Goal: Task Accomplishment & Management: Use online tool/utility

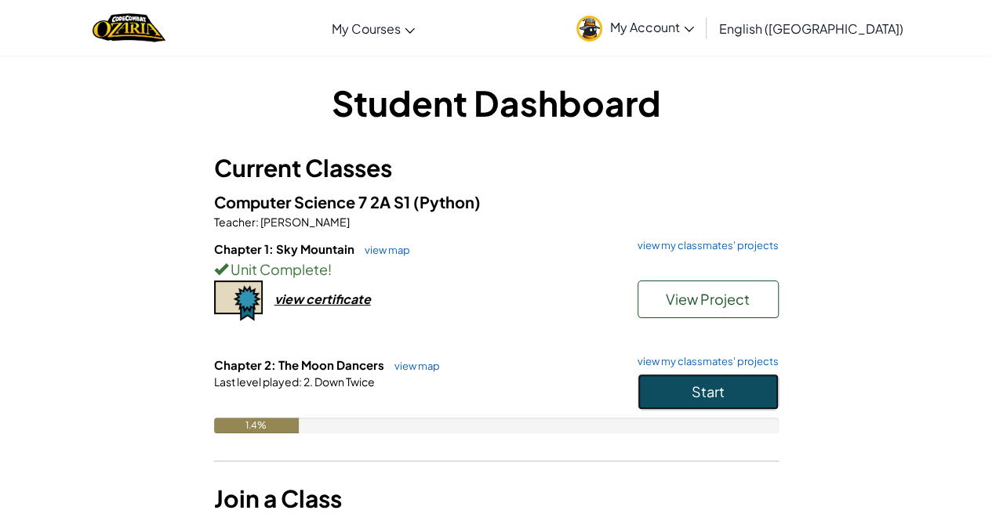
click at [689, 386] on button "Start" at bounding box center [707, 392] width 141 height 36
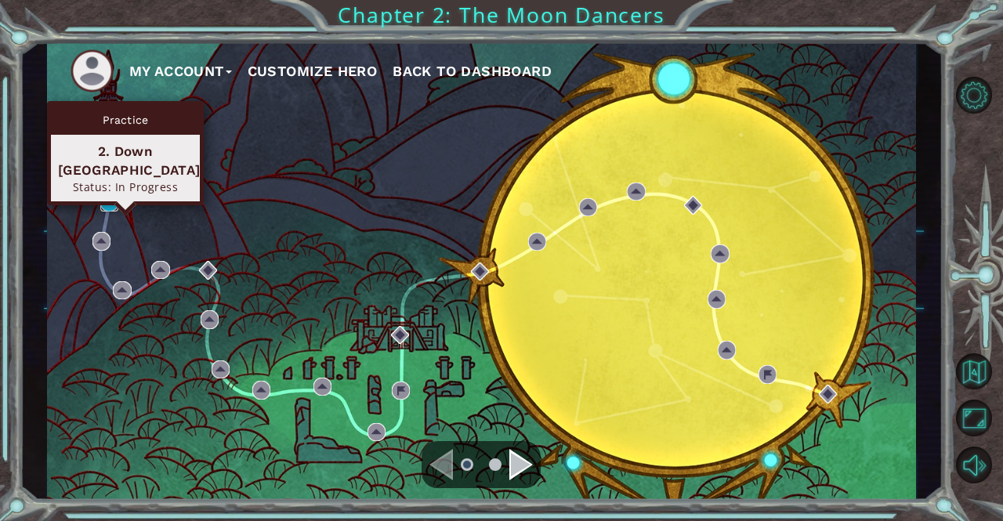
click at [105, 204] on img at bounding box center [109, 203] width 18 height 18
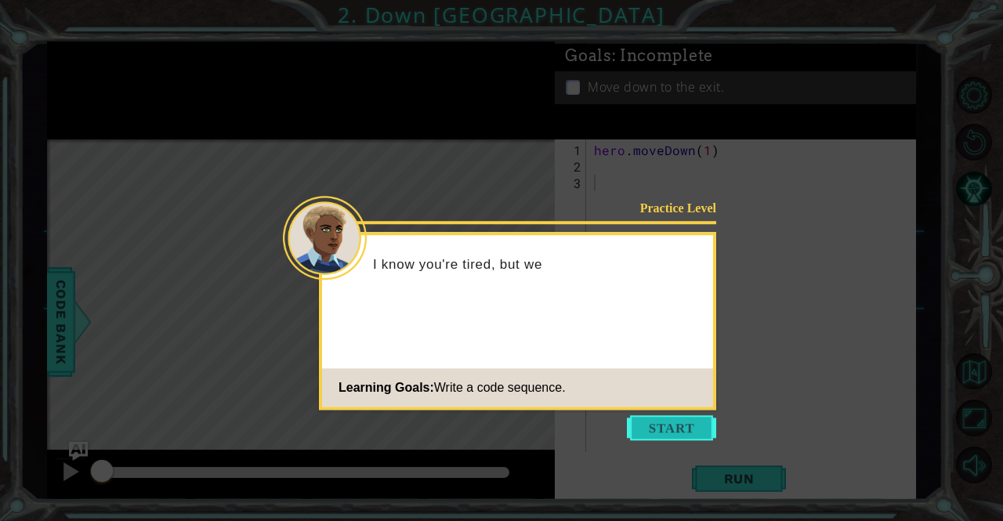
click at [692, 419] on button "Start" at bounding box center [671, 428] width 89 height 25
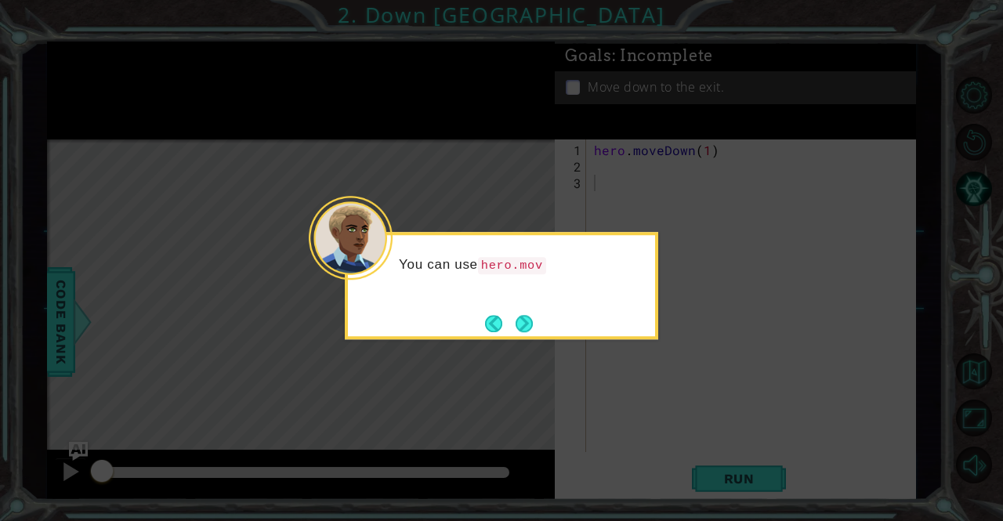
click at [528, 308] on div "You can use hero.mov" at bounding box center [502, 285] width 314 height 107
click at [528, 308] on div "You can use hero.moveDown()" at bounding box center [502, 285] width 314 height 107
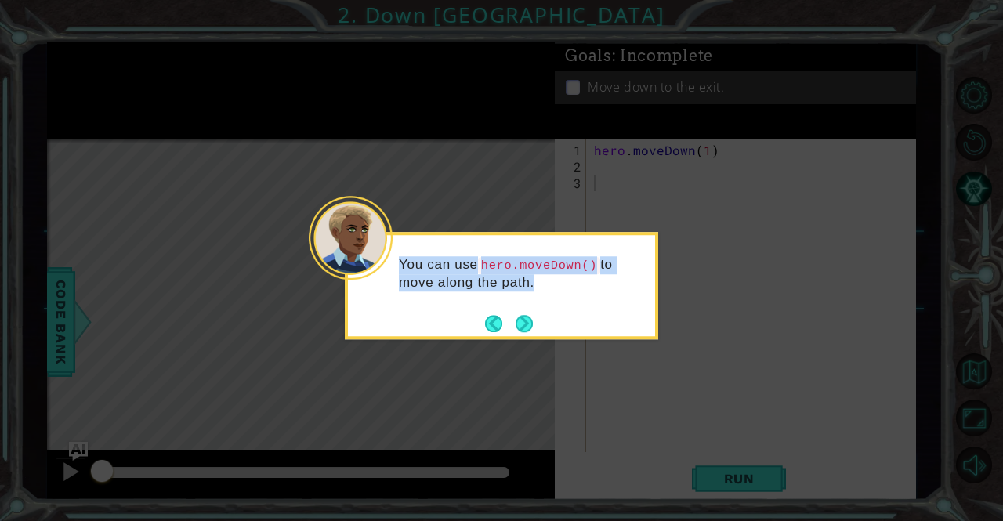
click at [528, 310] on div "You can use hero.moveDown() to move along the path." at bounding box center [501, 281] width 307 height 80
click at [527, 317] on button "Next" at bounding box center [524, 323] width 17 height 17
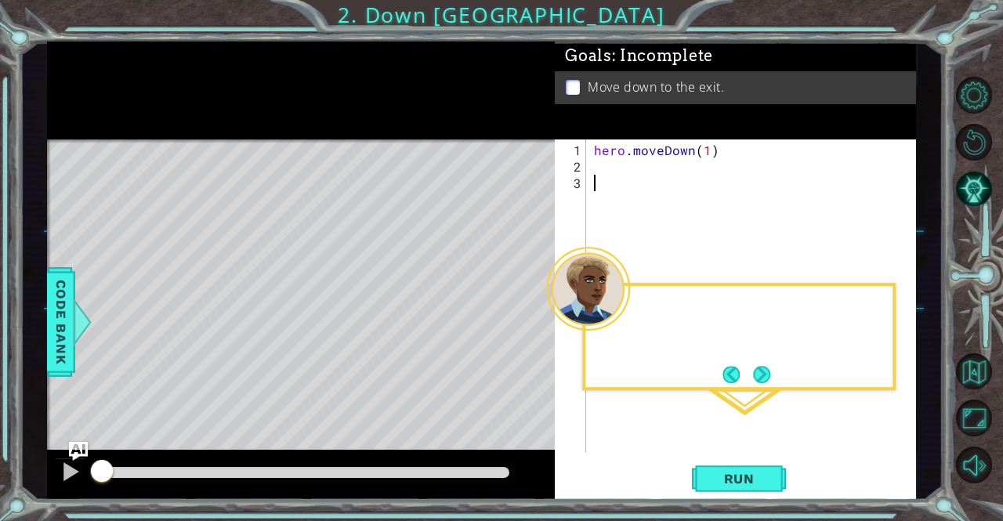
click at [527, 317] on div "Level Map" at bounding box center [409, 371] width 724 height 462
drag, startPoint x: 527, startPoint y: 317, endPoint x: 775, endPoint y: 374, distance: 254.3
click at [775, 374] on body "1 ההההההההההההההההההההההההההההההההההההההההההההההההההההההההההההההההההההההההההההה…" at bounding box center [501, 260] width 1003 height 521
click at [768, 372] on button "Next" at bounding box center [763, 375] width 20 height 20
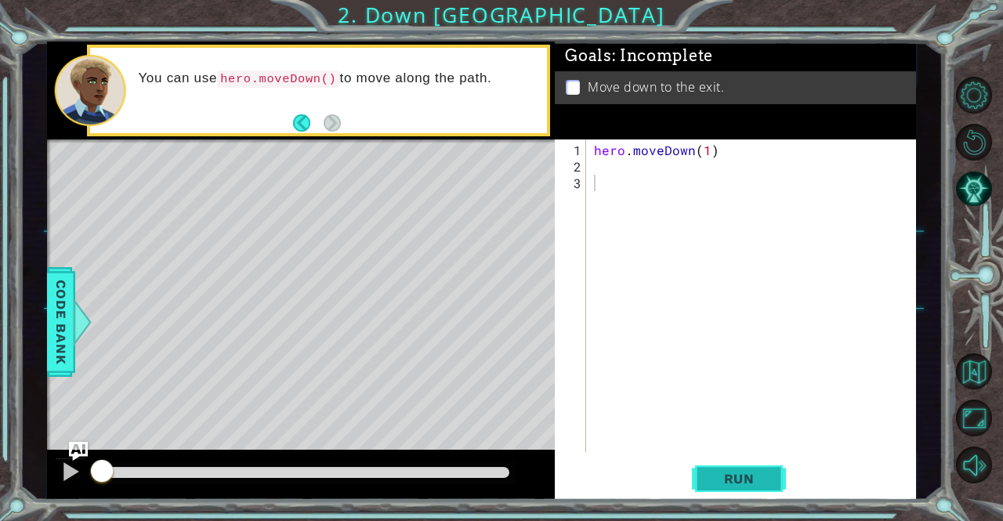
click at [748, 482] on span "Run" at bounding box center [740, 479] width 62 height 16
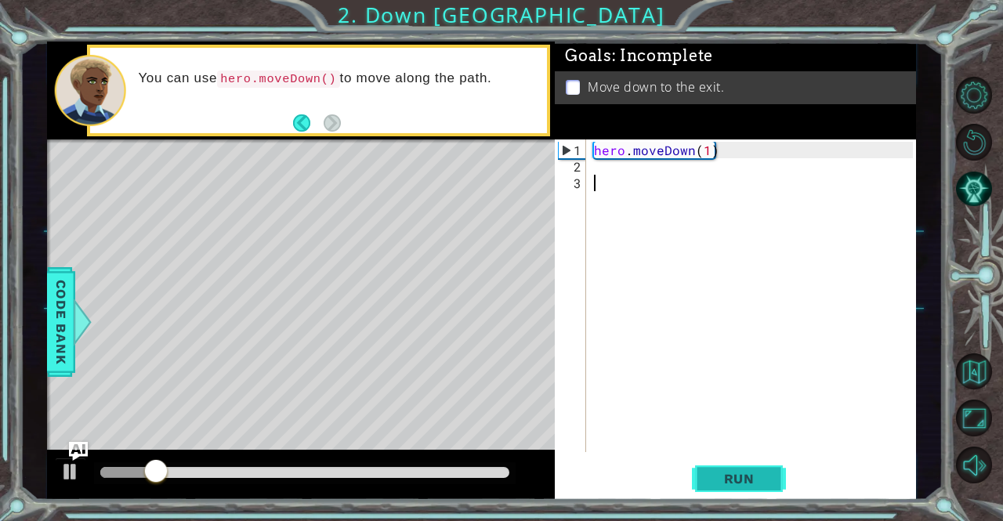
click at [740, 479] on span "Run" at bounding box center [740, 479] width 62 height 16
click at [653, 171] on div "hero . moveDown ( 1 )" at bounding box center [755, 315] width 329 height 346
click at [704, 151] on div "hero . moveDown ( 1 )" at bounding box center [755, 315] width 329 height 346
type textarea "hero.moveDown(2)"
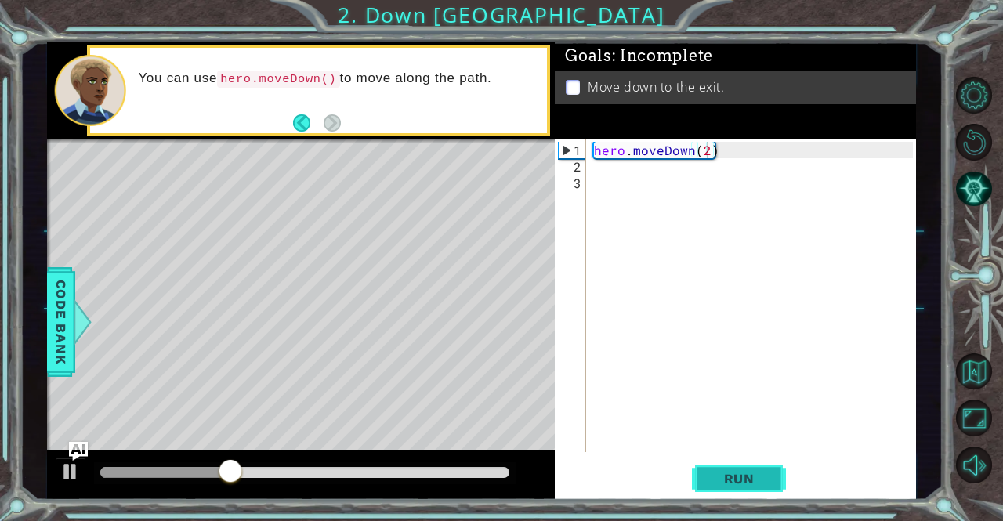
click at [736, 474] on span "Run" at bounding box center [740, 479] width 62 height 16
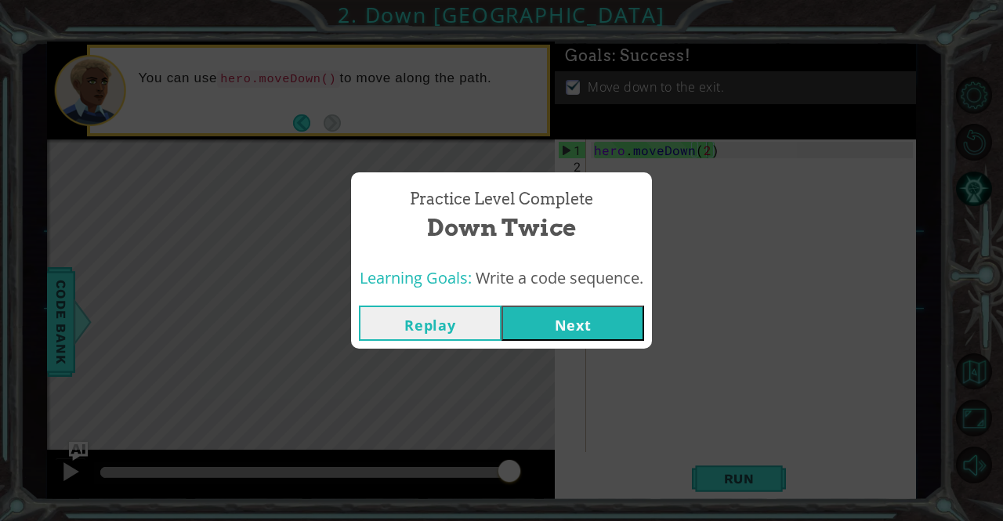
click at [610, 316] on button "Next" at bounding box center [573, 323] width 143 height 35
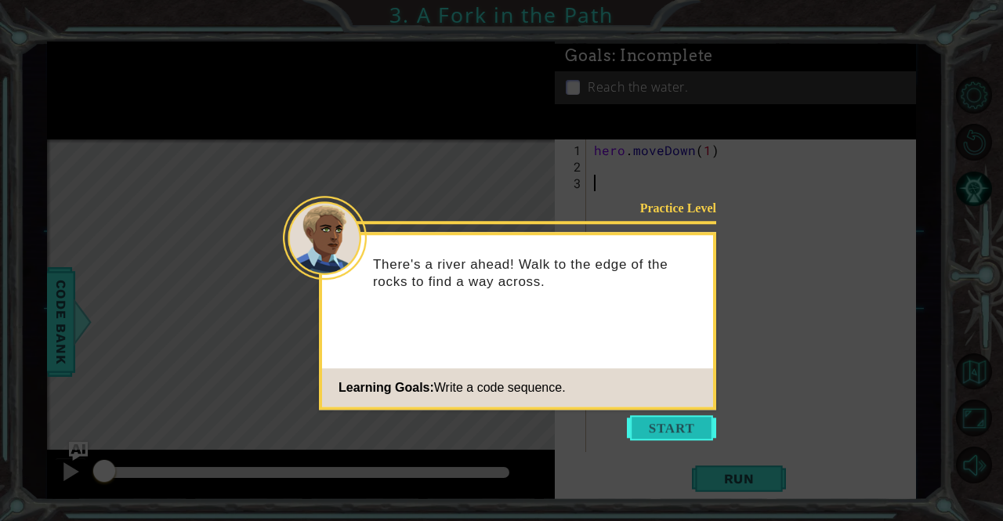
click at [690, 432] on button "Start" at bounding box center [671, 428] width 89 height 25
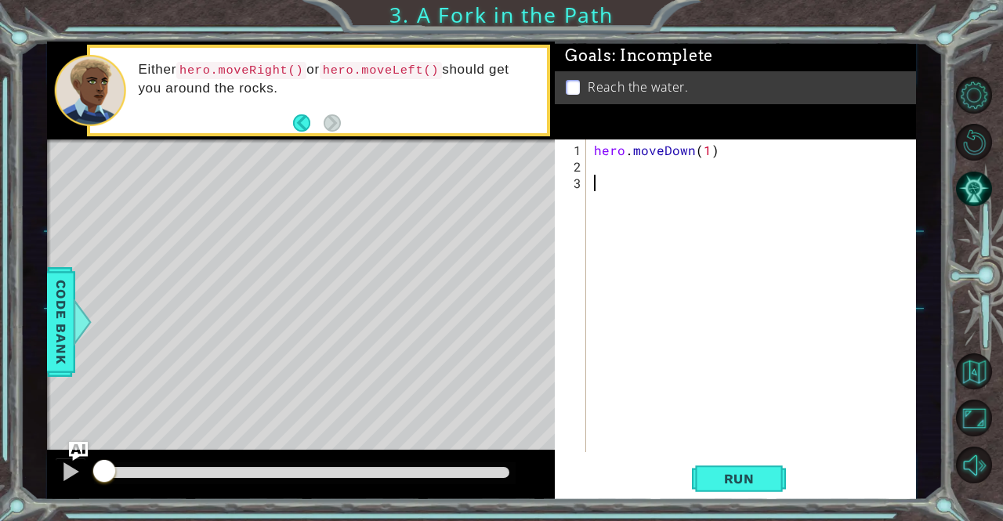
click at [608, 165] on div "hero . moveDown ( 1 )" at bounding box center [755, 315] width 329 height 346
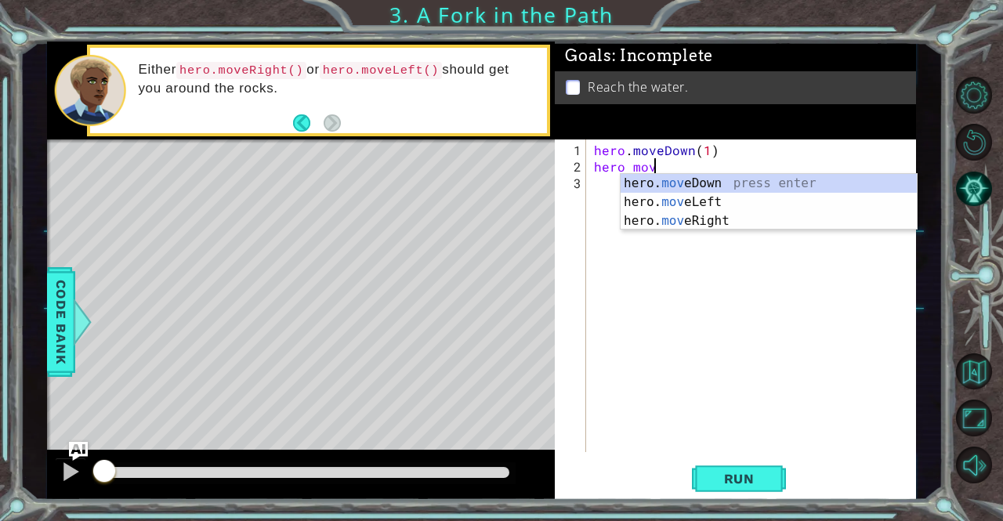
scroll to position [0, 3]
type textarea "hero mov"
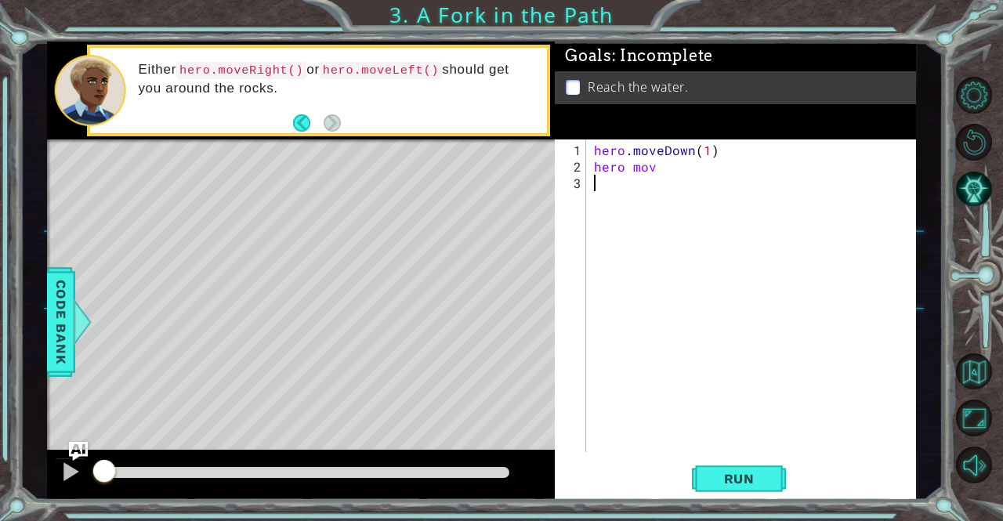
click at [717, 230] on div "hero . moveDown ( 1 ) hero mov" at bounding box center [755, 315] width 329 height 346
click at [665, 162] on div "hero . moveDown ( 1 ) hero mov" at bounding box center [755, 315] width 329 height 346
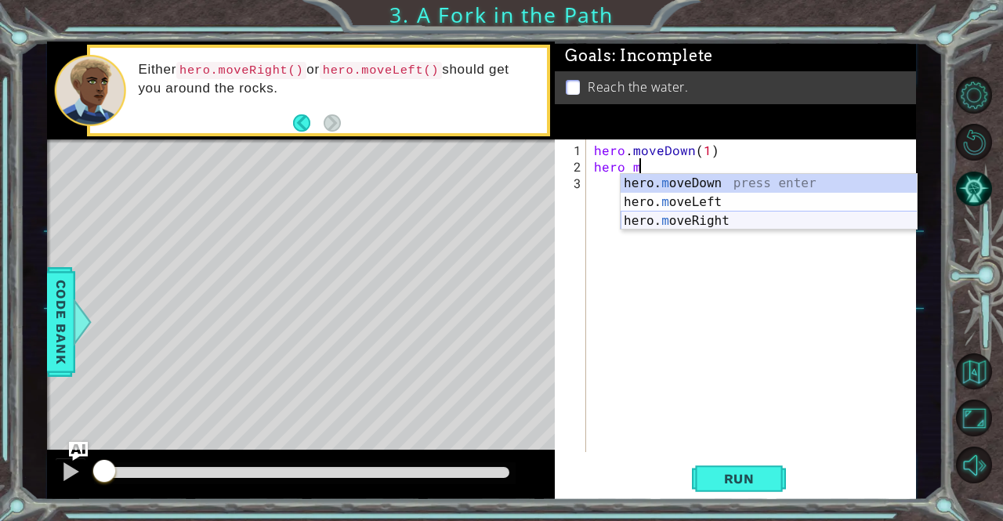
click at [684, 224] on div "hero. m oveDown press enter hero. m oveLeft press enter hero. m oveRight press …" at bounding box center [769, 221] width 297 height 94
type textarea "hero.moveRight(1)"
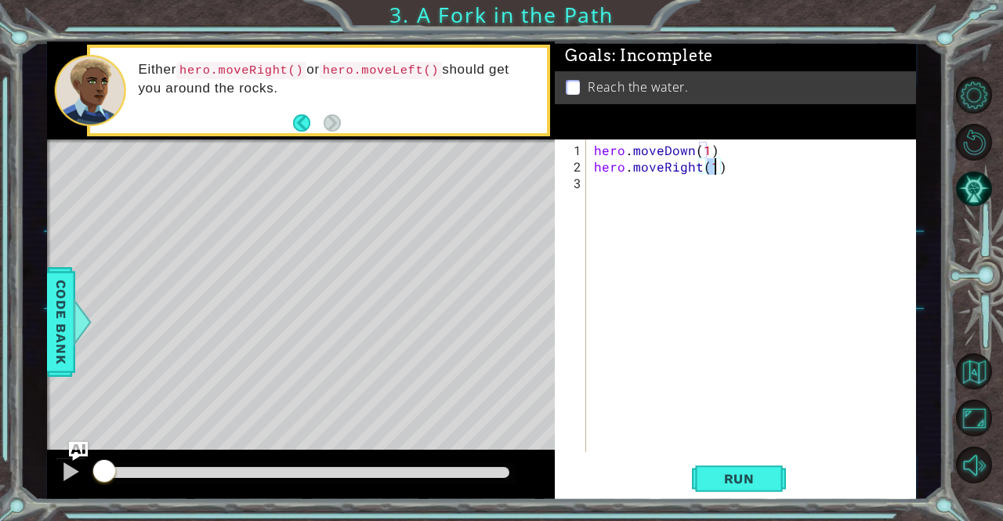
click at [635, 211] on div "hero . moveDown ( 1 ) hero . moveRight ( 1 )" at bounding box center [755, 315] width 329 height 346
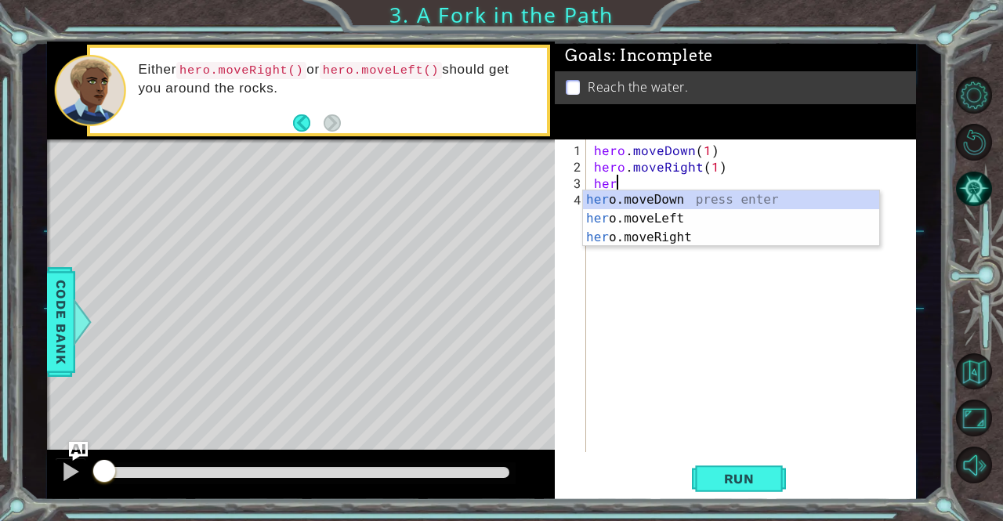
scroll to position [0, 1]
click at [649, 191] on div "hero .moveDown press enter hero .moveLeft press enter hero .moveRight press ent…" at bounding box center [731, 238] width 297 height 94
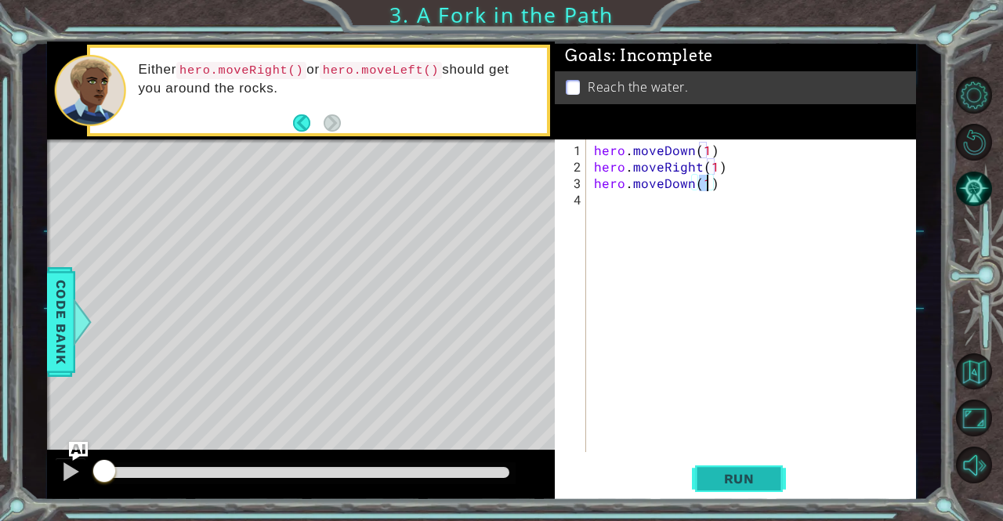
type textarea "hero.moveDown(1)"
click at [764, 465] on button "Run" at bounding box center [739, 479] width 94 height 36
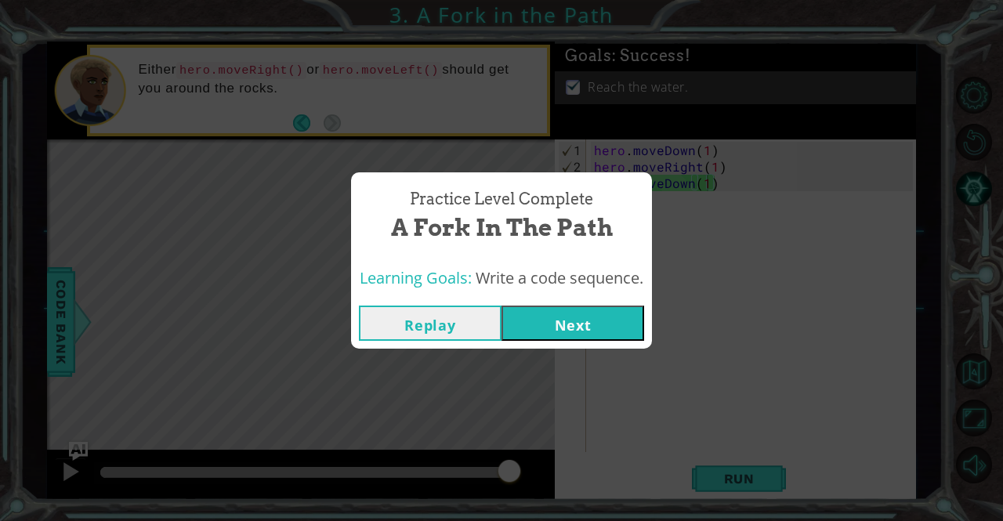
click at [626, 322] on button "Next" at bounding box center [573, 323] width 143 height 35
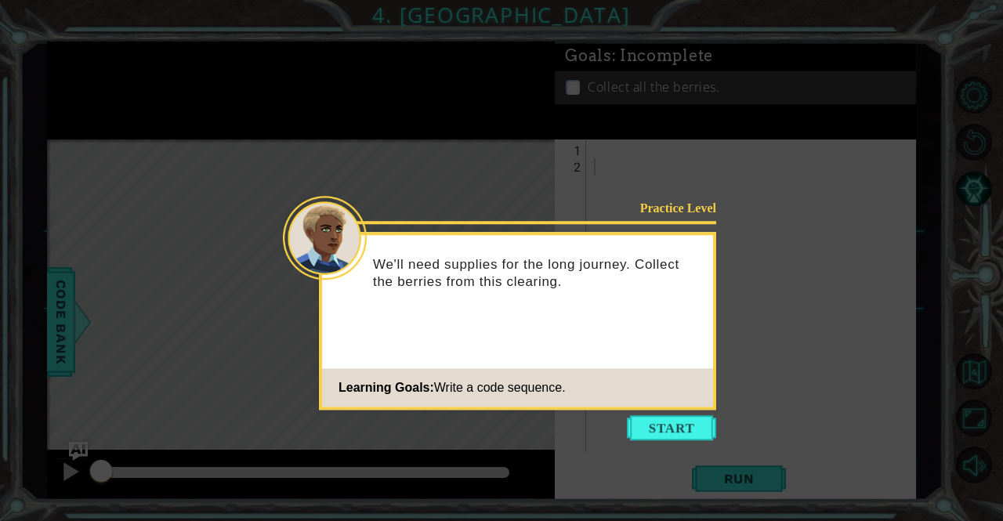
click at [502, 75] on icon at bounding box center [501, 260] width 1003 height 521
click at [662, 424] on button "Start" at bounding box center [671, 428] width 89 height 25
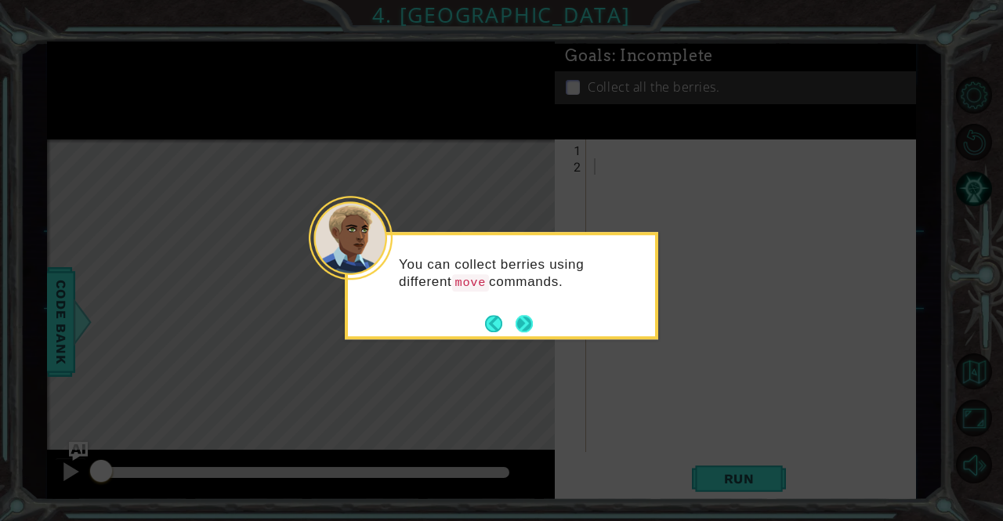
click at [525, 319] on button "Next" at bounding box center [524, 323] width 17 height 17
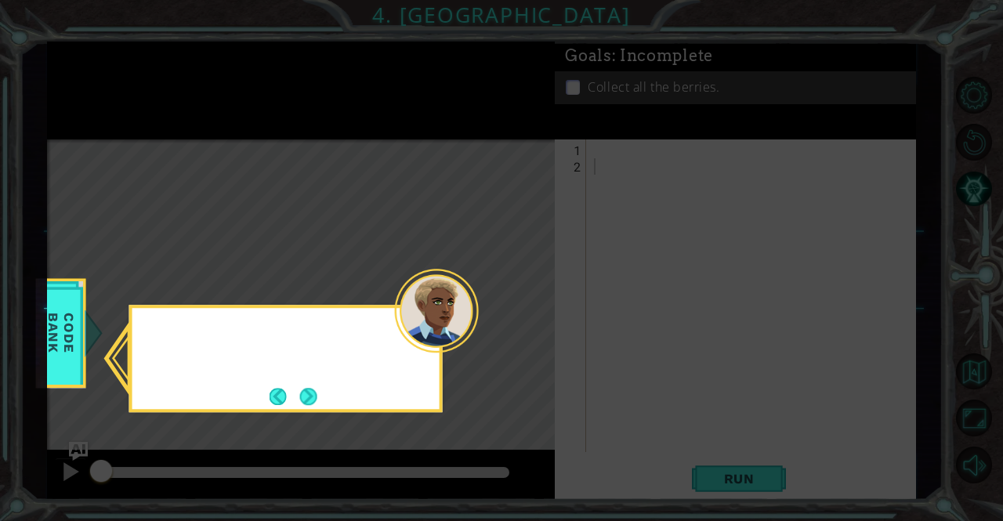
click at [525, 319] on icon at bounding box center [501, 260] width 1003 height 521
click at [312, 403] on button "Next" at bounding box center [308, 396] width 17 height 17
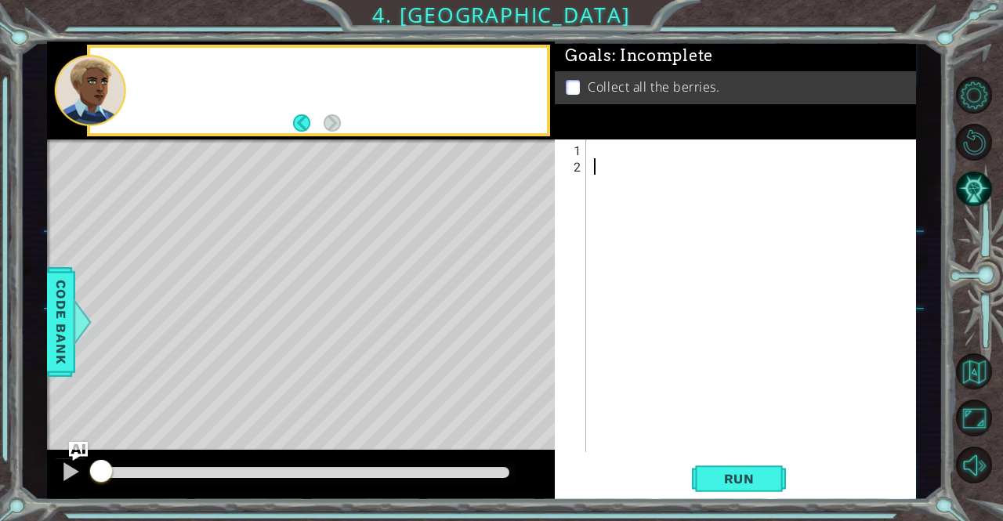
click at [312, 403] on div "Level Map" at bounding box center [409, 371] width 724 height 462
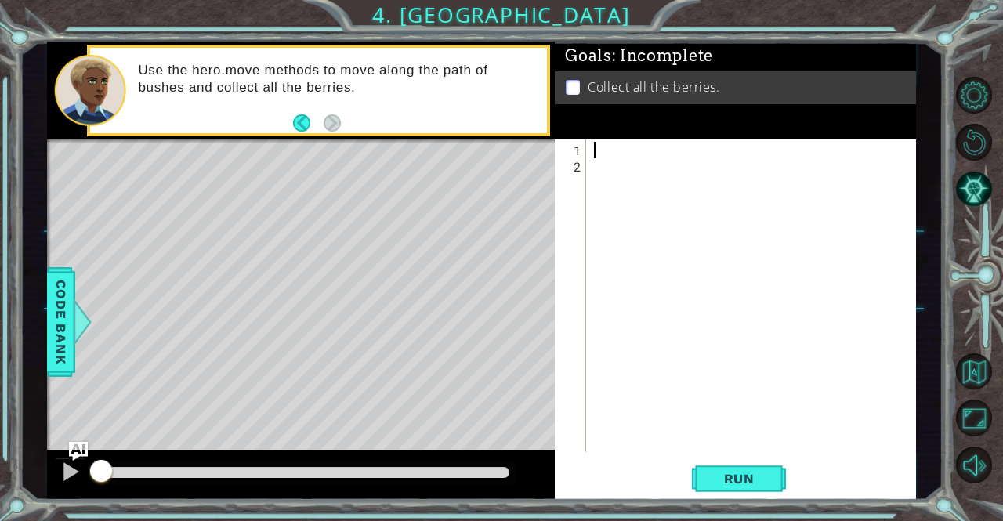
click at [599, 143] on div at bounding box center [755, 315] width 329 height 346
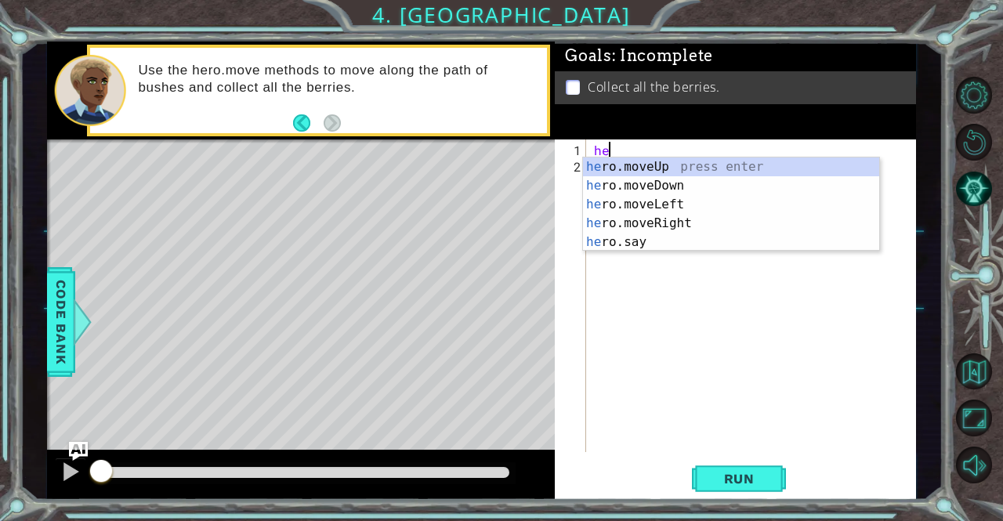
scroll to position [0, 1]
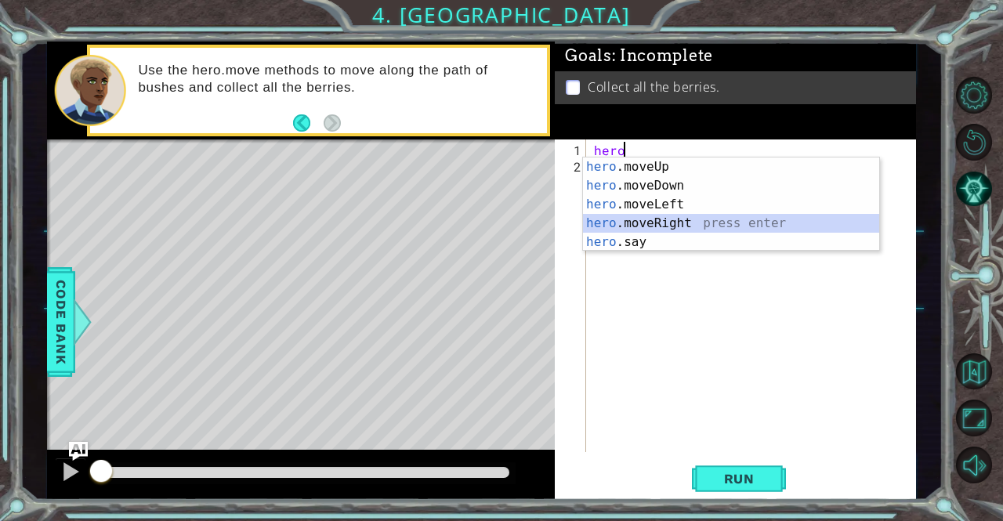
click at [656, 223] on div "hero .moveUp press enter hero .moveDown press enter hero .moveLeft press enter …" at bounding box center [731, 224] width 297 height 132
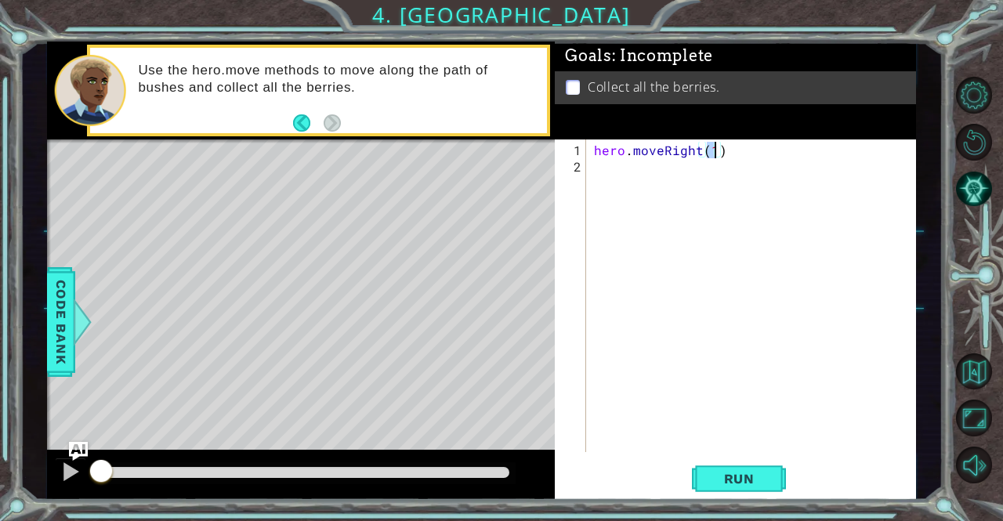
type textarea "hero.moveRight()"
click at [597, 169] on div "hero . moveRight ( )" at bounding box center [755, 315] width 329 height 346
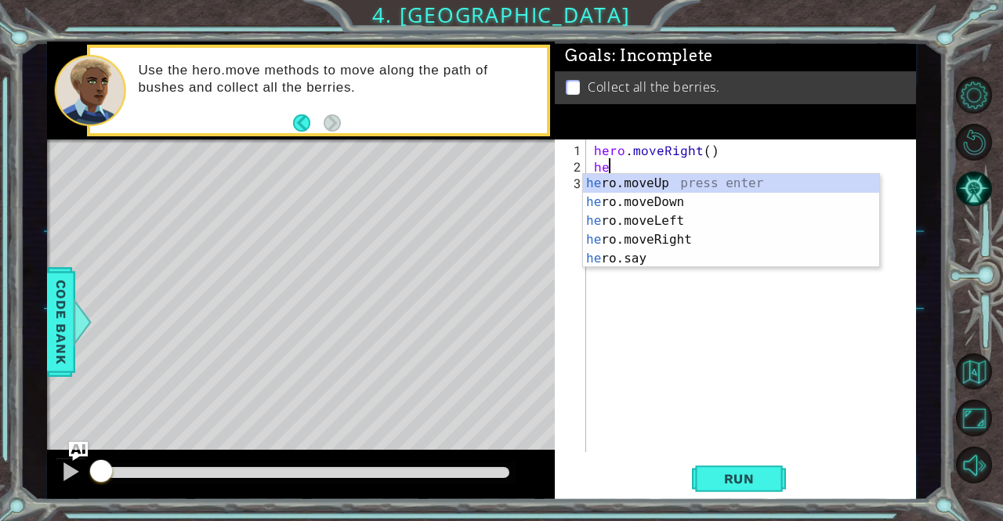
type textarea "hero"
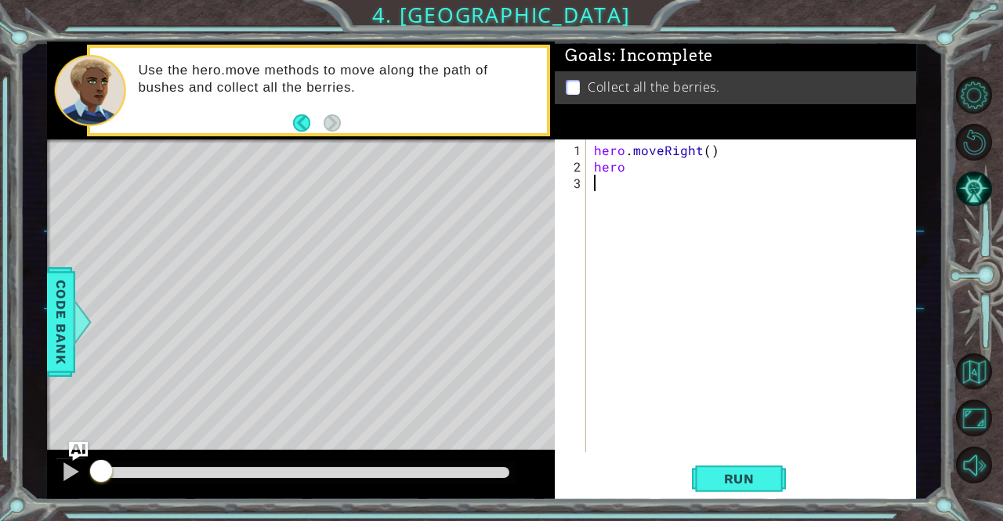
click at [698, 279] on div "hero . moveRight ( ) hero" at bounding box center [755, 315] width 329 height 346
click at [627, 162] on div "hero . moveRight ( ) hero" at bounding box center [755, 315] width 329 height 346
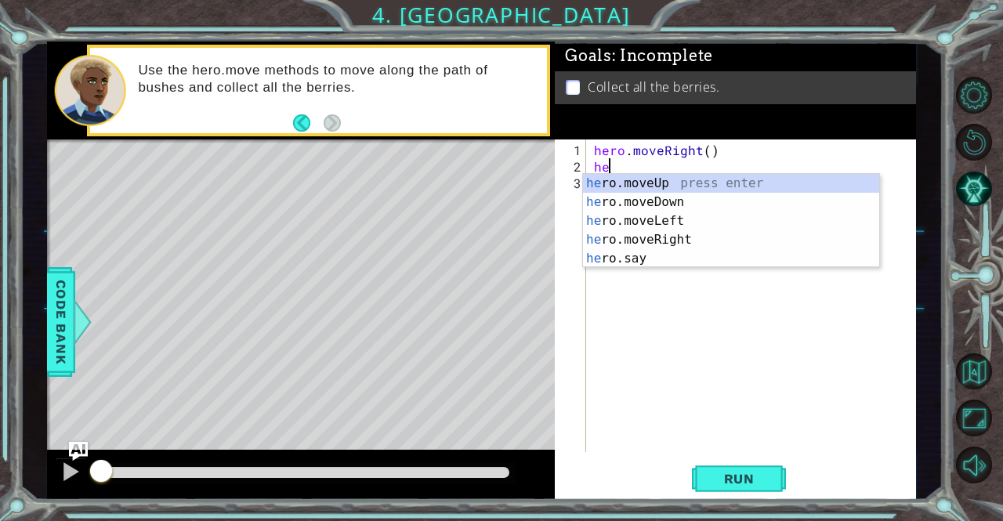
type textarea "h"
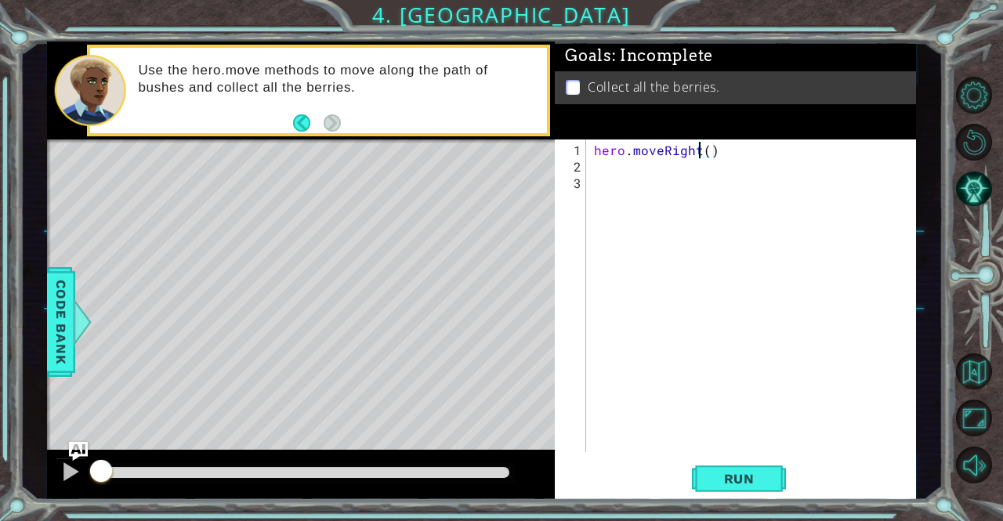
click at [702, 151] on div "hero . moveRight ( )" at bounding box center [755, 315] width 329 height 346
click at [720, 154] on div "hero . moveRight ( )" at bounding box center [755, 315] width 329 height 346
click at [713, 151] on div "hero . moveRight ( )" at bounding box center [755, 315] width 329 height 346
click at [708, 151] on div "hero . moveRight ( )" at bounding box center [755, 315] width 329 height 346
click at [695, 140] on div "hero . moveRight ( )" at bounding box center [751, 296] width 321 height 313
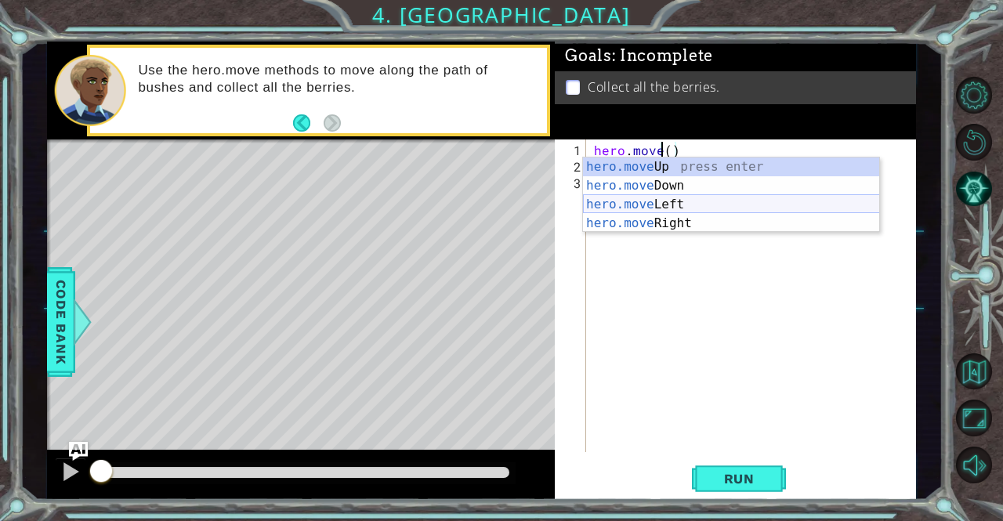
click at [666, 201] on div "hero.move Up press enter hero.move Down press enter hero.move Left press enter …" at bounding box center [731, 214] width 297 height 113
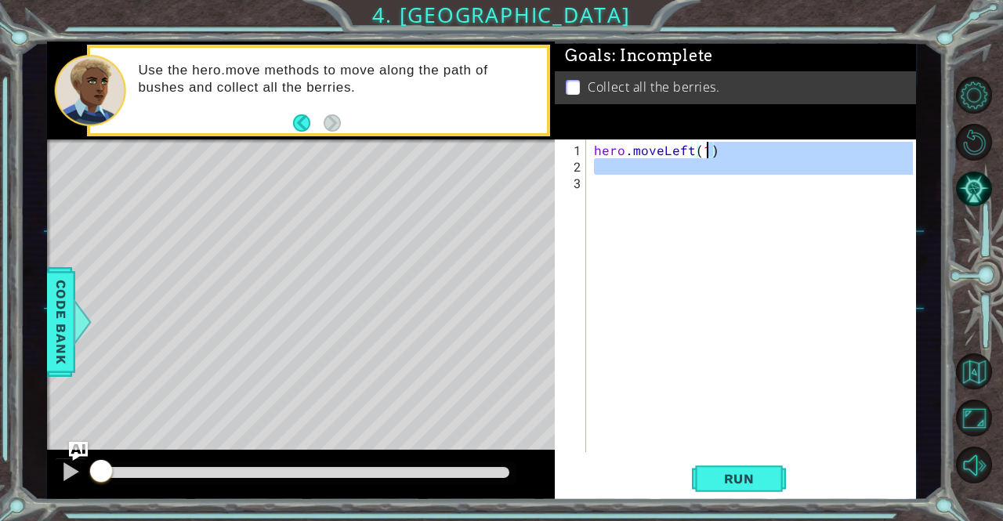
drag, startPoint x: 666, startPoint y: 201, endPoint x: 709, endPoint y: 143, distance: 71.8
click at [709, 143] on div "hero . moveLeft ( 1 )" at bounding box center [755, 315] width 329 height 346
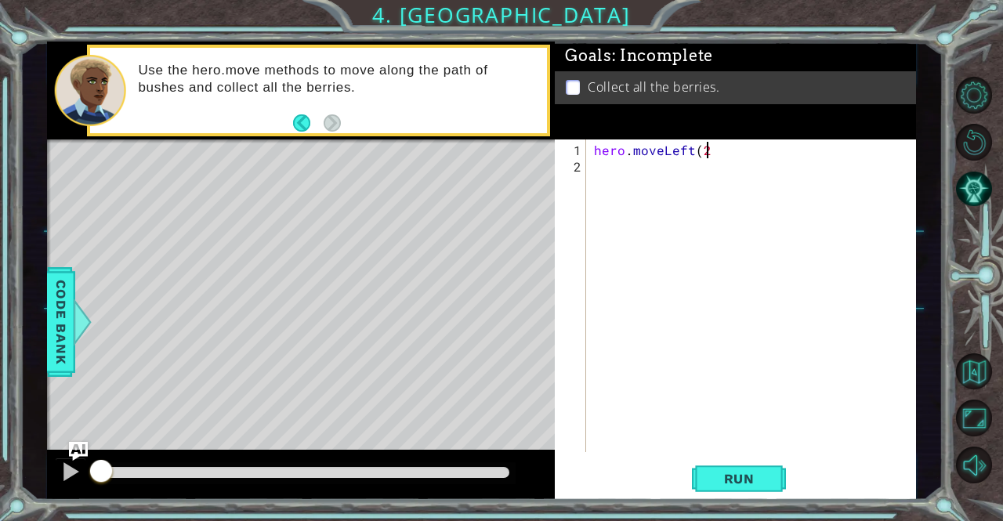
scroll to position [0, 6]
type textarea "hero.moveLeft(2)"
click at [601, 176] on div "hero . moveLeft ( 2 )" at bounding box center [755, 315] width 329 height 346
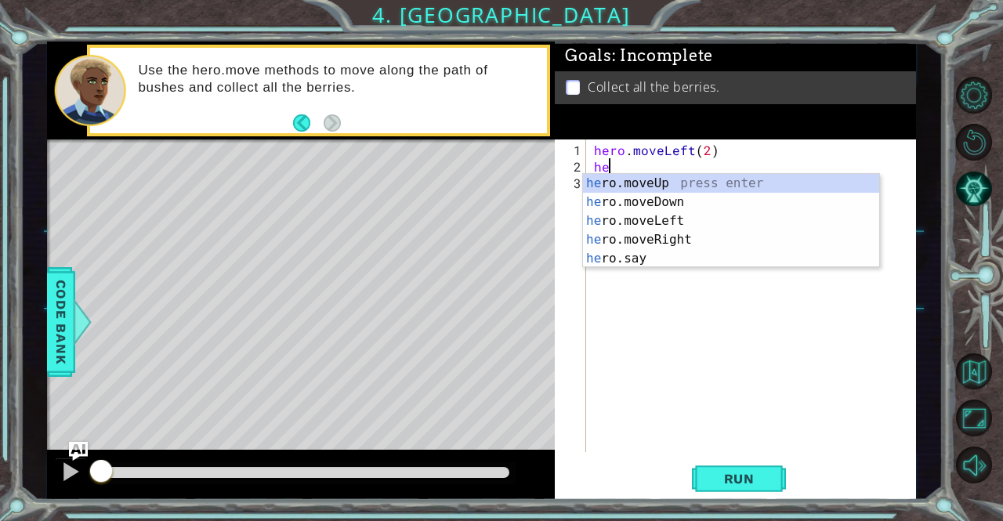
scroll to position [0, 1]
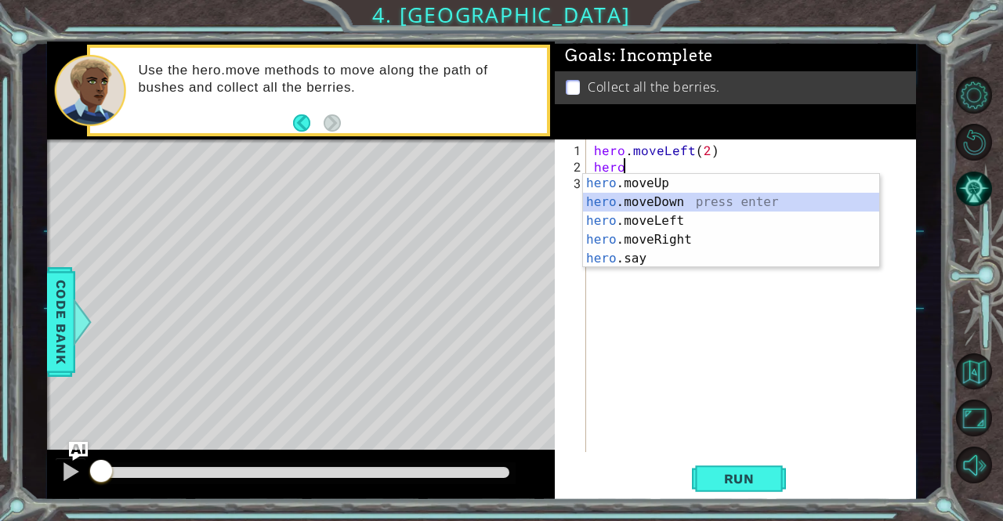
click at [664, 194] on div "hero .moveUp press enter hero .moveDown press enter hero .moveLeft press enter …" at bounding box center [731, 240] width 297 height 132
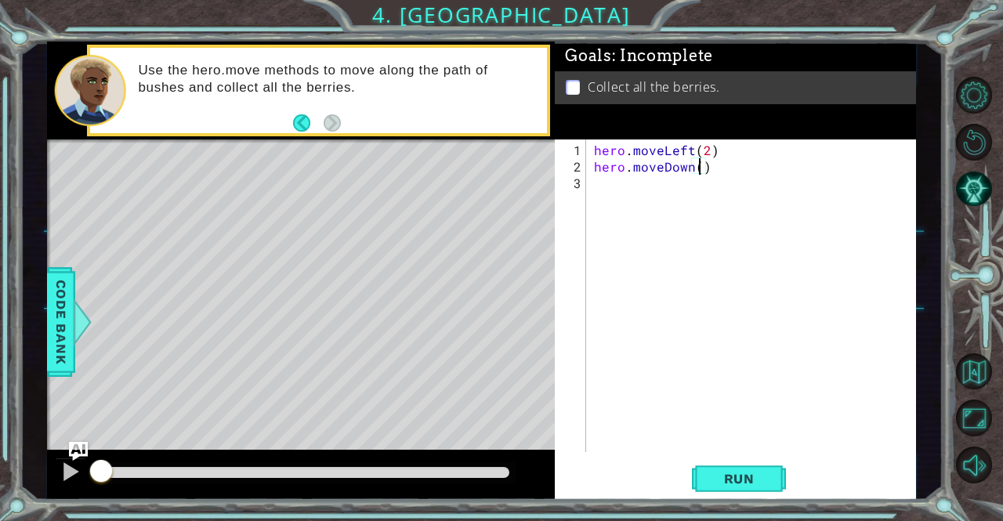
type textarea "hero.moveDown(2)"
click at [614, 186] on div "hero . moveLeft ( 2 ) hero . moveDown ( 2 )" at bounding box center [755, 315] width 329 height 346
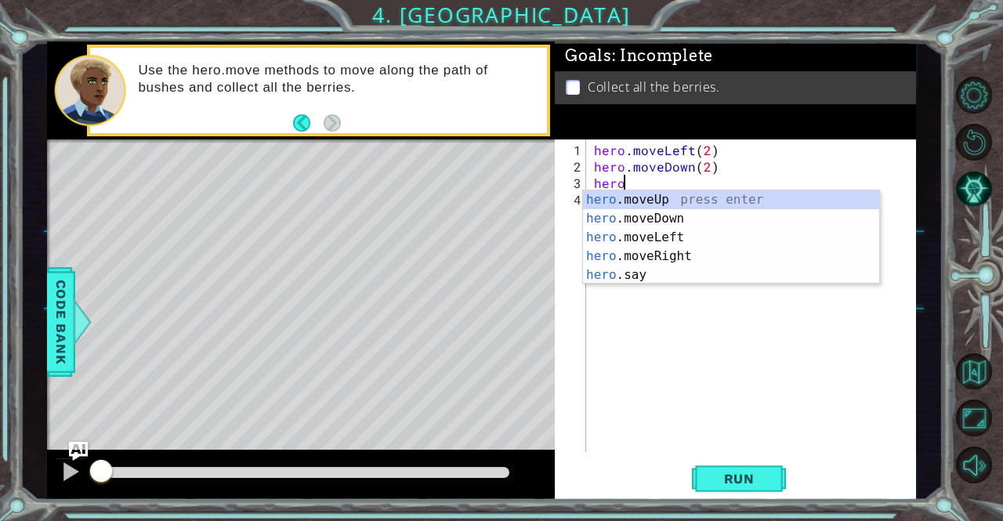
scroll to position [0, 1]
click at [627, 245] on div "hero .moveUp press enter hero .moveDown press enter hero .moveLeft press enter …" at bounding box center [731, 257] width 297 height 132
click at [641, 252] on div "hero. moveUp press enter hero. moveDown press enter hero. moveLeft press enter …" at bounding box center [731, 257] width 297 height 132
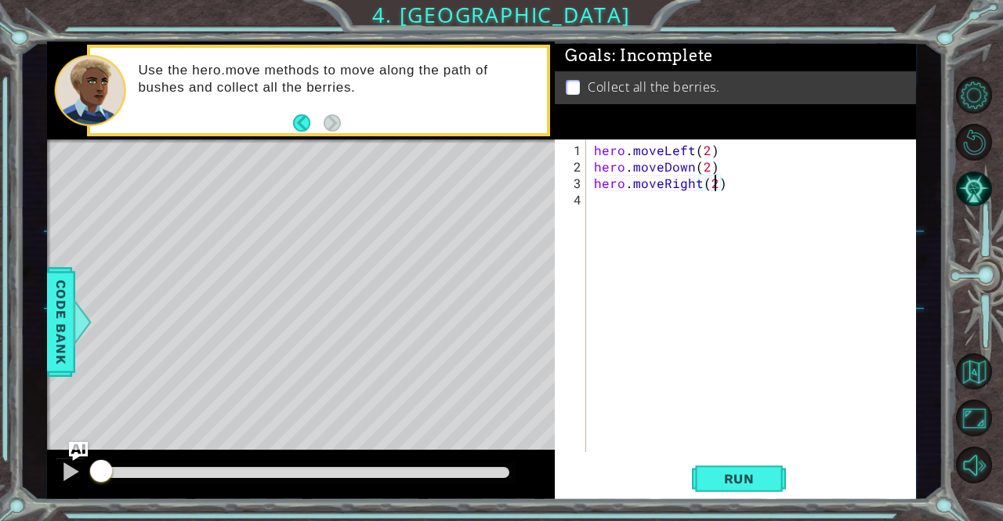
scroll to position [0, 7]
type textarea "hero.moveRight(2)"
click at [593, 203] on div "hero . moveLeft ( 2 ) hero . moveDown ( 2 ) hero . moveRight ( 2 )" at bounding box center [755, 315] width 329 height 346
type textarea "hero.moveUp(2)"
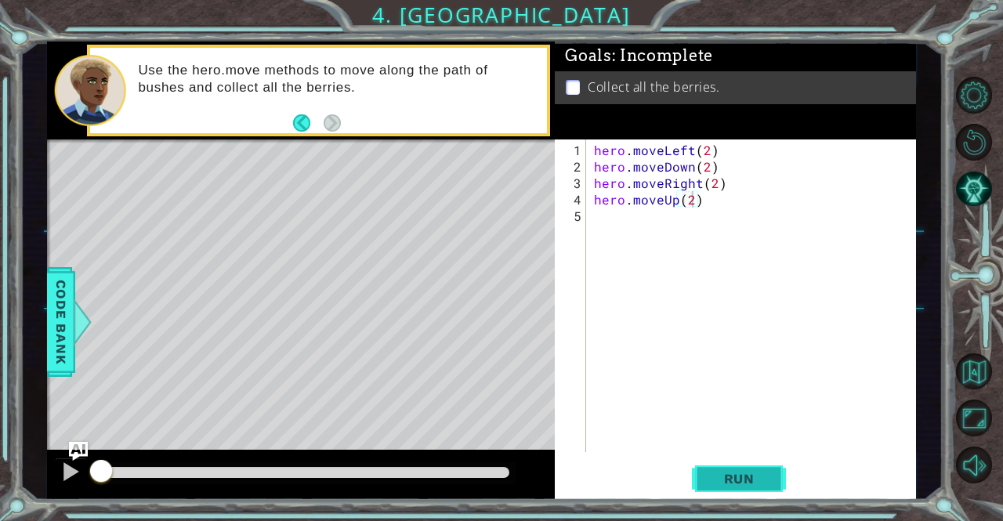
click at [755, 481] on span "Run" at bounding box center [740, 479] width 62 height 16
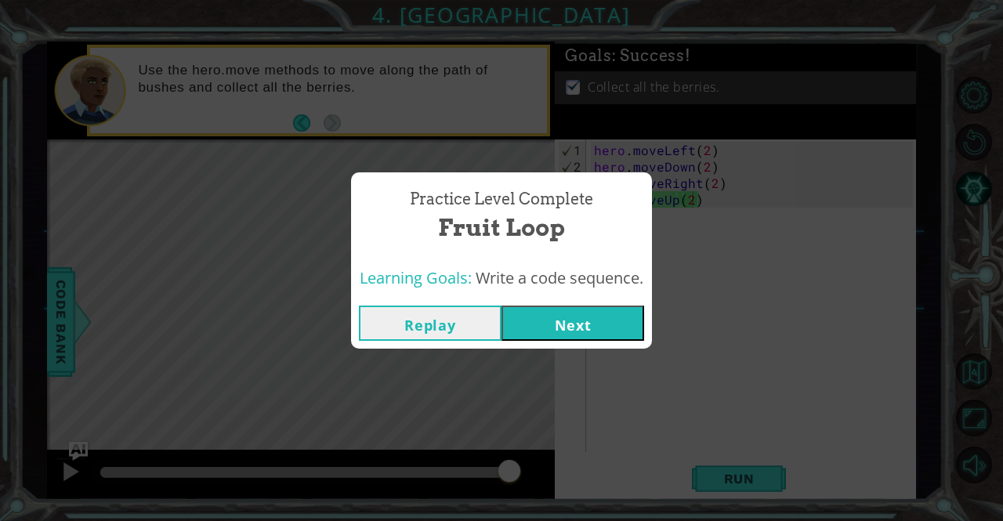
click at [592, 323] on button "Next" at bounding box center [573, 323] width 143 height 35
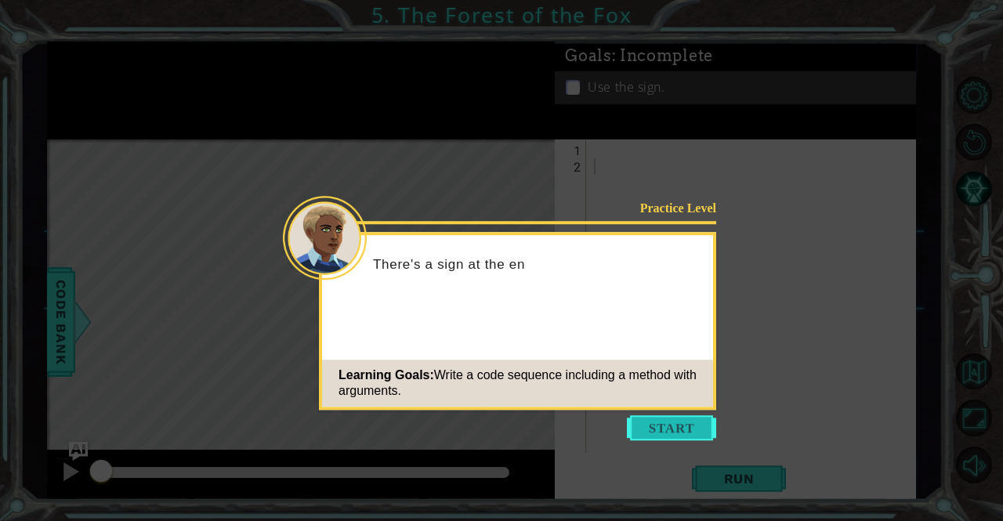
click at [663, 429] on button "Start" at bounding box center [671, 428] width 89 height 25
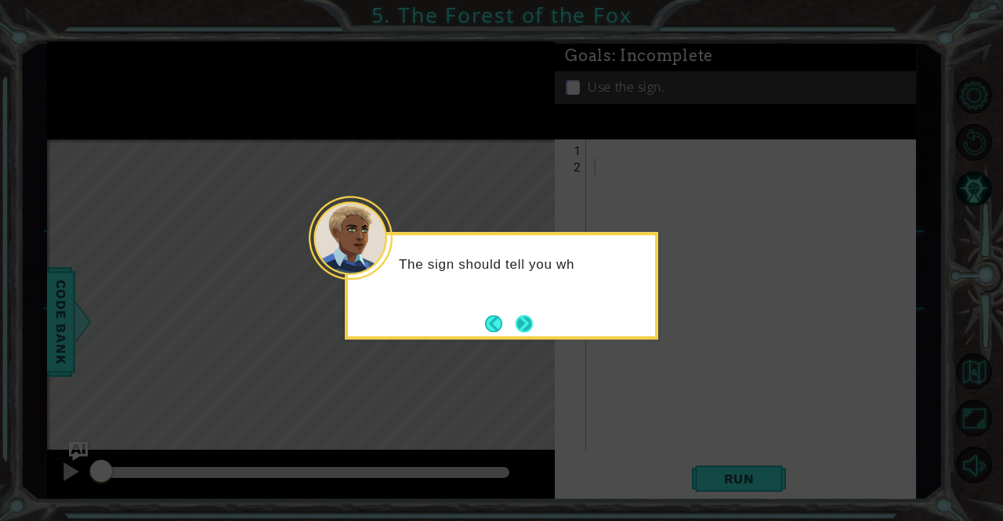
click at [525, 315] on button "Next" at bounding box center [524, 323] width 17 height 17
click at [525, 314] on button "Next" at bounding box center [524, 323] width 19 height 19
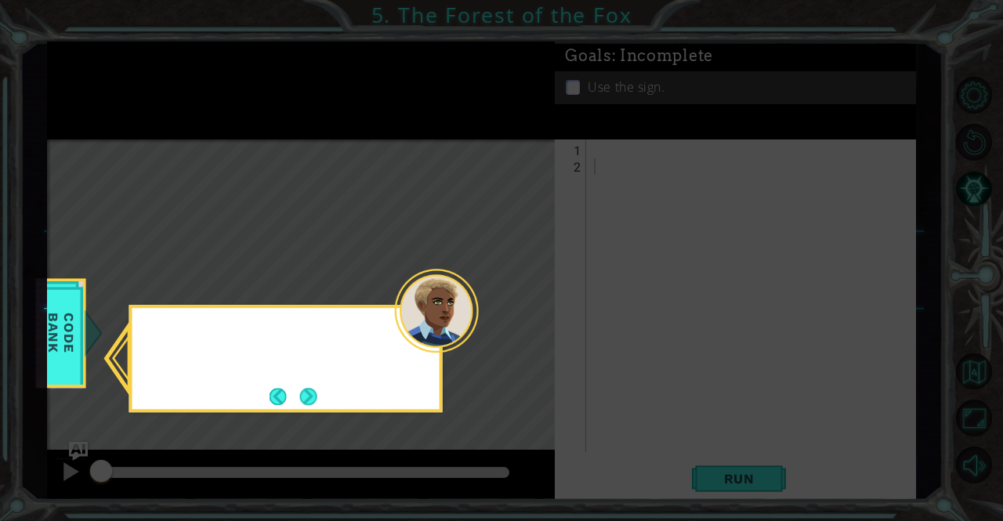
click at [525, 314] on icon at bounding box center [501, 260] width 1003 height 521
click at [308, 396] on button "Next" at bounding box center [308, 396] width 17 height 17
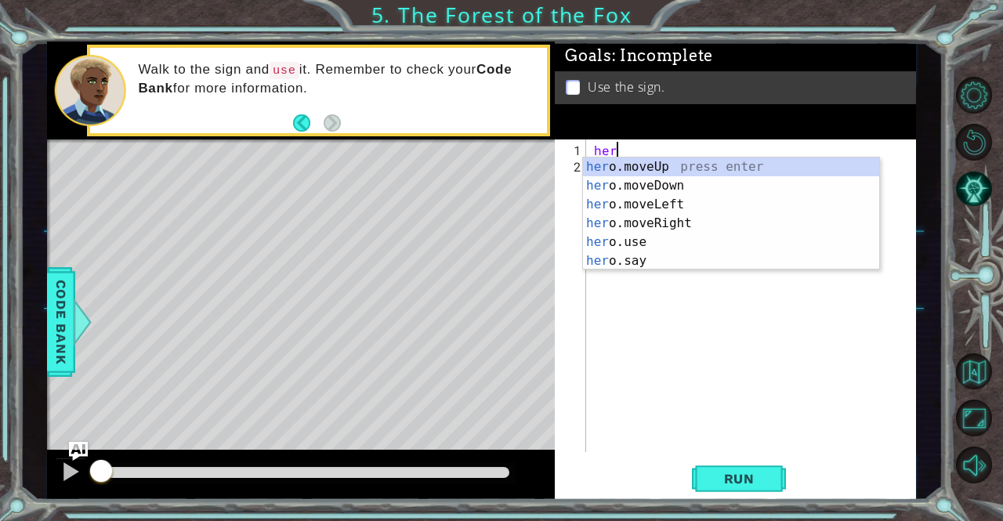
scroll to position [0, 1]
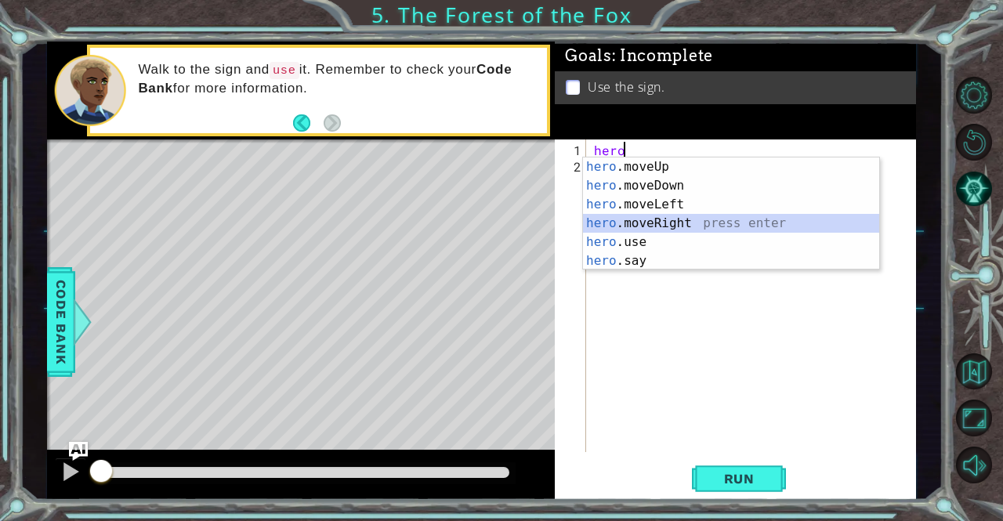
type textarea "hero.moveRight(1)"
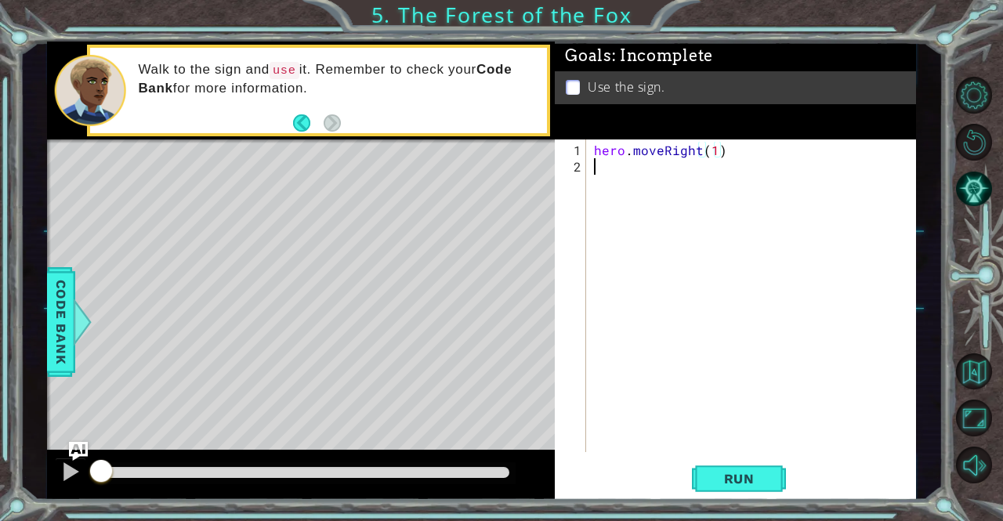
click at [620, 165] on div "hero . moveRight ( 1 )" at bounding box center [755, 315] width 329 height 346
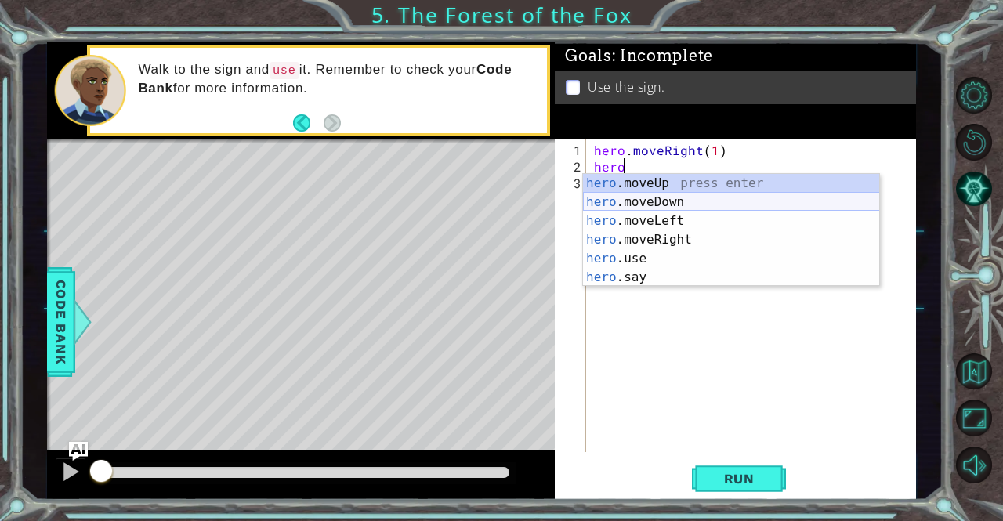
type textarea "hero.moveUp(1)"
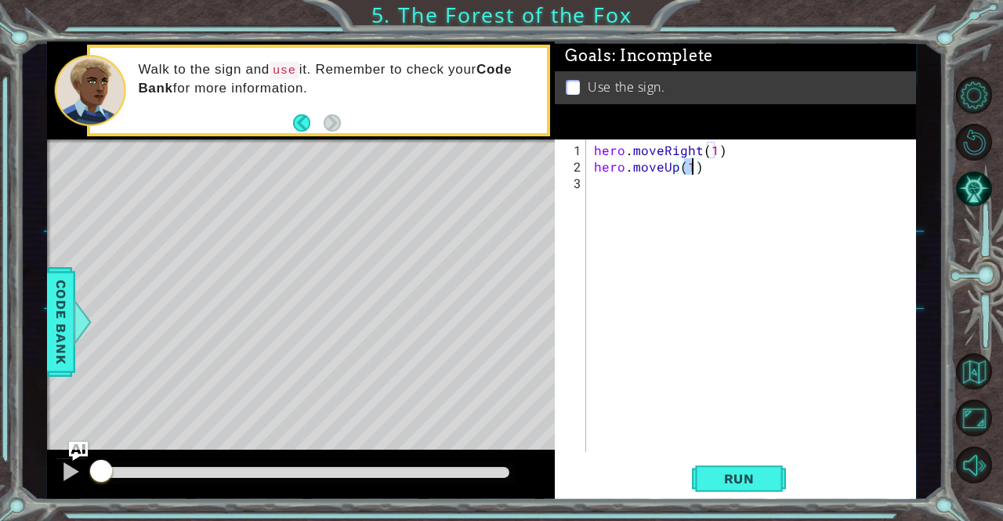
click at [648, 188] on div "hero . moveRight ( 1 ) hero . moveUp ( 1 )" at bounding box center [755, 315] width 329 height 346
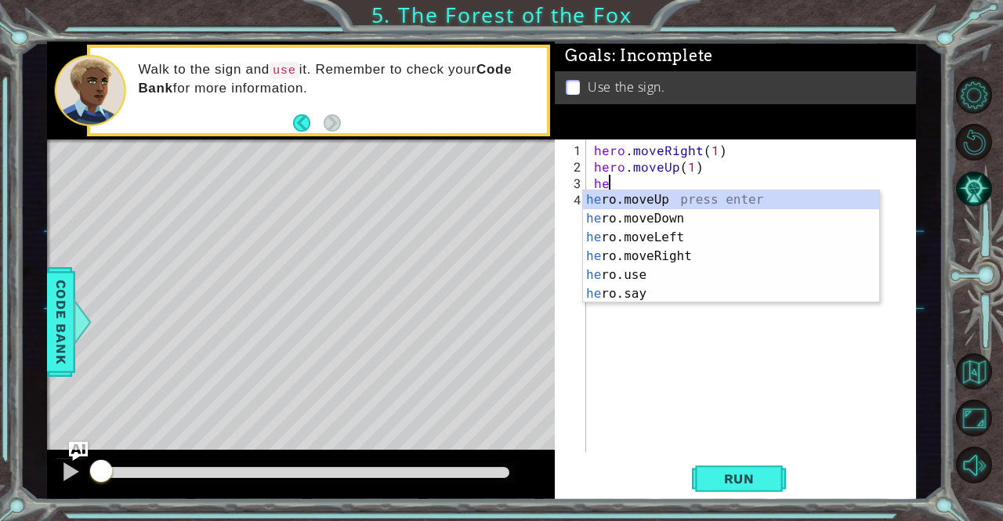
scroll to position [0, 0]
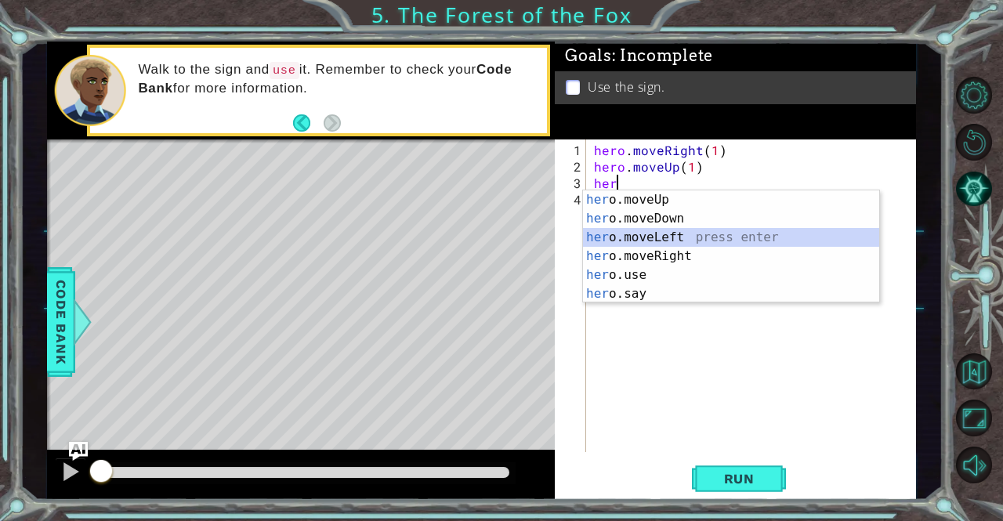
type textarea "hero.moveLeft(1)"
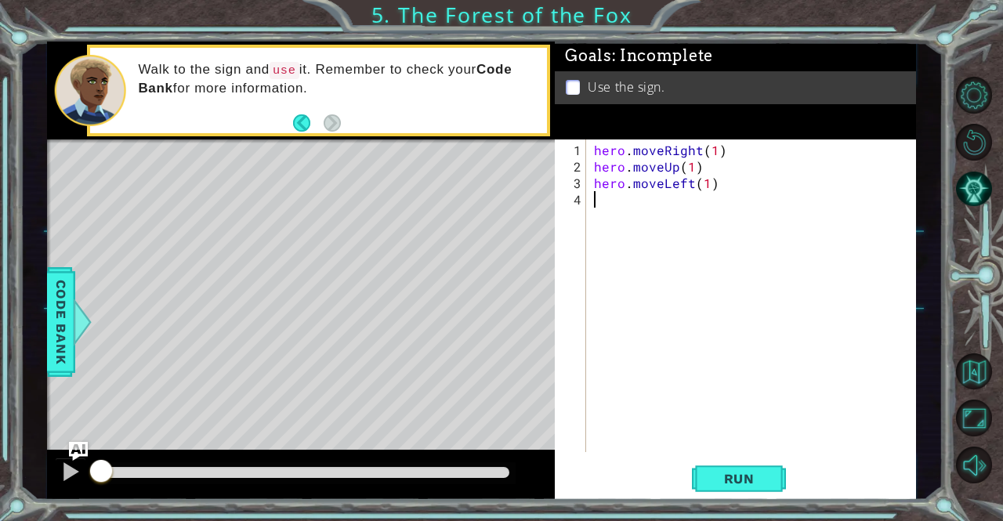
click at [635, 190] on div "hero . moveRight ( 1 ) hero . moveUp ( 1 ) hero . moveLeft ( 1 )" at bounding box center [755, 315] width 329 height 346
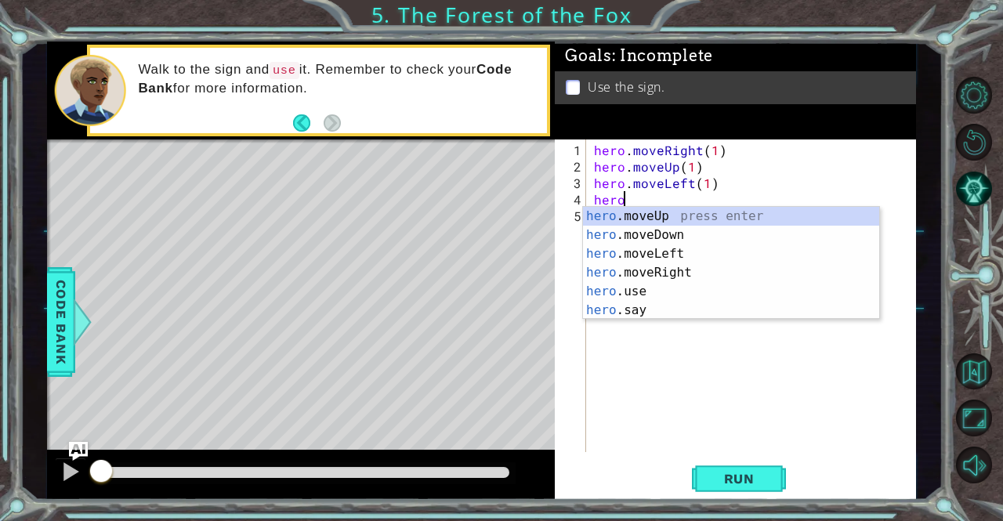
scroll to position [0, 1]
click at [655, 213] on div "hero .moveUp press enter hero .moveDown press enter hero .moveLeft press enter …" at bounding box center [731, 282] width 297 height 151
type textarea "hero.moveUp(1)"
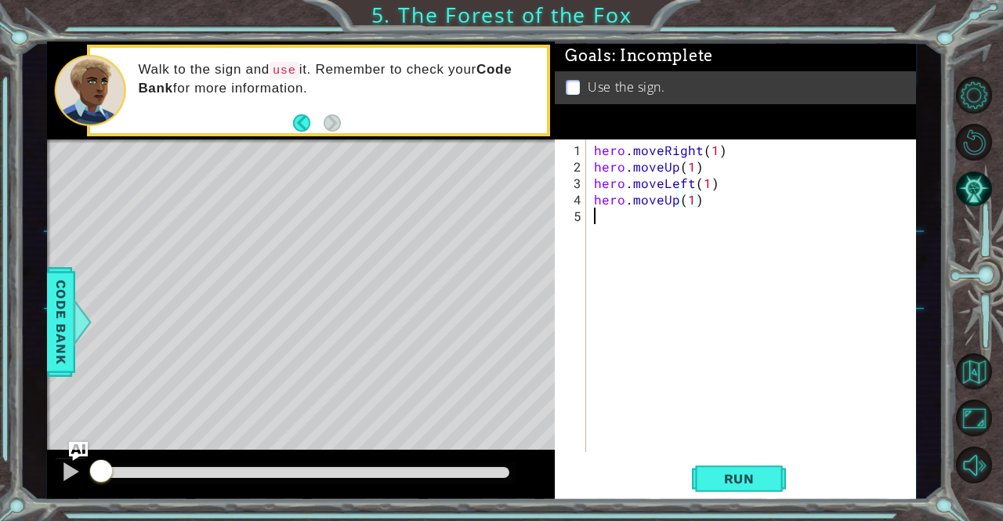
click at [595, 217] on div "hero . moveRight ( 1 ) hero . moveUp ( 1 ) hero . moveLeft ( 1 ) hero . moveUp …" at bounding box center [755, 315] width 329 height 346
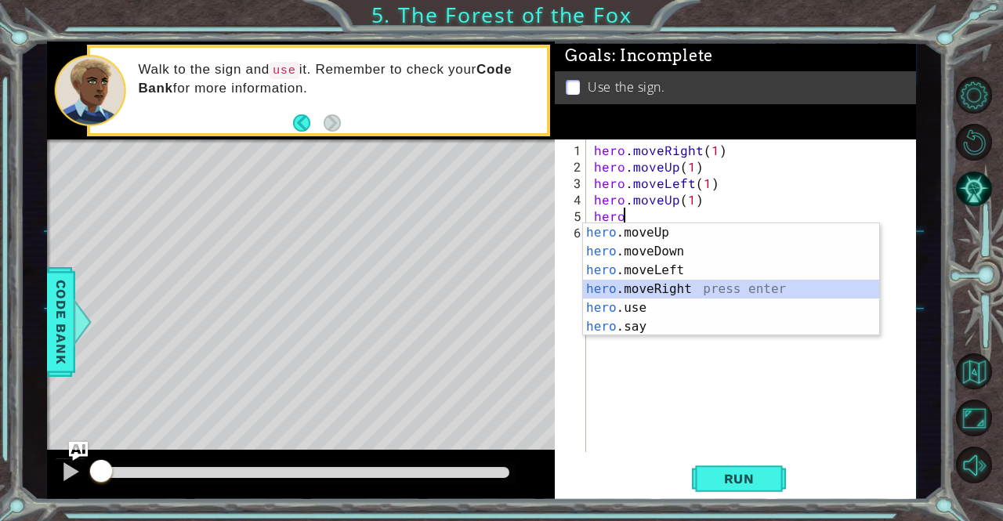
click at [673, 281] on div "hero .moveUp press enter hero .moveDown press enter hero .moveLeft press enter …" at bounding box center [731, 298] width 297 height 151
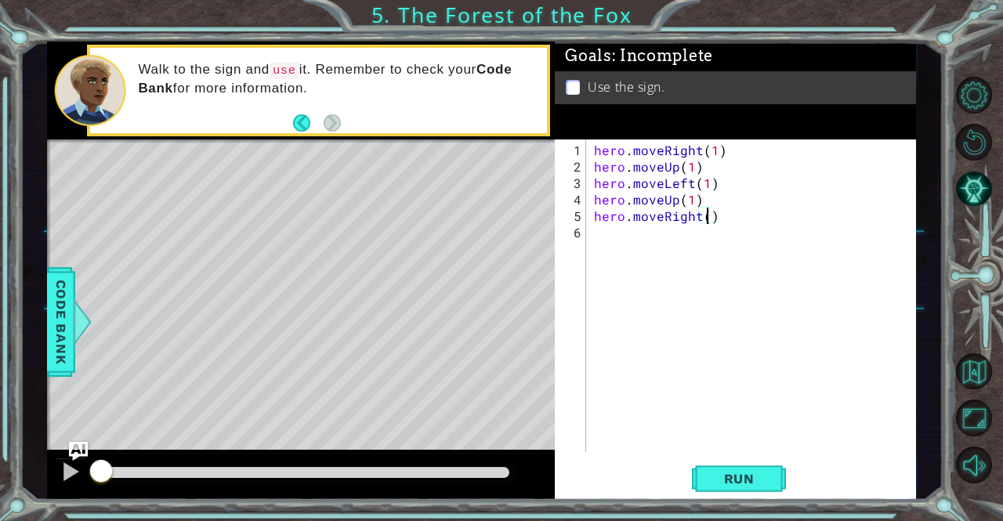
type textarea "hero.moveRight(2)"
click at [637, 266] on div "hero . moveRight ( 1 ) hero . moveUp ( 1 ) hero . moveLeft ( 1 ) hero . moveUp …" at bounding box center [755, 315] width 329 height 346
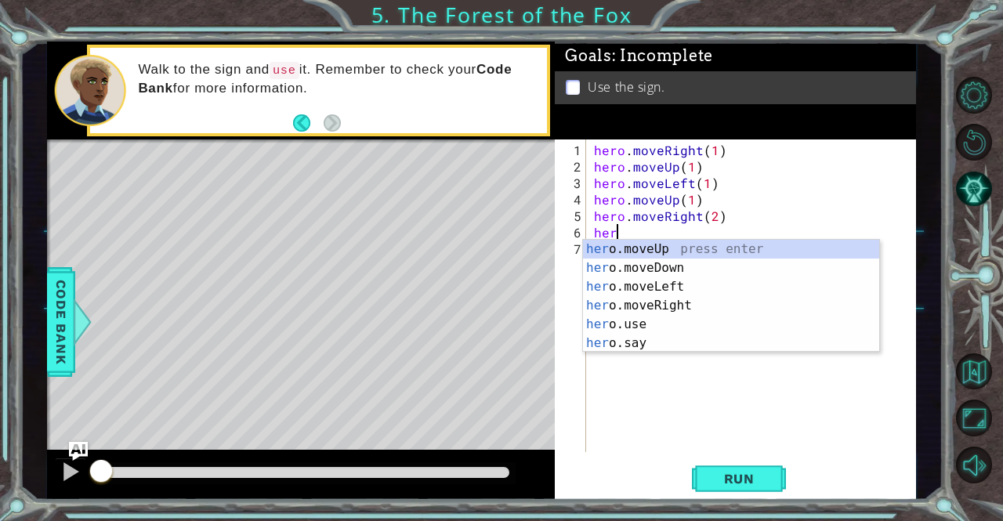
scroll to position [0, 1]
click at [670, 272] on div "hero .moveUp press enter hero .moveDown press enter hero .moveLeft press enter …" at bounding box center [731, 315] width 297 height 151
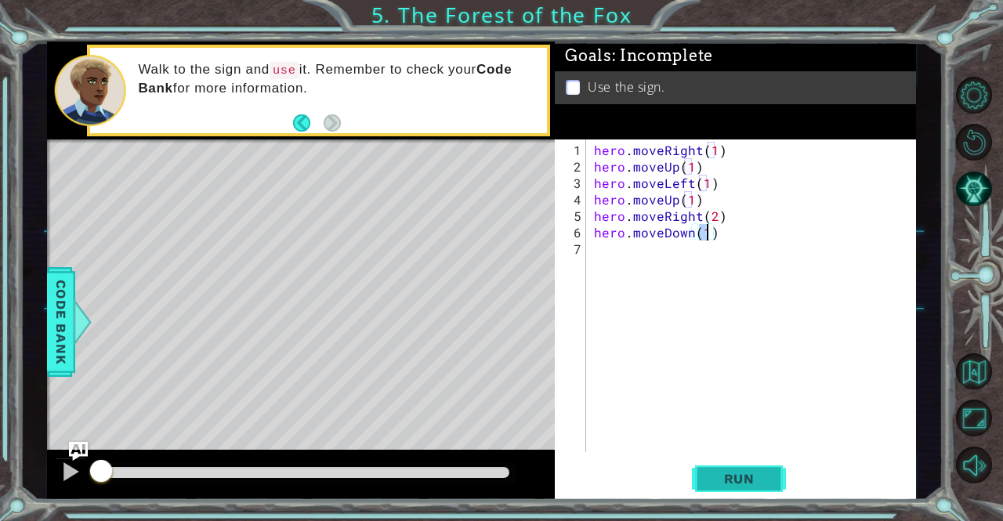
type textarea "hero.moveDown(1)"
click at [720, 465] on button "Run" at bounding box center [739, 479] width 94 height 36
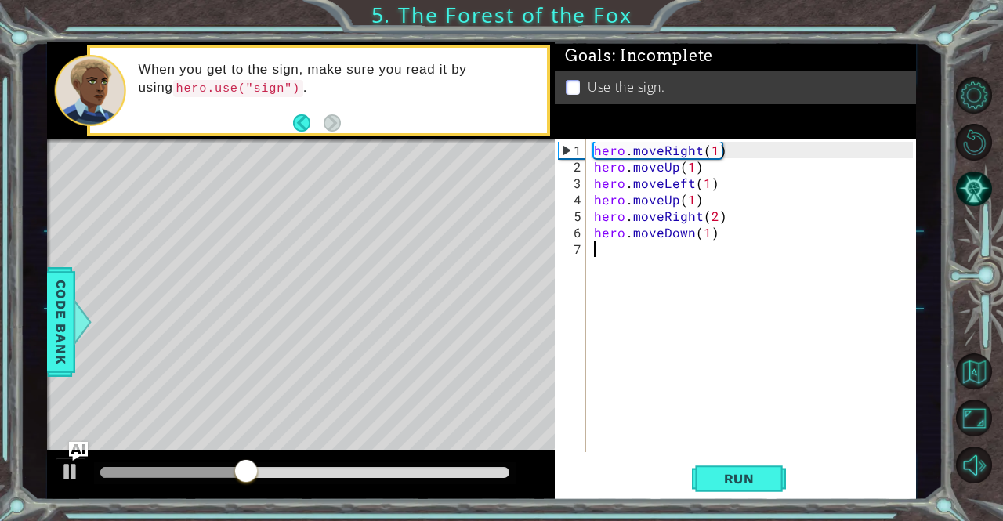
click at [604, 268] on div "hero . moveRight ( 1 ) hero . moveUp ( 1 ) hero . moveLeft ( 1 ) hero . moveUp …" at bounding box center [755, 315] width 329 height 346
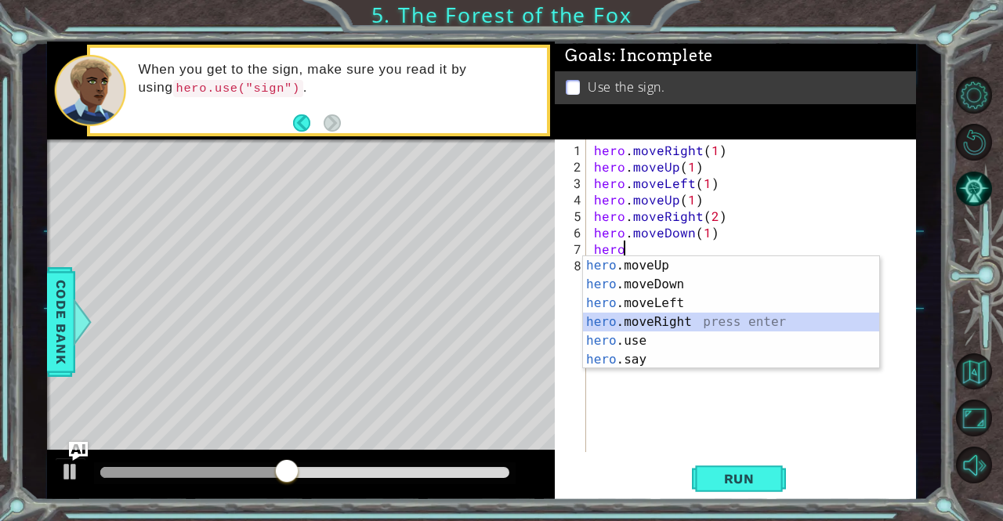
click at [684, 324] on div "hero .moveUp press enter hero .moveDown press enter hero .moveLeft press enter …" at bounding box center [731, 331] width 297 height 151
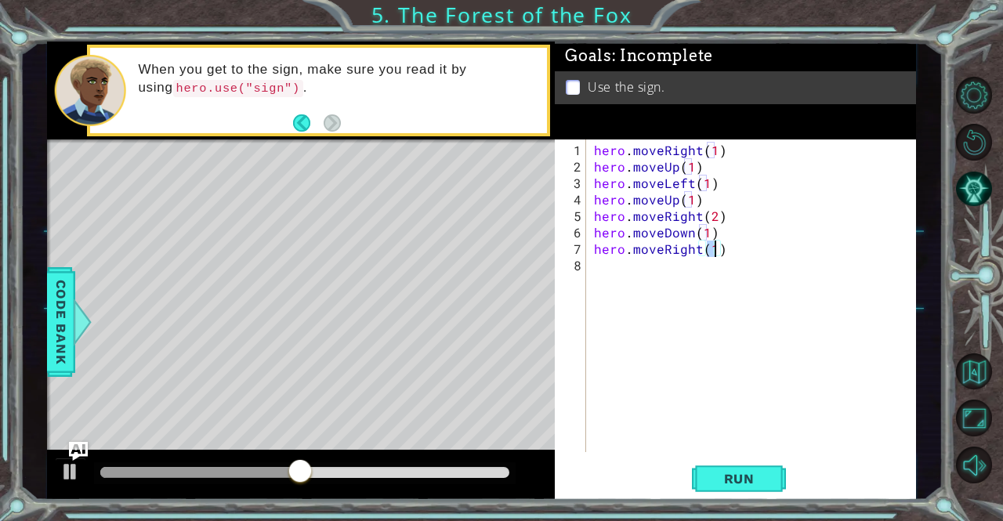
click at [713, 460] on div "hero.moveRight(1) 1 2 3 4 5 6 7 8 hero . moveRight ( 1 ) hero . moveUp ( 1 ) he…" at bounding box center [735, 320] width 361 height 361
click at [714, 466] on button "Run" at bounding box center [739, 479] width 94 height 36
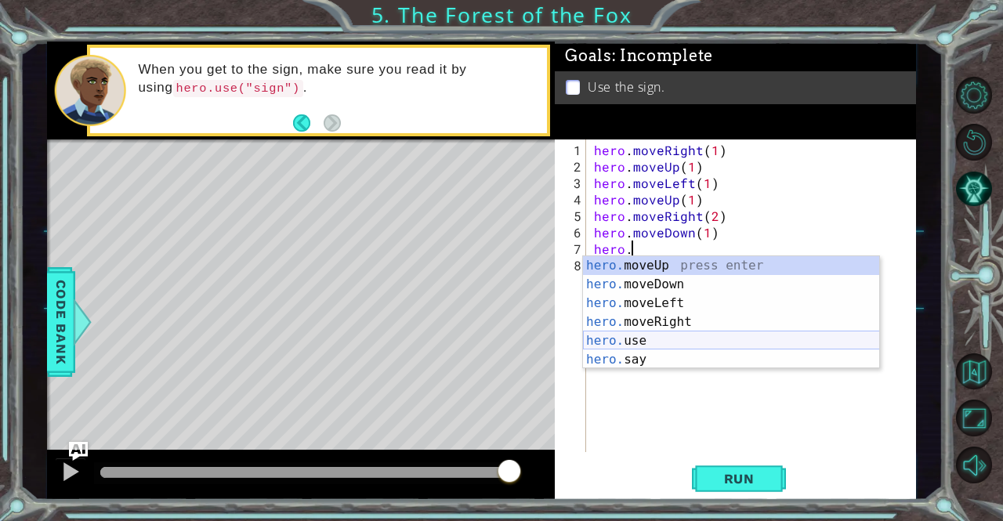
click at [626, 344] on div "hero. moveUp press enter hero. moveDown press enter hero. moveLeft press enter …" at bounding box center [731, 331] width 297 height 151
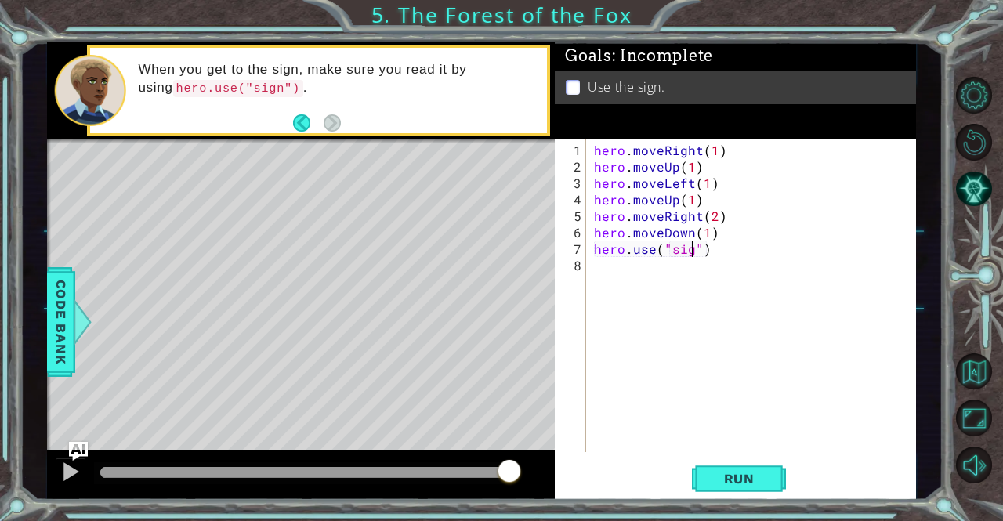
scroll to position [0, 6]
click at [0, 388] on div "1 ההההההההההההההההההההההההההההההההההההההההההההההההההההההההההההההההההההההההההההה…" at bounding box center [501, 260] width 1003 height 521
click at [706, 250] on div "hero . moveRight ( 1 ) hero . moveUp ( 1 ) hero . moveLeft ( 1 ) hero . moveUp …" at bounding box center [755, 315] width 329 height 346
type textarea "hero.use("sign")"
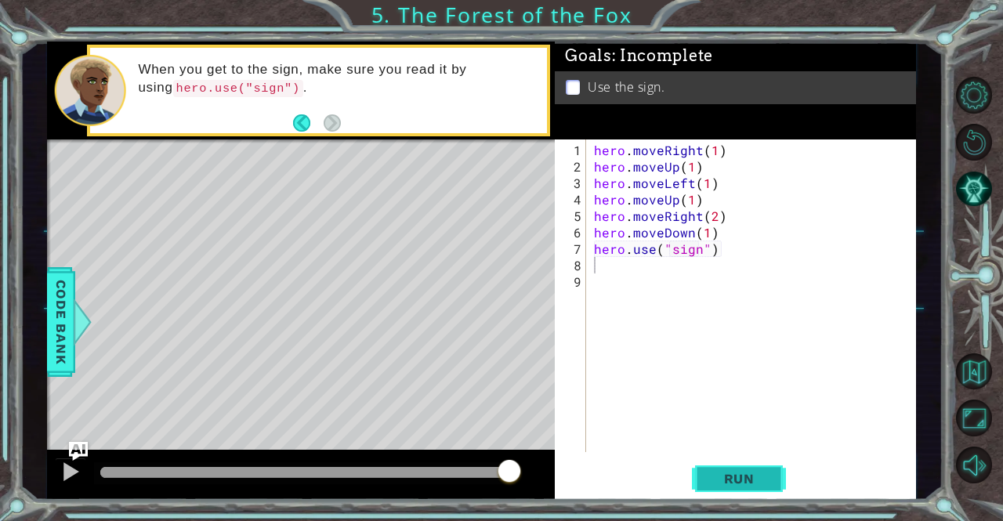
click at [746, 466] on button "Run" at bounding box center [739, 479] width 94 height 36
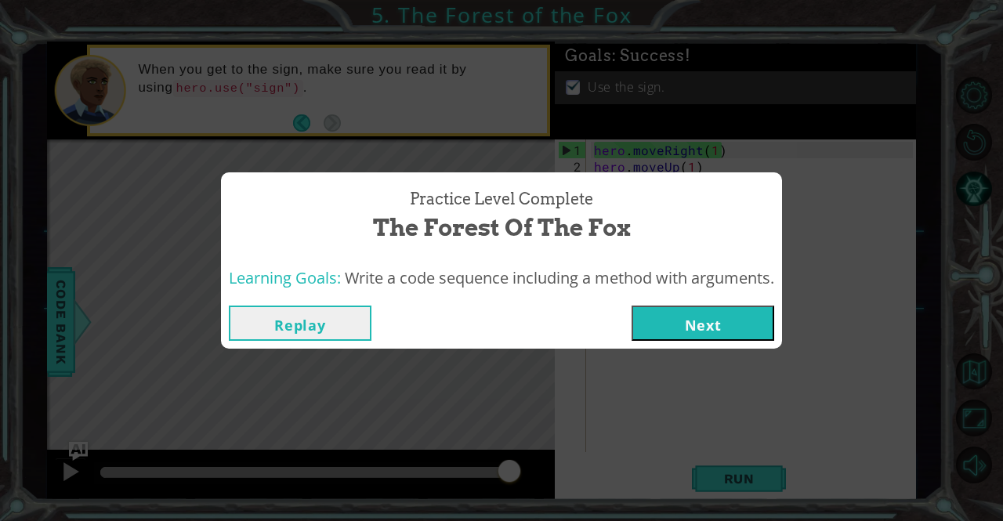
click at [739, 325] on button "Next" at bounding box center [703, 323] width 143 height 35
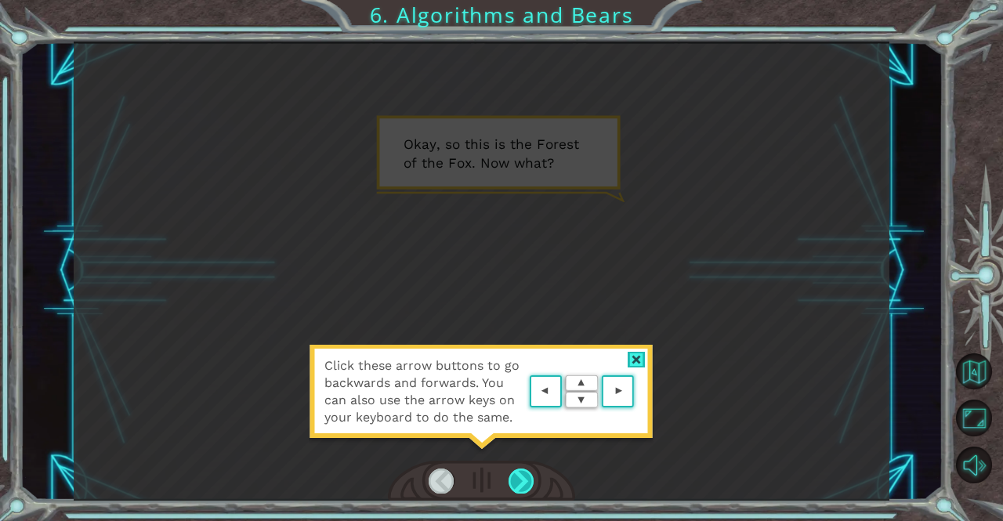
click at [528, 492] on div at bounding box center [522, 481] width 26 height 25
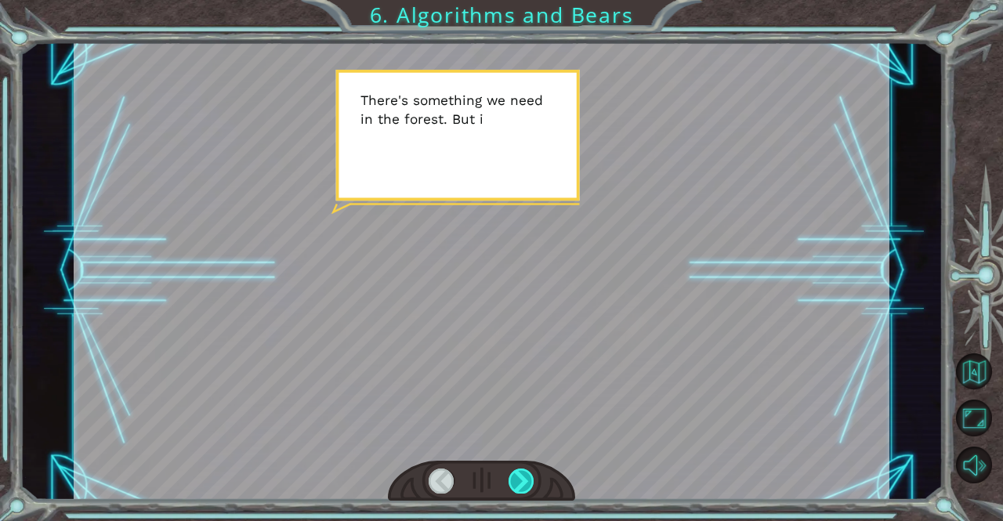
click at [527, 486] on div at bounding box center [522, 481] width 26 height 25
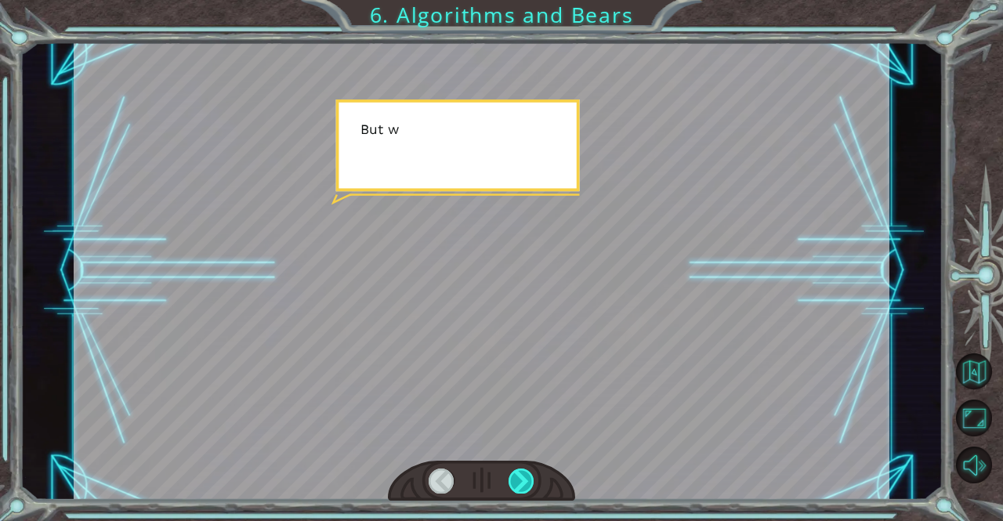
click at [527, 486] on div at bounding box center [522, 481] width 26 height 25
click at [515, 482] on div at bounding box center [522, 481] width 26 height 25
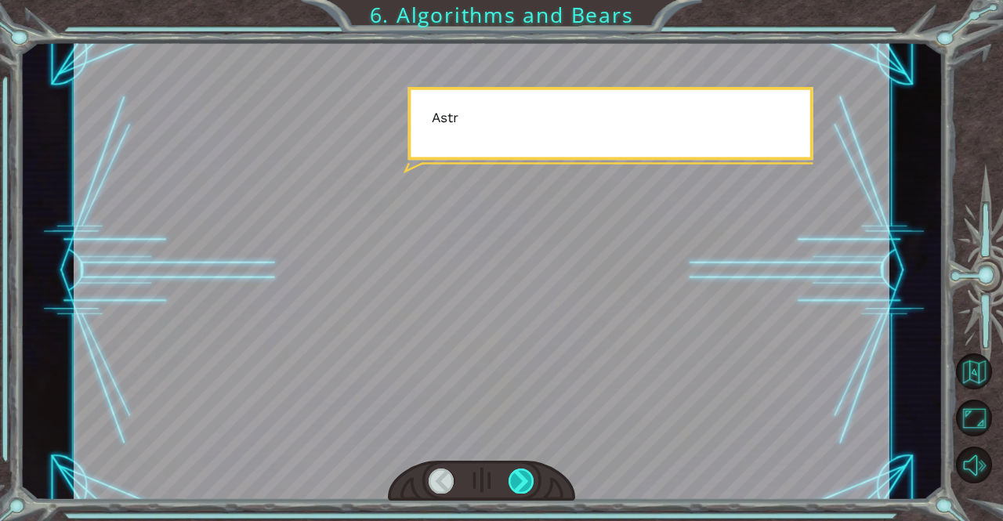
click at [515, 482] on div at bounding box center [522, 481] width 26 height 25
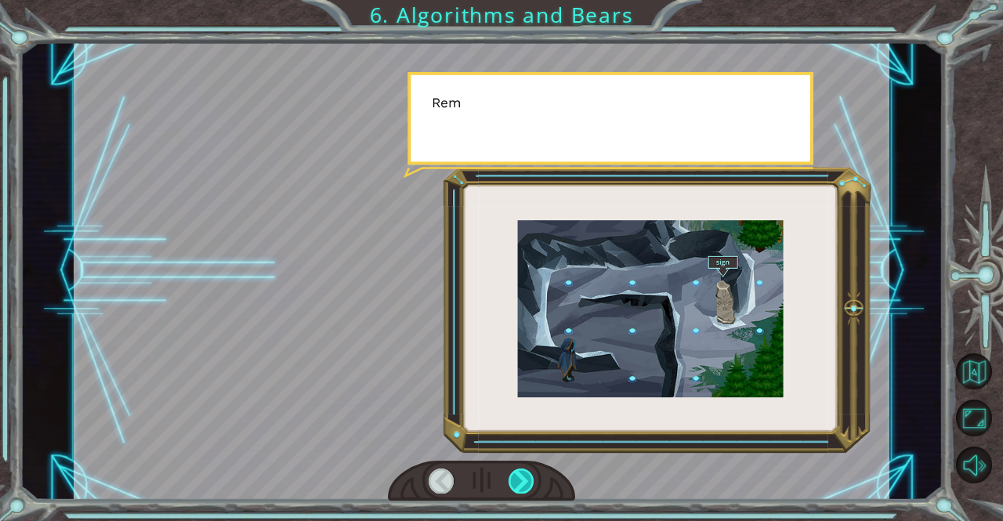
click at [515, 482] on div at bounding box center [522, 481] width 26 height 25
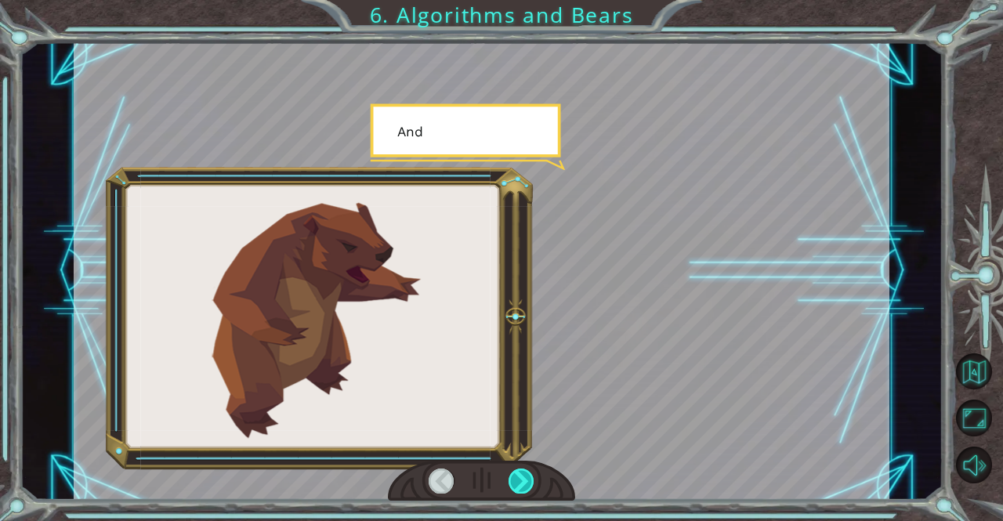
click at [513, 477] on div at bounding box center [522, 481] width 26 height 25
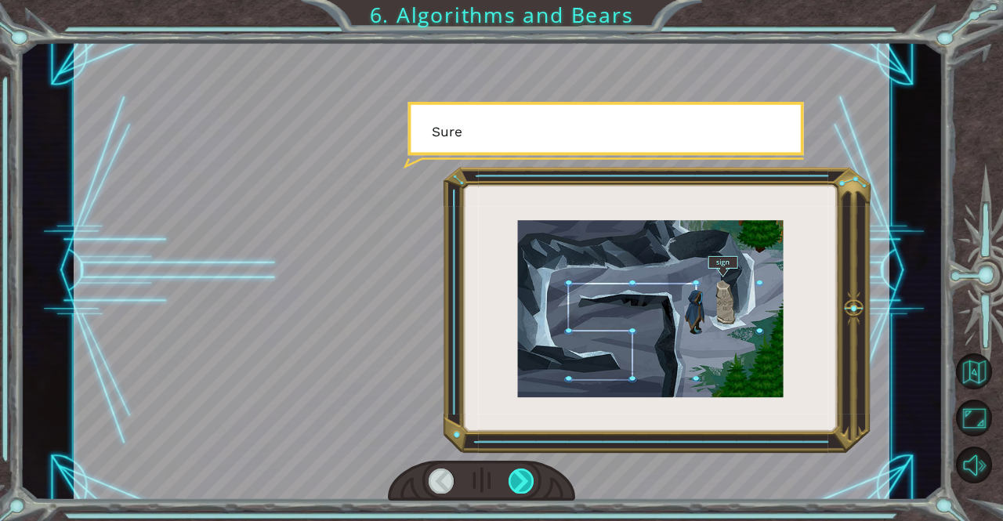
click at [513, 477] on div at bounding box center [522, 481] width 26 height 25
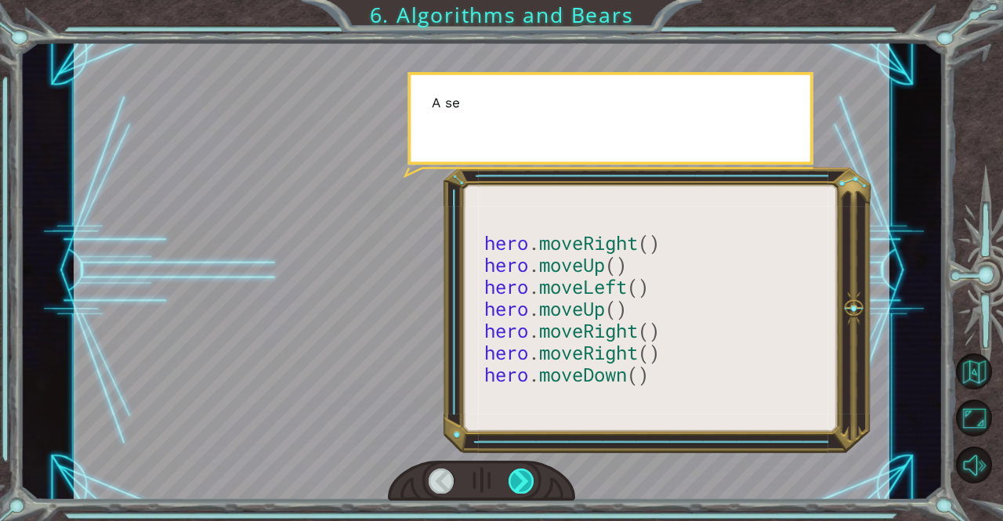
click at [513, 477] on div at bounding box center [522, 481] width 26 height 25
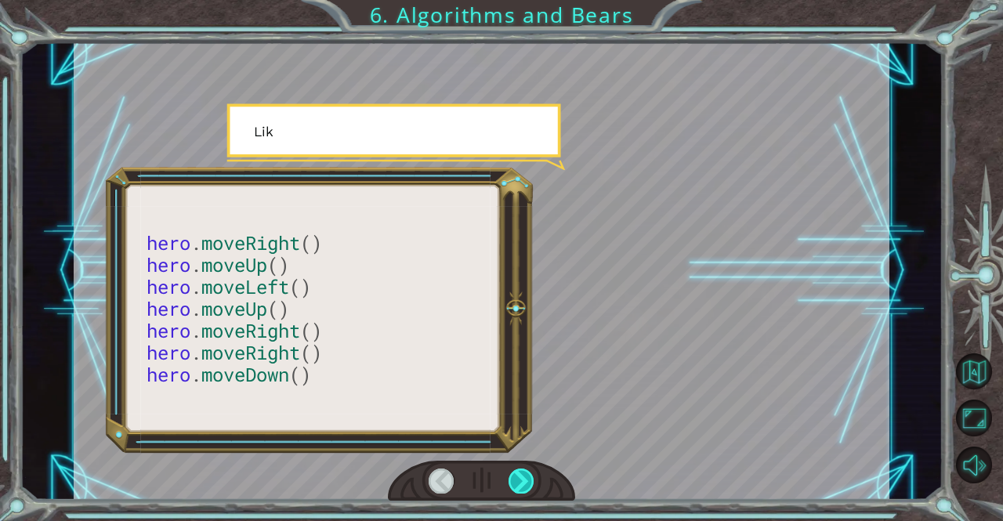
click at [513, 477] on div at bounding box center [522, 481] width 26 height 25
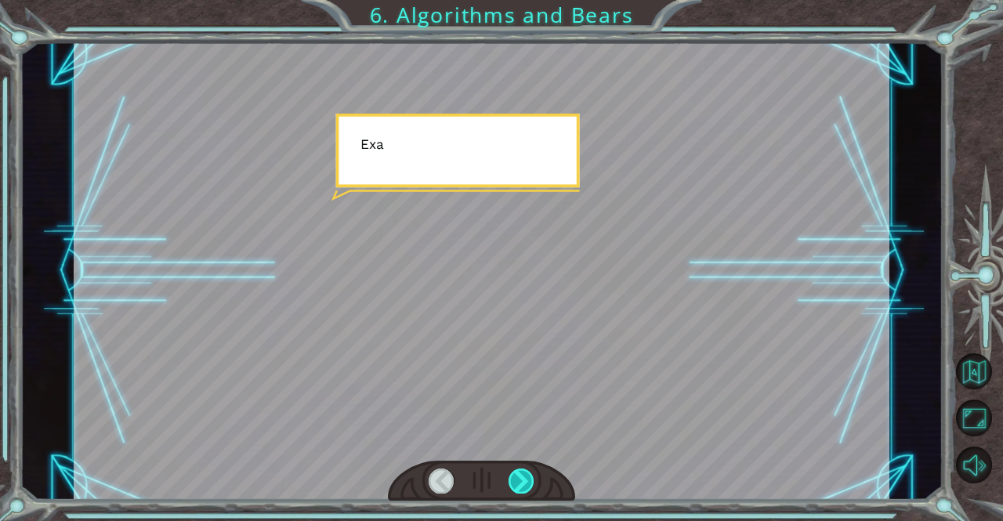
click at [513, 477] on div at bounding box center [522, 481] width 26 height 25
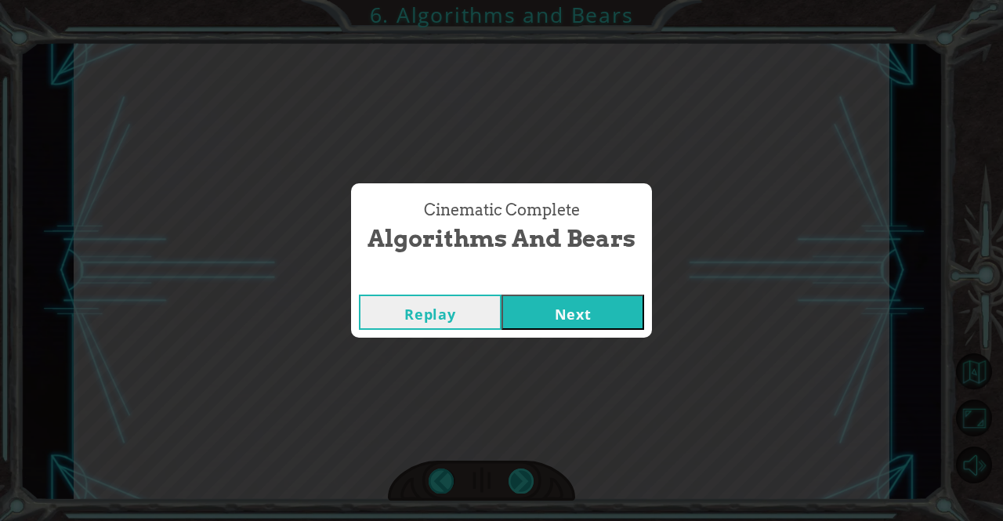
click at [513, 477] on div "Cinematic Complete Algorithms and Bears Replay Next" at bounding box center [501, 260] width 1003 height 521
click at [556, 301] on button "Next" at bounding box center [573, 312] width 143 height 35
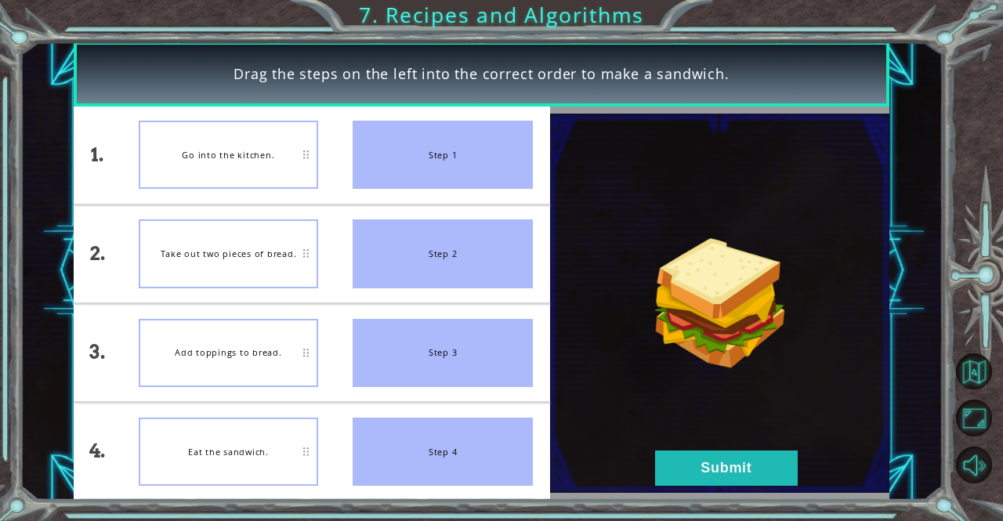
click at [680, 437] on img at bounding box center [719, 303] width 339 height 379
click at [693, 463] on button "Submit" at bounding box center [726, 468] width 143 height 35
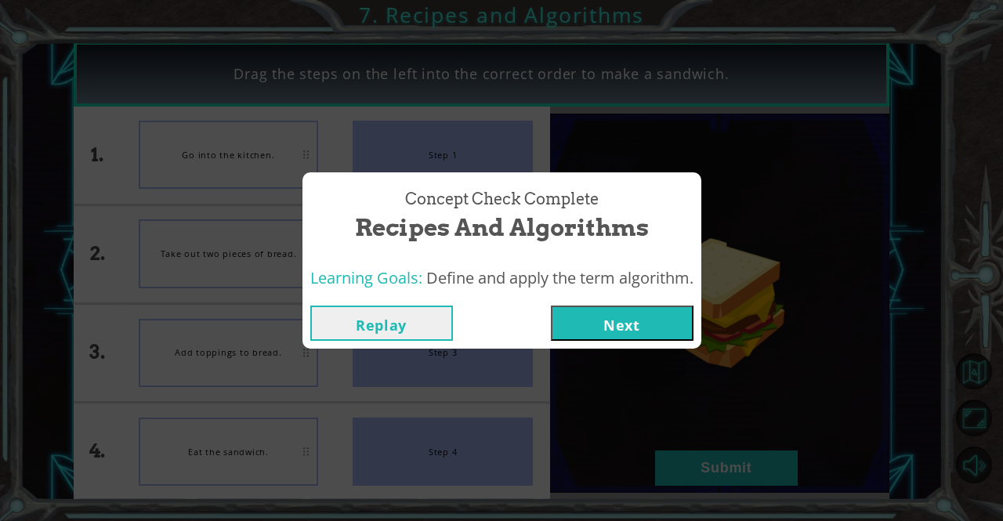
click at [612, 311] on button "Next" at bounding box center [622, 323] width 143 height 35
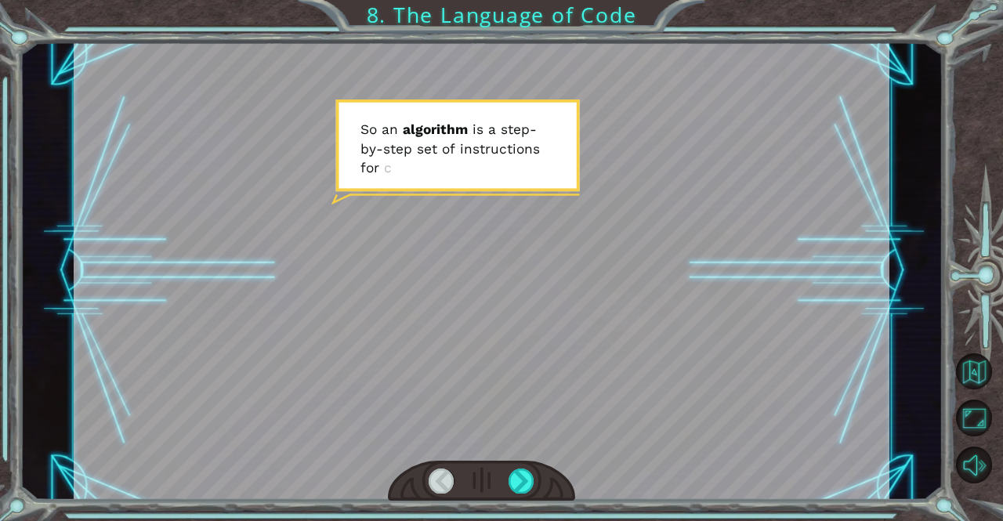
click at [513, 463] on div at bounding box center [482, 482] width 188 height 42
click at [533, 487] on div at bounding box center [522, 481] width 26 height 25
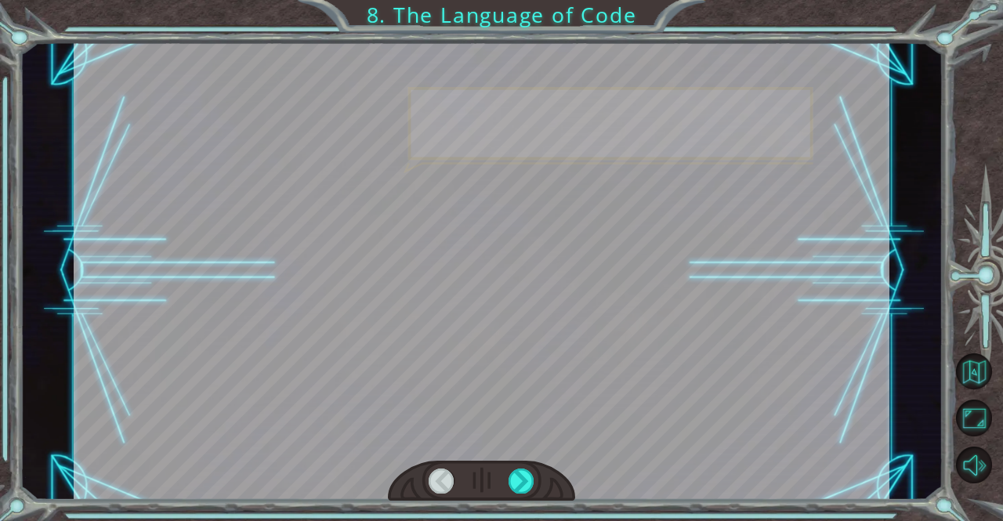
click at [542, 497] on div at bounding box center [482, 482] width 188 height 42
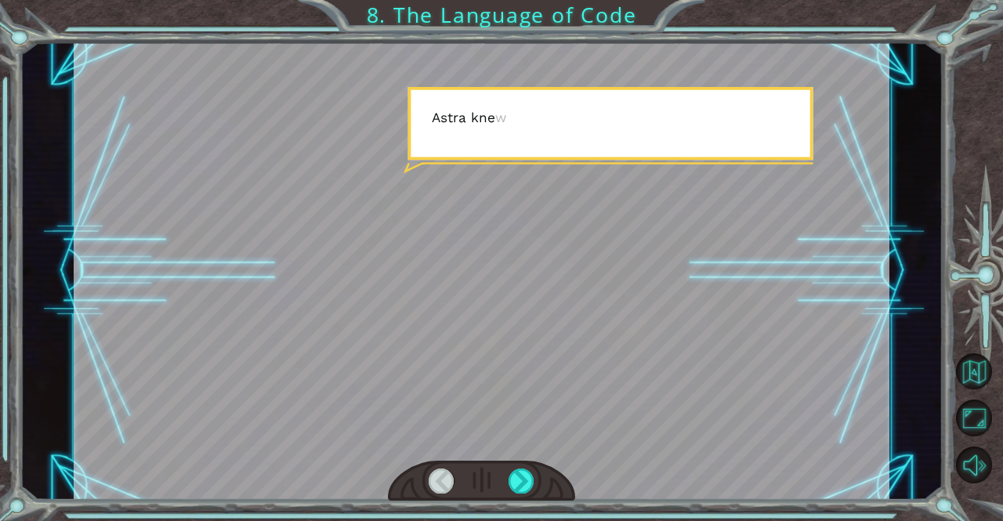
click at [544, 499] on div at bounding box center [482, 482] width 188 height 42
click at [528, 482] on div at bounding box center [522, 481] width 26 height 25
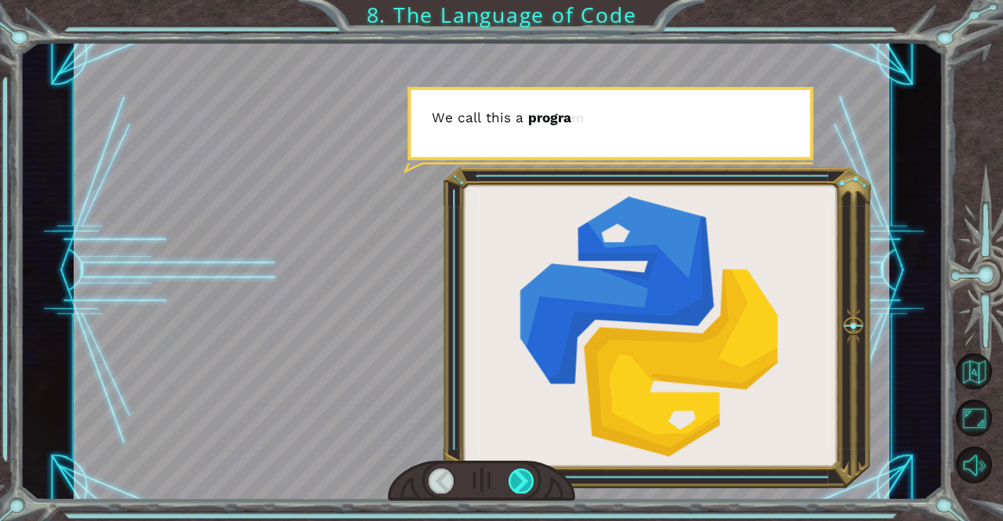
click at [528, 482] on div at bounding box center [522, 481] width 26 height 25
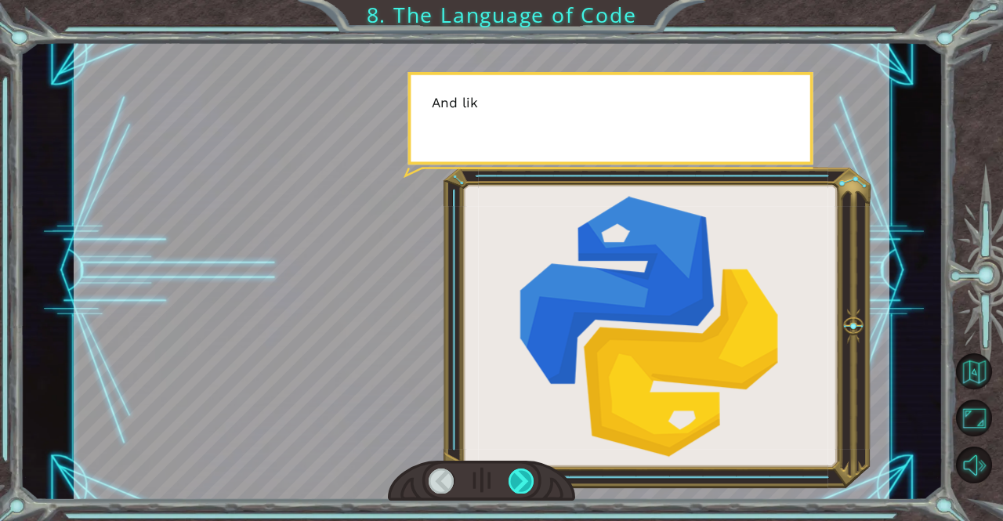
click at [528, 482] on div at bounding box center [522, 481] width 26 height 25
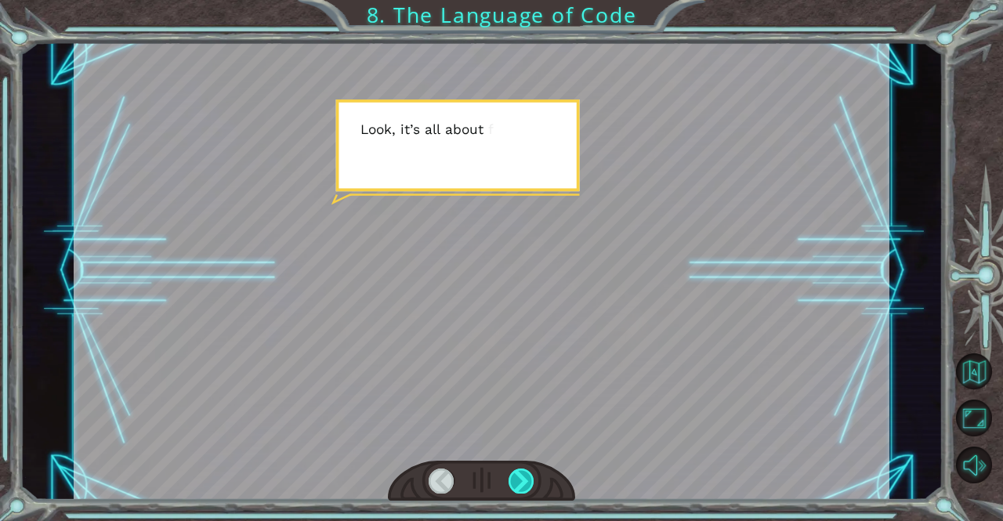
click at [528, 482] on div at bounding box center [522, 481] width 26 height 25
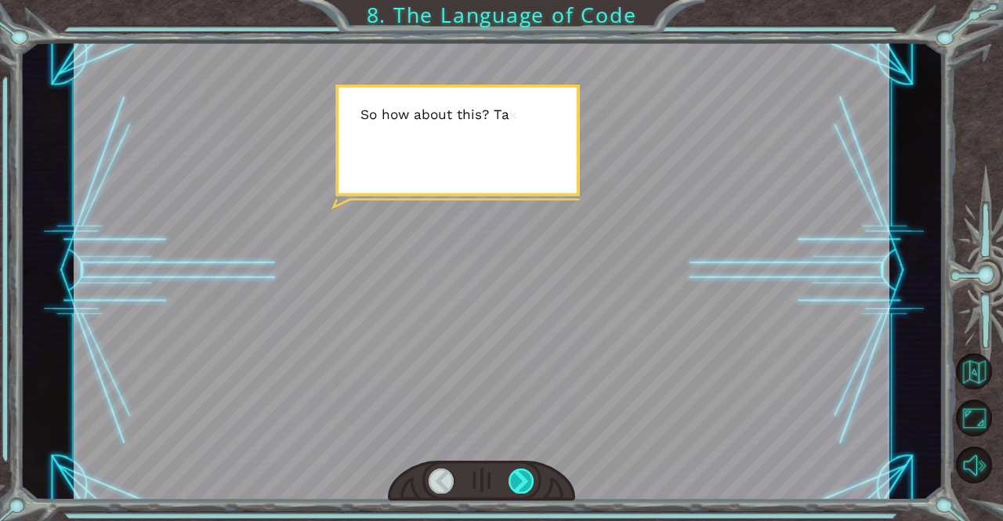
click at [527, 482] on div at bounding box center [522, 481] width 26 height 25
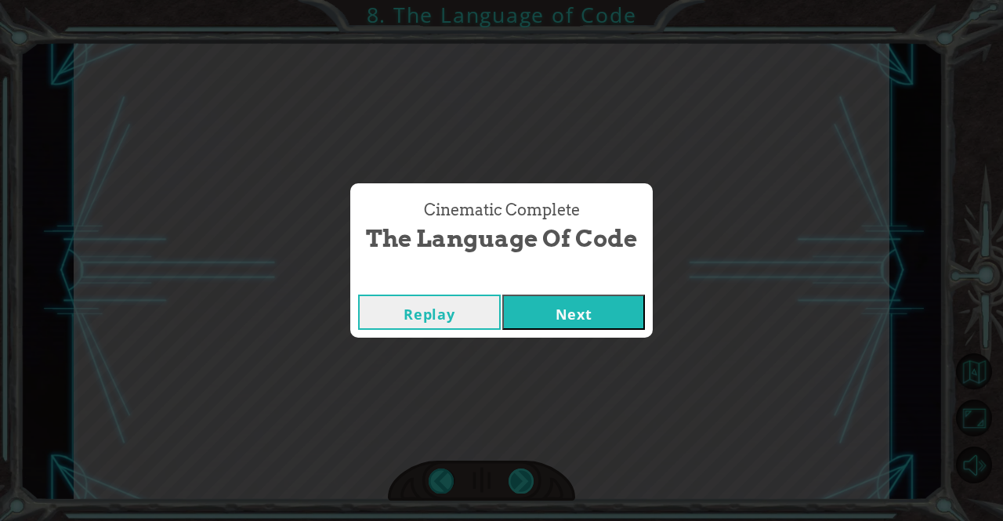
click at [527, 482] on div "Cinematic Complete The Language of Code Replay Next" at bounding box center [501, 260] width 1003 height 521
click at [563, 292] on div "Replay Next" at bounding box center [501, 312] width 303 height 51
click at [577, 314] on button "Next" at bounding box center [574, 312] width 143 height 35
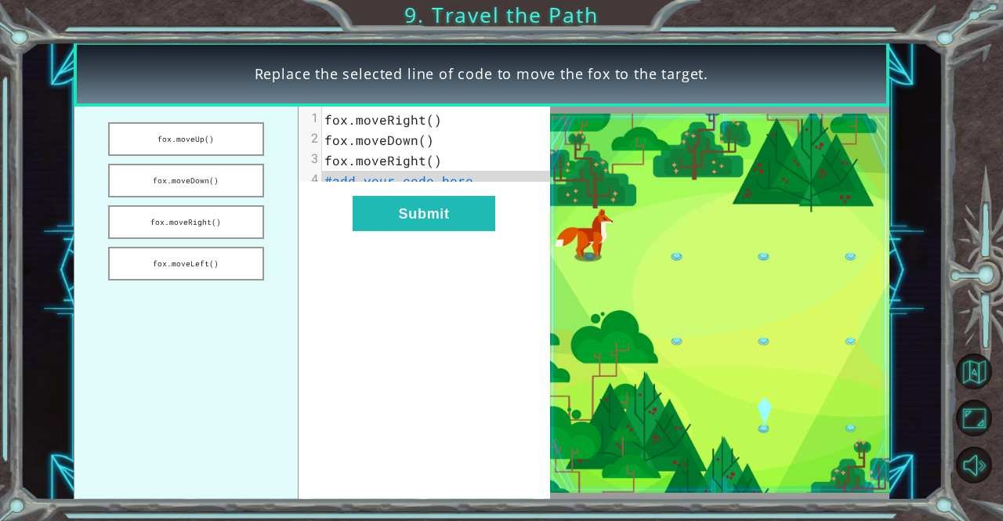
click at [416, 178] on span "#add your code here" at bounding box center [399, 180] width 149 height 16
click at [468, 186] on pre "#add your code here" at bounding box center [442, 181] width 241 height 20
drag, startPoint x: 227, startPoint y: 180, endPoint x: 390, endPoint y: 192, distance: 163.5
click at [390, 192] on div "fox.moveUp() fox.moveDown() fox.moveRight() fox.moveLeft() xxxxxxxxxx 4 1 fox.m…" at bounding box center [312, 304] width 477 height 394
click at [225, 183] on button "fox.moveDown()" at bounding box center [186, 181] width 156 height 34
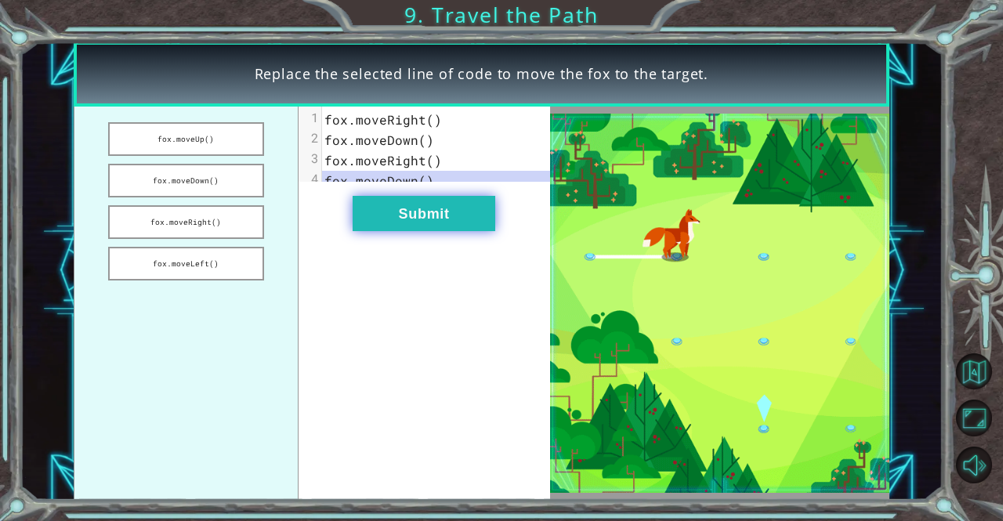
click at [420, 223] on button "Submit" at bounding box center [424, 213] width 143 height 35
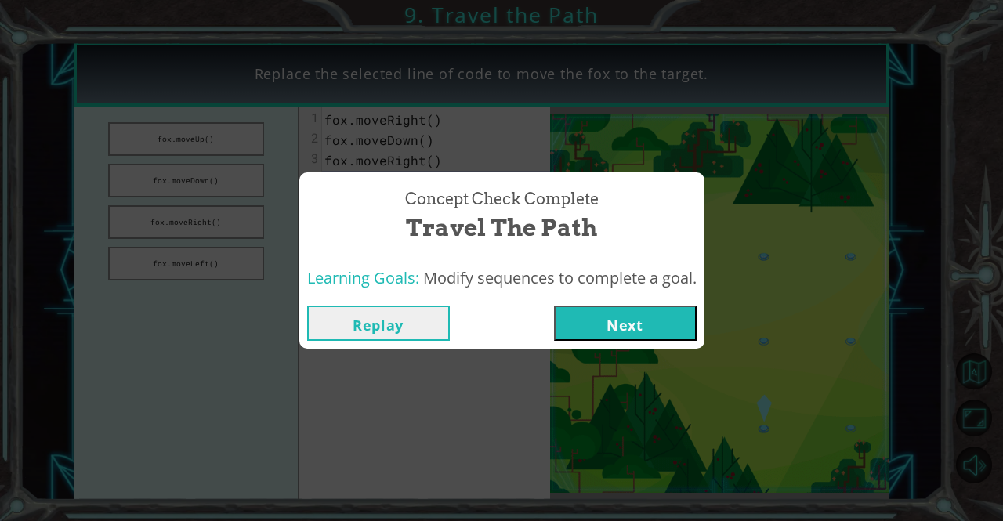
click at [656, 314] on button "Next" at bounding box center [625, 323] width 143 height 35
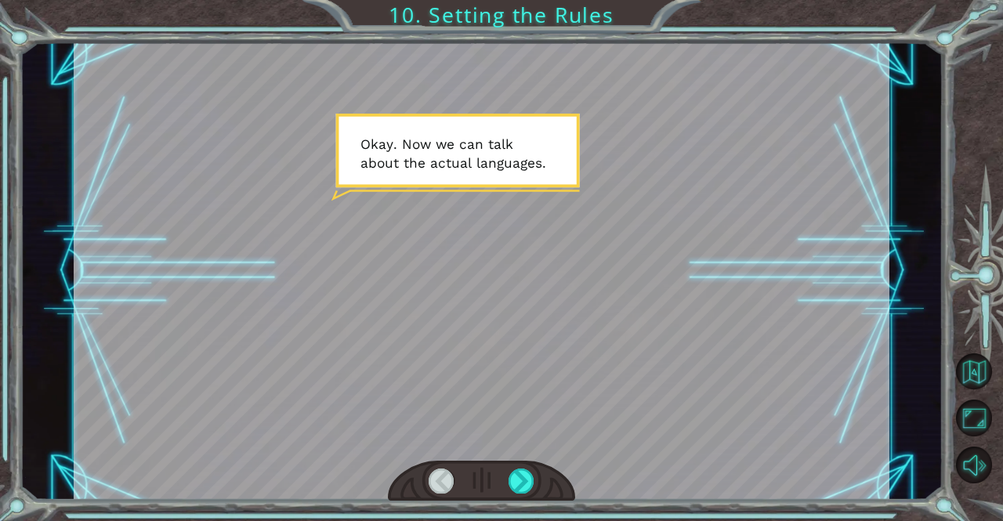
click at [501, 222] on div at bounding box center [482, 271] width 816 height 459
click at [505, 228] on div at bounding box center [482, 271] width 816 height 459
click at [500, 226] on div at bounding box center [482, 271] width 816 height 459
click at [522, 473] on div at bounding box center [522, 481] width 26 height 25
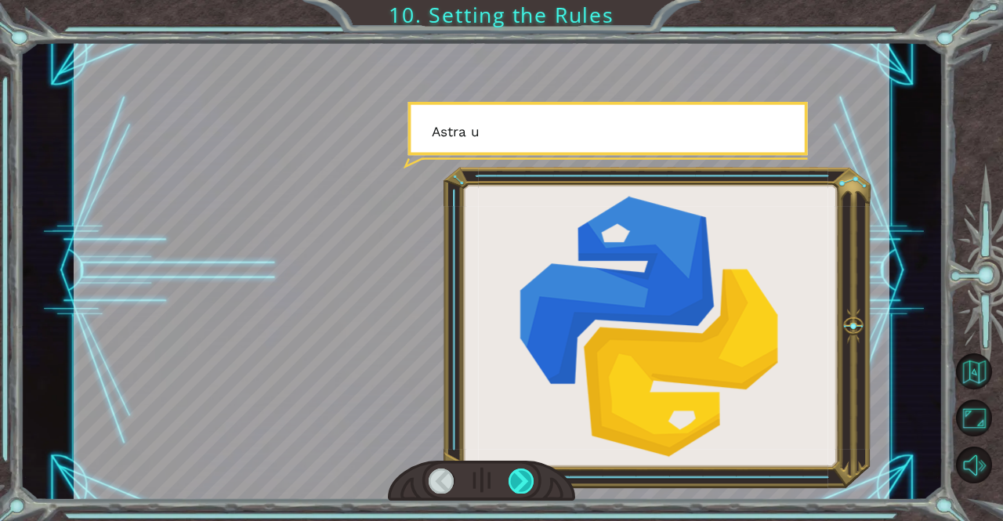
click at [522, 473] on div at bounding box center [522, 481] width 26 height 25
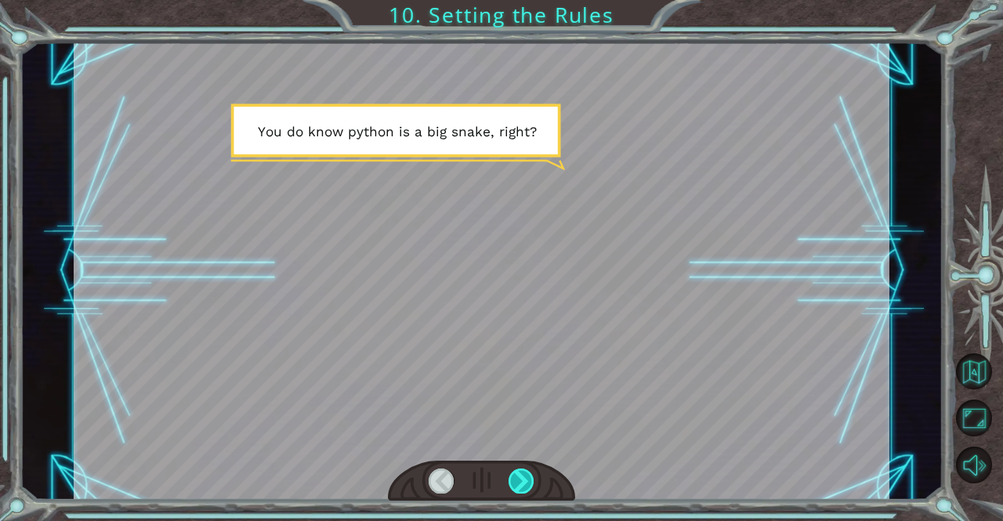
click at [522, 473] on div at bounding box center [522, 481] width 26 height 25
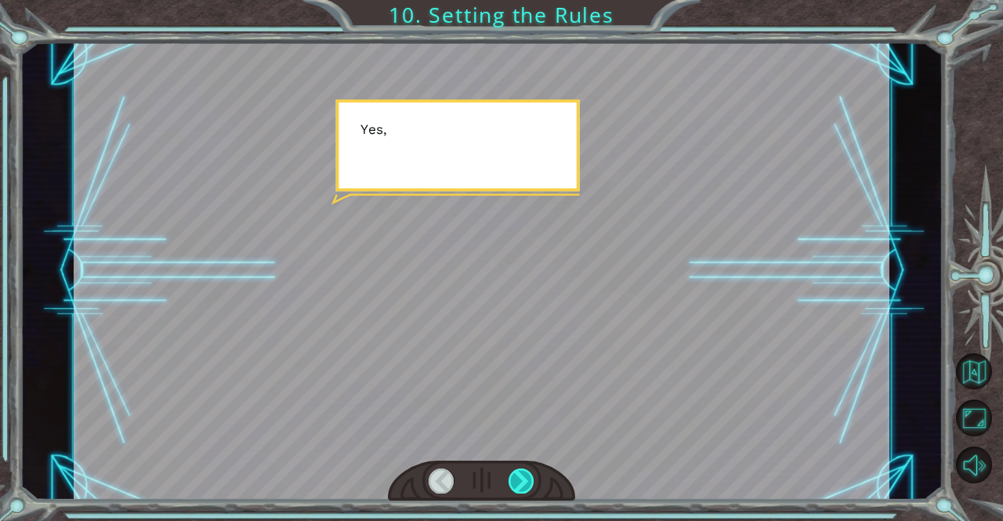
click at [522, 473] on div at bounding box center [522, 481] width 26 height 25
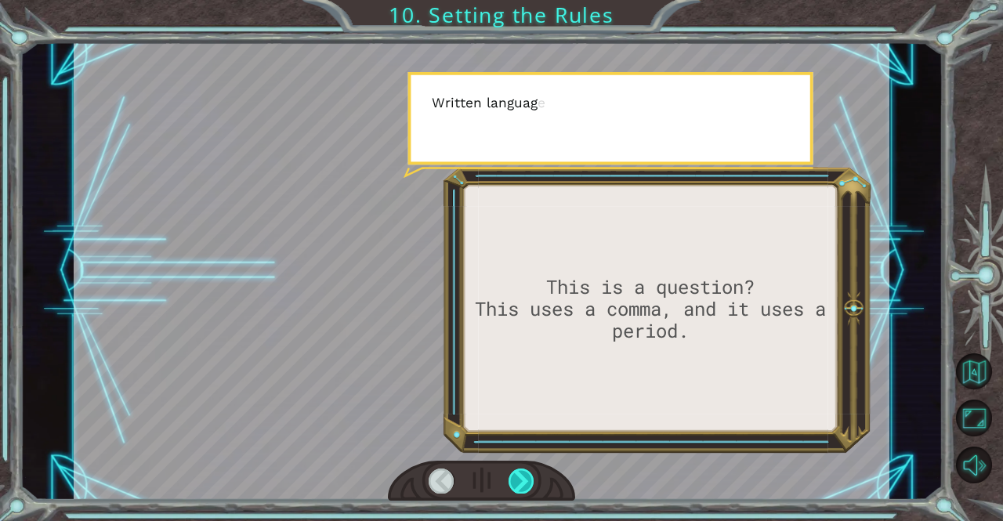
click at [522, 473] on div at bounding box center [522, 481] width 26 height 25
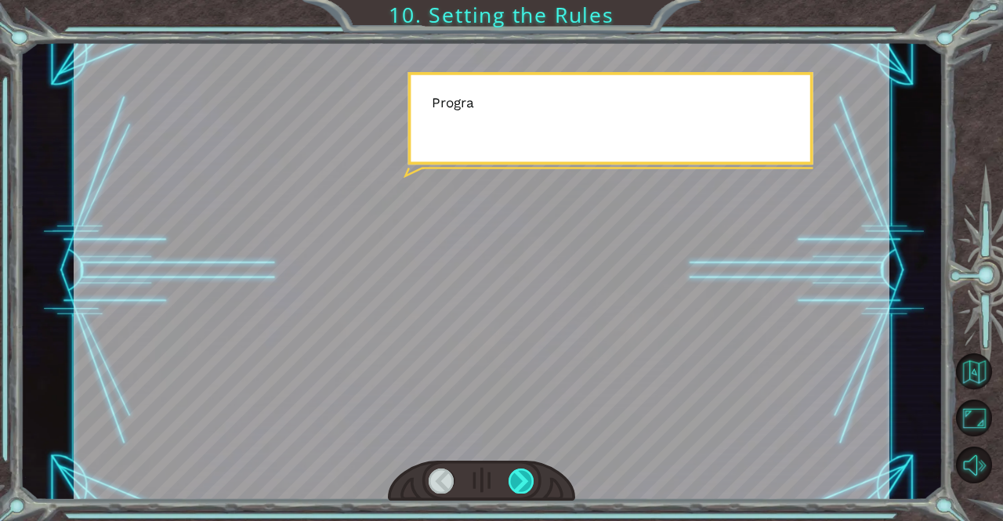
click at [522, 473] on div at bounding box center [522, 481] width 26 height 25
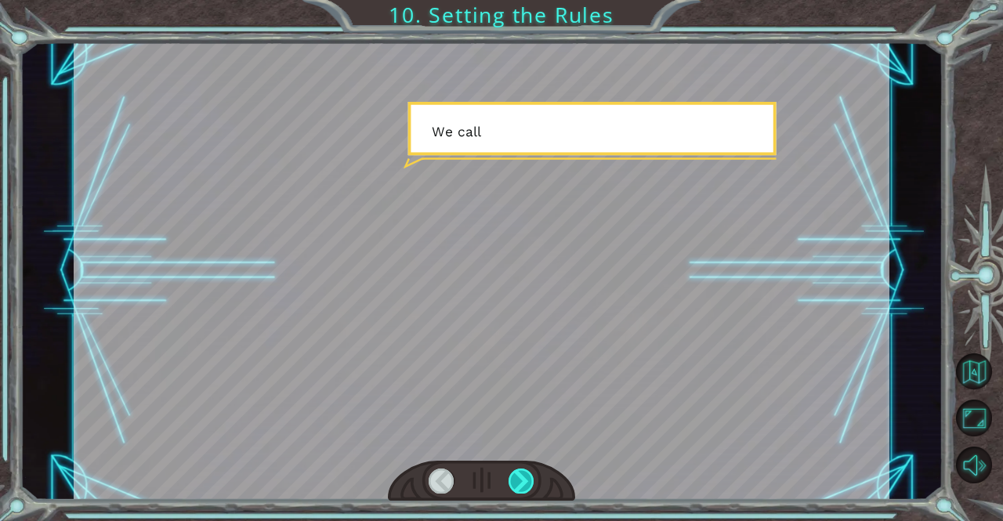
click at [522, 473] on div at bounding box center [522, 481] width 26 height 25
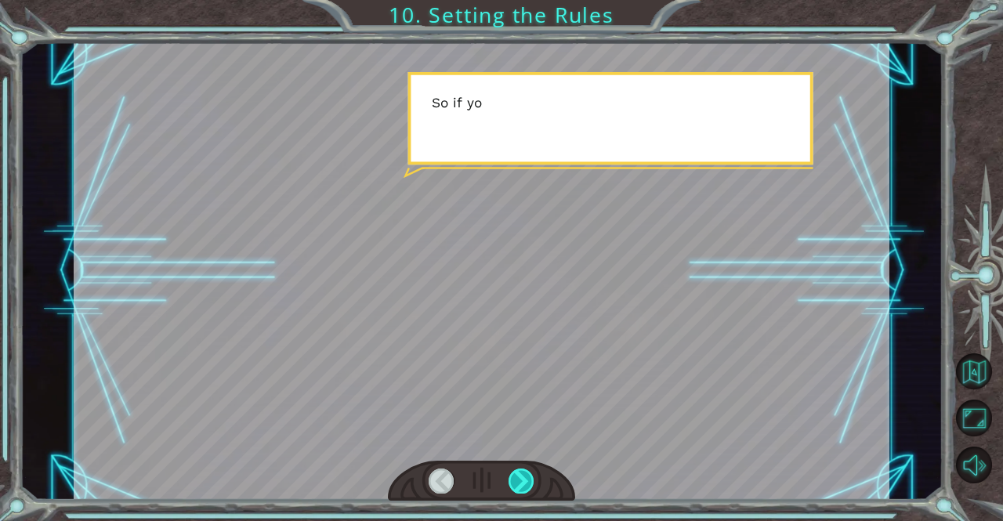
click at [522, 473] on div at bounding box center [522, 481] width 26 height 25
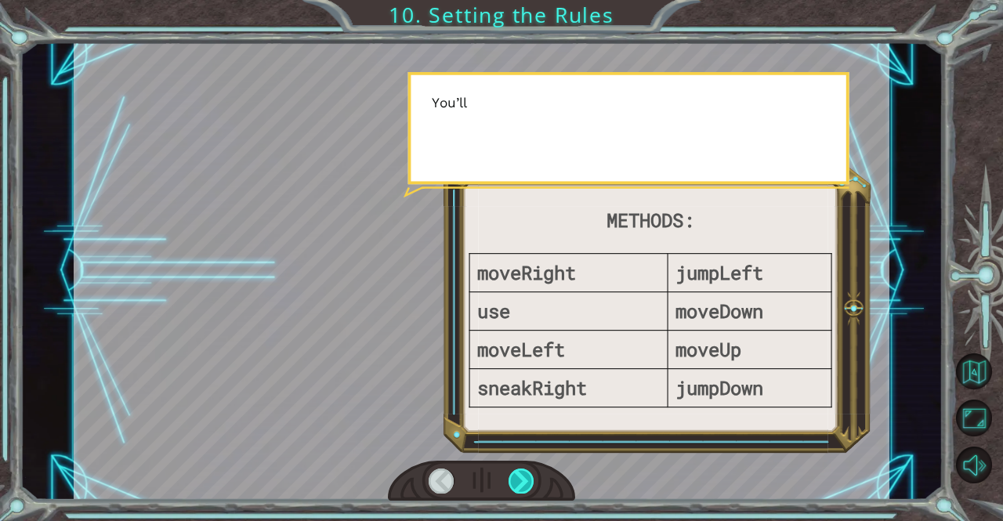
click at [522, 473] on div at bounding box center [522, 481] width 26 height 25
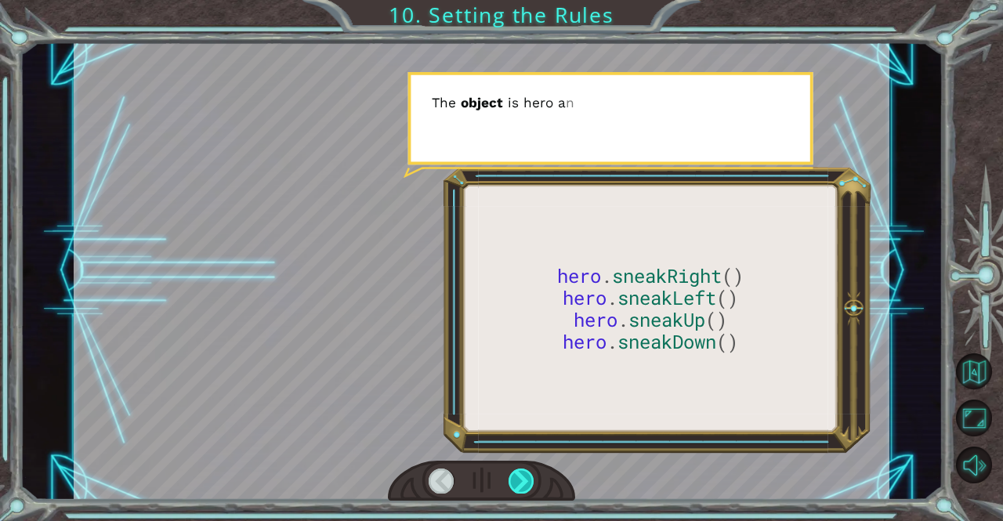
click at [522, 473] on div at bounding box center [522, 481] width 26 height 25
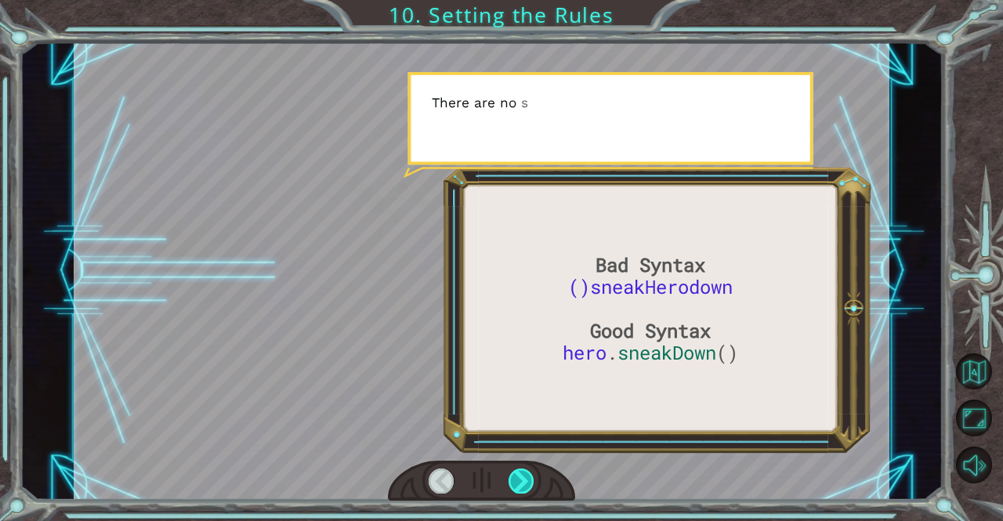
click at [522, 473] on div at bounding box center [522, 481] width 26 height 25
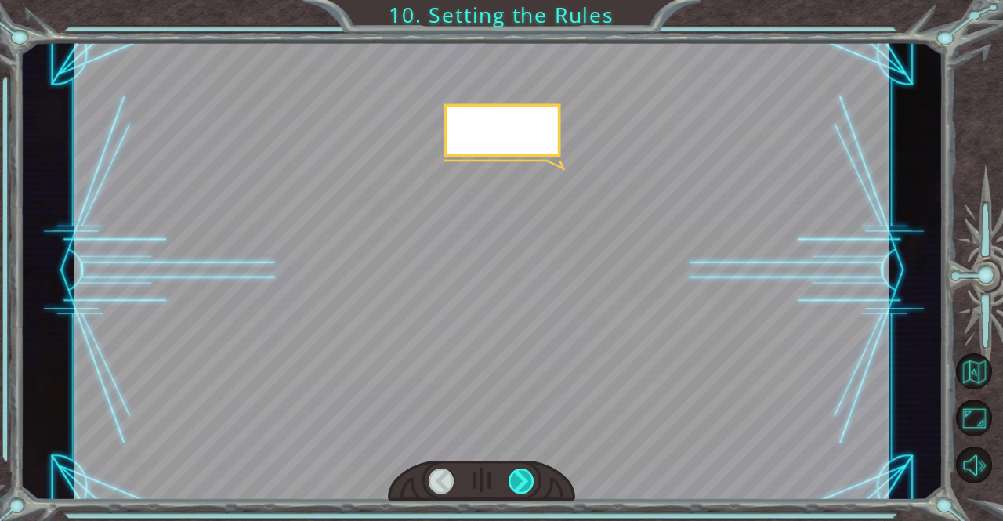
click at [522, 473] on div at bounding box center [522, 481] width 26 height 25
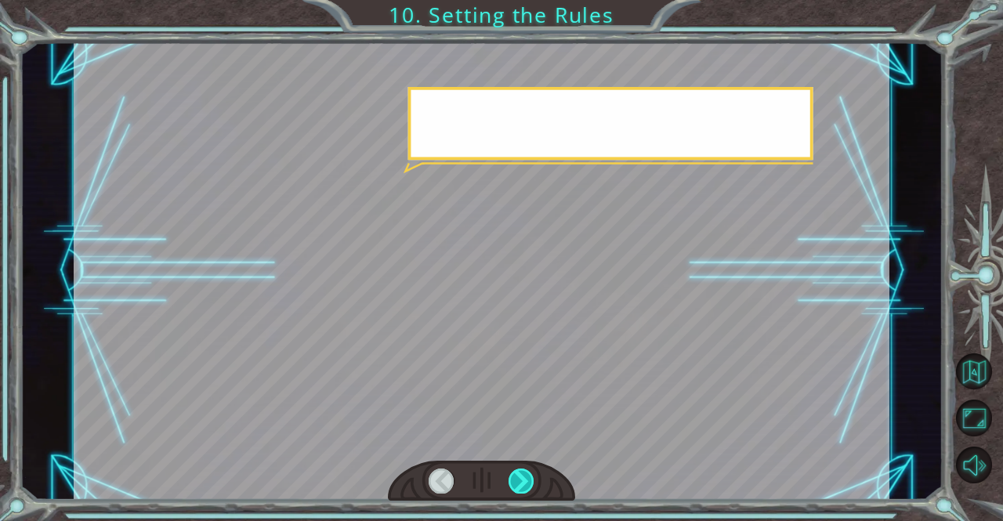
click at [522, 473] on div at bounding box center [522, 481] width 26 height 25
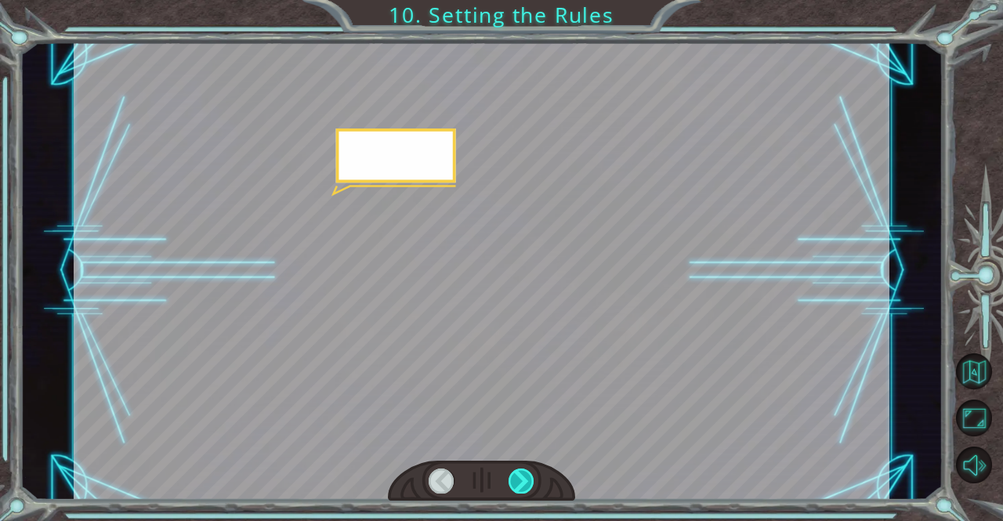
click at [522, 473] on div at bounding box center [522, 481] width 26 height 25
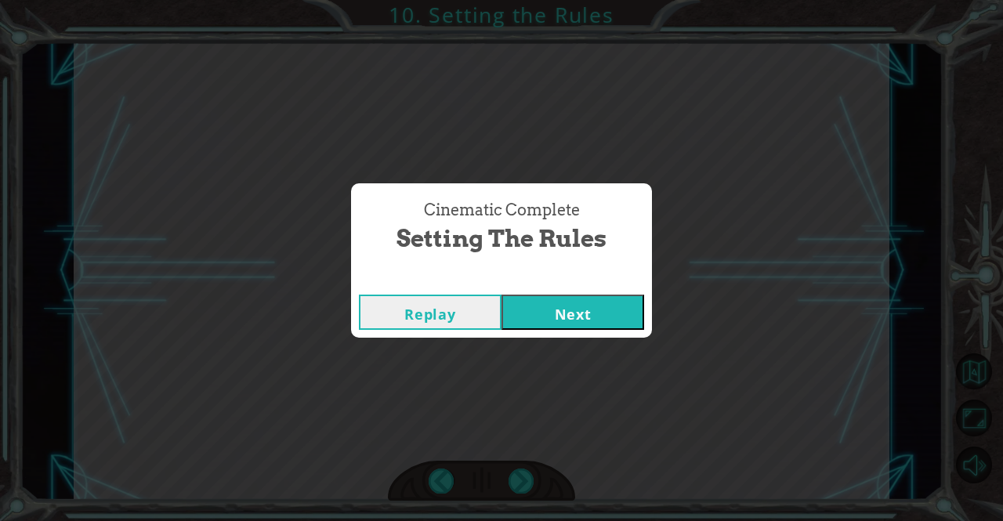
click at [552, 319] on button "Next" at bounding box center [573, 312] width 143 height 35
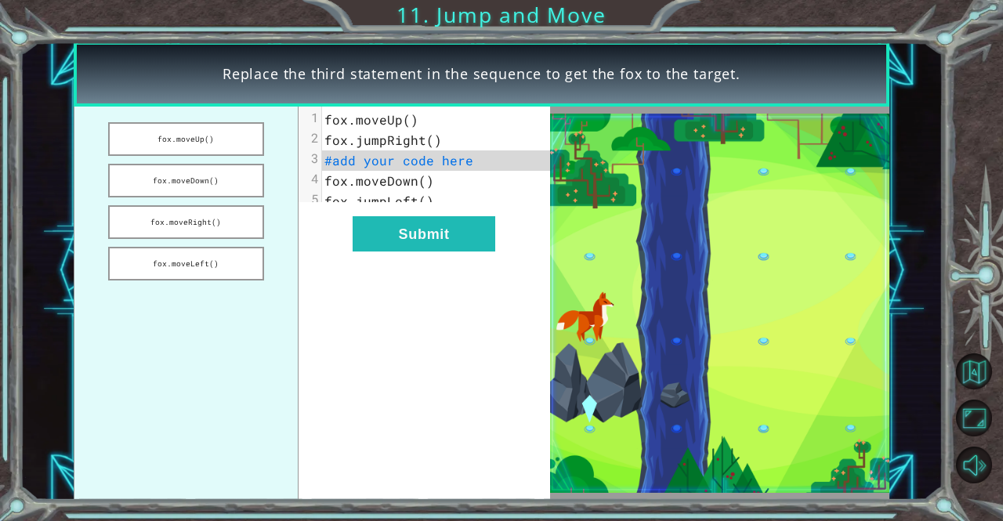
click at [422, 167] on span "#add your code here" at bounding box center [399, 160] width 149 height 16
click at [225, 173] on button "fox.moveDown()" at bounding box center [186, 181] width 156 height 34
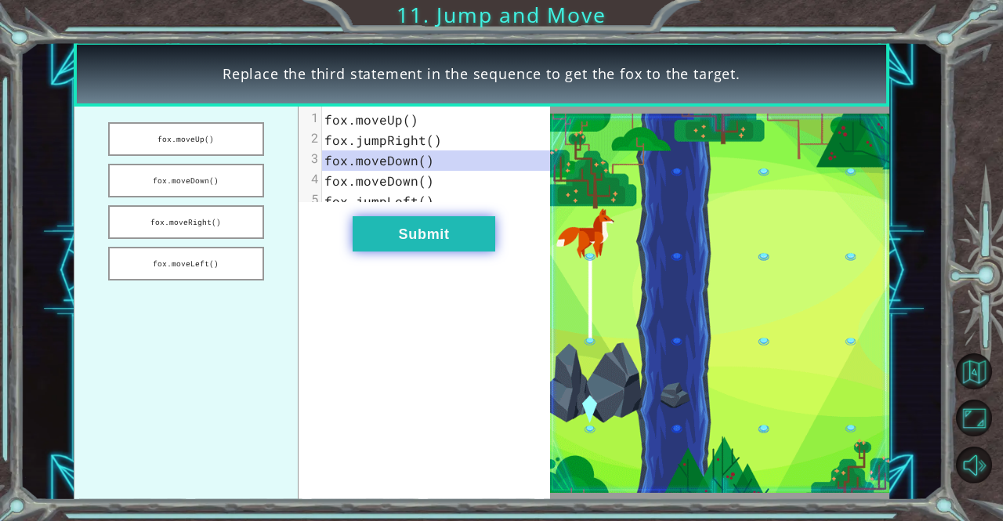
click at [463, 252] on button "Submit" at bounding box center [424, 233] width 143 height 35
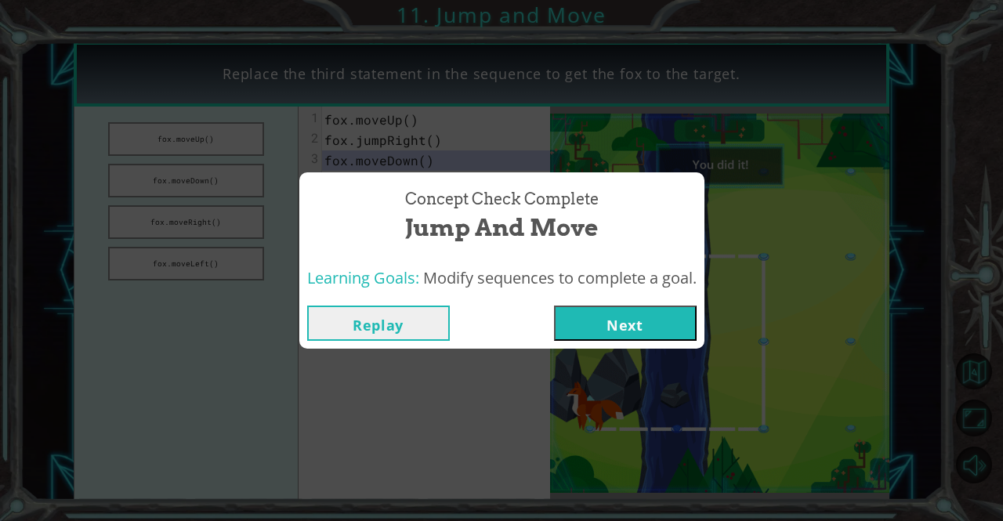
click at [678, 324] on button "Next" at bounding box center [625, 323] width 143 height 35
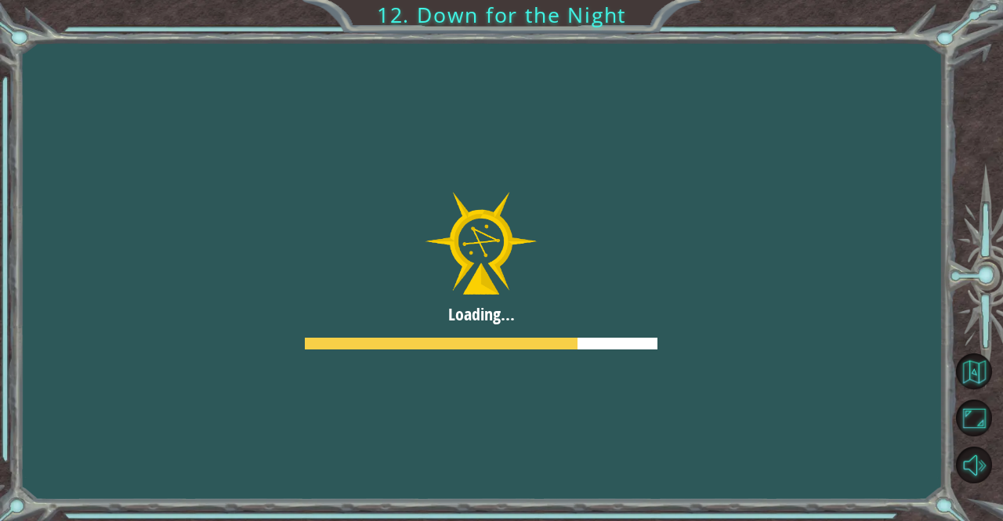
click at [678, 324] on button "Next" at bounding box center [625, 323] width 143 height 35
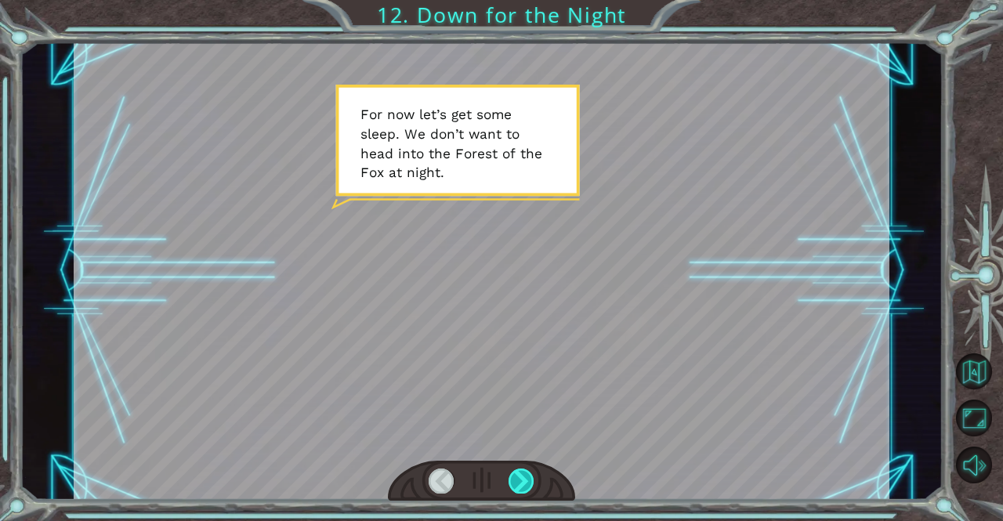
click at [517, 474] on div at bounding box center [522, 481] width 26 height 25
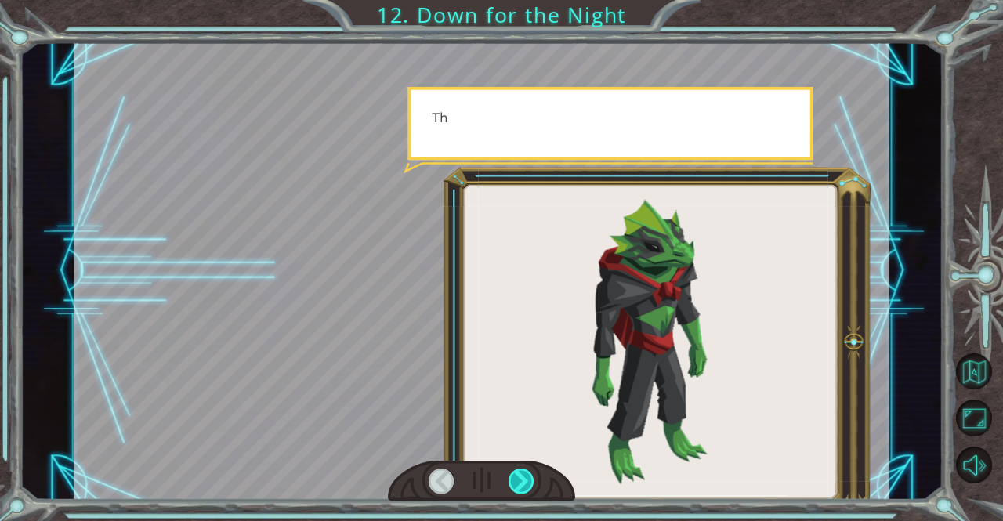
click at [517, 474] on div at bounding box center [522, 481] width 26 height 25
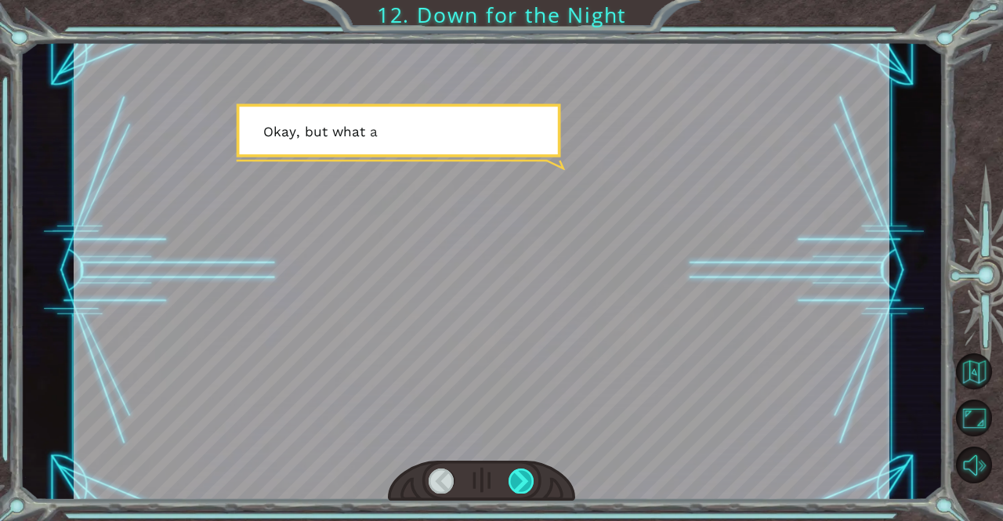
click at [517, 474] on div at bounding box center [522, 481] width 26 height 25
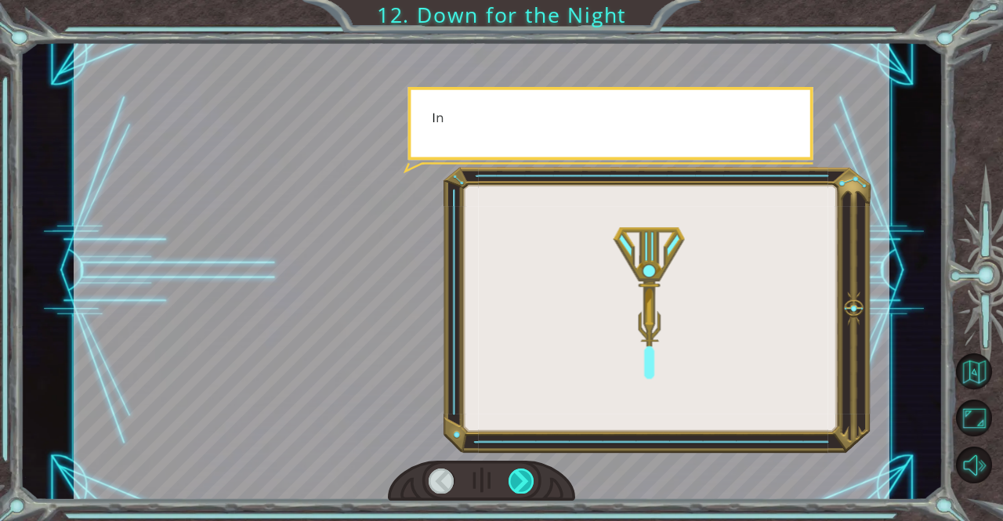
click at [517, 474] on div at bounding box center [522, 481] width 26 height 25
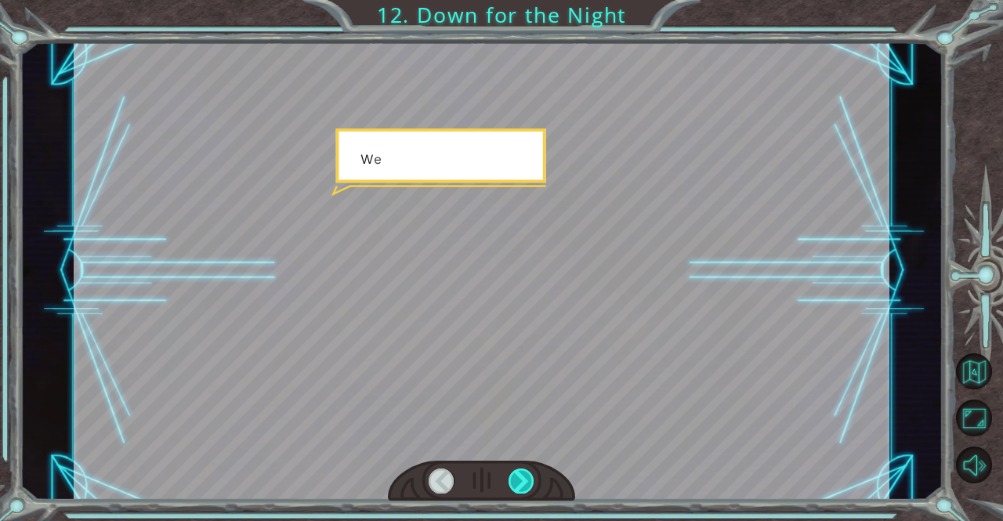
click at [517, 474] on div at bounding box center [522, 481] width 26 height 25
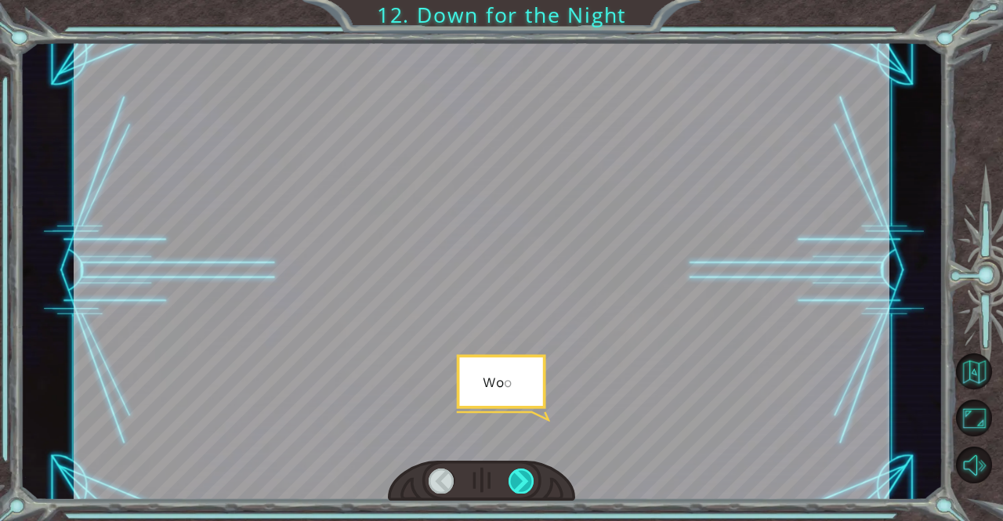
click at [517, 474] on div at bounding box center [522, 481] width 26 height 25
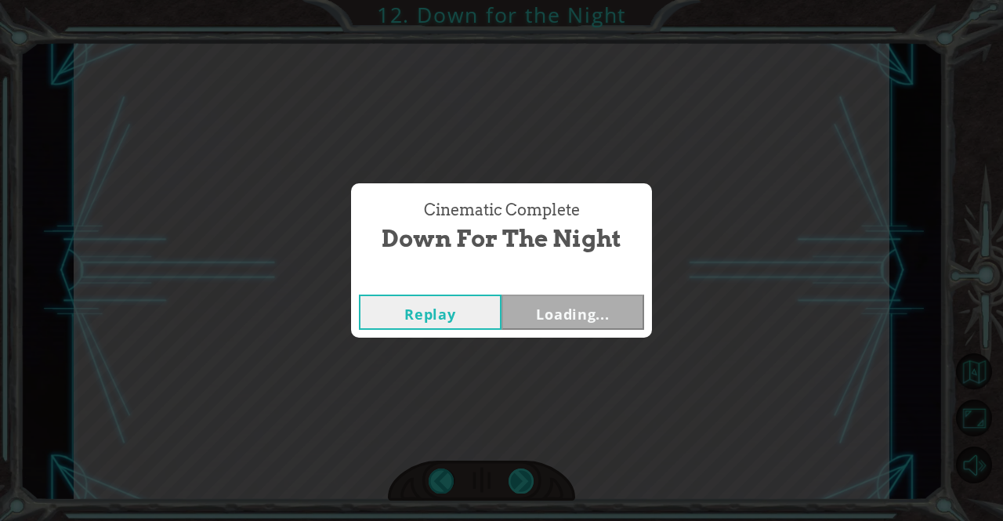
click at [517, 474] on div "Cinematic Complete Down for the Night Replay Loading..." at bounding box center [501, 260] width 1003 height 521
click at [554, 316] on button "Next" at bounding box center [573, 312] width 143 height 35
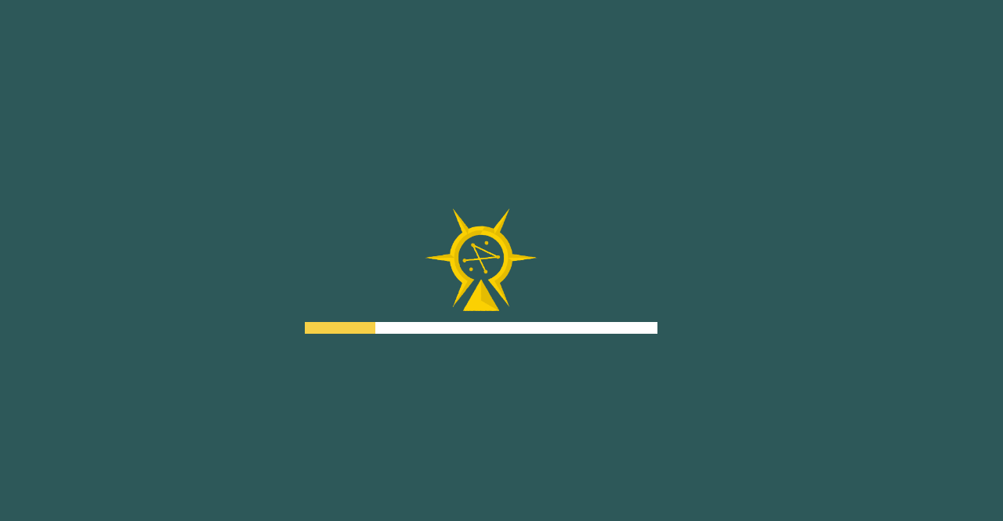
click at [557, 423] on div "Goals Error loading from server. Try refreshing the page. You'll need to join a…" at bounding box center [501, 260] width 1003 height 521
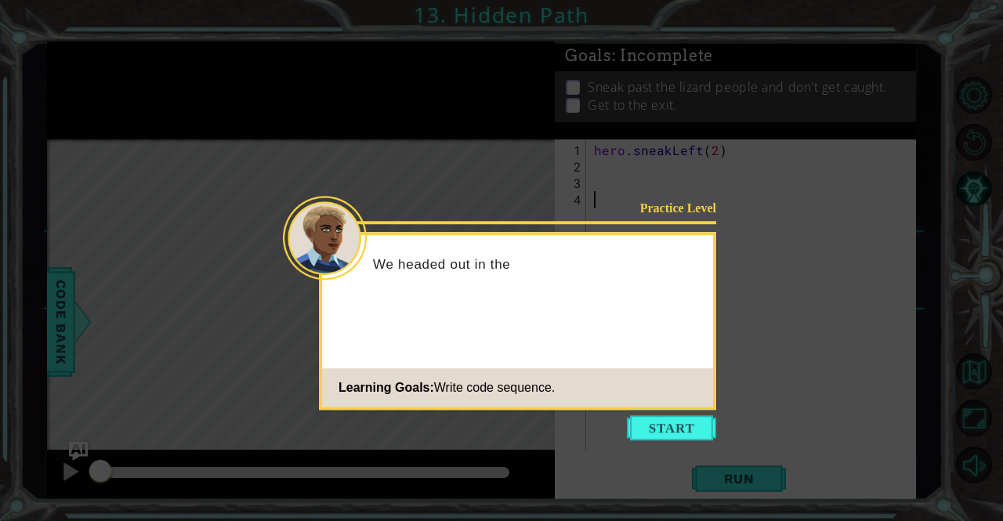
click at [624, 426] on icon at bounding box center [501, 260] width 1003 height 521
click at [633, 426] on button "Start" at bounding box center [671, 428] width 89 height 25
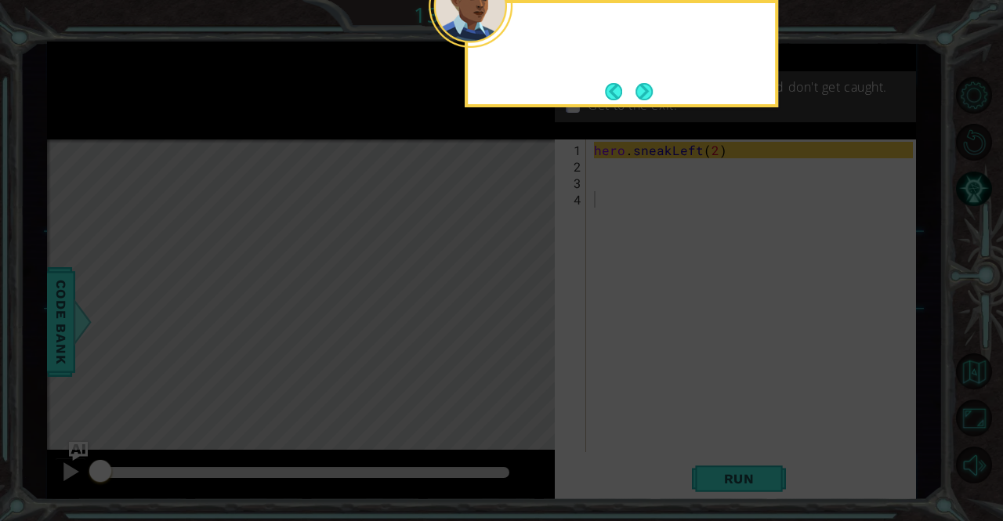
click at [633, 426] on icon at bounding box center [501, 78] width 1003 height 887
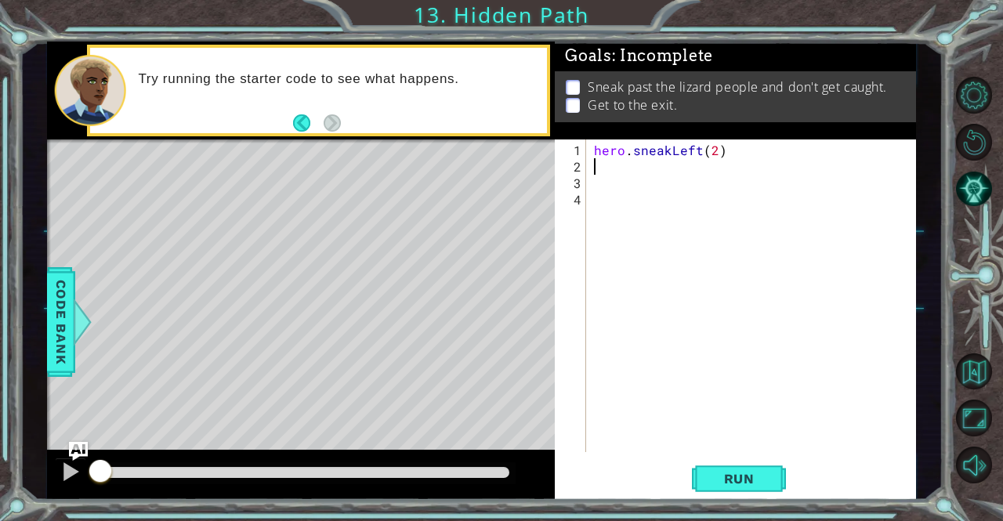
click at [593, 171] on div "hero . sneakLeft ( 2 )" at bounding box center [755, 315] width 329 height 346
type textarea "hero.sneakUp(2)"
click at [657, 210] on div "hero . sneakLeft ( 2 ) hero . sneakUp ( 2 )" at bounding box center [755, 315] width 329 height 346
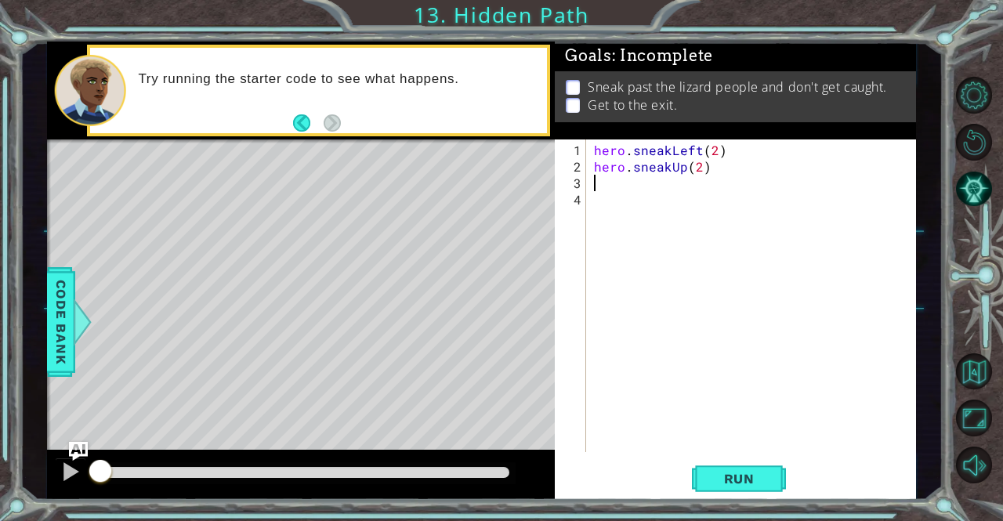
click at [601, 181] on div "hero . sneakLeft ( 2 ) hero . sneakUp ( 2 )" at bounding box center [755, 315] width 329 height 346
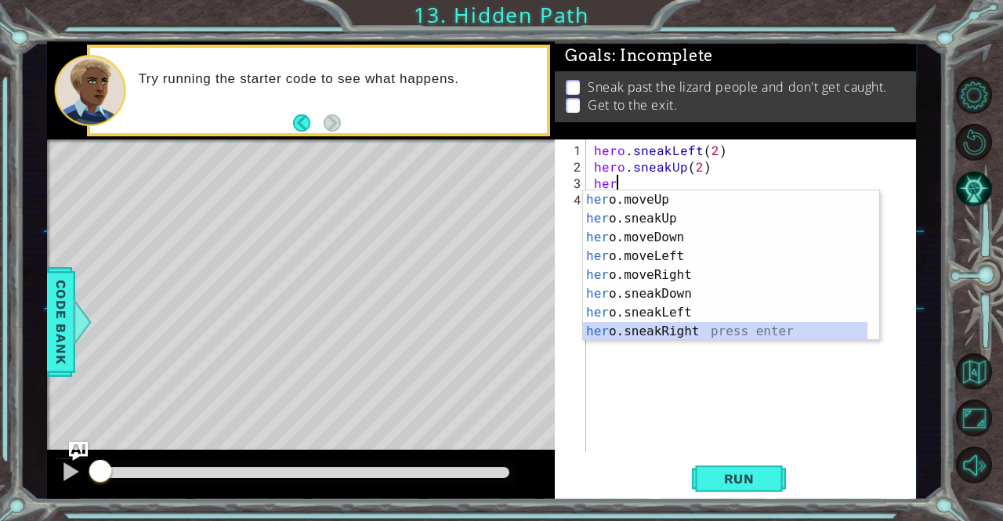
click at [695, 328] on div "her o.moveUp press enter her o.sneakUp press enter her o.moveDown press enter h…" at bounding box center [725, 285] width 285 height 188
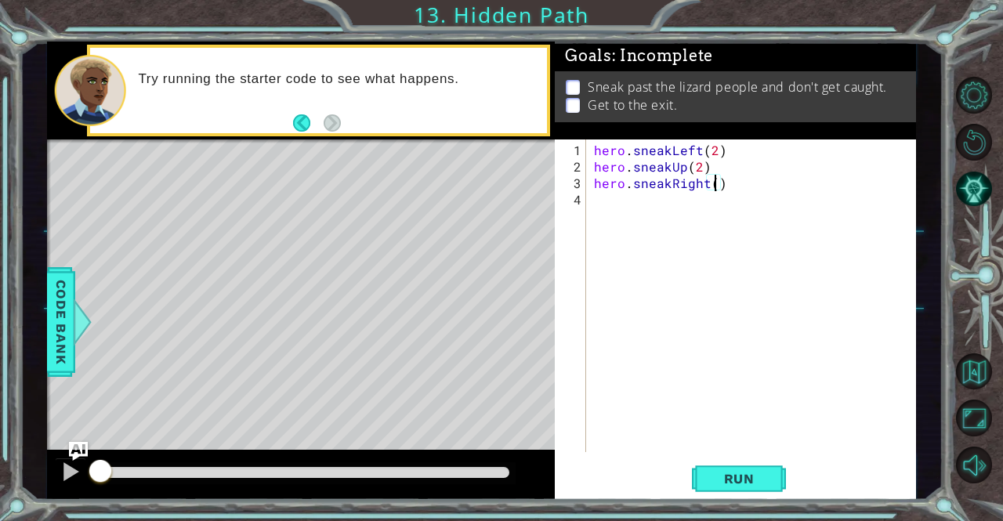
scroll to position [0, 7]
type textarea "hero.sneakRight(2)"
click at [728, 488] on button "Run" at bounding box center [739, 479] width 94 height 36
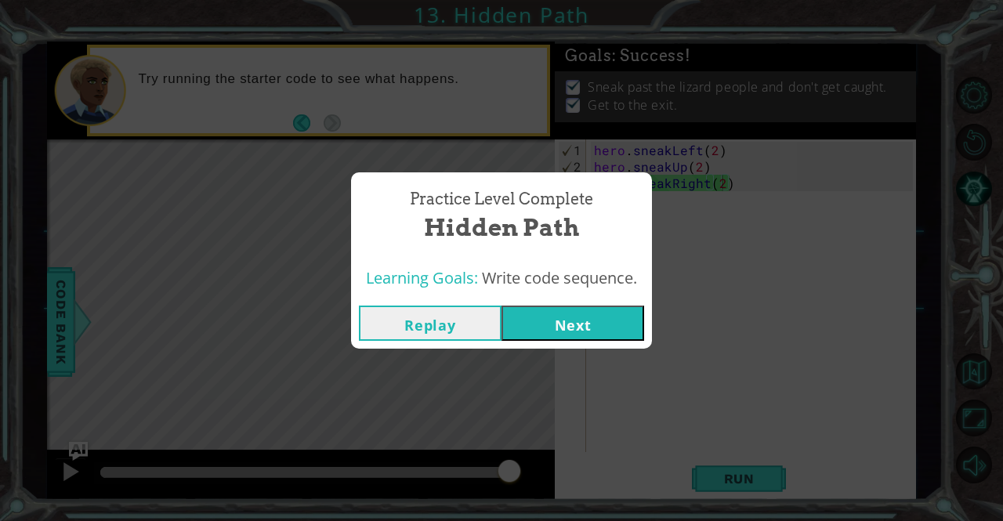
click at [601, 306] on button "Next" at bounding box center [573, 323] width 143 height 35
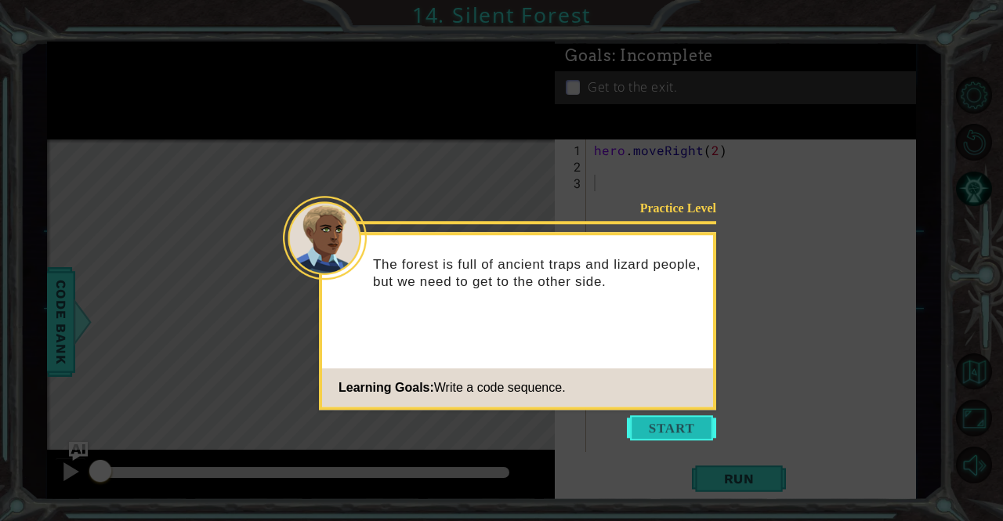
click at [682, 431] on button "Start" at bounding box center [671, 428] width 89 height 25
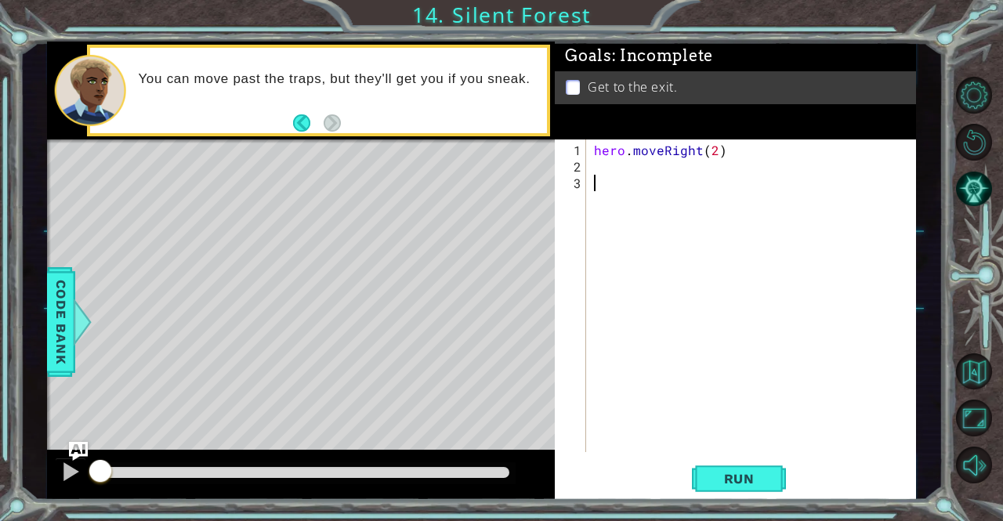
click at [637, 327] on div "hero . moveRight ( 2 )" at bounding box center [755, 315] width 329 height 346
click at [630, 179] on div "hero . moveRight ( 2 )" at bounding box center [755, 315] width 329 height 346
click at [633, 167] on div "hero . moveRight ( 2 )" at bounding box center [755, 315] width 329 height 346
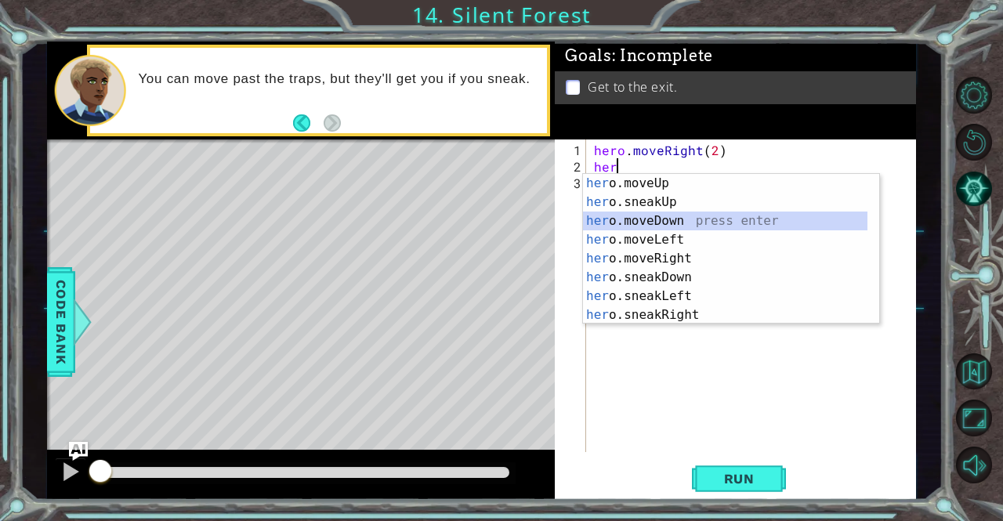
click at [671, 219] on div "her o.moveUp press enter her o.sneakUp press enter her o.moveDown press enter h…" at bounding box center [725, 268] width 285 height 188
type textarea "hero.moveDown(1)"
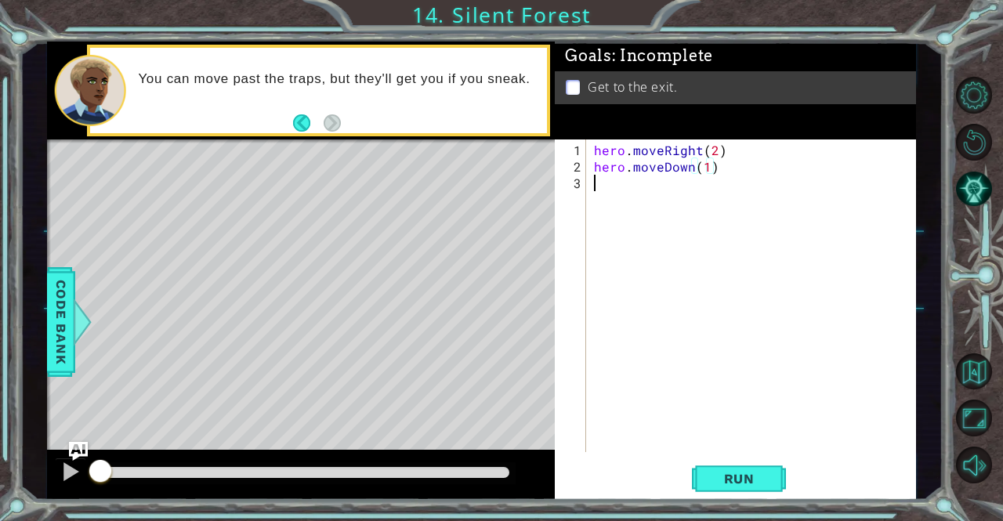
click at [646, 188] on div "hero . moveRight ( 2 ) hero . moveDown ( 1 )" at bounding box center [755, 315] width 329 height 346
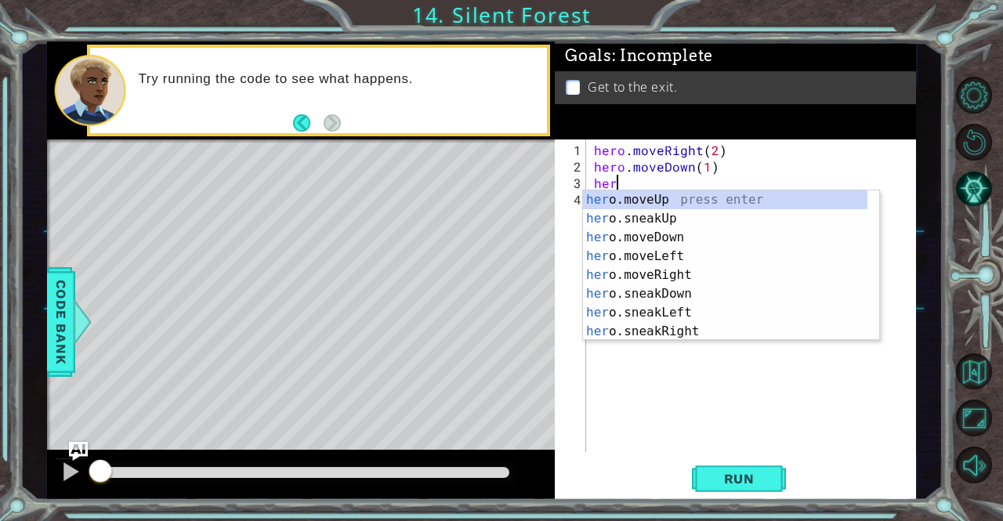
scroll to position [0, 1]
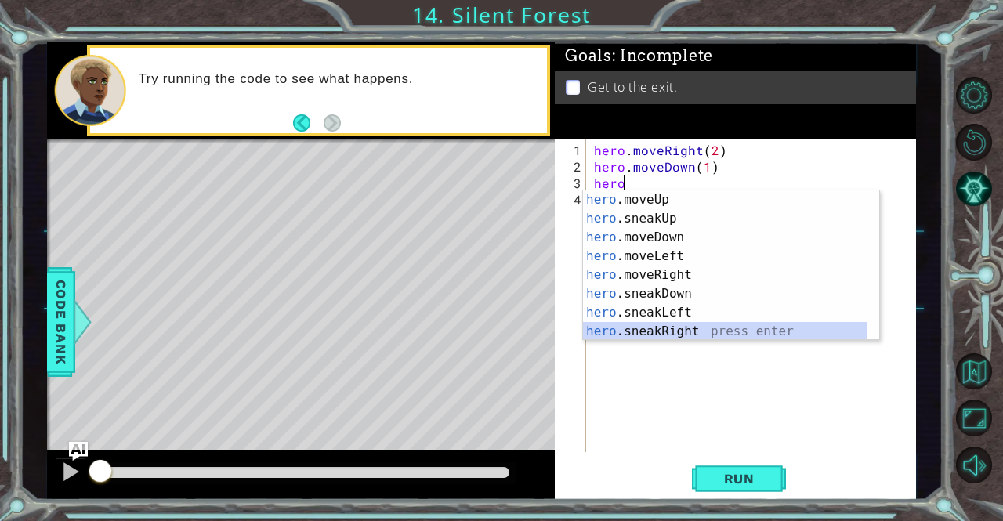
click at [684, 328] on div "hero .moveUp press enter hero .sneakUp press enter hero .moveDown press enter h…" at bounding box center [725, 285] width 285 height 188
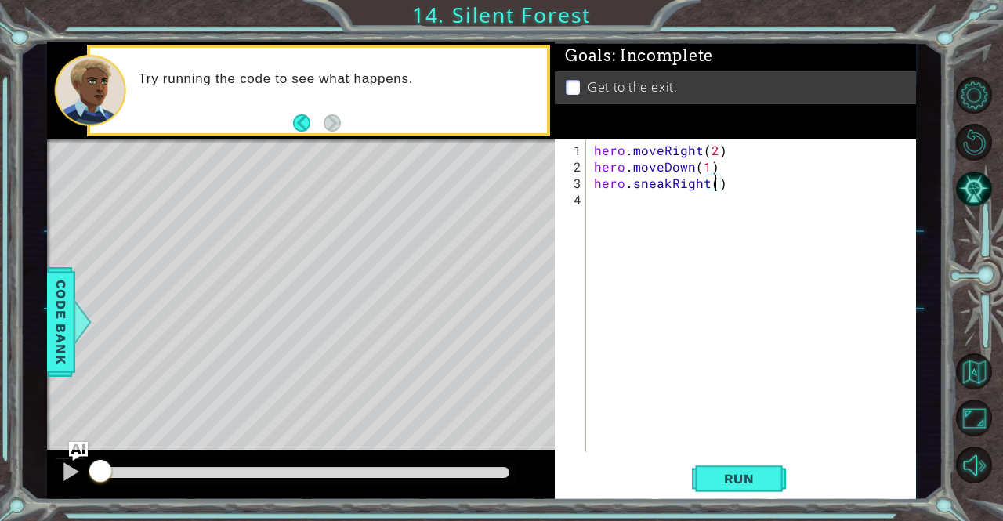
type textarea "hero.sneakRight(2)"
click at [630, 214] on div "hero . moveRight ( 2 ) hero . moveDown ( 1 ) hero . sneakRight ( 2 )" at bounding box center [755, 315] width 329 height 346
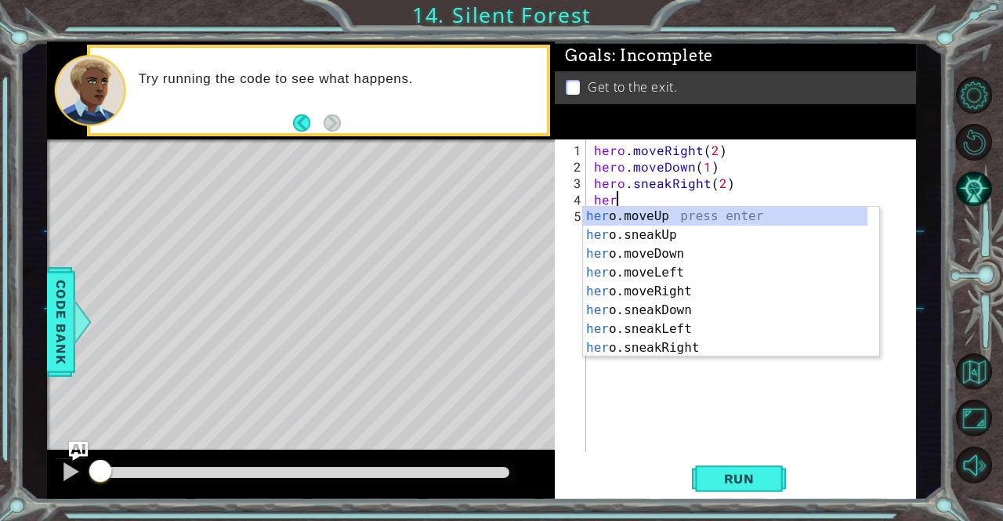
scroll to position [0, 1]
click at [991, 332] on div at bounding box center [980, 280] width 45 height 136
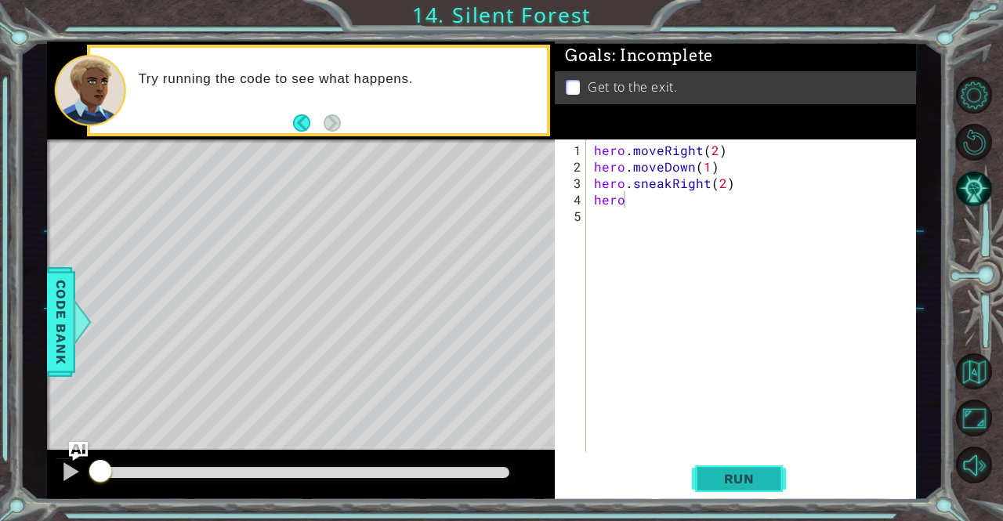
click at [752, 492] on button "Run" at bounding box center [739, 479] width 94 height 36
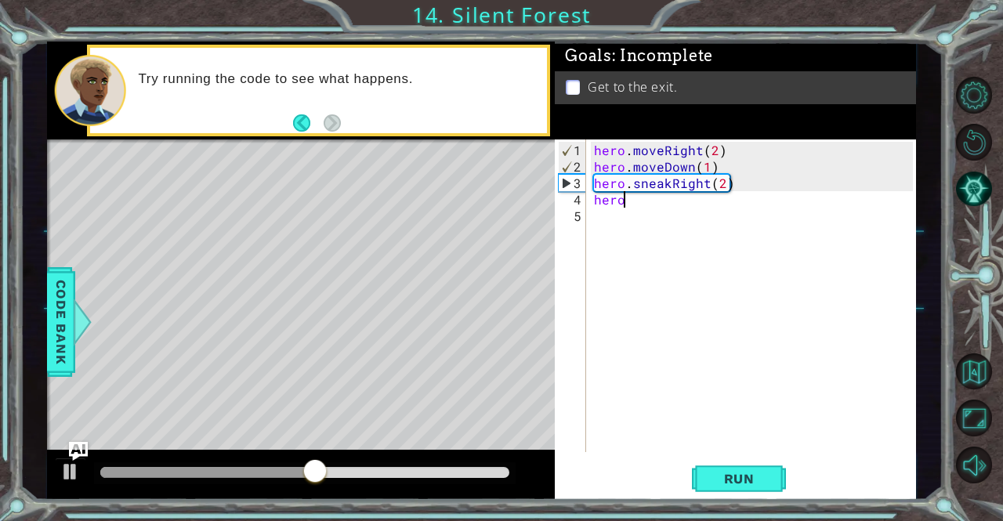
type textarea "her"
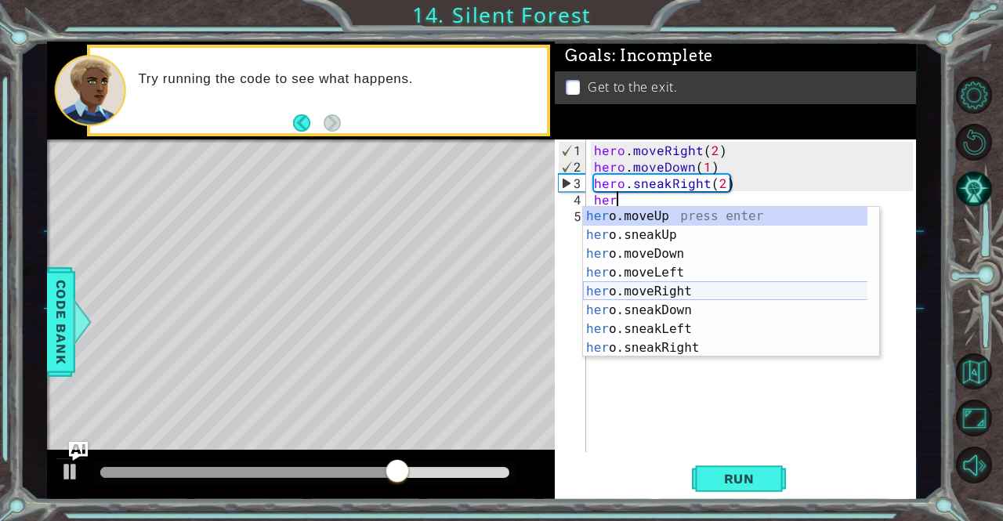
scroll to position [38, 0]
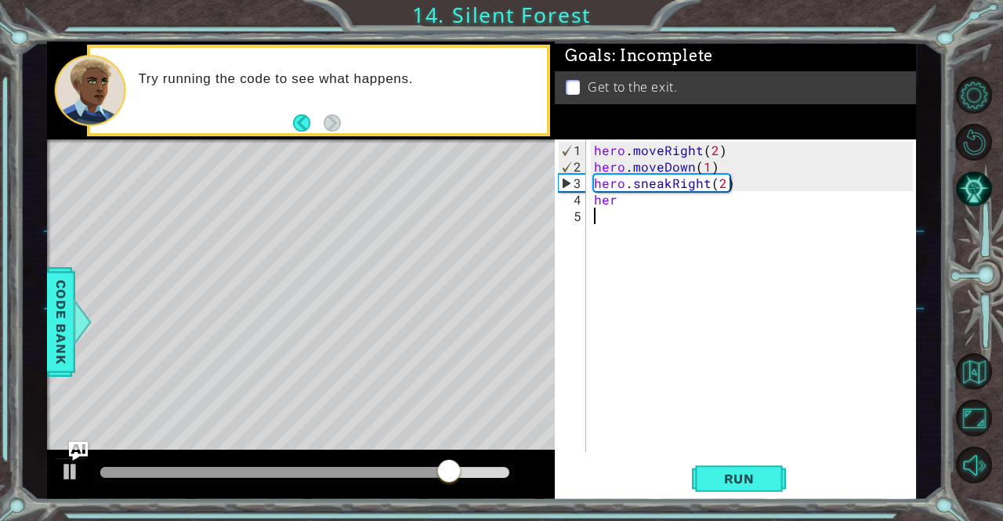
click at [596, 438] on div "hero . moveRight ( 2 ) hero . moveDown ( 1 ) hero . sneakRight ( 2 ) her" at bounding box center [755, 315] width 329 height 346
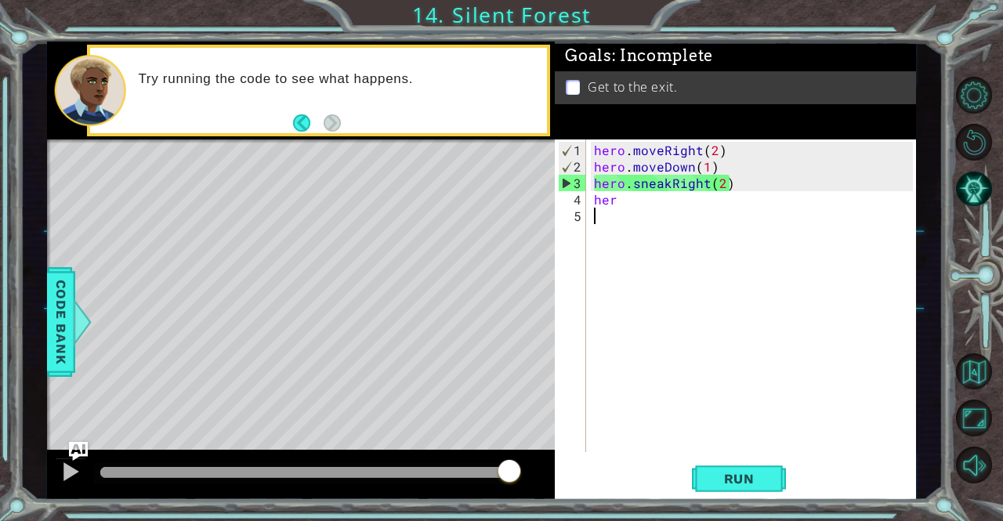
click at [641, 206] on div "hero . moveRight ( 2 ) hero . moveDown ( 1 ) hero . sneakRight ( 2 ) her" at bounding box center [755, 315] width 329 height 346
click at [639, 205] on div "hero . moveRight ( 2 ) hero . moveDown ( 1 ) hero . sneakRight ( 2 ) her" at bounding box center [755, 315] width 329 height 346
click at [631, 198] on div "hero . moveRight ( 2 ) hero . moveDown ( 1 ) hero . sneakRight ( 2 ) her" at bounding box center [755, 315] width 329 height 346
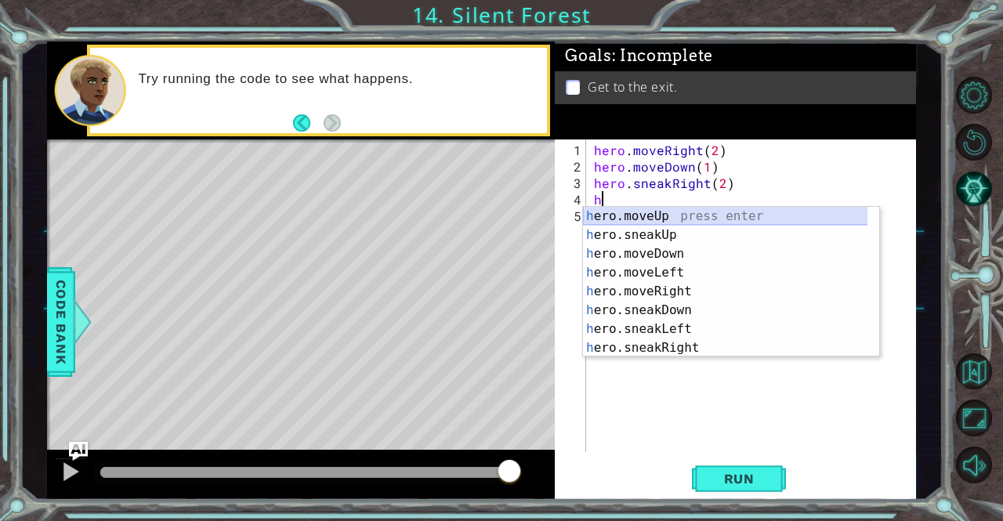
click at [659, 211] on div "h ero.moveUp press enter h ero.sneakUp press enter h ero.moveDown press enter h…" at bounding box center [725, 301] width 285 height 188
type textarea "hero.moveUp(1)"
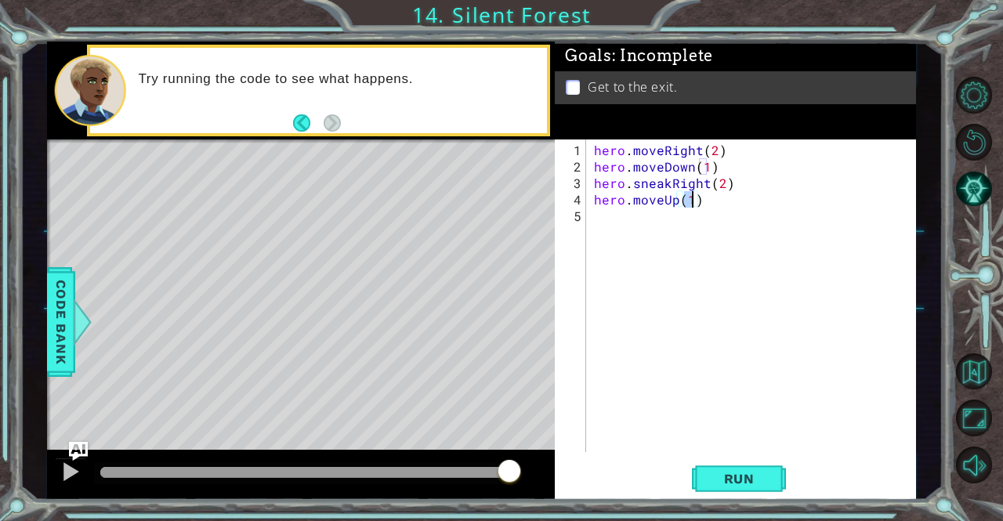
click at [643, 233] on div "hero . moveRight ( 2 ) hero . moveDown ( 1 ) hero . sneakRight ( 2 ) hero . mov…" at bounding box center [755, 315] width 329 height 346
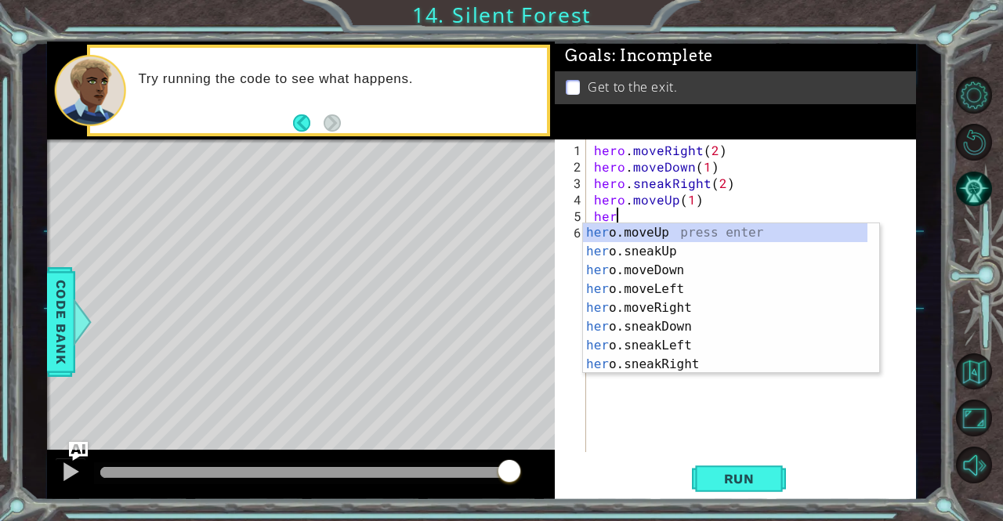
scroll to position [0, 1]
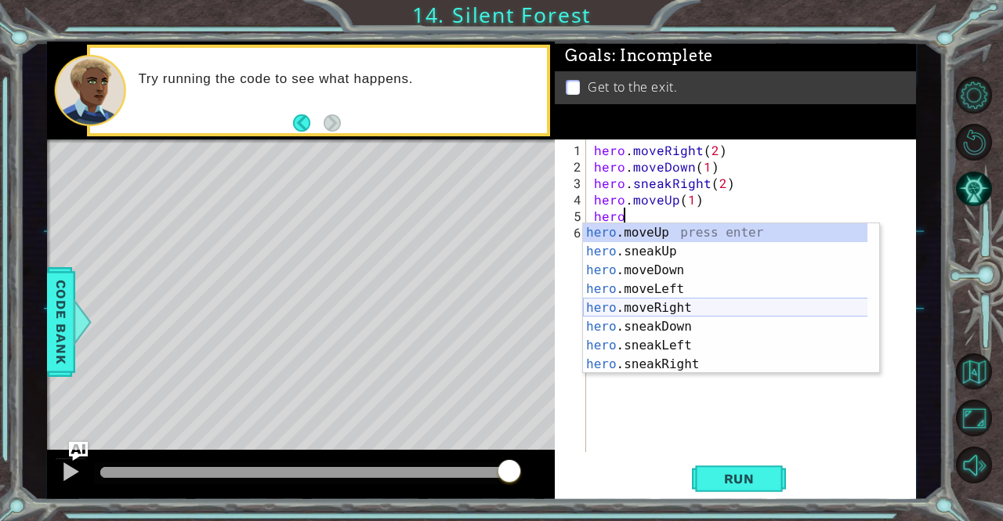
click at [652, 313] on div "hero .moveUp press enter hero .sneakUp press enter hero .moveDown press enter h…" at bounding box center [725, 317] width 285 height 188
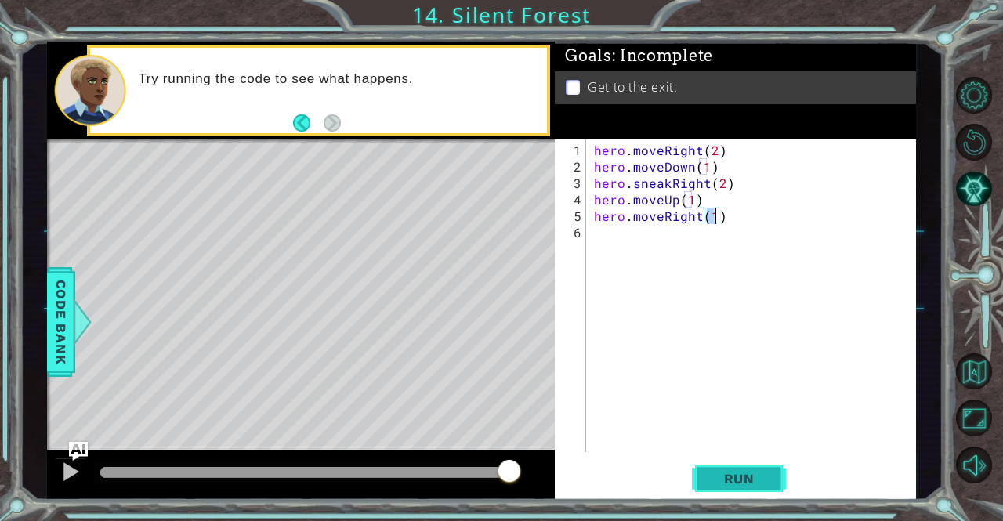
type textarea "hero.moveRight(1)"
click at [731, 482] on span "Run" at bounding box center [740, 479] width 62 height 16
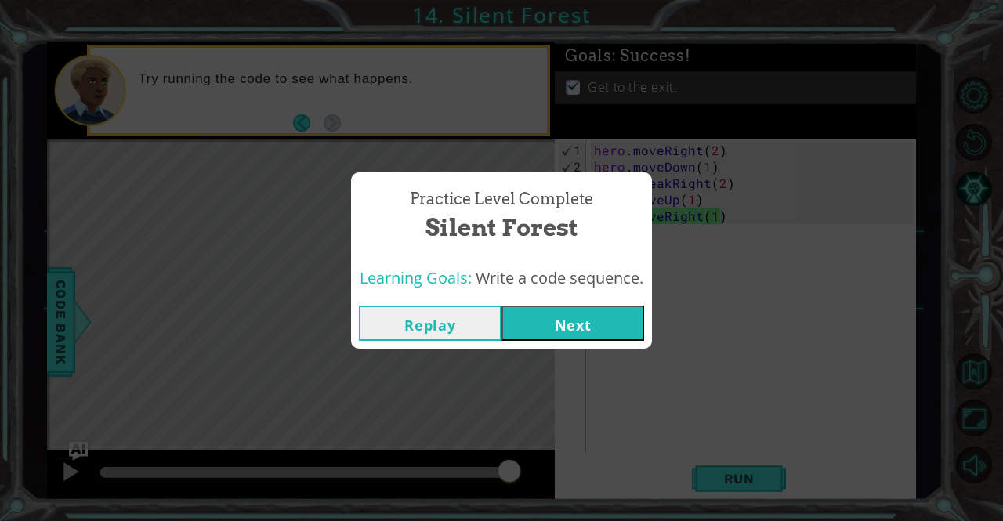
click at [580, 307] on button "Next" at bounding box center [573, 323] width 143 height 35
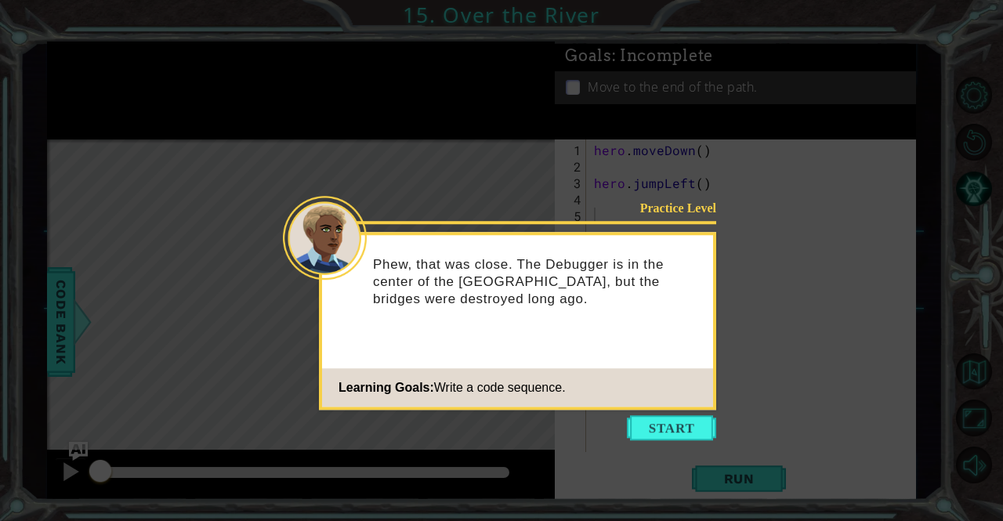
click at [682, 393] on footer "Learning Goals: Write a code sequence." at bounding box center [517, 387] width 391 height 38
click at [695, 419] on button "Start" at bounding box center [671, 428] width 89 height 25
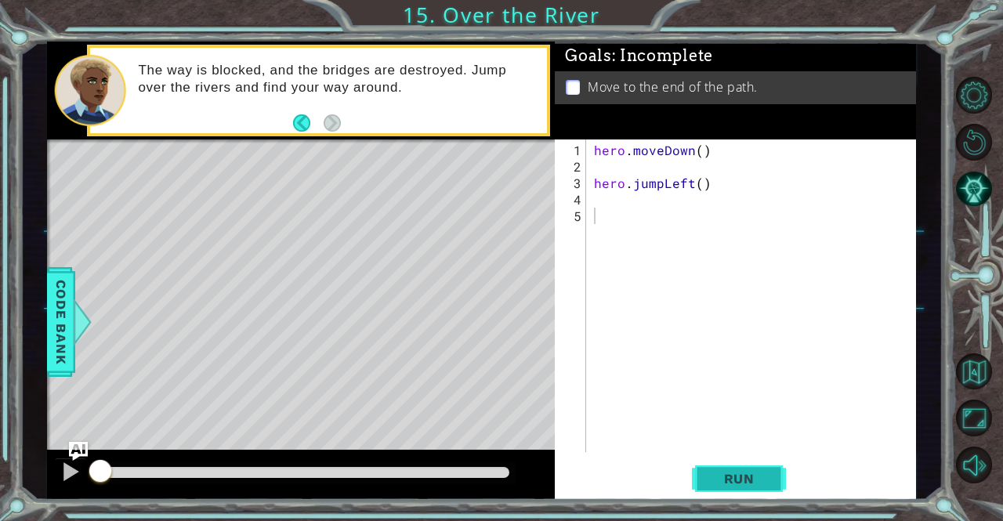
click at [748, 487] on span "Run" at bounding box center [740, 479] width 62 height 16
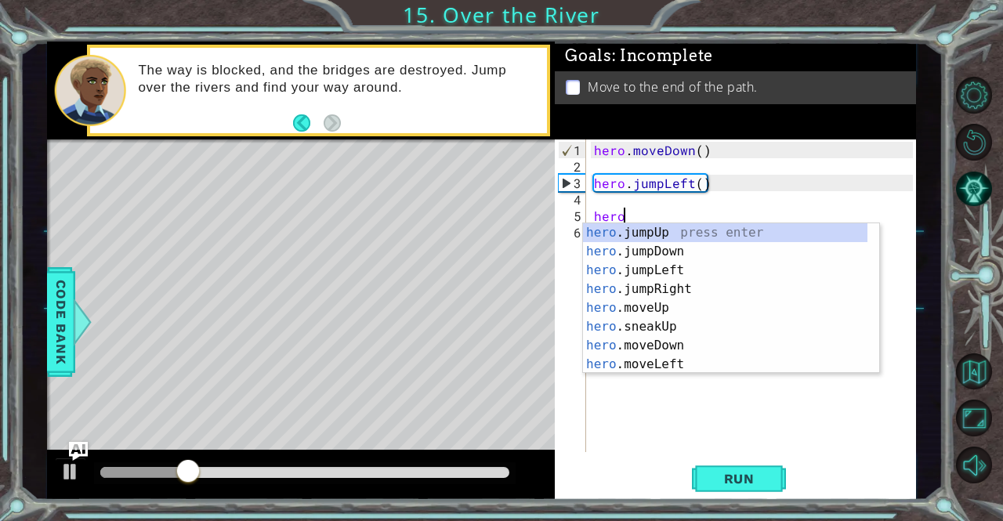
scroll to position [0, 1]
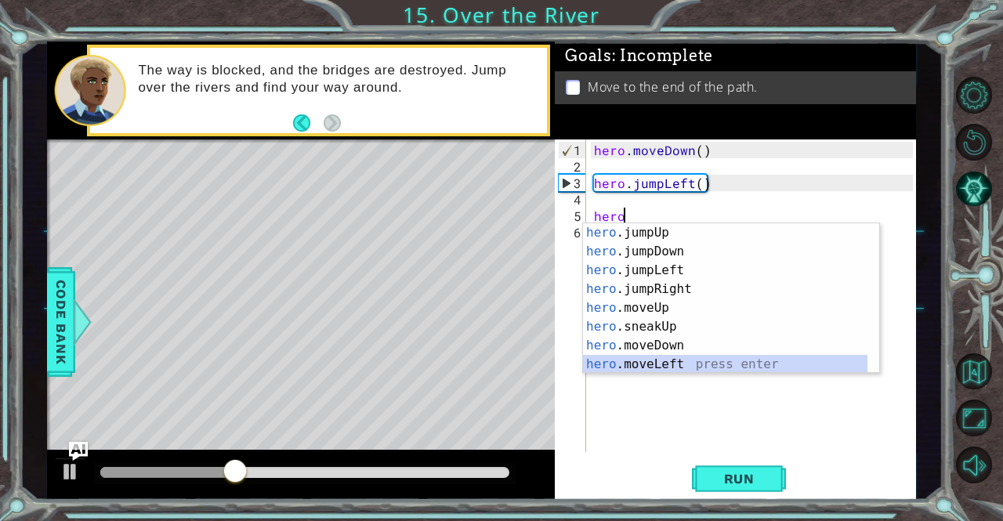
click at [663, 361] on div "hero .jumpUp press enter hero .jumpDown press enter hero .jumpLeft press enter …" at bounding box center [725, 317] width 285 height 188
type textarea "hero.moveLeft(1)"
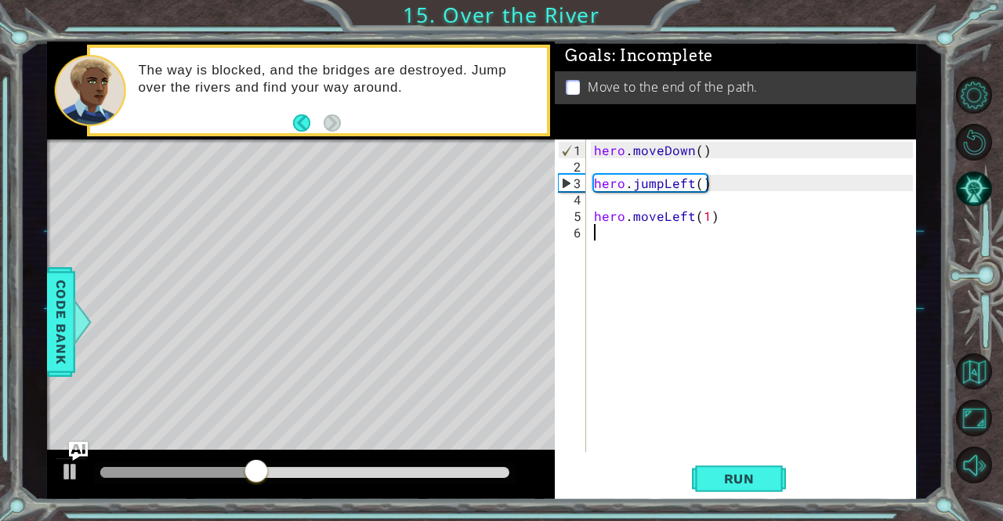
click at [610, 233] on div "hero . moveDown ( ) hero . jumpLeft ( ) hero . moveLeft ( 1 )" at bounding box center [755, 315] width 329 height 346
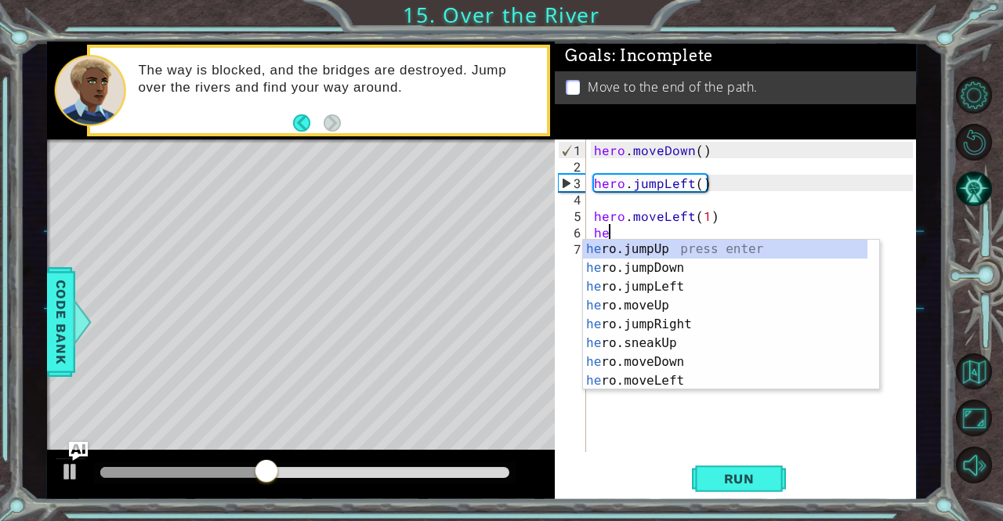
scroll to position [0, 0]
type textarea "hero"
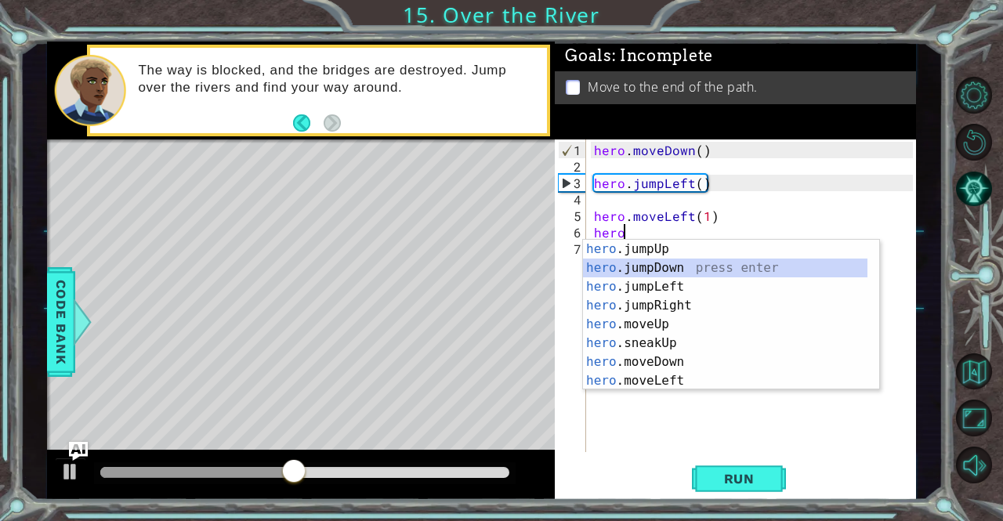
click at [652, 266] on div "hero .jumpUp press enter hero .jumpDown press enter hero .jumpLeft press enter …" at bounding box center [725, 334] width 285 height 188
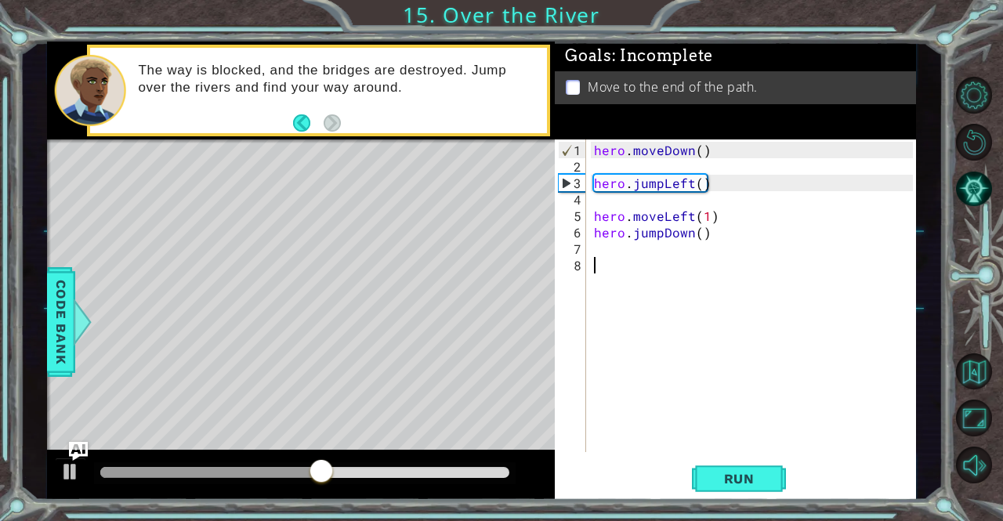
click at [615, 265] on div "hero . moveDown ( ) hero . jumpLeft ( ) hero . moveLeft ( 1 ) hero . jumpDown (…" at bounding box center [755, 315] width 329 height 346
click at [611, 247] on div "hero . moveDown ( ) hero . jumpLeft ( ) hero . moveLeft ( 1 ) hero . jumpDown (…" at bounding box center [755, 315] width 329 height 346
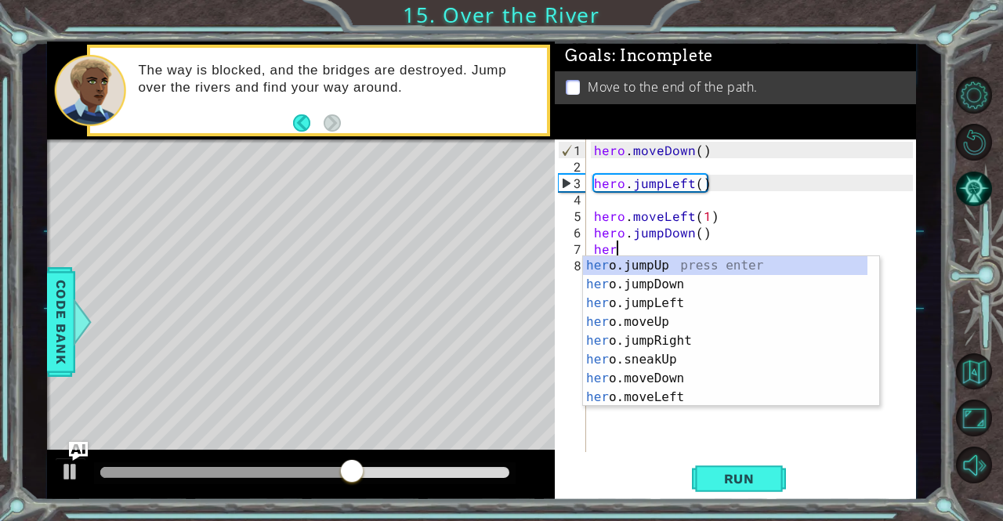
scroll to position [0, 1]
type textarea "hero"
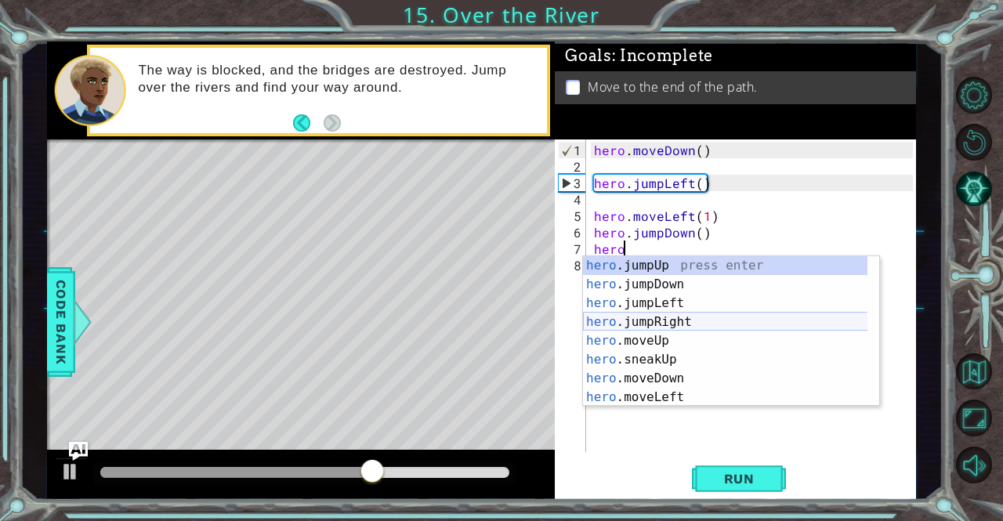
click at [651, 314] on div "hero .jumpUp press enter hero .jumpDown press enter hero .jumpLeft press enter …" at bounding box center [725, 350] width 285 height 188
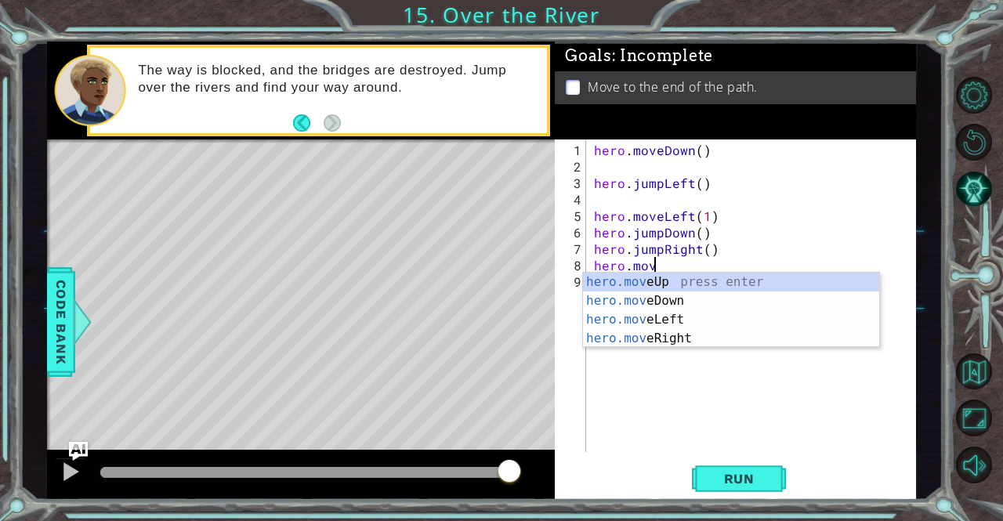
scroll to position [0, 3]
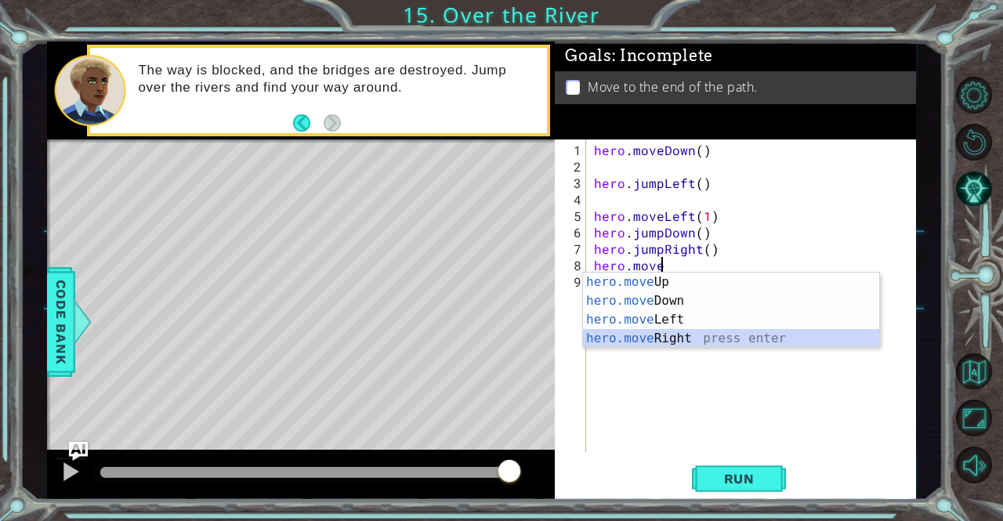
click at [693, 338] on div "hero.move Up press enter hero.move Down press enter hero.move Left press enter …" at bounding box center [731, 329] width 297 height 113
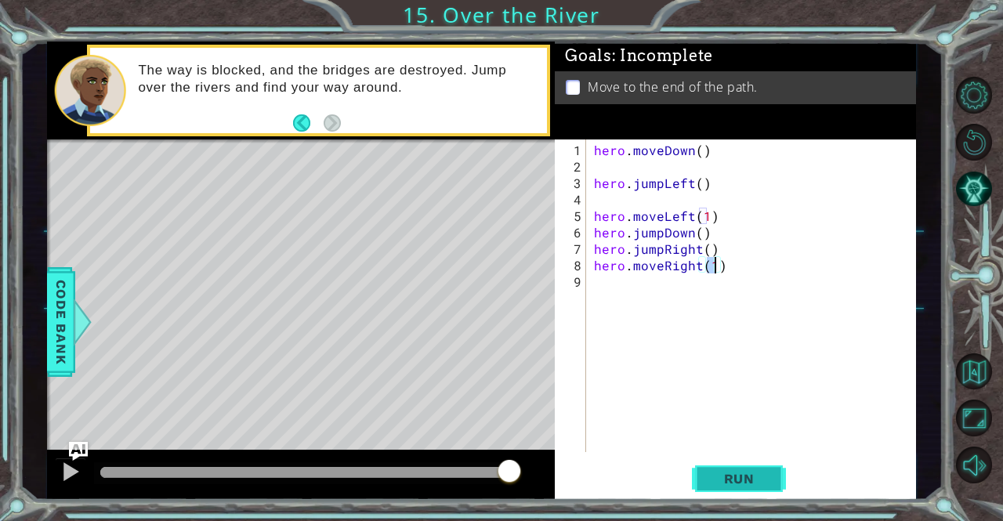
type textarea "hero.moveRight(1)"
click at [751, 482] on span "Run" at bounding box center [740, 479] width 62 height 16
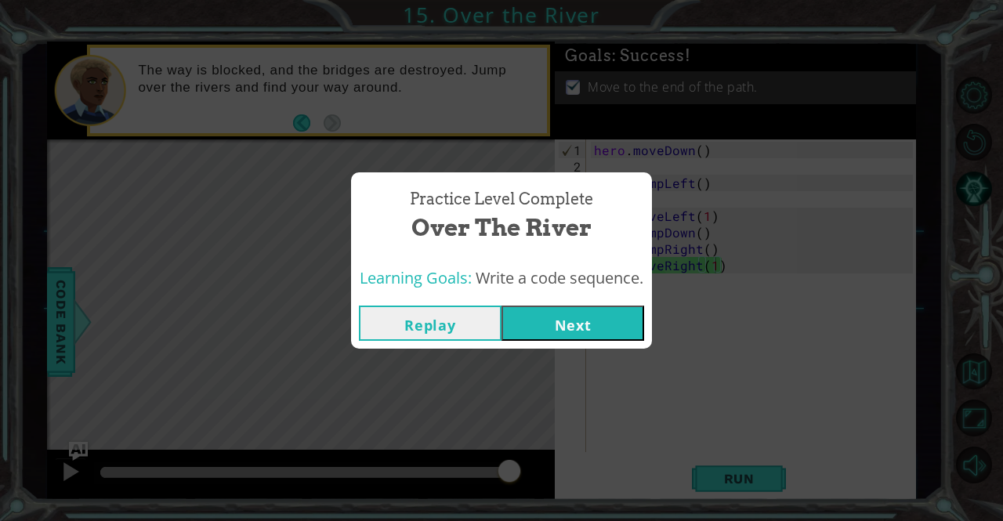
click at [619, 331] on button "Next" at bounding box center [573, 323] width 143 height 35
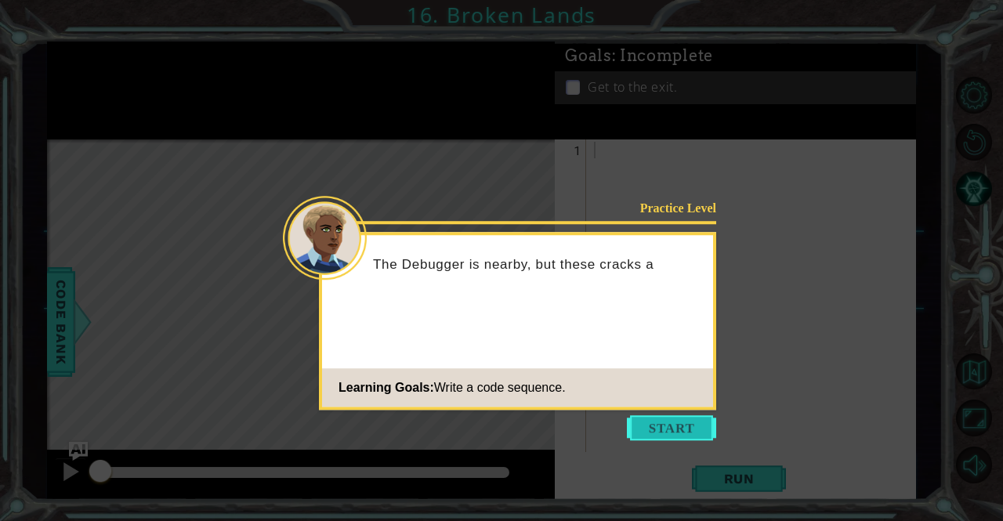
click at [629, 432] on button "Start" at bounding box center [671, 428] width 89 height 25
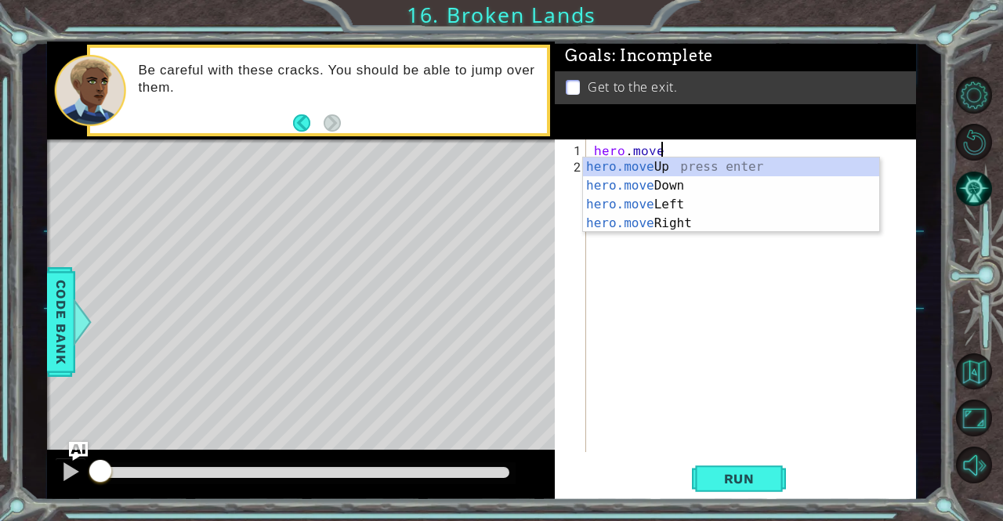
scroll to position [0, 3]
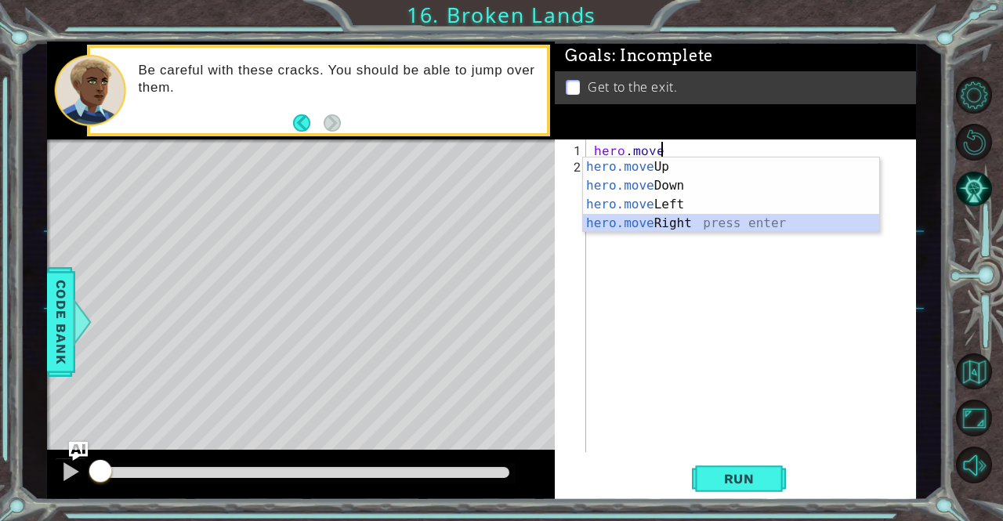
click at [689, 223] on div "hero.move Up press enter hero.move Down press enter hero.move Left press enter …" at bounding box center [731, 214] width 297 height 113
type textarea "hero.moveRight(1)"
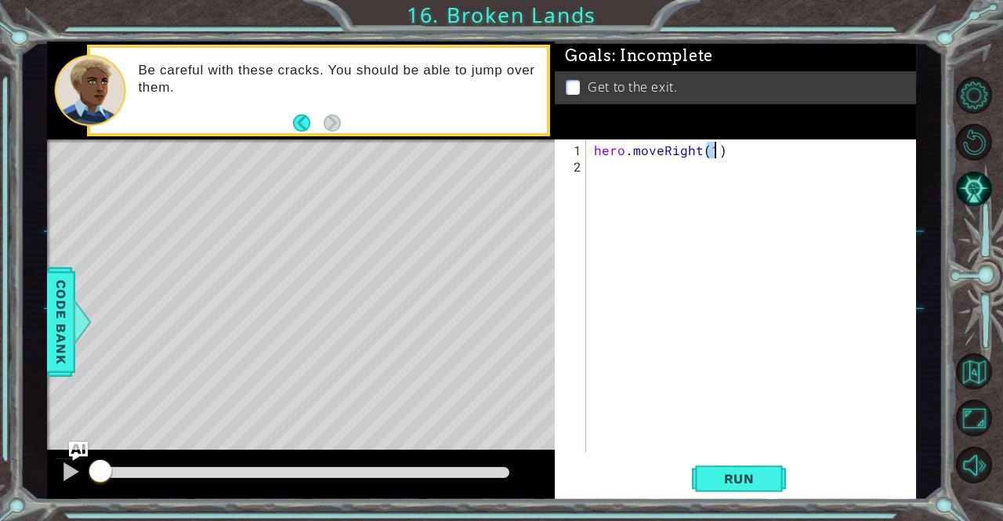
click at [597, 178] on div "hero . moveRight ( 1 )" at bounding box center [755, 315] width 329 height 346
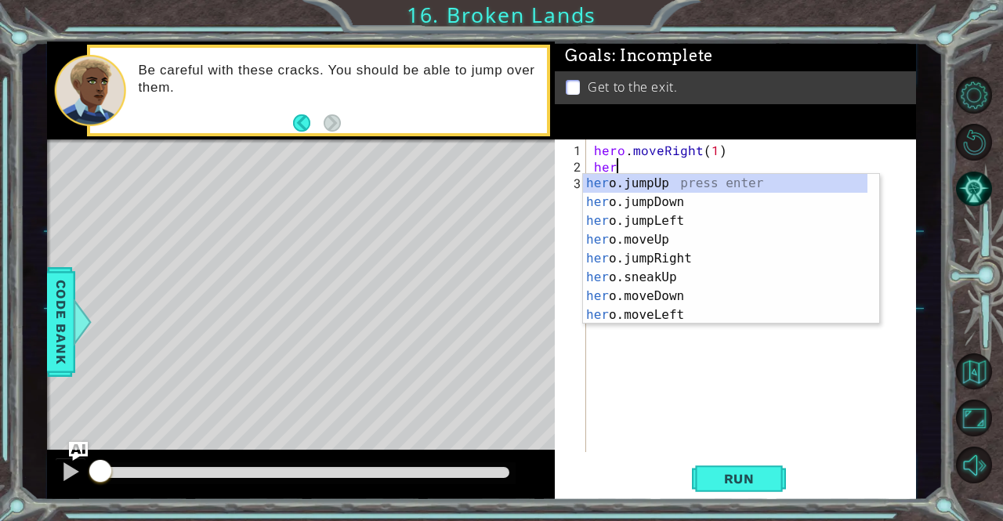
scroll to position [0, 1]
type textarea "hero"
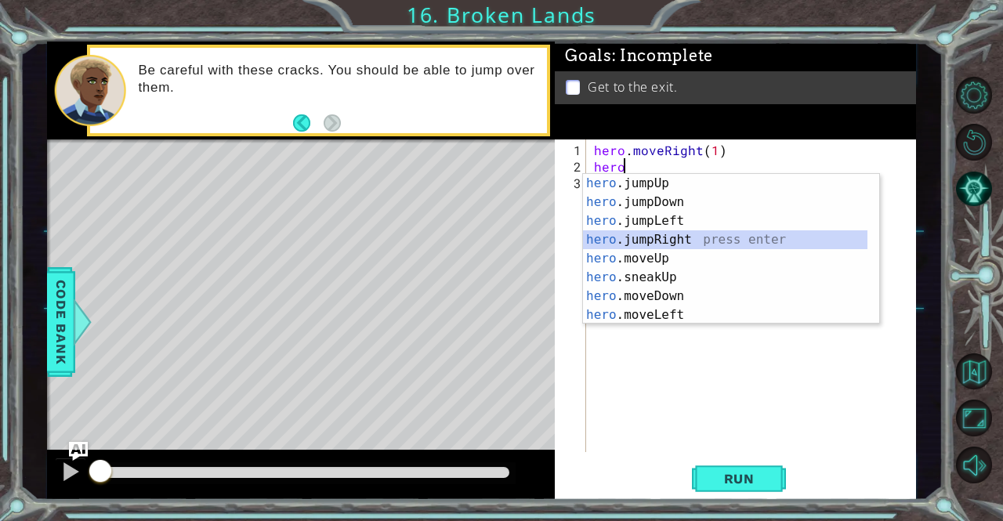
click at [659, 234] on div "hero .jumpUp press enter hero .jumpDown press enter hero .jumpLeft press enter …" at bounding box center [725, 268] width 285 height 188
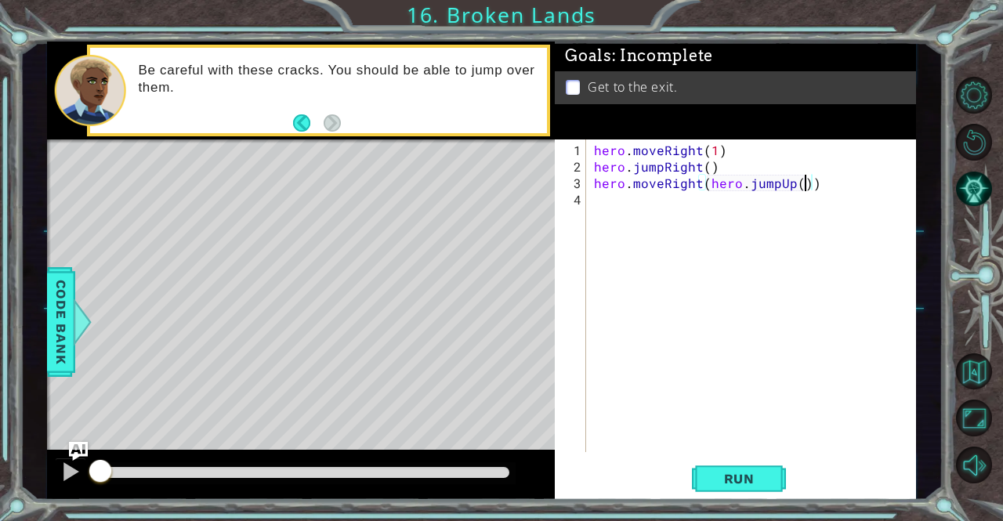
scroll to position [0, 13]
type textarea "hero.moveRight(hero.jumpUp()"
click at [612, 205] on div "hero . moveRight ( 1 ) hero . jumpRight ( ) hero . moveRight ( hero . jumpUp ( )" at bounding box center [755, 315] width 329 height 346
click at [811, 183] on div "hero . moveRight ( 1 ) hero . jumpRight ( ) hero . moveRight ( hero . jumpUp ( )" at bounding box center [755, 315] width 329 height 346
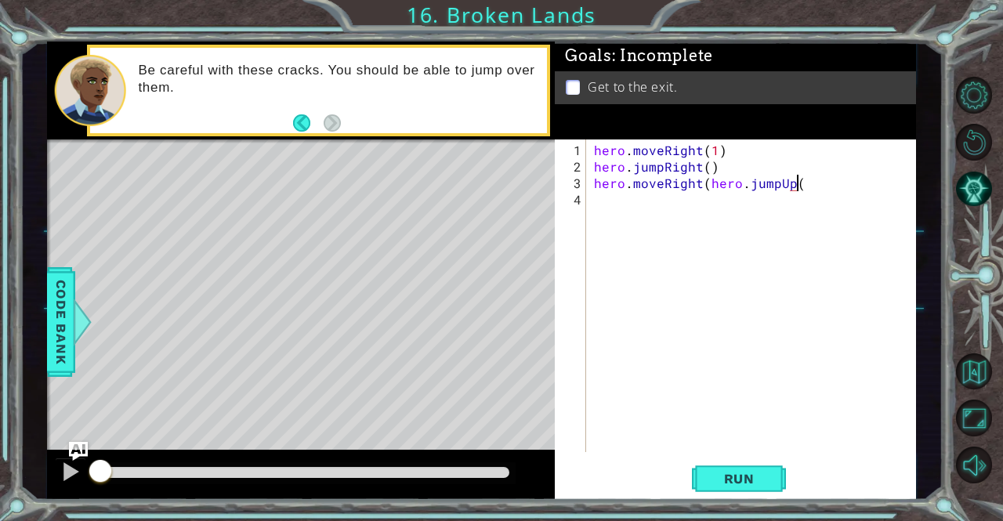
scroll to position [0, 11]
type textarea "hero.moveRight"
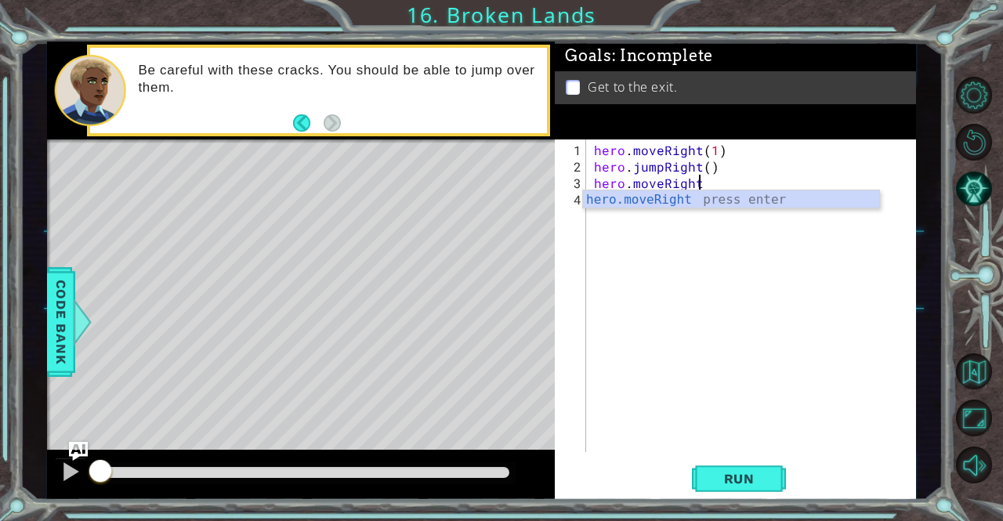
scroll to position [0, 5]
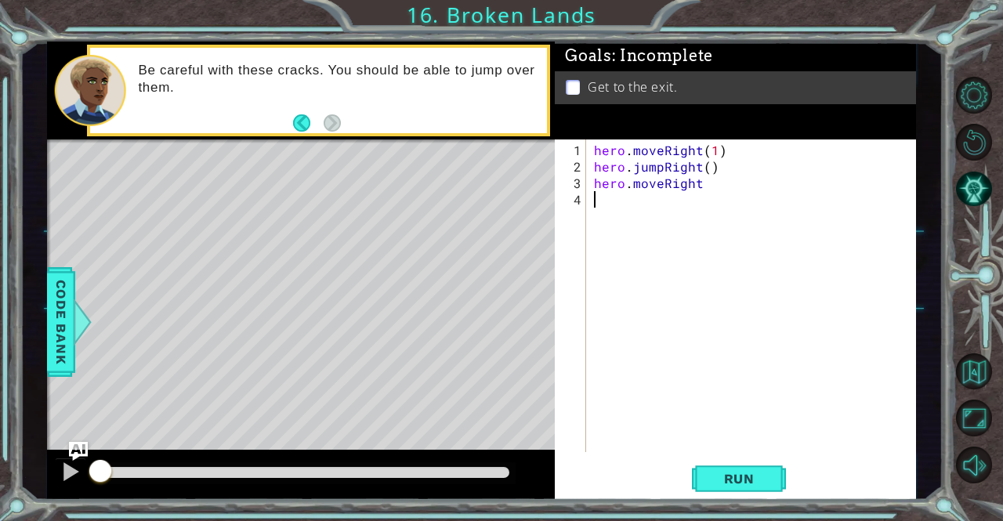
click at [627, 217] on div "hero . moveRight ( 1 ) hero . jumpRight ( ) hero . moveRight" at bounding box center [755, 315] width 329 height 346
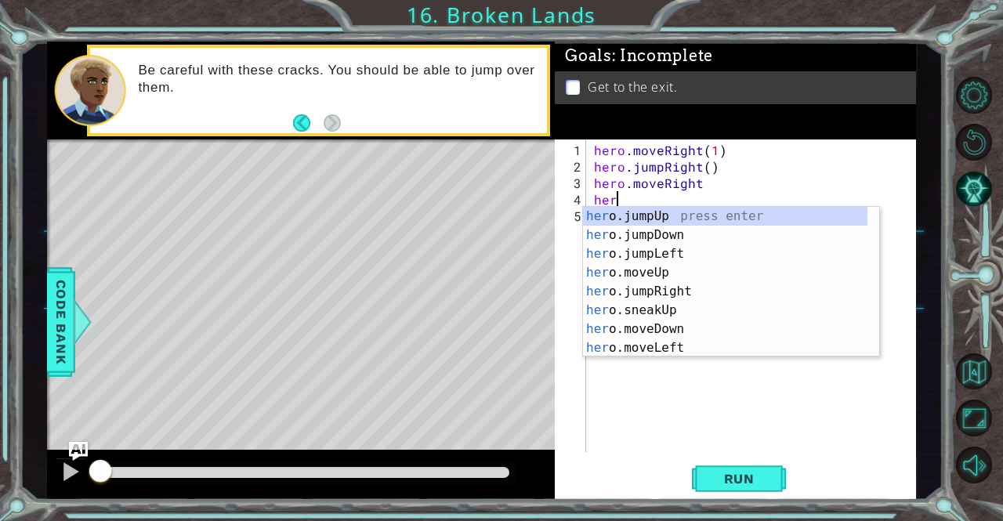
scroll to position [0, 1]
type textarea "hero"
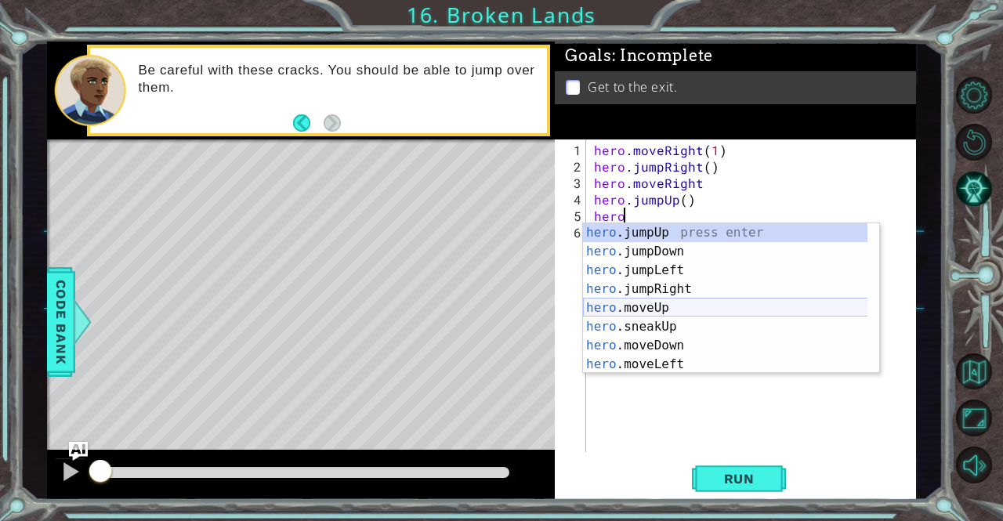
click at [671, 303] on div "hero .jumpUp press enter hero .jumpDown press enter hero .jumpLeft press enter …" at bounding box center [725, 317] width 285 height 188
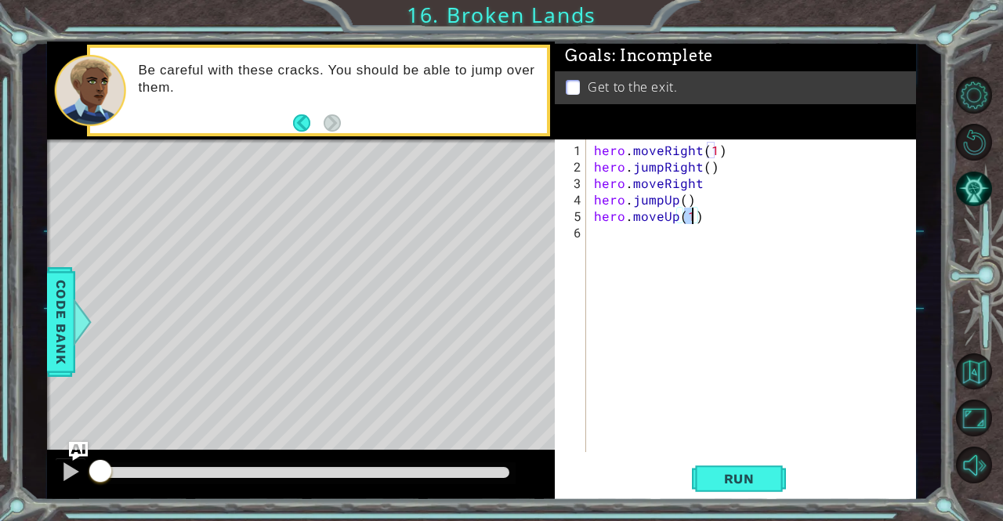
drag, startPoint x: 765, startPoint y: 474, endPoint x: 687, endPoint y: 509, distance: 86.0
click at [687, 509] on div "1 ההההההההההההההההההההההההההההההההההההההההההההההההההההההההההההההההההההההההההההה…" at bounding box center [501, 260] width 1003 height 521
click at [739, 477] on span "Run" at bounding box center [740, 479] width 62 height 16
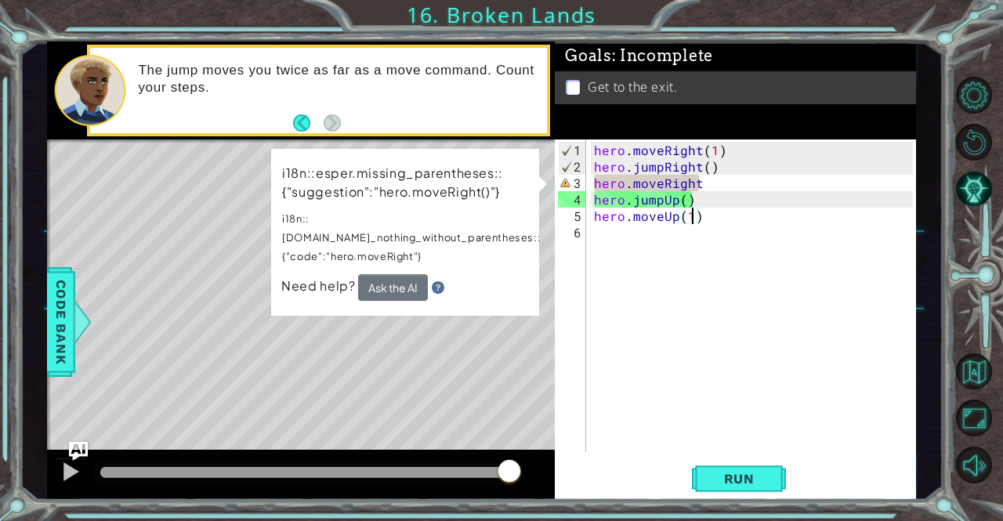
click at [709, 181] on div "hero . moveRight ( 1 ) hero . jumpRight ( ) hero . moveRight hero . jumpUp ( ) …" at bounding box center [755, 315] width 329 height 346
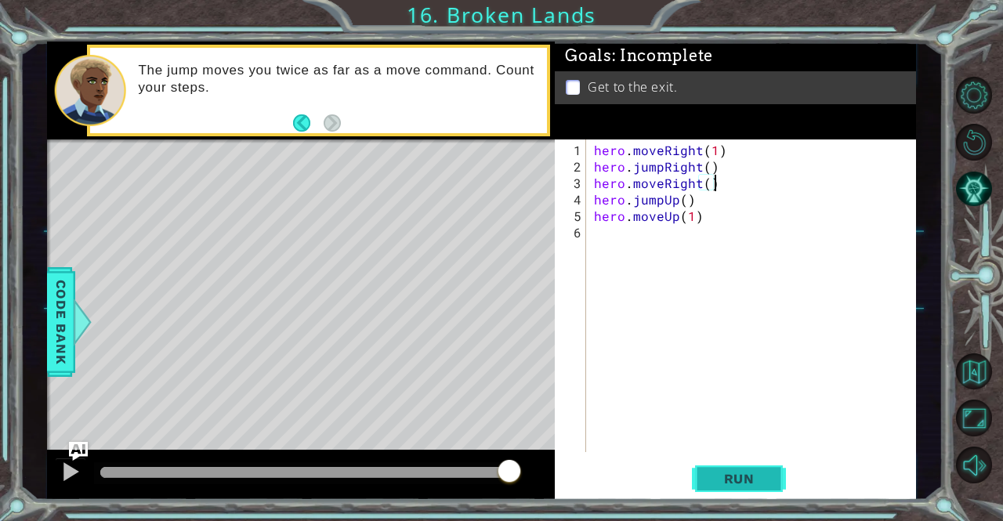
type textarea "hero.moveRight()"
click at [761, 470] on button "Run" at bounding box center [739, 479] width 94 height 36
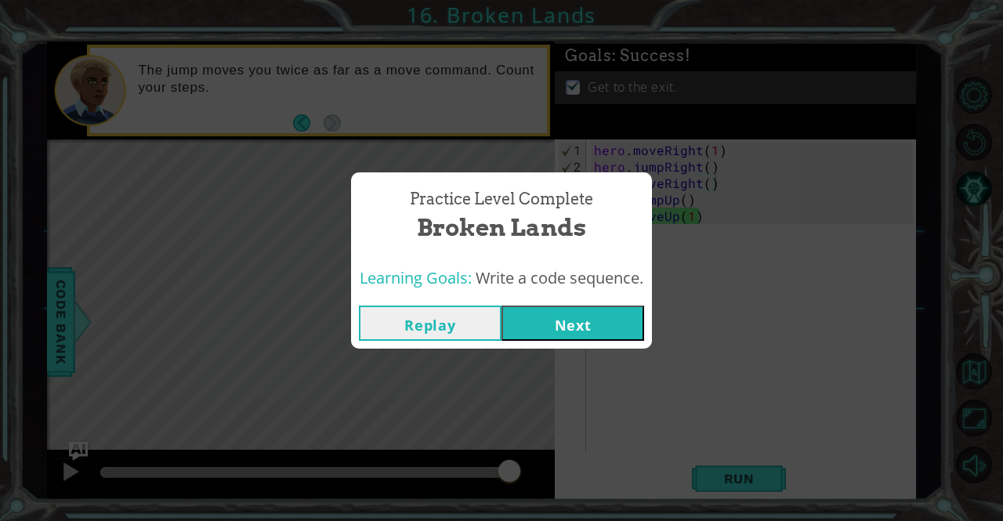
click at [612, 305] on div "Replay Next" at bounding box center [501, 323] width 301 height 51
click at [622, 328] on button "Next" at bounding box center [573, 323] width 143 height 35
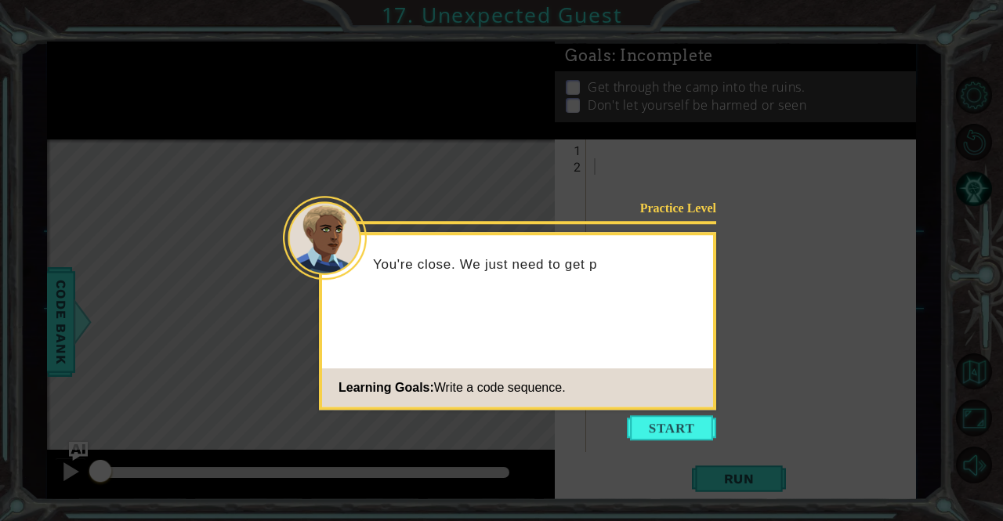
click at [682, 397] on footer "Learning Goals: Write a code sequence." at bounding box center [517, 387] width 391 height 38
click at [693, 409] on div "Practice Level You're close. We just need to get past these Teng Learning Goals…" at bounding box center [517, 321] width 397 height 178
click at [696, 413] on icon at bounding box center [501, 260] width 1003 height 521
click at [693, 417] on button "Start" at bounding box center [671, 428] width 89 height 25
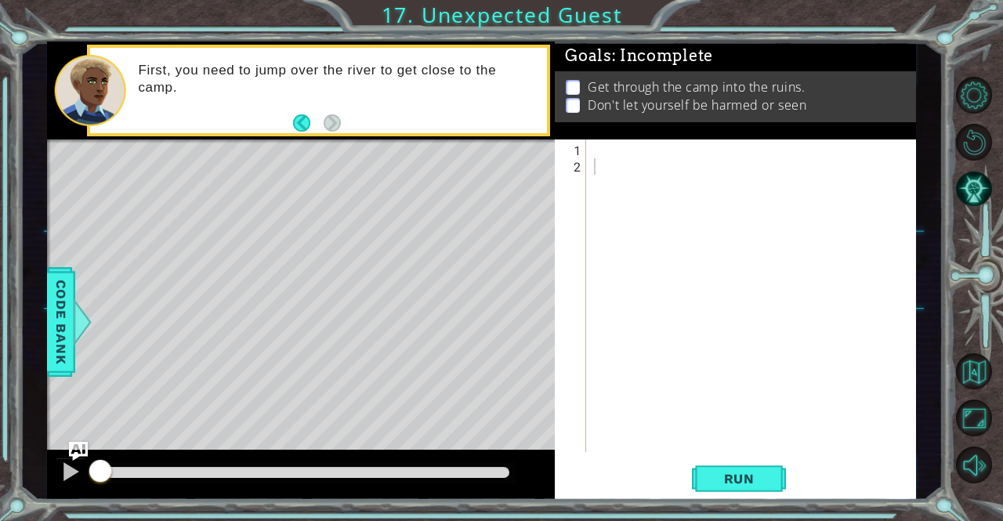
click at [991, 441] on div at bounding box center [980, 280] width 45 height 417
click at [718, 203] on div at bounding box center [755, 315] width 329 height 346
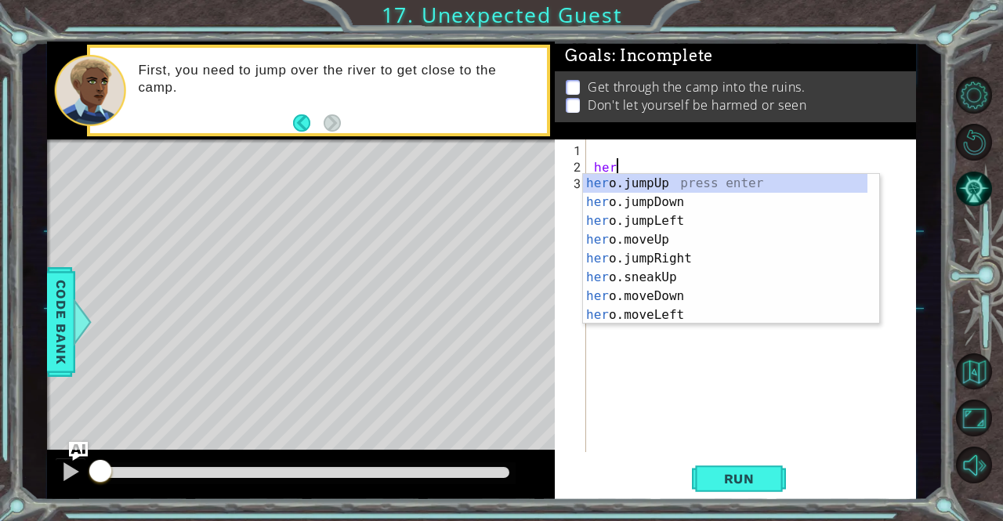
scroll to position [0, 1]
click at [666, 259] on div "hero .jumpUp press enter hero .jumpDown press enter hero .jumpLeft press enter …" at bounding box center [725, 268] width 285 height 188
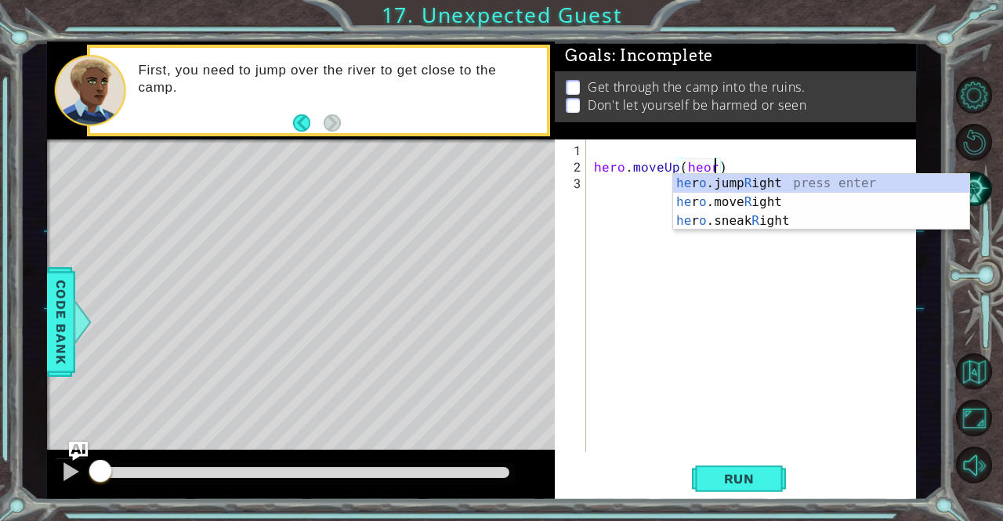
scroll to position [0, 6]
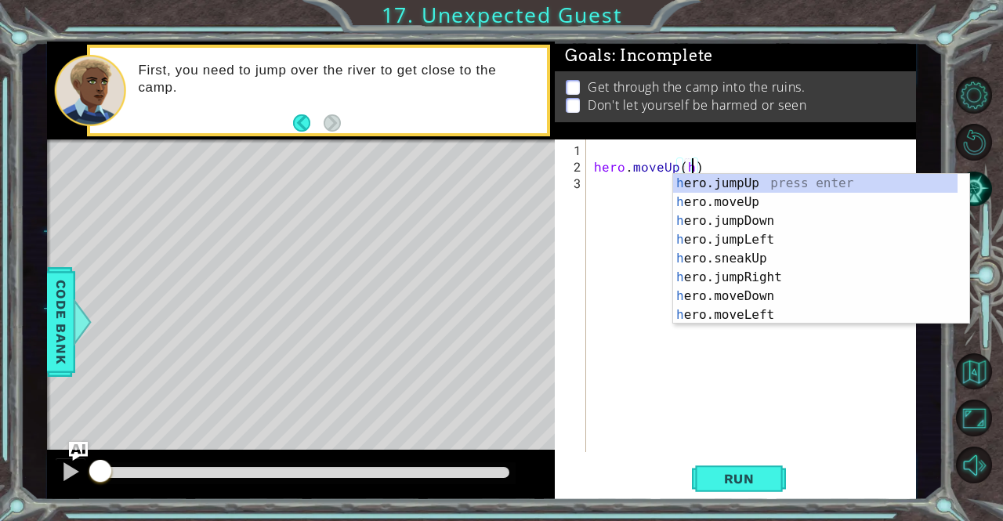
type textarea "hero.moveUp()"
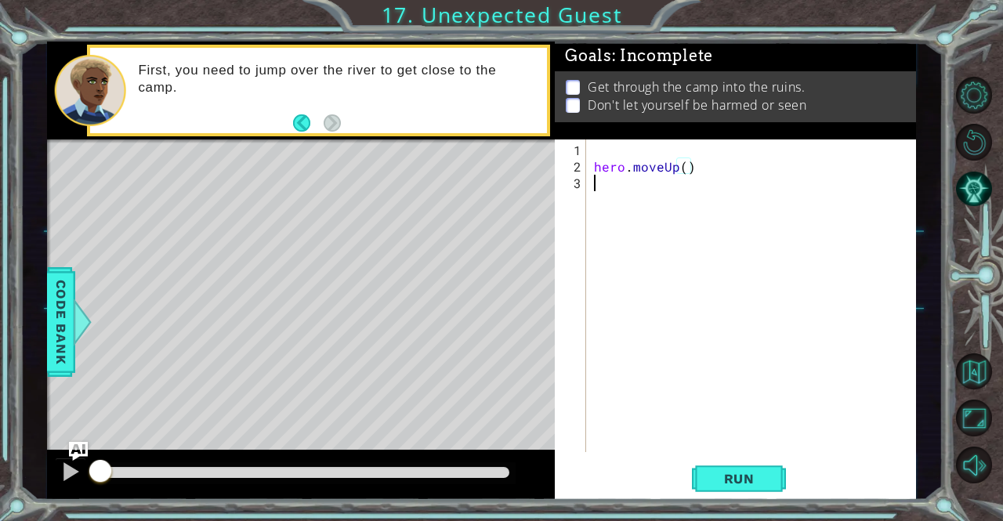
click at [597, 174] on div "hero . moveUp ( )" at bounding box center [755, 315] width 329 height 346
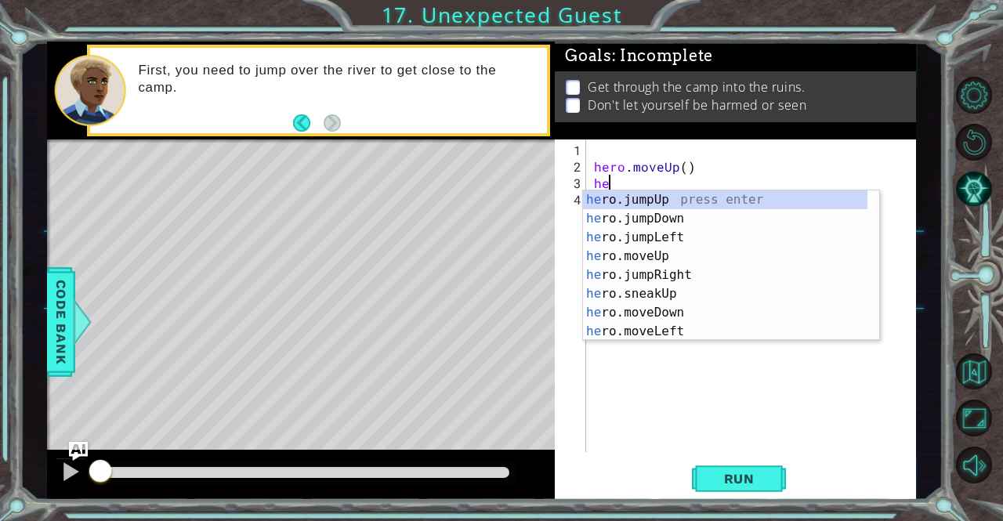
scroll to position [0, 0]
type textarea "hero"
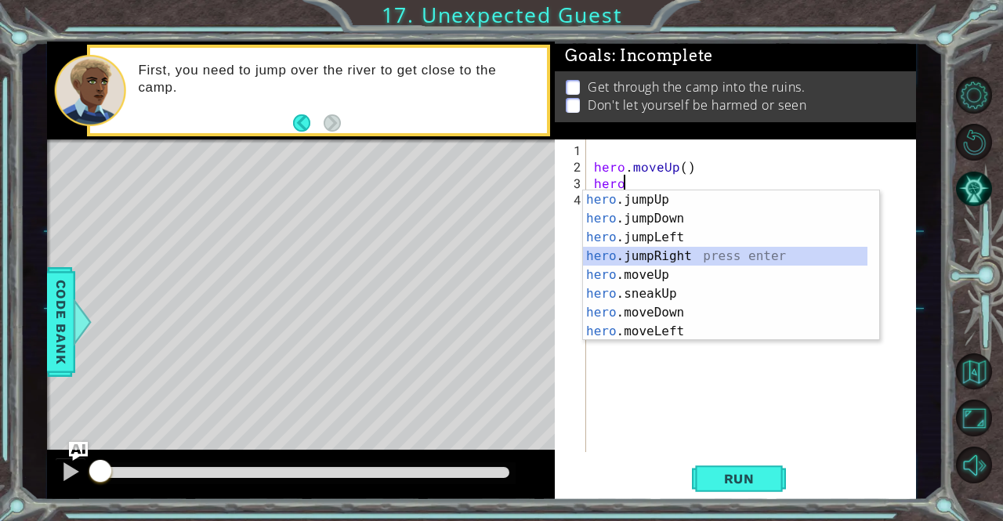
click at [701, 257] on div "hero .jumpUp press enter hero .jumpDown press enter hero .jumpLeft press enter …" at bounding box center [725, 285] width 285 height 188
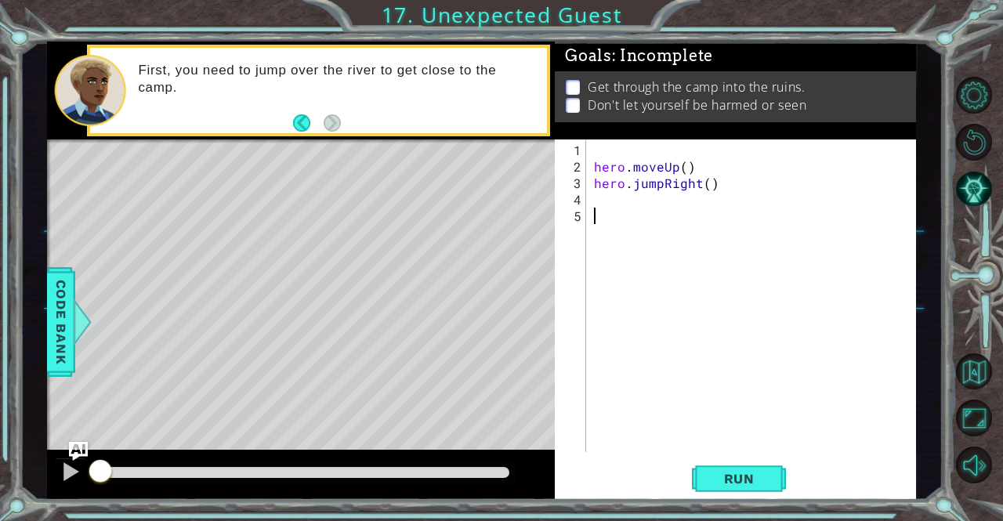
click at [616, 230] on div "hero . moveUp ( ) hero . jumpRight ( )" at bounding box center [755, 315] width 329 height 346
click at [613, 209] on div "hero . moveUp ( ) hero . jumpRight ( )" at bounding box center [755, 315] width 329 height 346
click at [599, 179] on div "hero . moveUp ( ) hero . jumpRight ( )" at bounding box center [755, 315] width 329 height 346
type textarea "hero.jumpRight()"
click at [597, 191] on div "hero . moveUp ( ) hero . jumpRight ( )" at bounding box center [755, 315] width 329 height 346
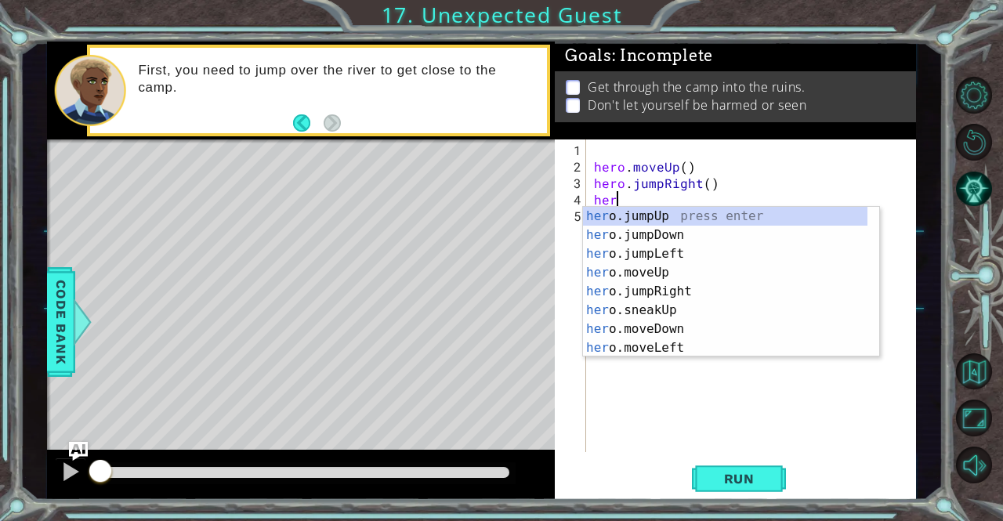
scroll to position [0, 1]
type textarea "hero"
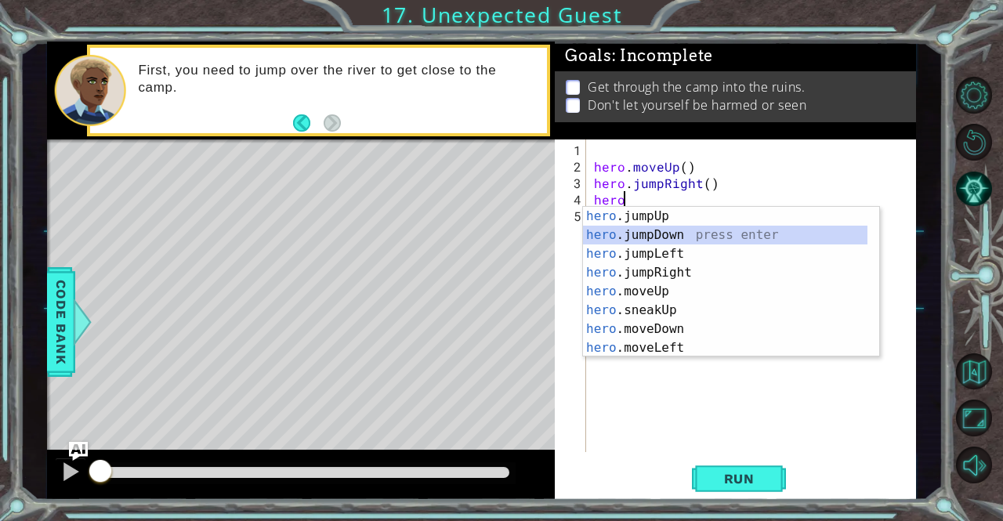
click at [645, 235] on div "hero .jumpUp press enter hero .jumpDown press enter hero .jumpLeft press enter …" at bounding box center [725, 301] width 285 height 188
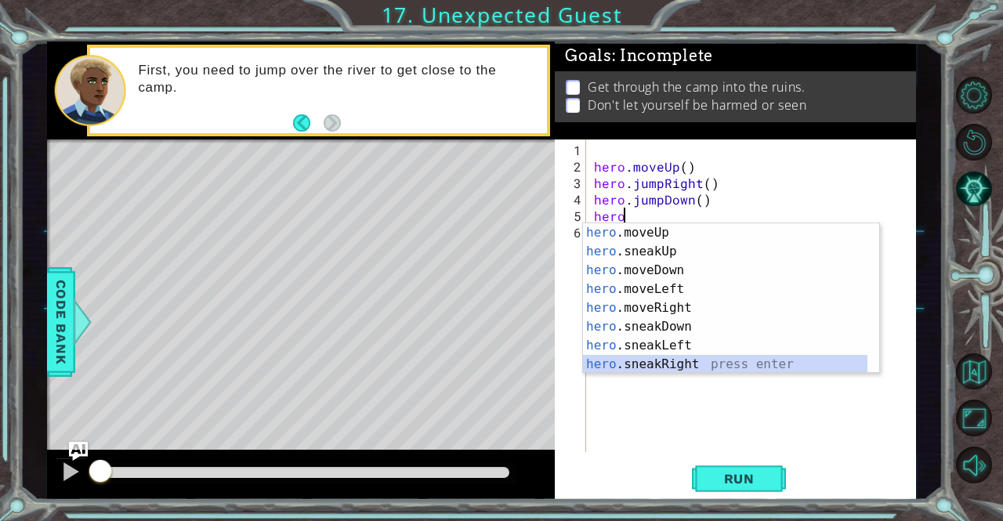
scroll to position [75, 0]
type textarea "hero.sneakRight(1)"
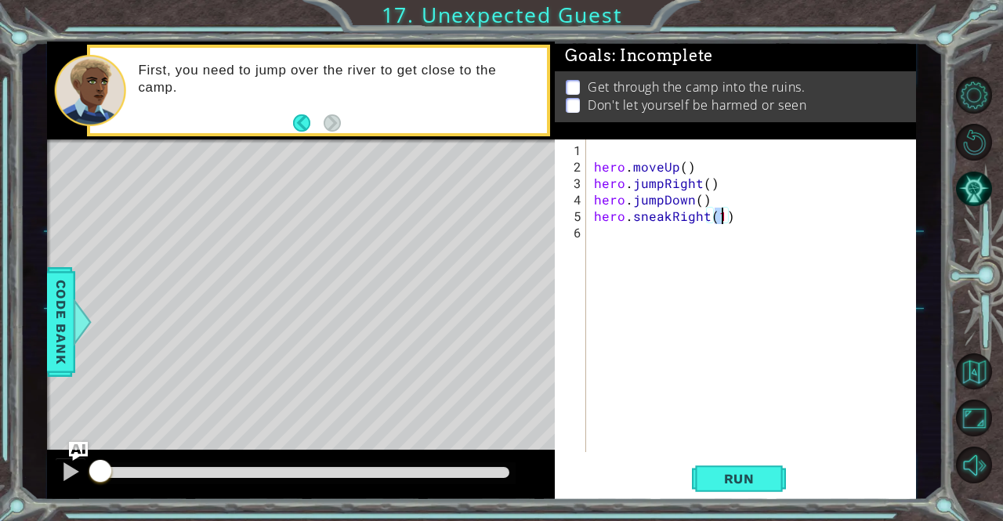
click at [654, 252] on div "hero . moveUp ( ) hero . jumpRight ( ) hero . jumpDown ( ) hero . sneakRight ( …" at bounding box center [755, 315] width 329 height 346
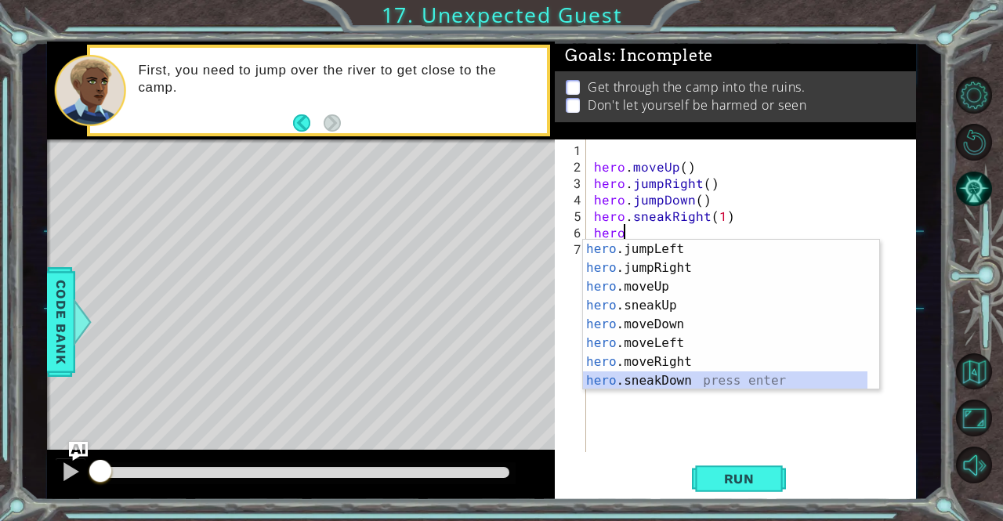
scroll to position [38, 0]
type textarea "hero.sneakDown(1)"
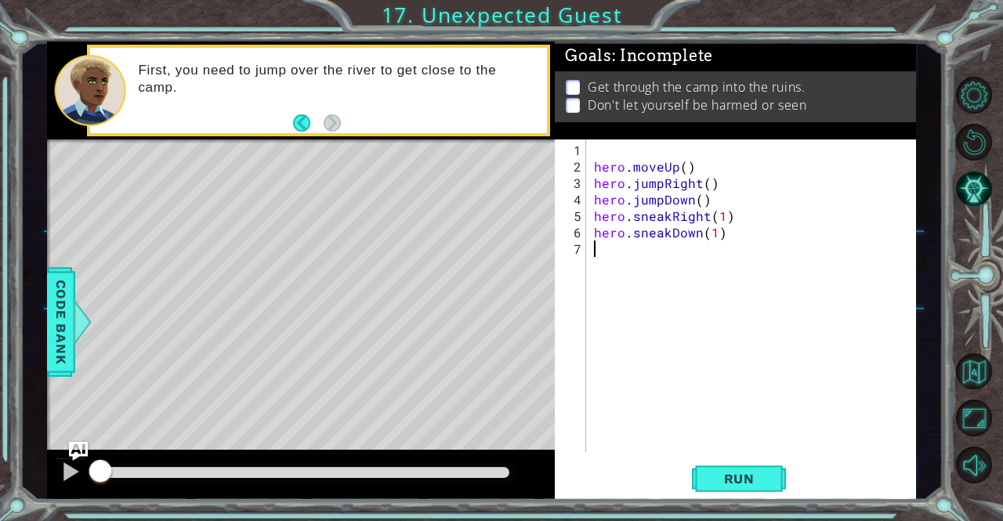
click at [610, 292] on div "hero . moveUp ( ) hero . jumpRight ( ) hero . jumpDown ( ) hero . sneakRight ( …" at bounding box center [755, 315] width 329 height 346
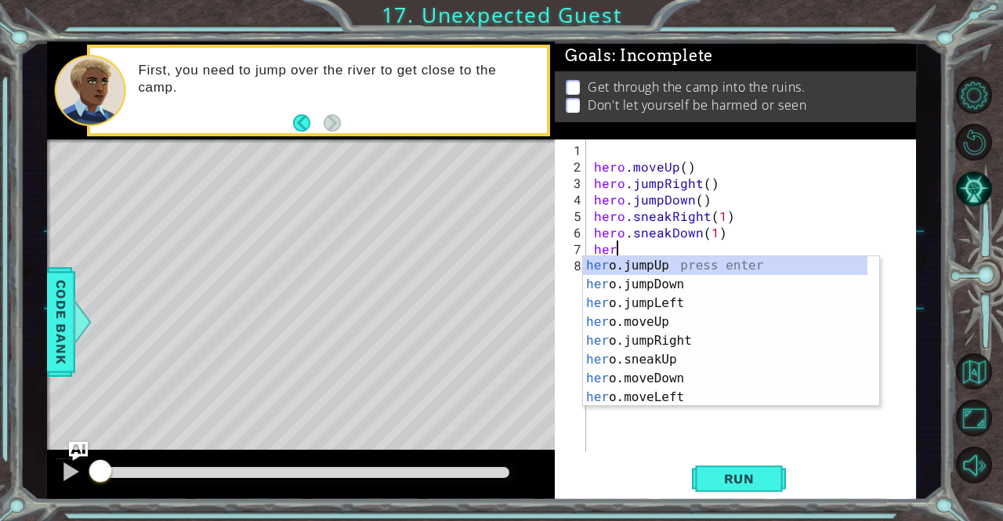
scroll to position [0, 1]
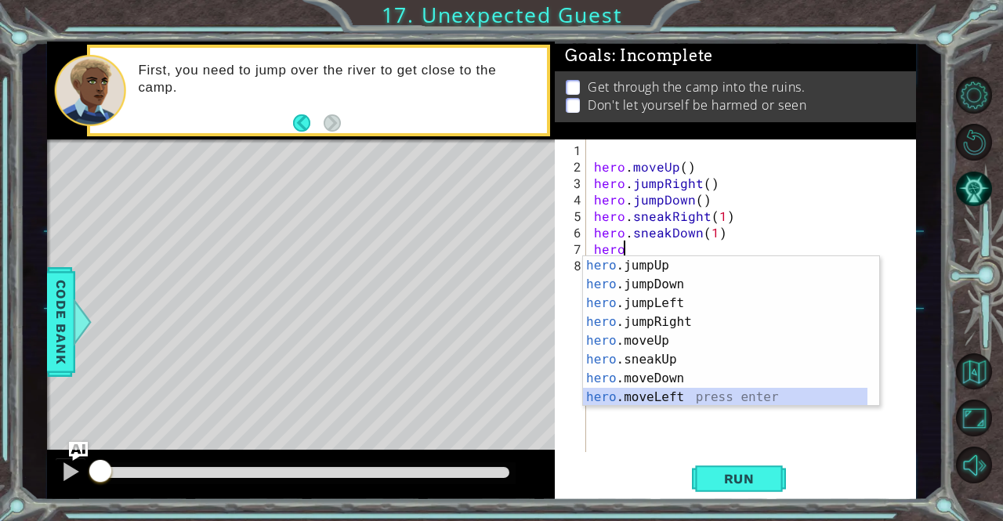
click at [666, 391] on div "hero .jumpUp press enter hero .jumpDown press enter hero .jumpLeft press enter …" at bounding box center [725, 350] width 285 height 188
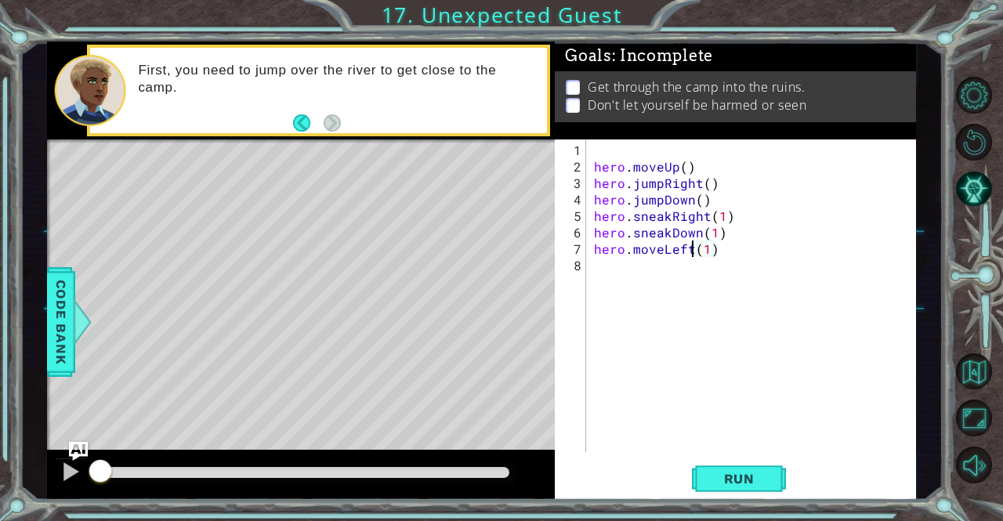
click at [691, 252] on div "hero . moveUp ( ) hero . jumpRight ( ) hero . jumpDown ( ) hero . sneakRight ( …" at bounding box center [755, 315] width 329 height 346
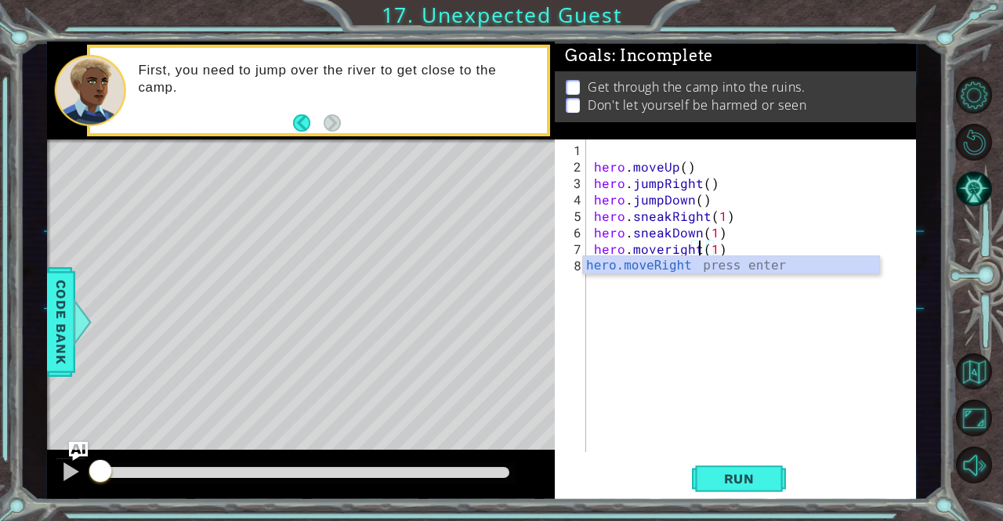
scroll to position [0, 6]
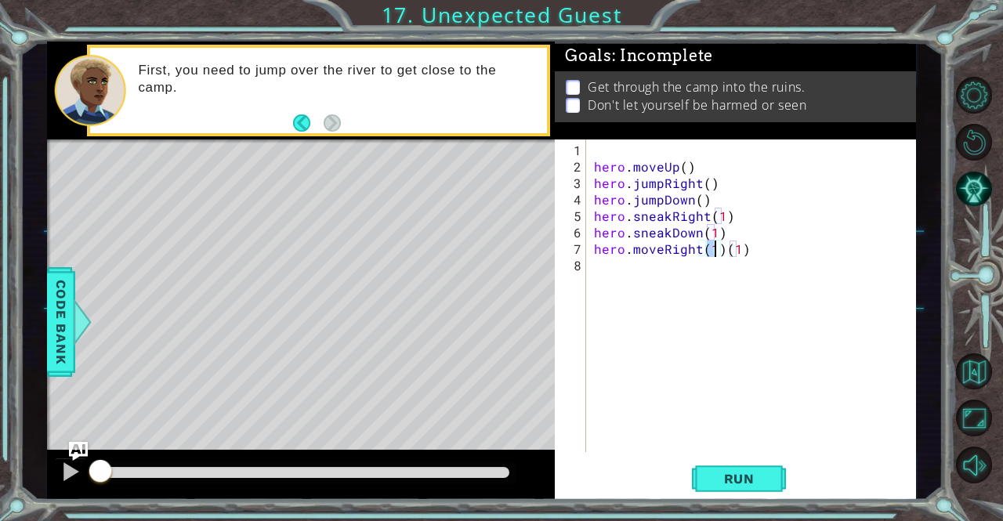
click at [745, 244] on div "hero . moveUp ( ) hero . jumpRight ( ) hero . jumpDown ( ) hero . sneakRight ( …" at bounding box center [755, 315] width 329 height 346
click at [713, 249] on div "hero . moveUp ( ) hero . jumpRight ( ) hero . jumpDown ( ) hero . sneakRight ( …" at bounding box center [755, 315] width 329 height 346
type textarea "hero.moveRight(2)"
click at [614, 274] on div "hero . moveUp ( ) hero . jumpRight ( ) hero . jumpDown ( ) hero . sneakRight ( …" at bounding box center [755, 315] width 329 height 346
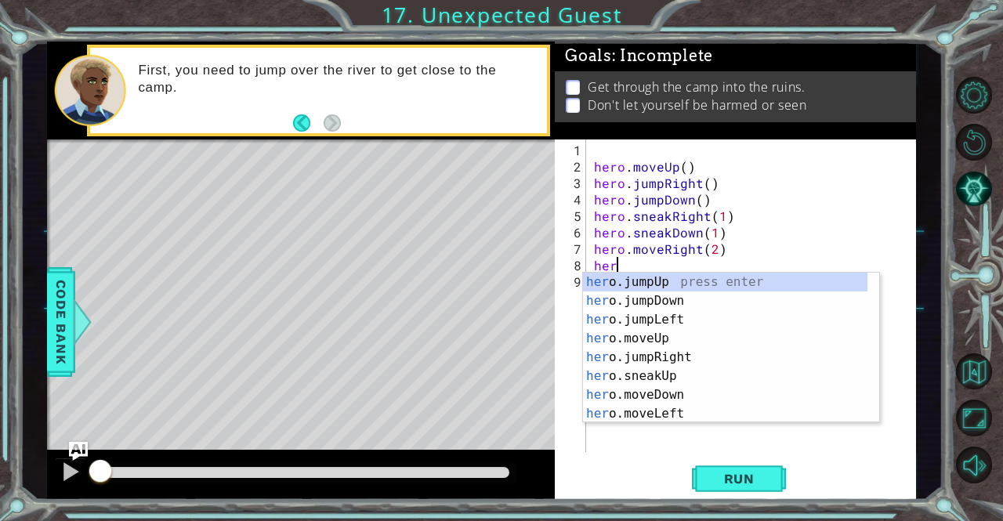
scroll to position [0, 1]
click at [659, 351] on div "hero .jumpUp press enter hero .jumpDown press enter hero .jumpLeft press enter …" at bounding box center [725, 367] width 285 height 188
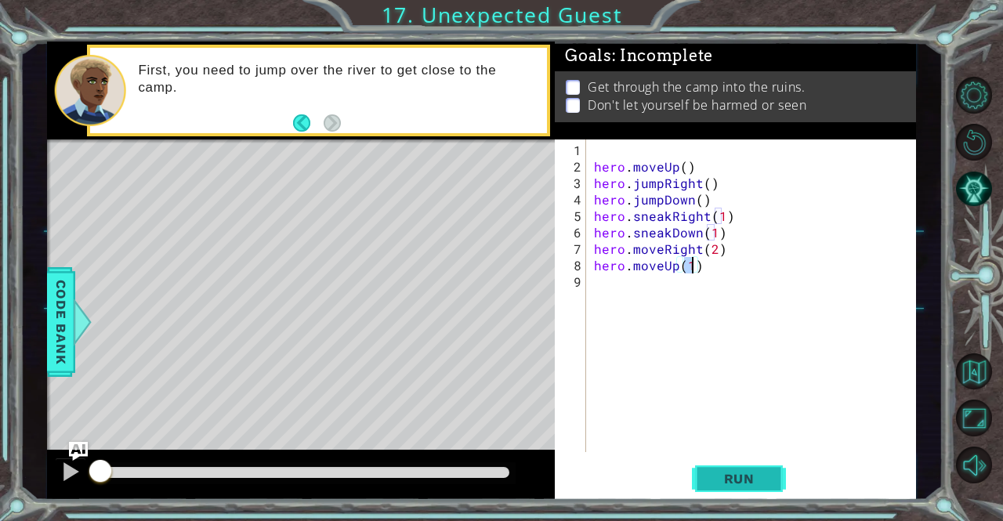
click at [717, 479] on span "Run" at bounding box center [740, 479] width 62 height 16
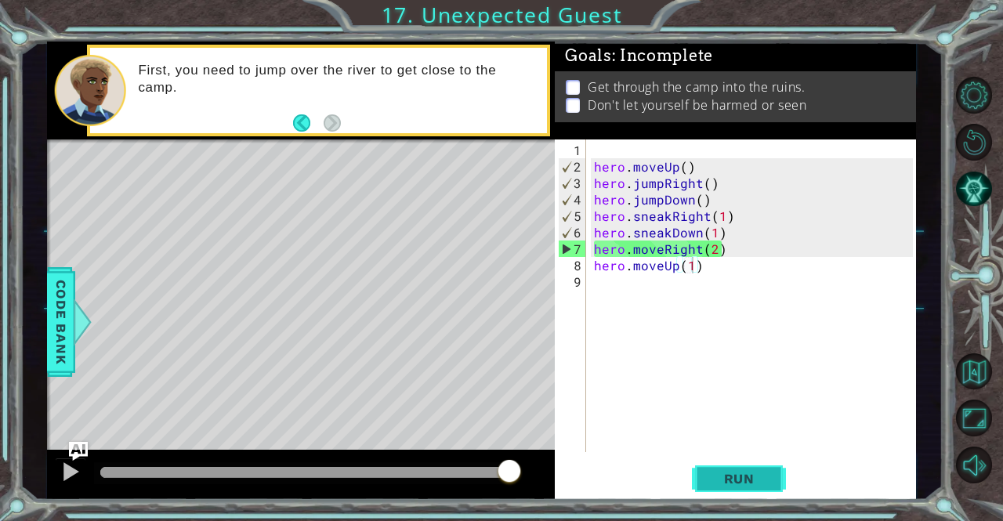
click at [728, 474] on span "Run" at bounding box center [740, 479] width 62 height 16
click at [661, 246] on div "hero . moveUp ( ) hero . jumpRight ( ) hero . jumpDown ( ) hero . sneakRight ( …" at bounding box center [755, 315] width 329 height 346
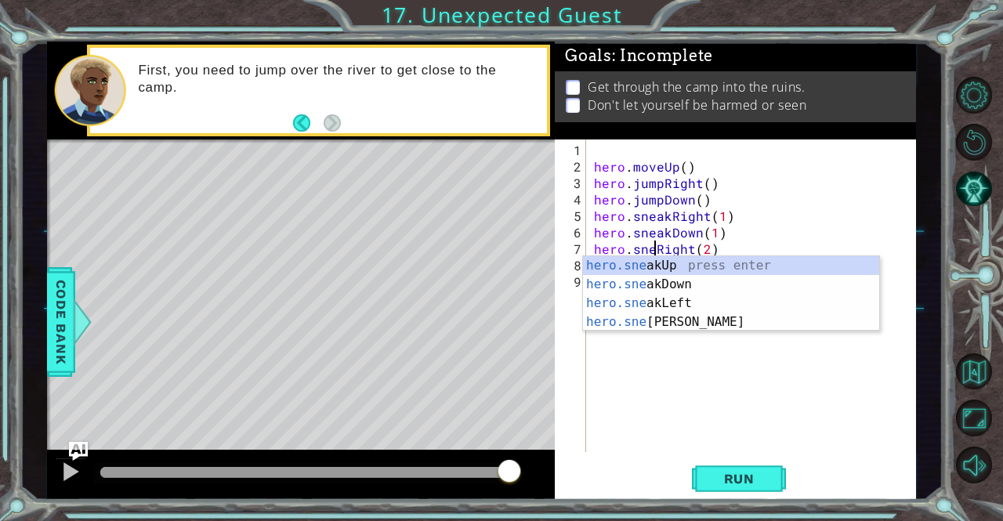
scroll to position [0, 4]
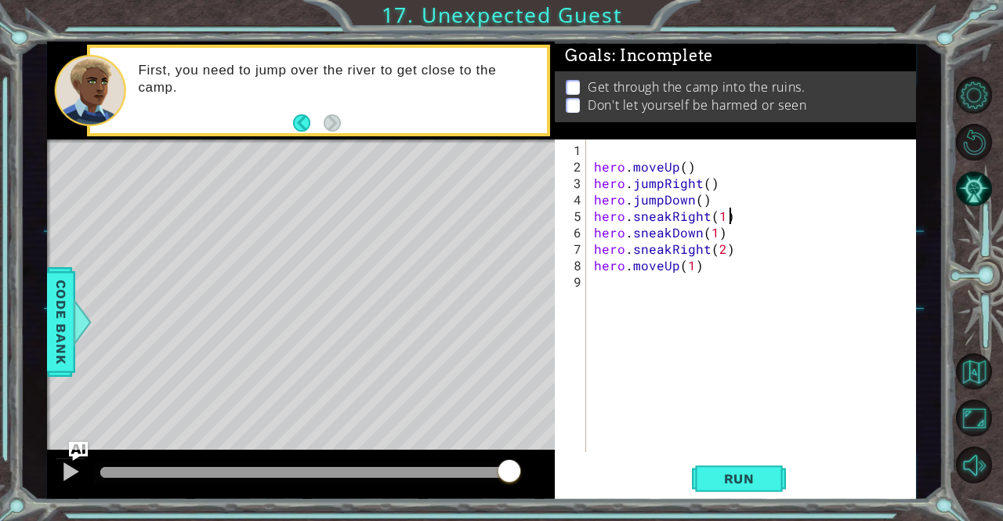
click at [793, 220] on div "hero . moveUp ( ) hero . jumpRight ( ) hero . jumpDown ( ) hero . sneakRight ( …" at bounding box center [755, 315] width 329 height 346
click at [754, 486] on span "Run" at bounding box center [740, 479] width 62 height 16
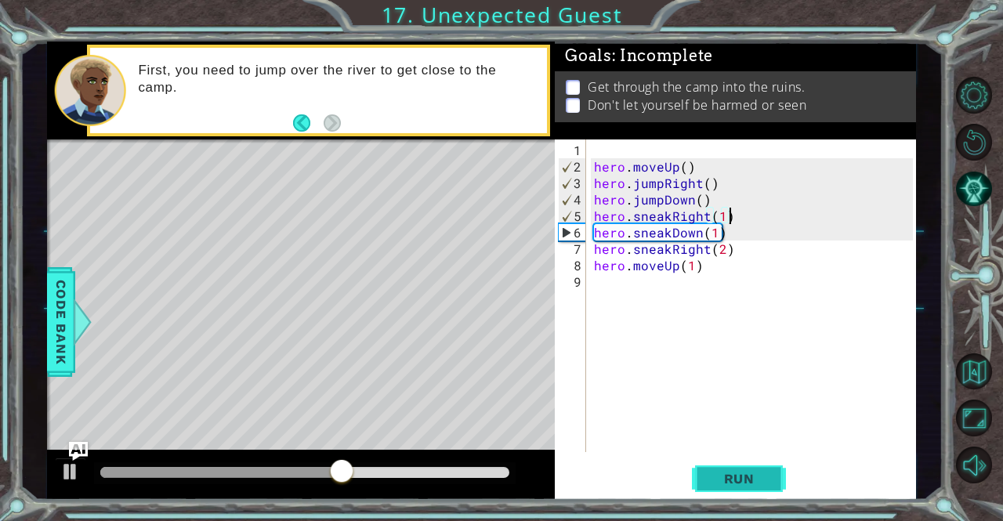
scroll to position [0, 8]
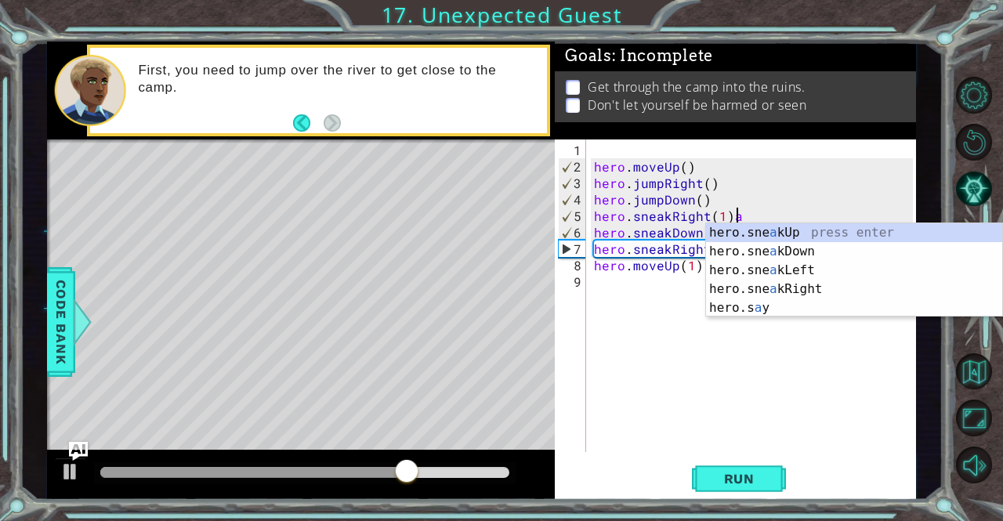
type textarea "hero.sneakRight(1)"
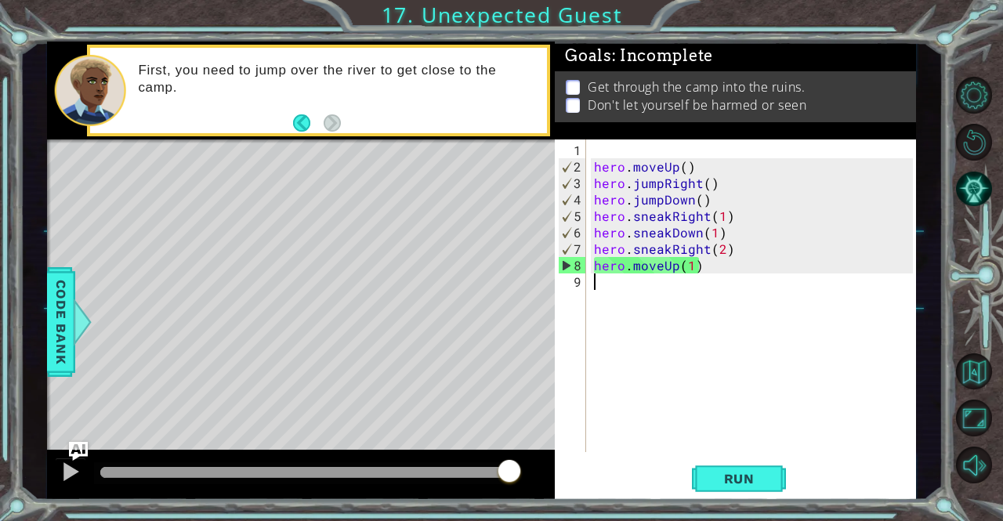
click at [664, 275] on div "hero . moveUp ( ) hero . jumpRight ( ) hero . jumpDown ( ) hero . sneakRight ( …" at bounding box center [755, 315] width 329 height 346
click at [662, 263] on div "hero . moveUp ( ) hero . jumpRight ( ) hero . jumpDown ( ) hero . sneakRight ( …" at bounding box center [755, 315] width 329 height 346
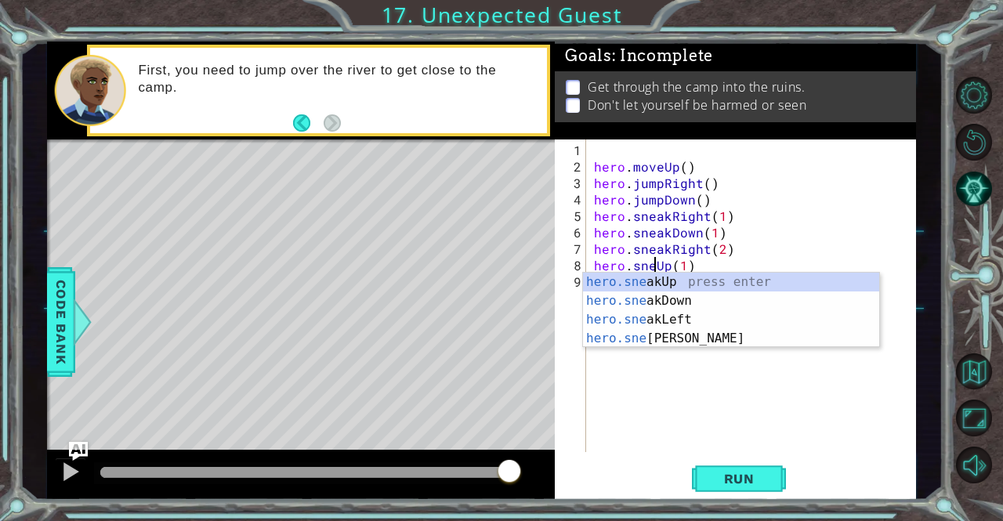
scroll to position [0, 4]
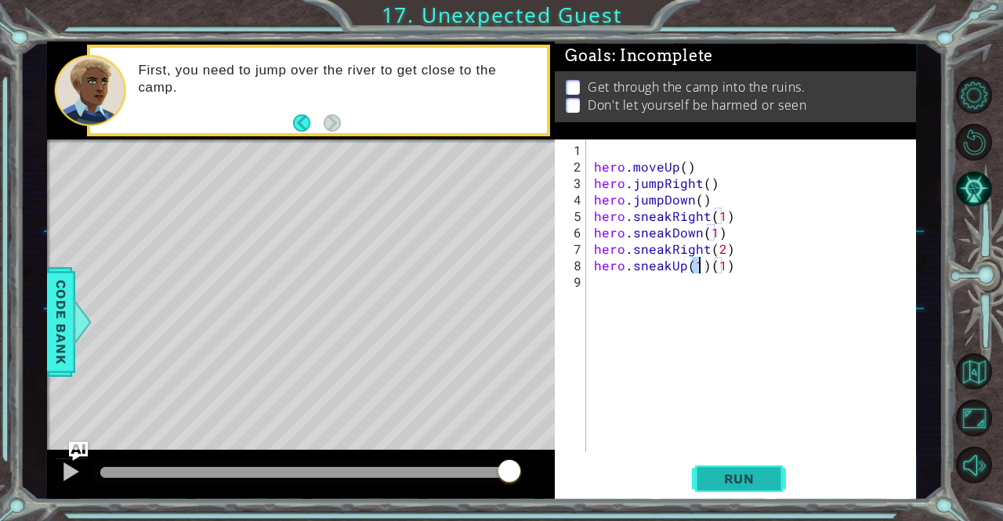
type textarea "hero.sneakUp(1)(1)"
click at [713, 468] on button "Run" at bounding box center [739, 479] width 94 height 36
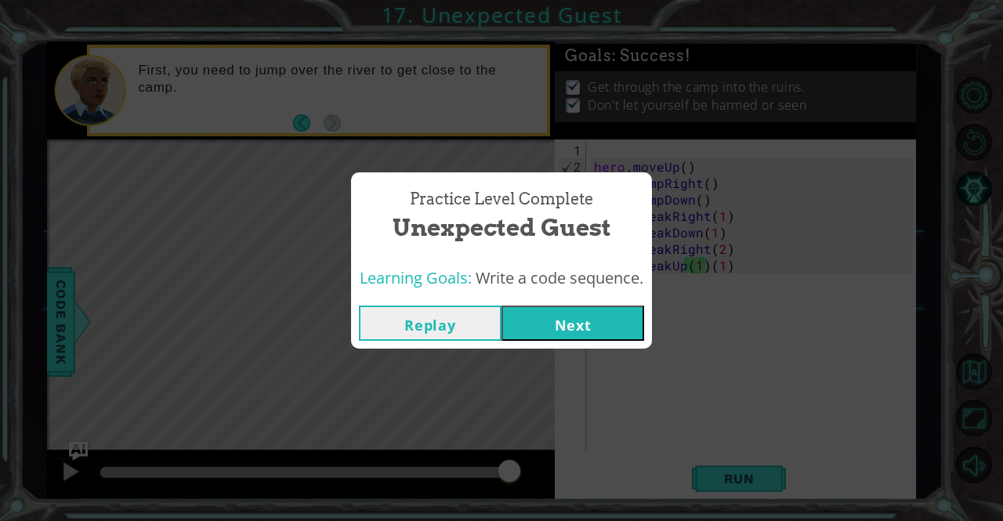
click at [551, 317] on button "Next" at bounding box center [573, 323] width 143 height 35
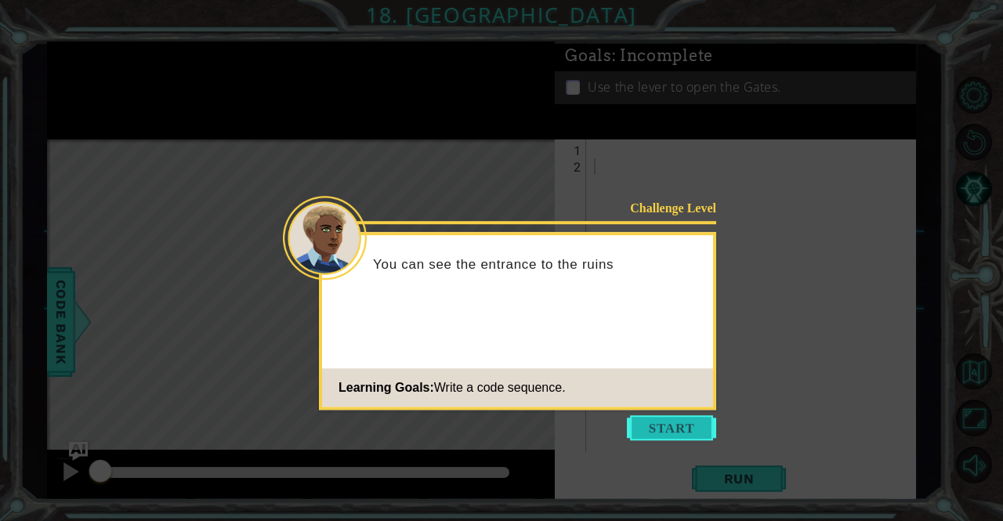
click at [695, 426] on button "Start" at bounding box center [671, 428] width 89 height 25
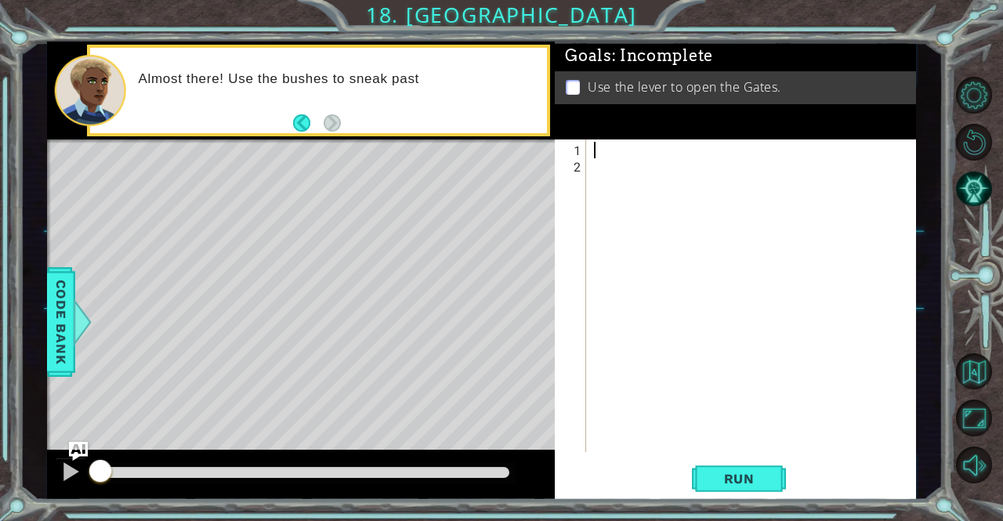
click at [612, 153] on div at bounding box center [755, 315] width 329 height 346
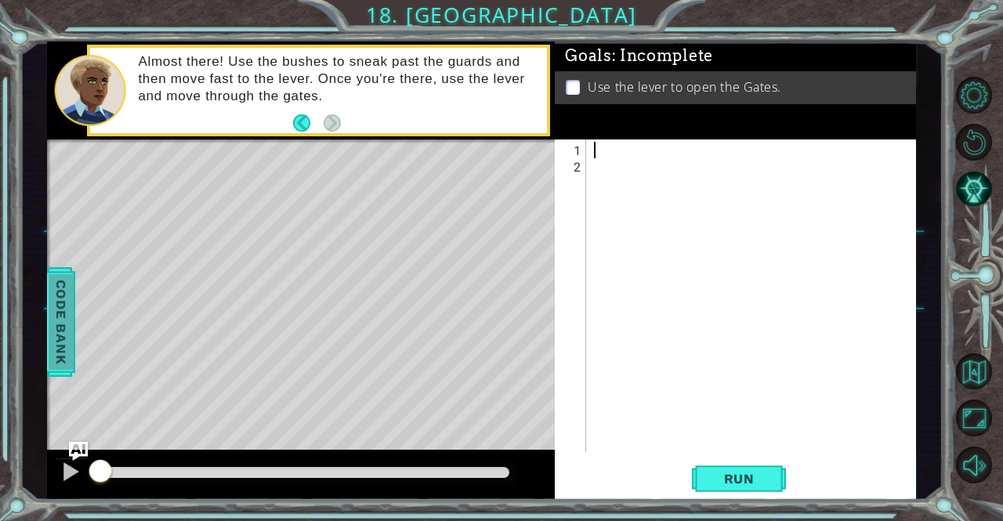
click at [59, 304] on span "Code Bank" at bounding box center [61, 322] width 25 height 96
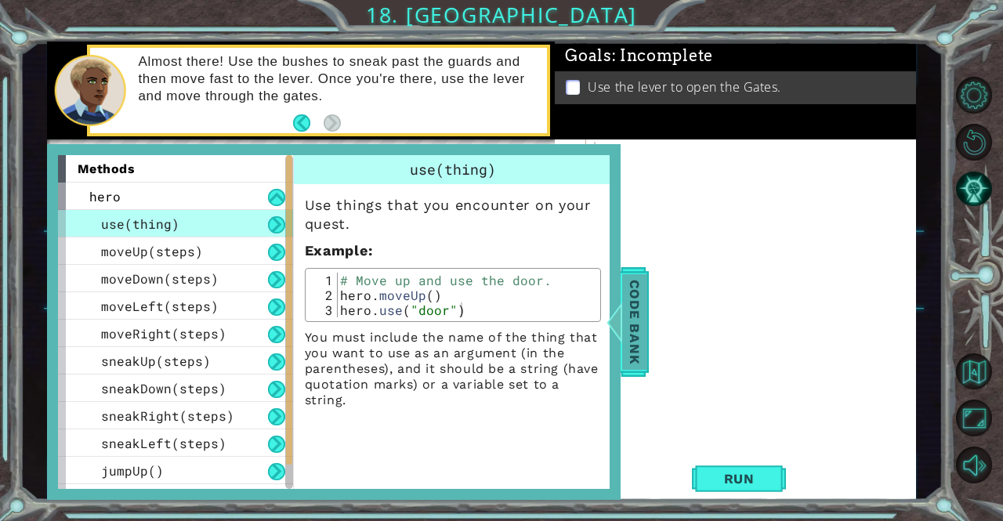
click at [623, 319] on div at bounding box center [614, 322] width 20 height 47
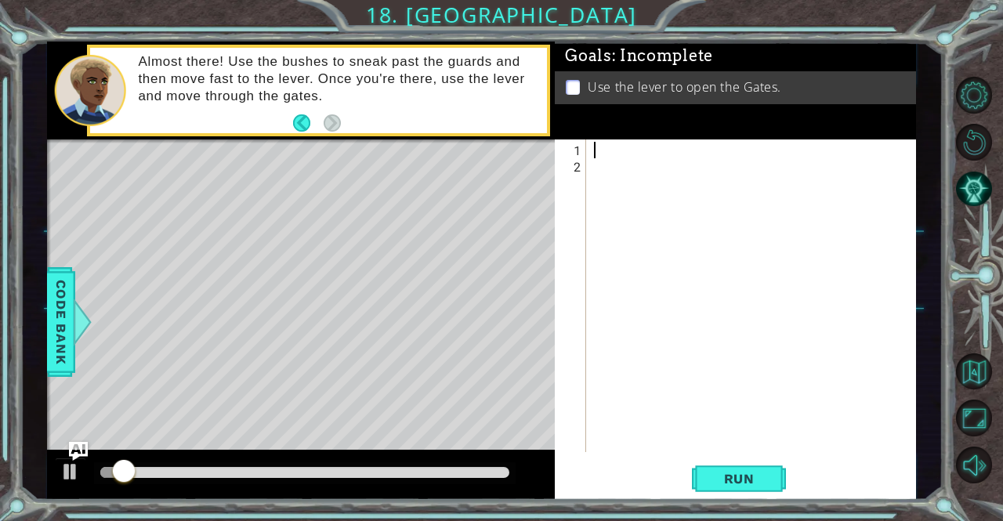
click at [621, 146] on div at bounding box center [755, 315] width 329 height 346
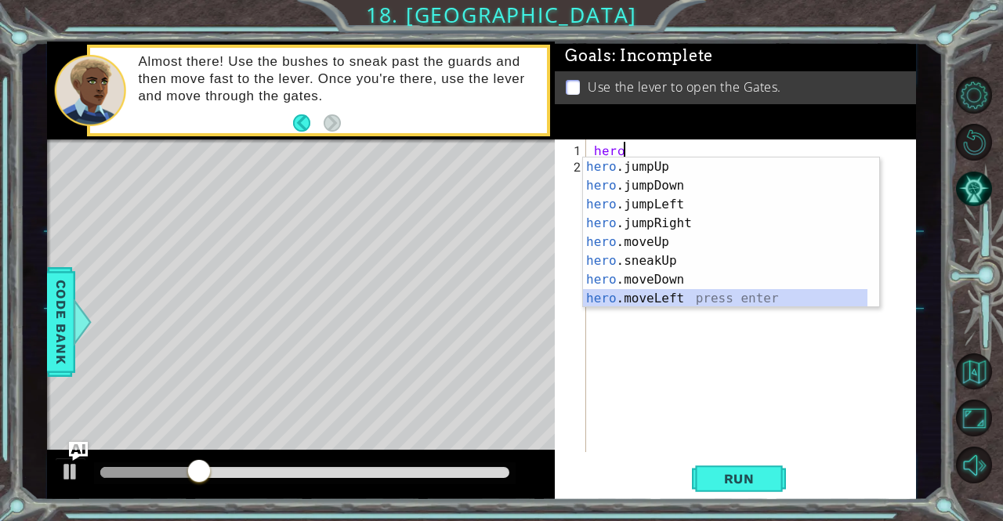
scroll to position [113, 0]
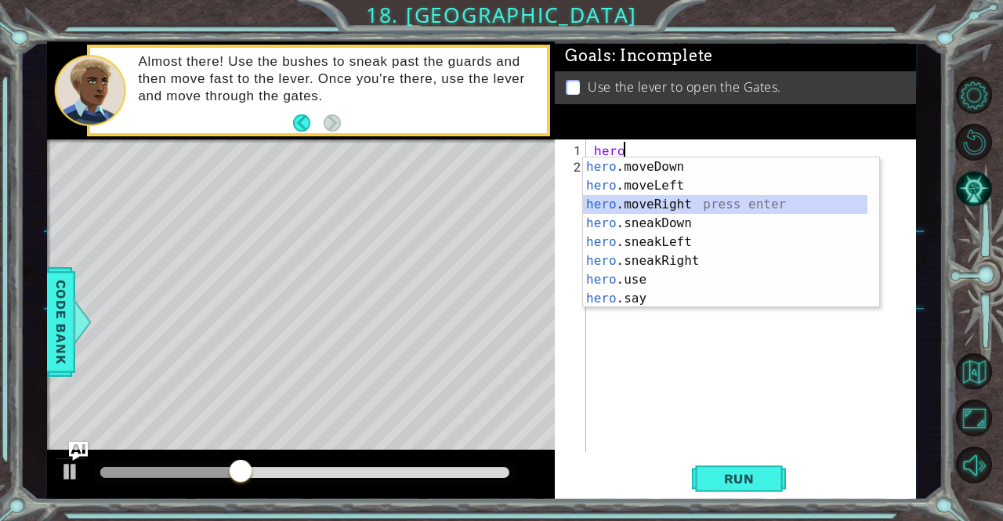
type textarea "hero.moveRight(1)"
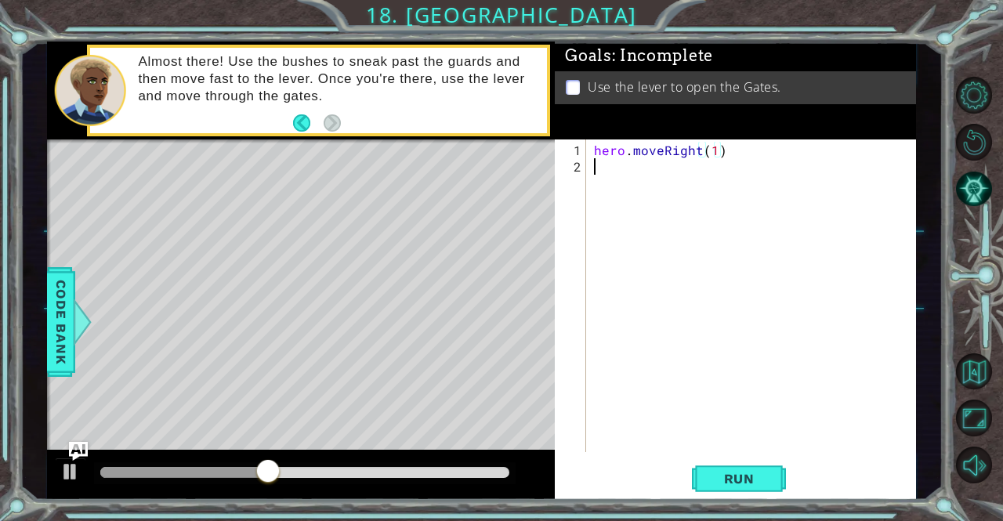
click at [644, 189] on div "hero . moveRight ( 1 )" at bounding box center [755, 315] width 329 height 346
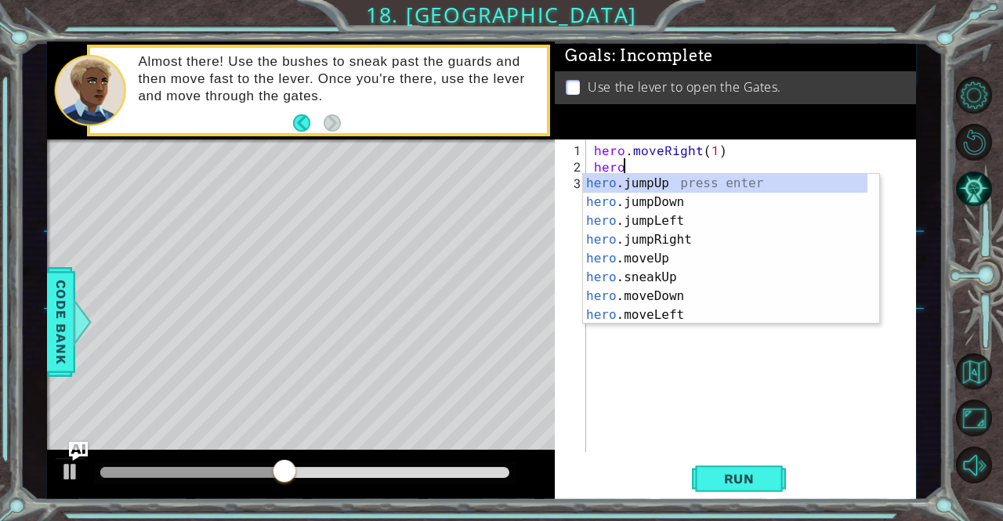
scroll to position [0, 1]
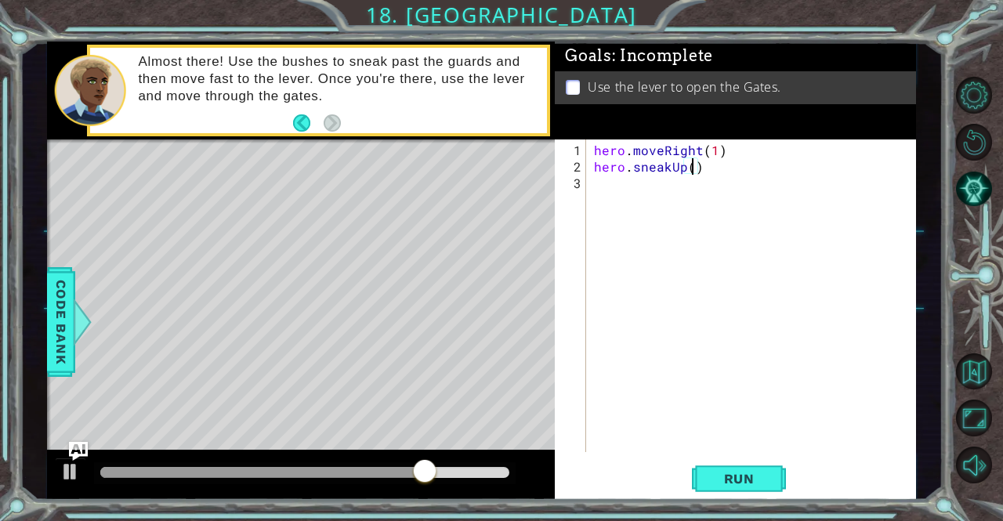
type textarea "hero.sneakUp(2)"
click at [602, 205] on div "hero . moveRight ( 1 ) hero . sneakUp ( 2 )" at bounding box center [755, 315] width 329 height 346
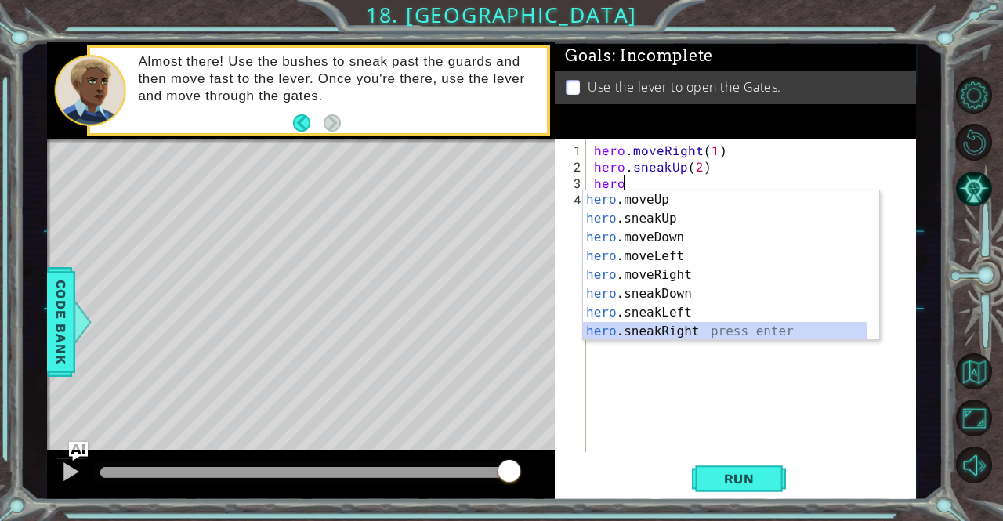
scroll to position [75, 0]
type textarea "hero.sneakRight(1)"
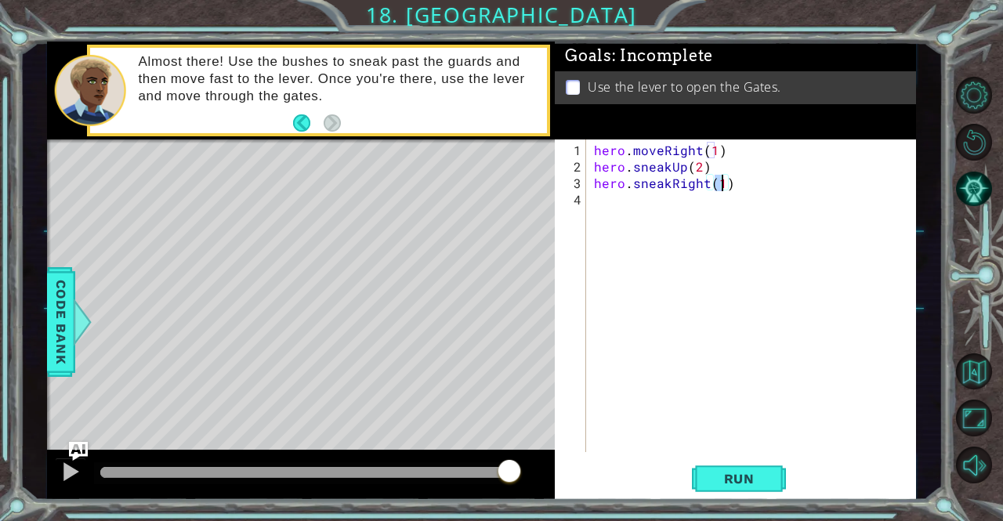
click at [629, 215] on div "hero . moveRight ( 1 ) hero . sneakUp ( 2 ) hero . sneakRight ( 1 )" at bounding box center [755, 315] width 329 height 346
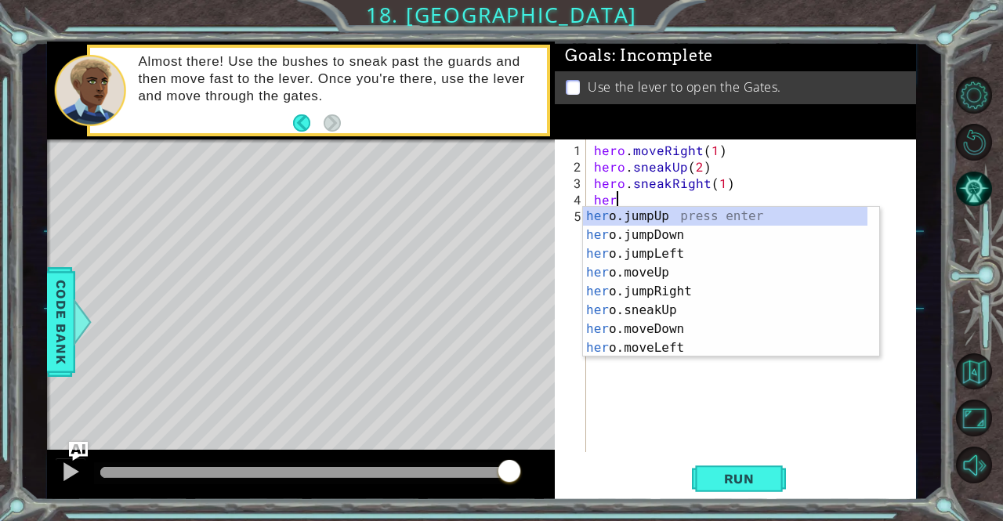
scroll to position [0, 1]
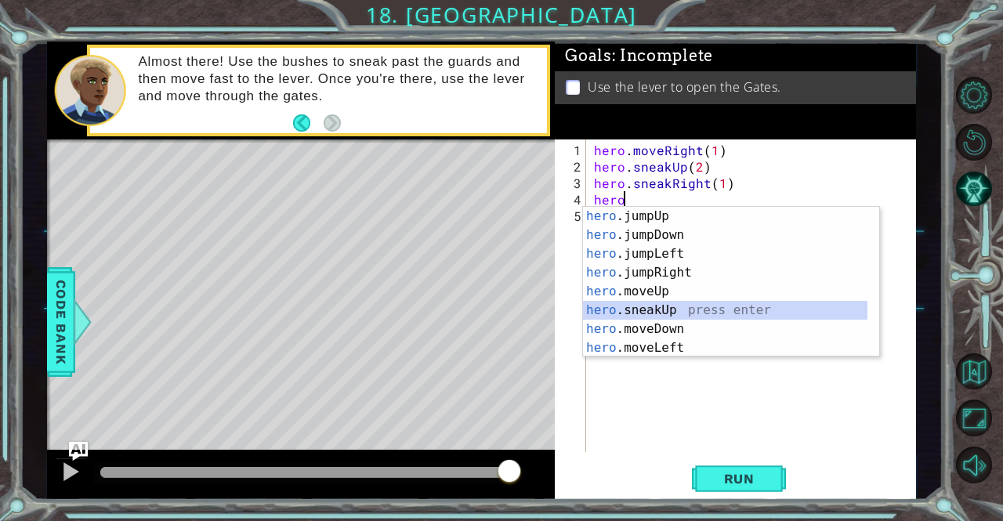
type textarea "hero.sneakUp(1)"
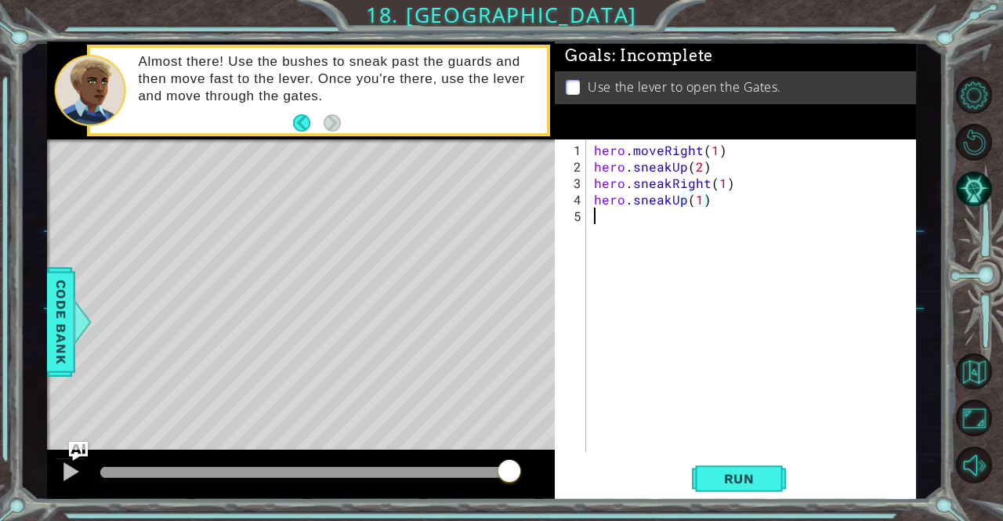
click at [630, 216] on div "hero . moveRight ( 1 ) hero . sneakUp ( 2 ) hero . sneakRight ( 1 ) hero . snea…" at bounding box center [755, 315] width 329 height 346
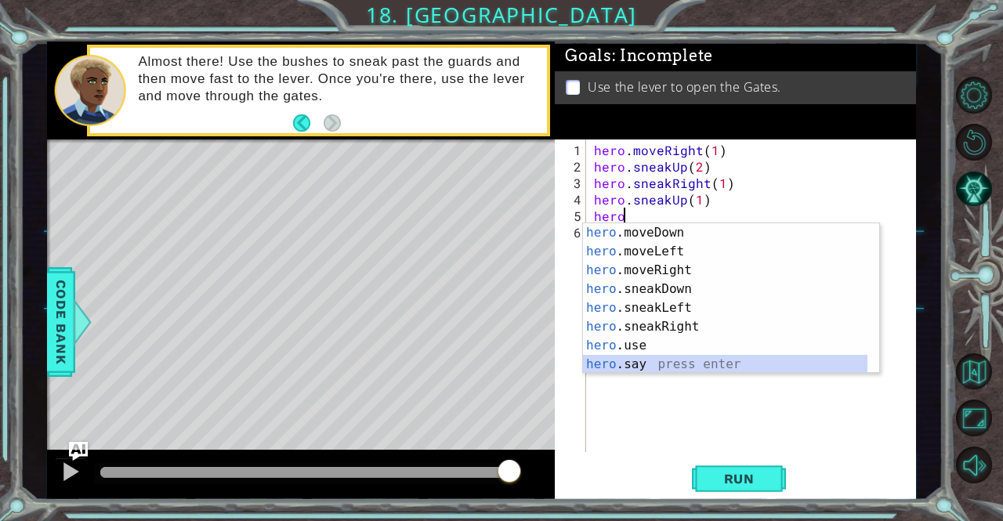
scroll to position [113, 0]
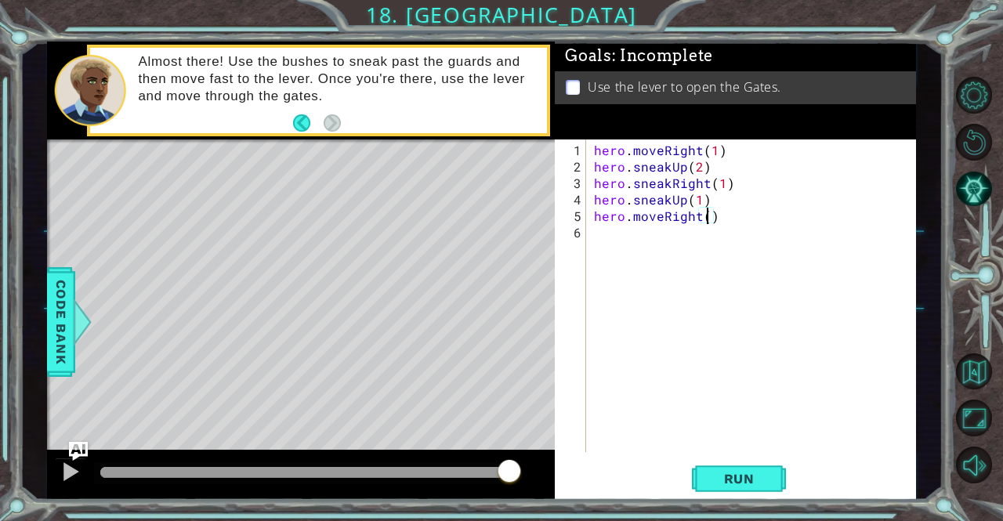
type textarea "hero.moveRight(2)"
click at [605, 245] on div "hero . moveRight ( 1 ) hero . sneakUp ( 2 ) hero . sneakRight ( 1 ) hero . snea…" at bounding box center [755, 315] width 329 height 346
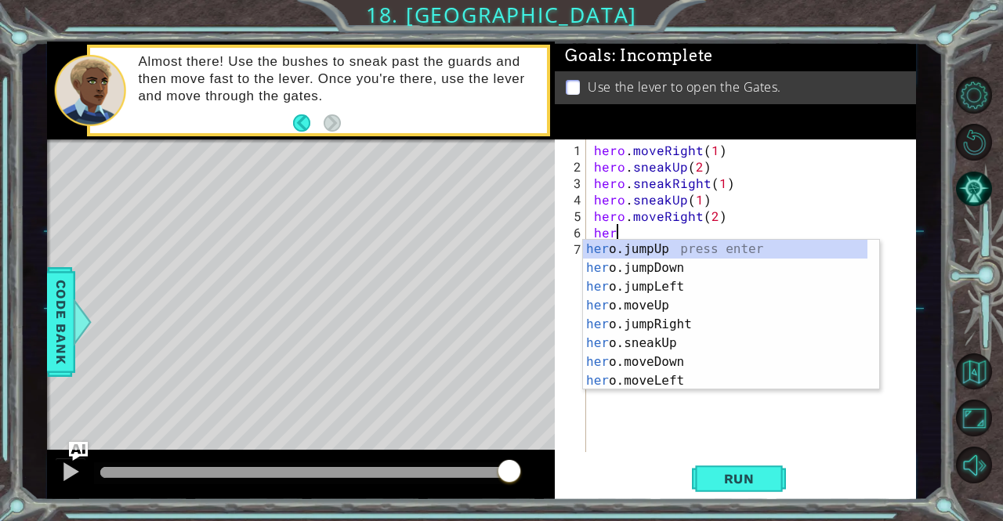
scroll to position [0, 1]
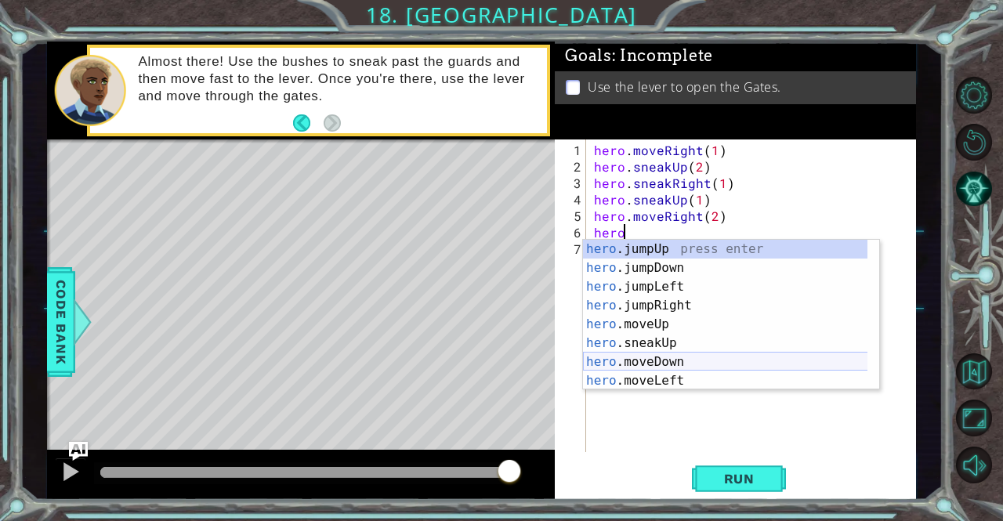
click at [680, 366] on div "hero .jumpUp press enter hero .jumpDown press enter hero .jumpLeft press enter …" at bounding box center [725, 334] width 285 height 188
type textarea "hero.moveDown(1)"
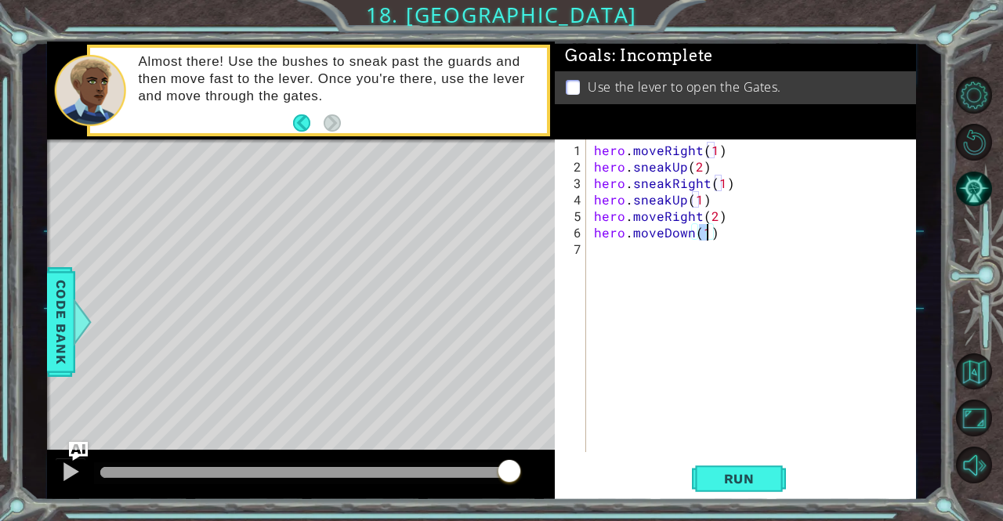
click at [602, 260] on div "hero . moveRight ( 1 ) hero . sneakUp ( 2 ) hero . sneakRight ( 1 ) hero . snea…" at bounding box center [755, 315] width 329 height 346
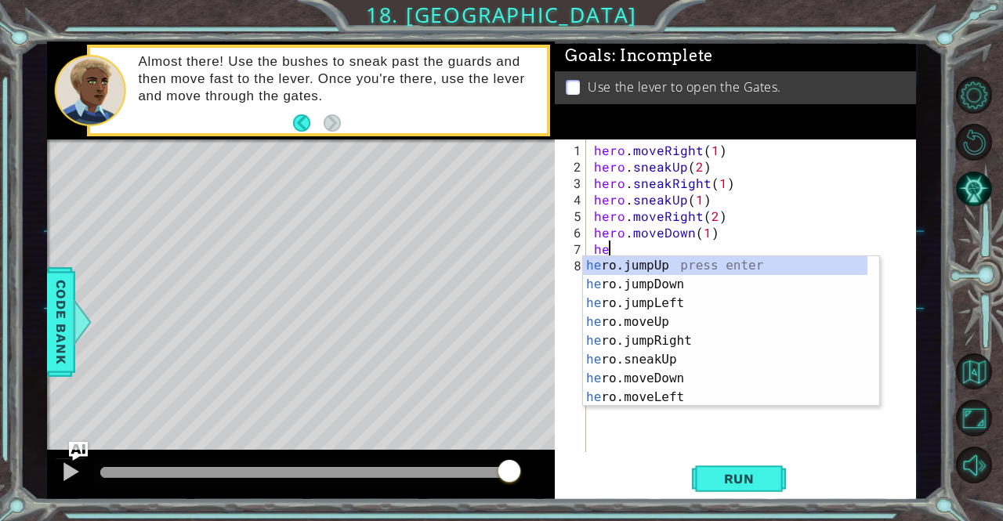
scroll to position [0, 0]
type textarea "hero"
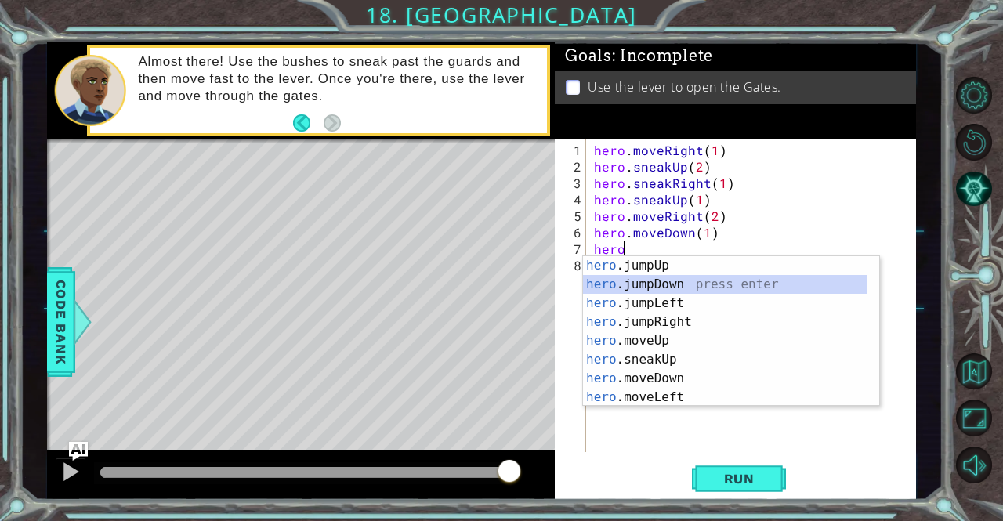
click at [670, 284] on div "hero .jumpUp press enter hero .jumpDown press enter hero .jumpLeft press enter …" at bounding box center [725, 350] width 285 height 188
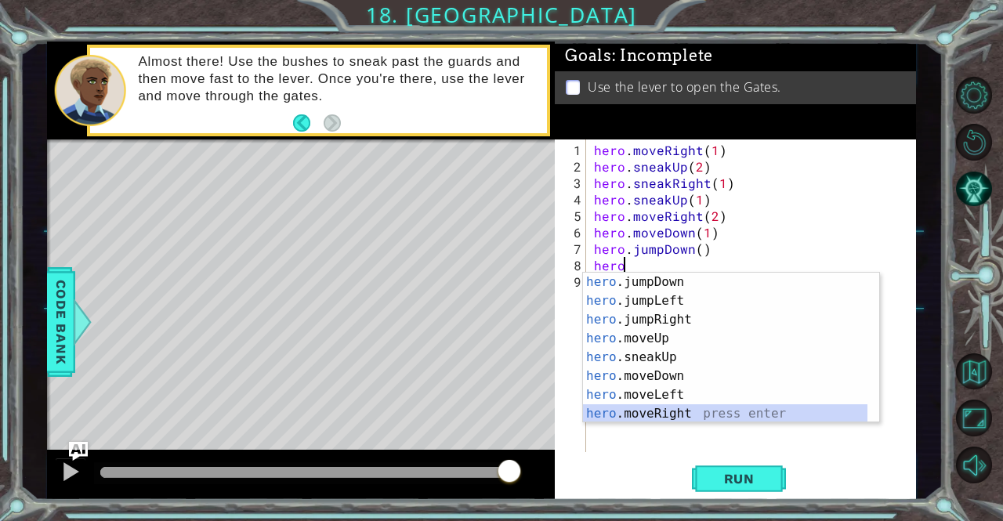
scroll to position [19, 0]
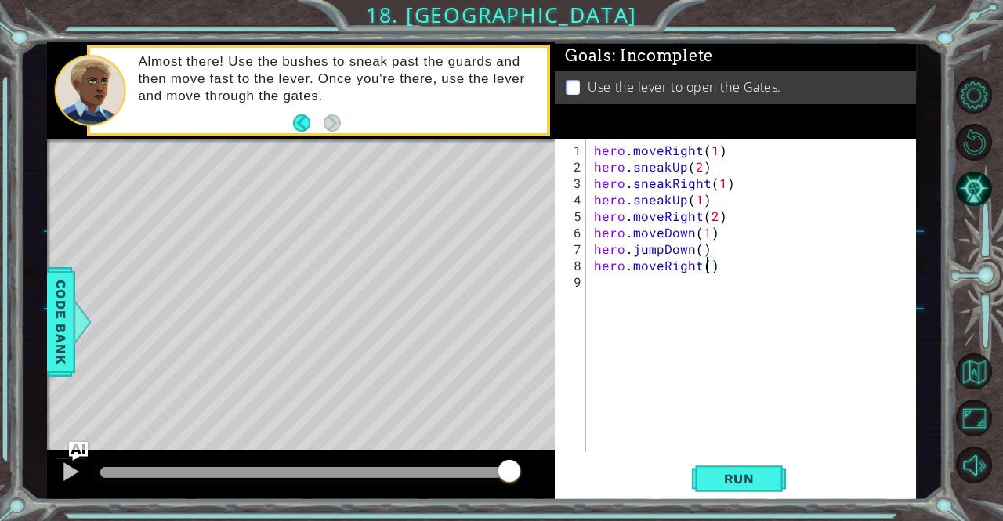
type textarea "hero.moveRight(2)"
click at [649, 280] on div "hero . moveRight ( 1 ) hero . sneakUp ( 2 ) hero . sneakRight ( 1 ) hero . snea…" at bounding box center [755, 315] width 329 height 346
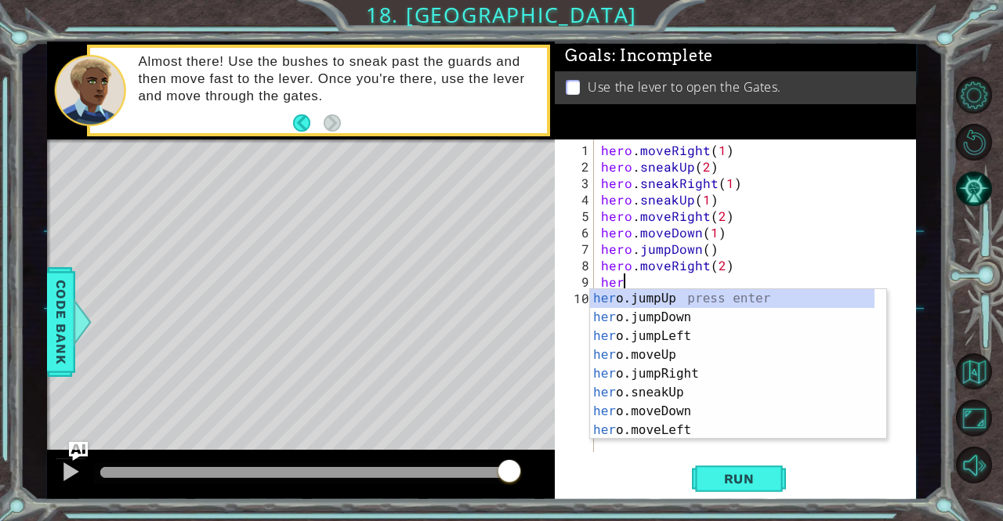
scroll to position [0, 0]
type textarea "hero"
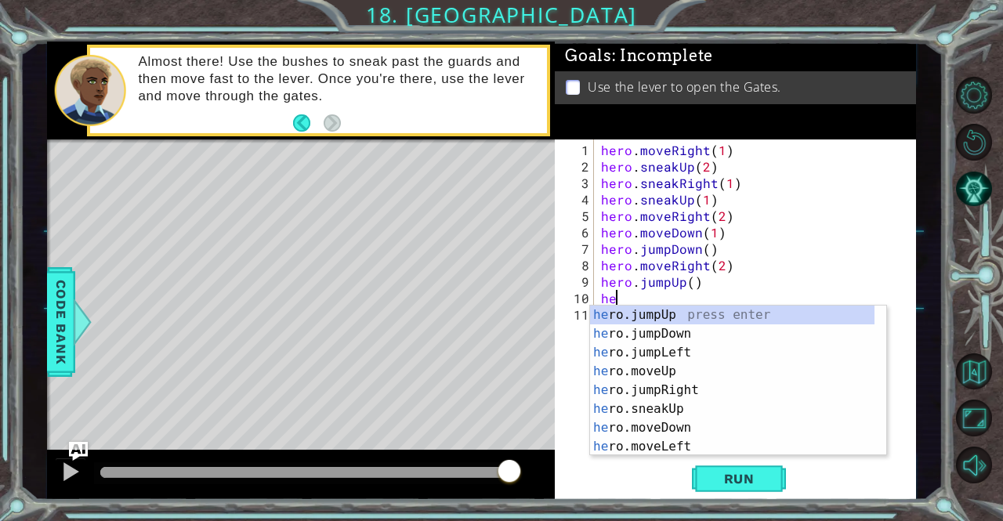
scroll to position [0, 1]
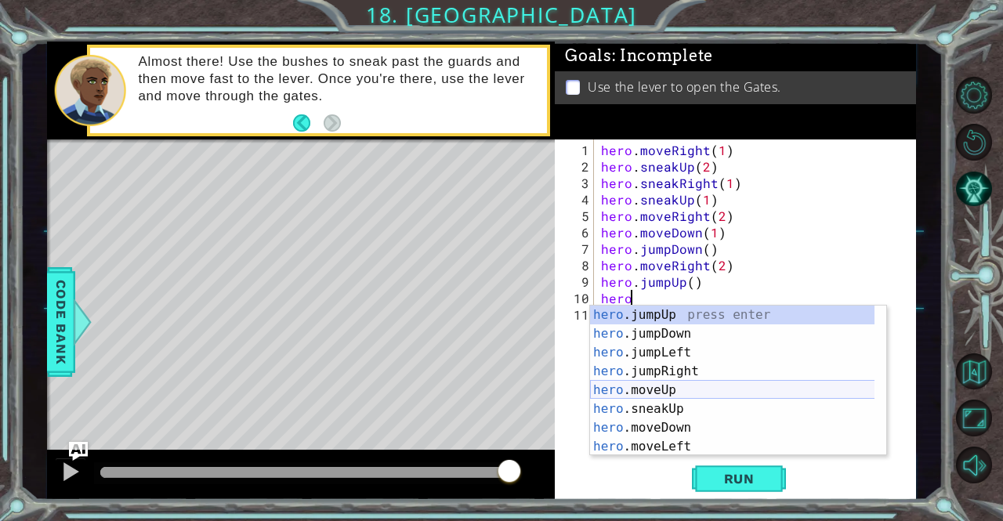
click at [668, 396] on div "hero .jumpUp press enter hero .jumpDown press enter hero .jumpLeft press enter …" at bounding box center [732, 400] width 285 height 188
type textarea "hero.moveUp(1)"
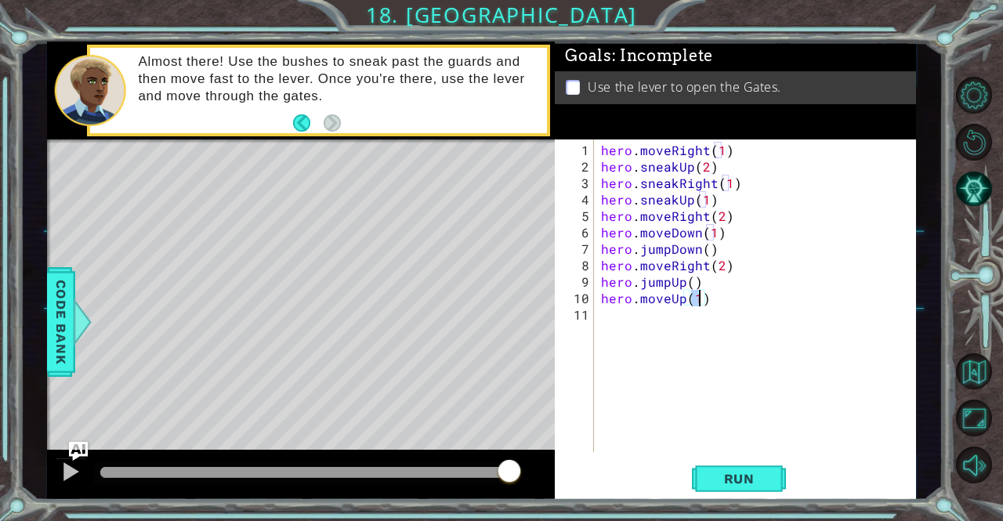
click at [632, 314] on div "hero . moveRight ( 1 ) hero . sneakUp ( 2 ) hero . sneakRight ( 1 ) hero . snea…" at bounding box center [759, 315] width 322 height 346
click at [755, 468] on button "Run" at bounding box center [739, 479] width 94 height 36
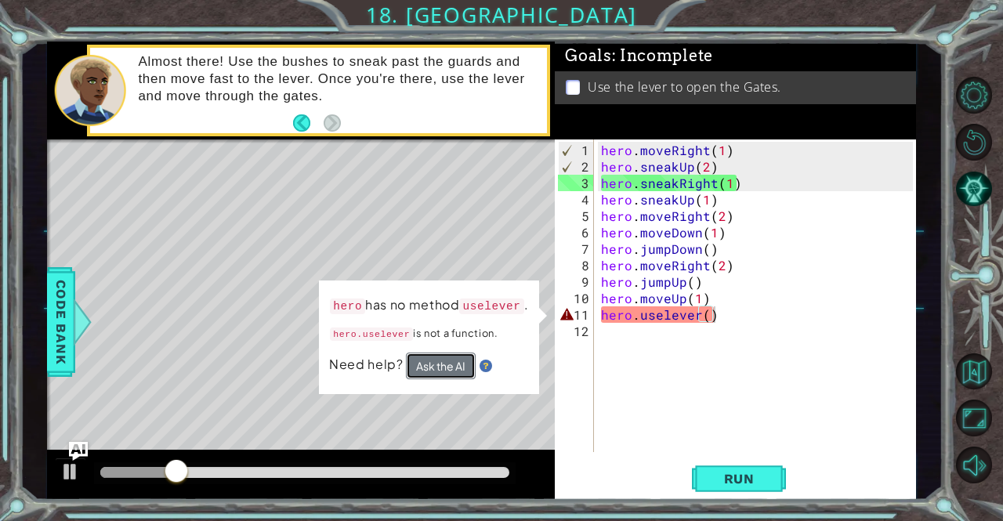
click at [419, 361] on button "Ask the AI" at bounding box center [441, 366] width 70 height 27
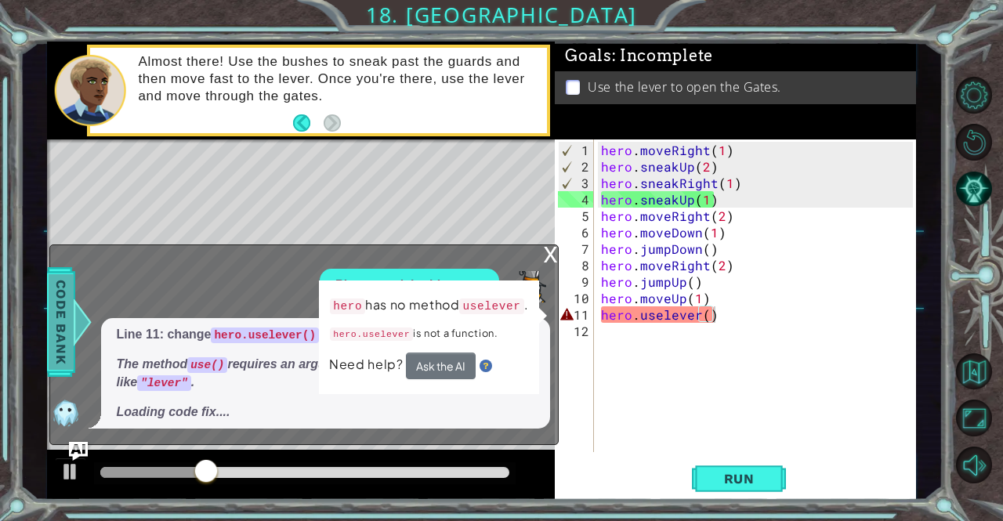
click at [57, 303] on span "Code Bank" at bounding box center [61, 322] width 25 height 96
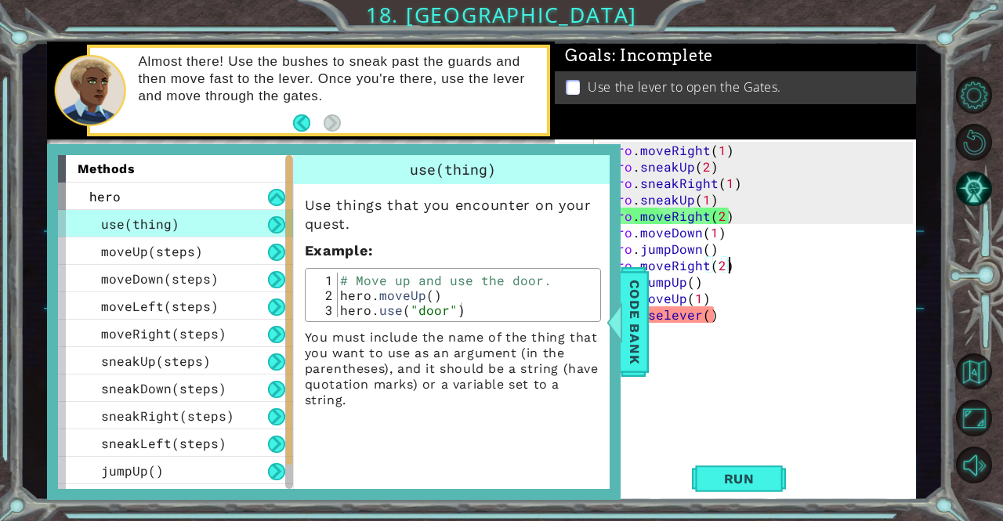
click at [739, 260] on div "hero . moveRight ( 1 ) hero . sneakUp ( 2 ) hero . sneakRight ( 1 ) hero . snea…" at bounding box center [759, 315] width 322 height 346
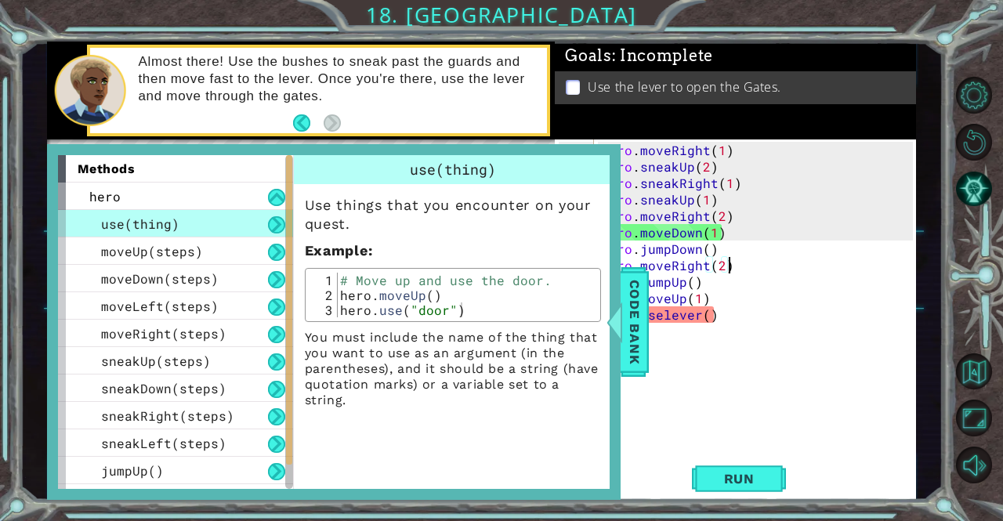
click at [701, 313] on div "hero . moveRight ( 1 ) hero . sneakUp ( 2 ) hero . sneakRight ( 1 ) hero . snea…" at bounding box center [759, 315] width 322 height 346
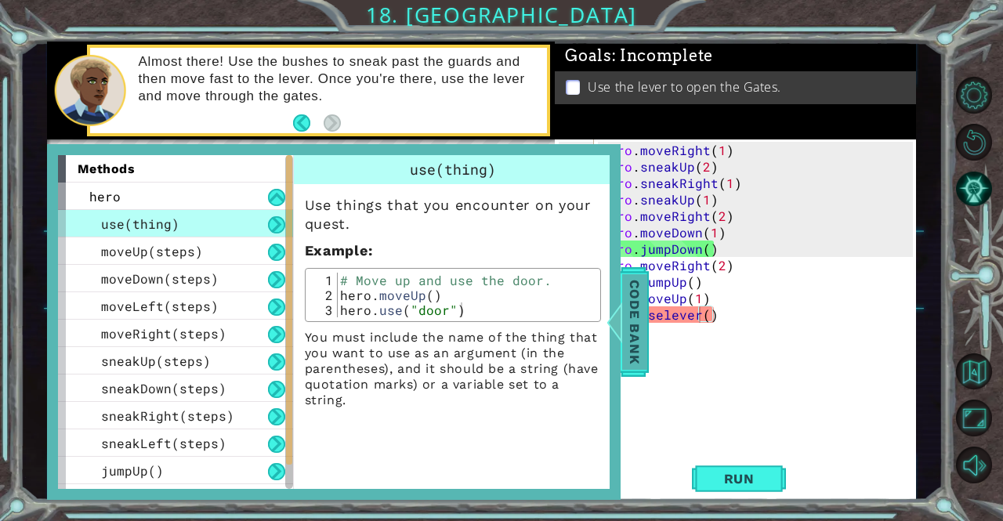
click at [633, 282] on span "Code Bank" at bounding box center [634, 322] width 25 height 96
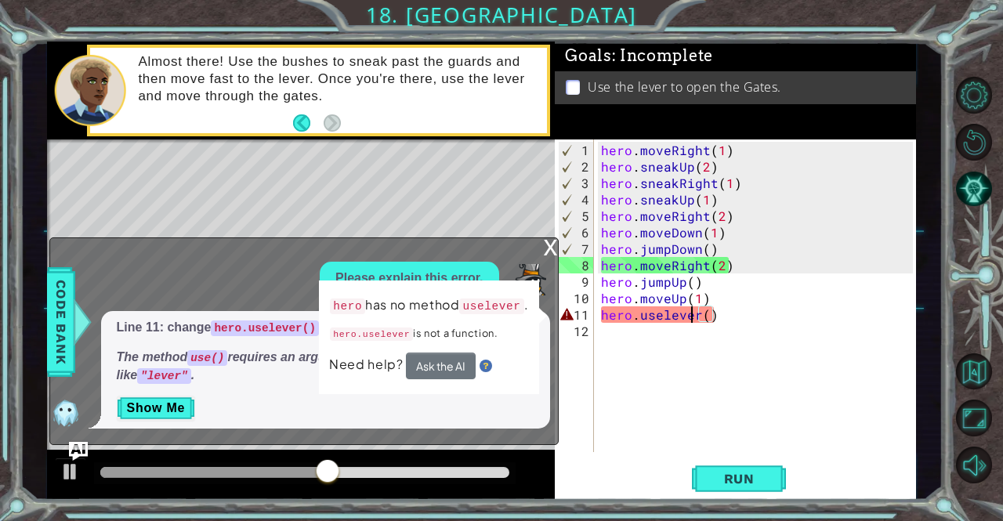
click at [693, 313] on div "hero . moveRight ( 1 ) hero . sneakUp ( 2 ) hero . sneakRight ( 1 ) hero . snea…" at bounding box center [759, 315] width 322 height 346
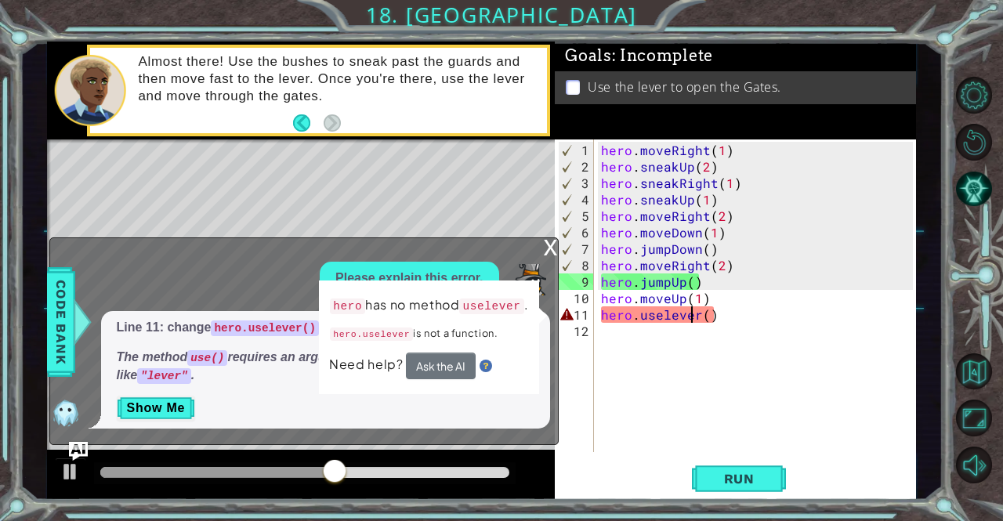
click at [707, 316] on div "hero . moveRight ( 1 ) hero . sneakUp ( 2 ) hero . sneakRight ( 1 ) hero . snea…" at bounding box center [759, 315] width 322 height 346
click at [702, 316] on div "hero . moveRight ( 1 ) hero . sneakUp ( 2 ) hero . sneakRight ( 1 ) hero . snea…" at bounding box center [759, 315] width 322 height 346
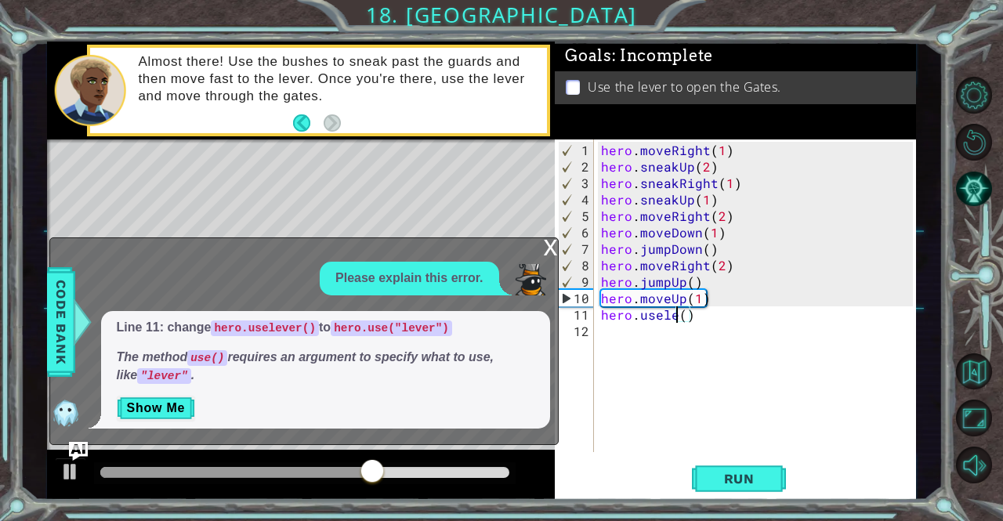
scroll to position [0, 4]
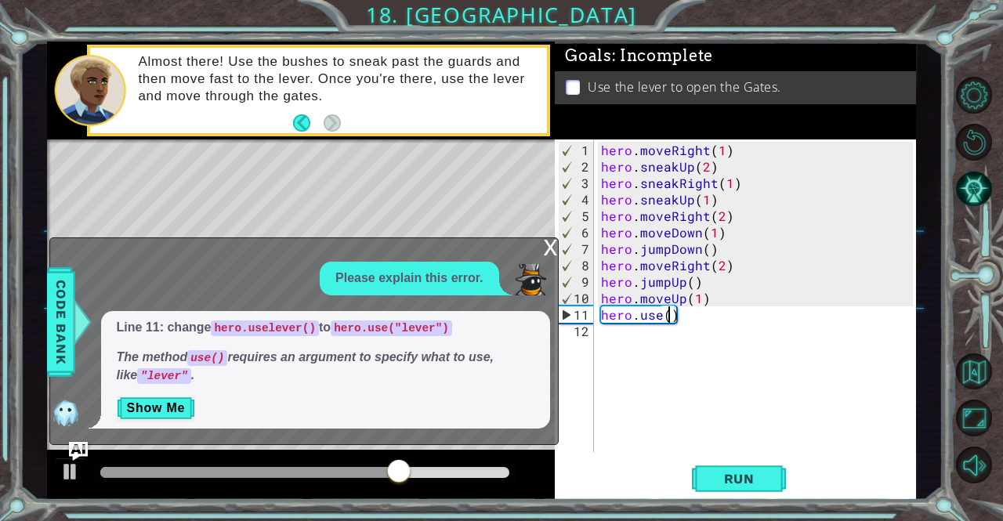
click at [671, 316] on div "hero . moveRight ( 1 ) hero . sneakUp ( 2 ) hero . sneakRight ( 1 ) hero . snea…" at bounding box center [759, 315] width 322 height 346
click at [712, 485] on span "Run" at bounding box center [740, 479] width 62 height 16
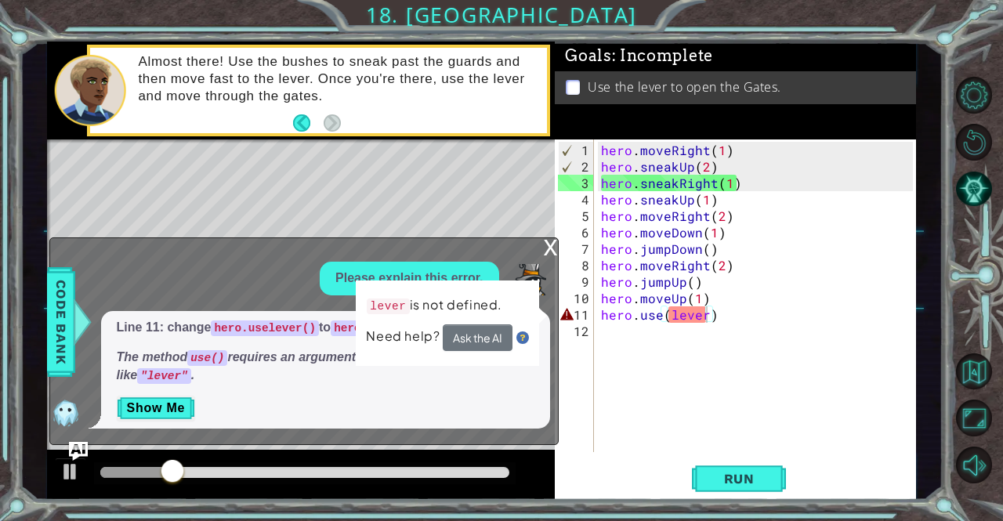
click at [539, 259] on div "x Please explain this error. Line 11: change hero.uselever() to hero.use("lever…" at bounding box center [304, 342] width 510 height 208
click at [543, 252] on div "x Please explain this error. Line 11: change hero.uselever() to hero.use("lever…" at bounding box center [304, 342] width 510 height 208
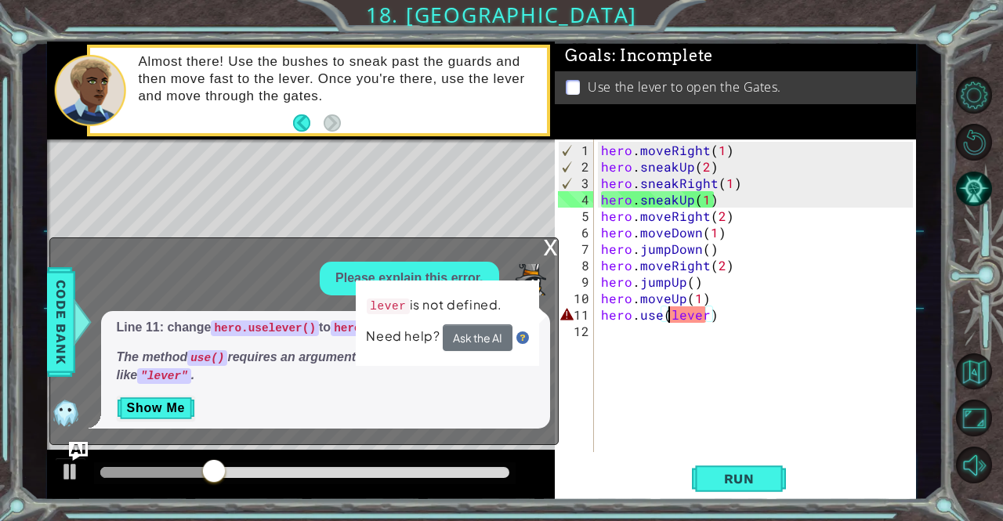
click at [671, 314] on div "hero . moveRight ( 1 ) hero . sneakUp ( 2 ) hero . sneakRight ( 1 ) hero . snea…" at bounding box center [759, 315] width 322 height 346
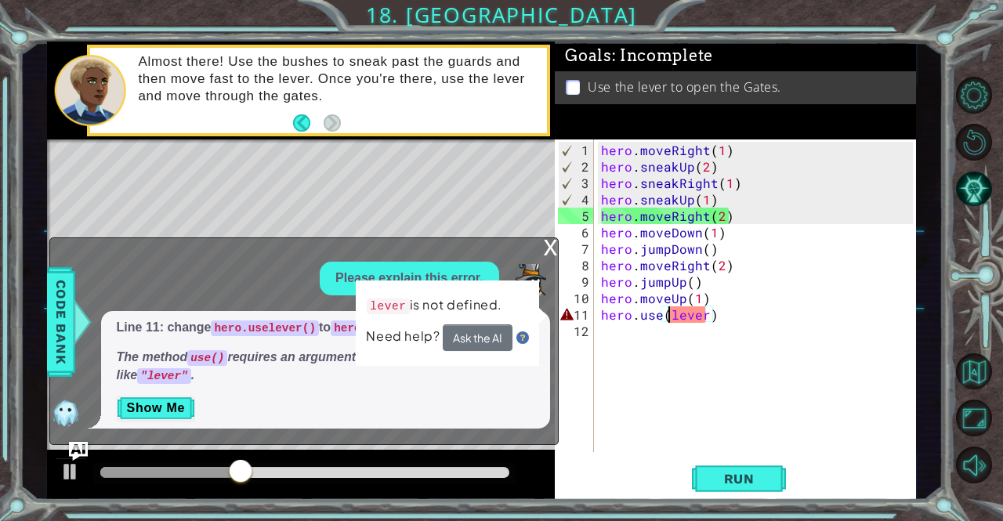
scroll to position [0, 5]
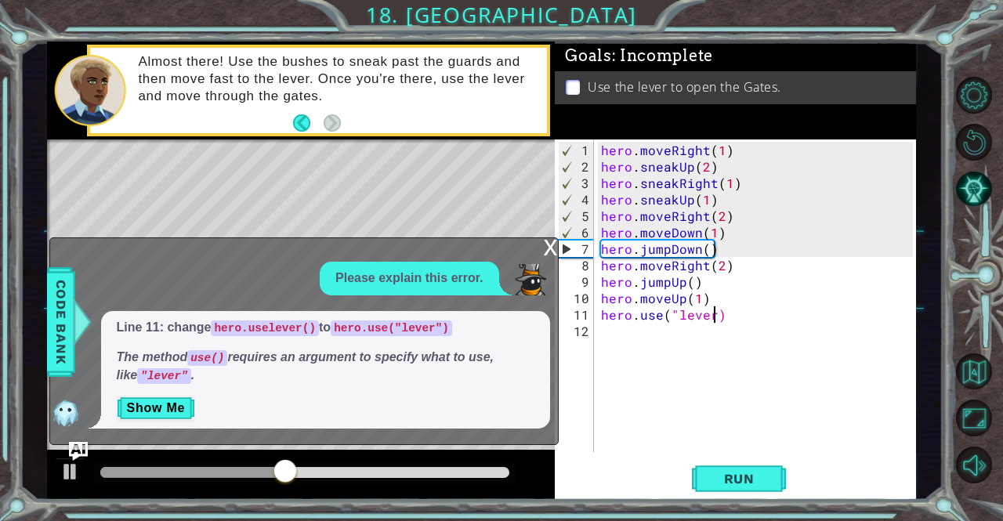
click at [712, 314] on div "hero . moveRight ( 1 ) hero . sneakUp ( 2 ) hero . sneakRight ( 1 ) hero . snea…" at bounding box center [759, 315] width 322 height 346
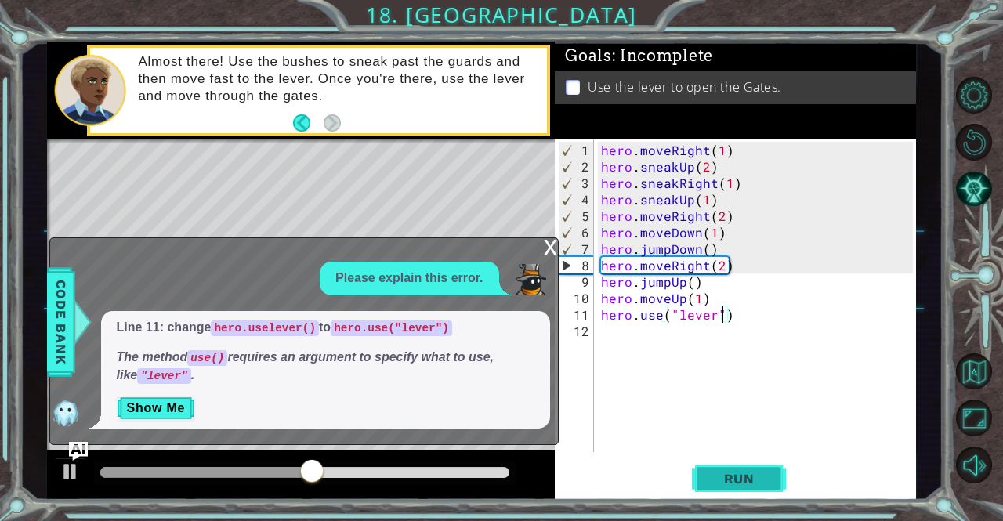
type textarea "hero.use("lever")"
click at [769, 474] on span "Run" at bounding box center [740, 479] width 62 height 16
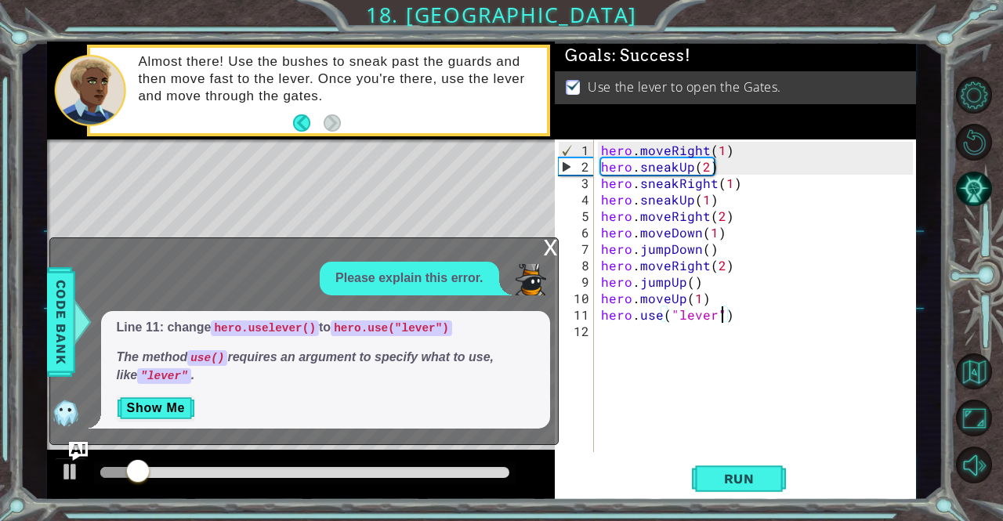
click at [555, 250] on div "x" at bounding box center [551, 246] width 14 height 16
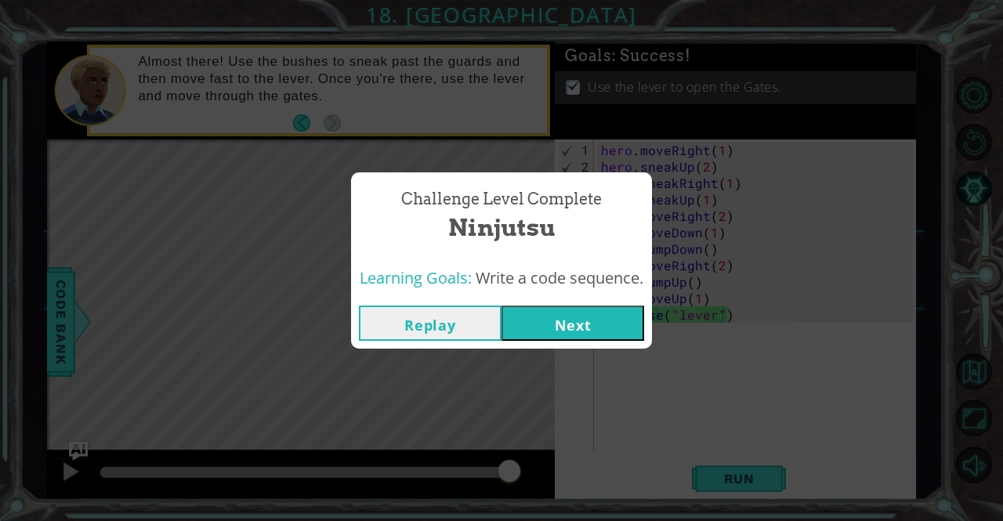
click at [581, 330] on button "Next" at bounding box center [573, 323] width 143 height 35
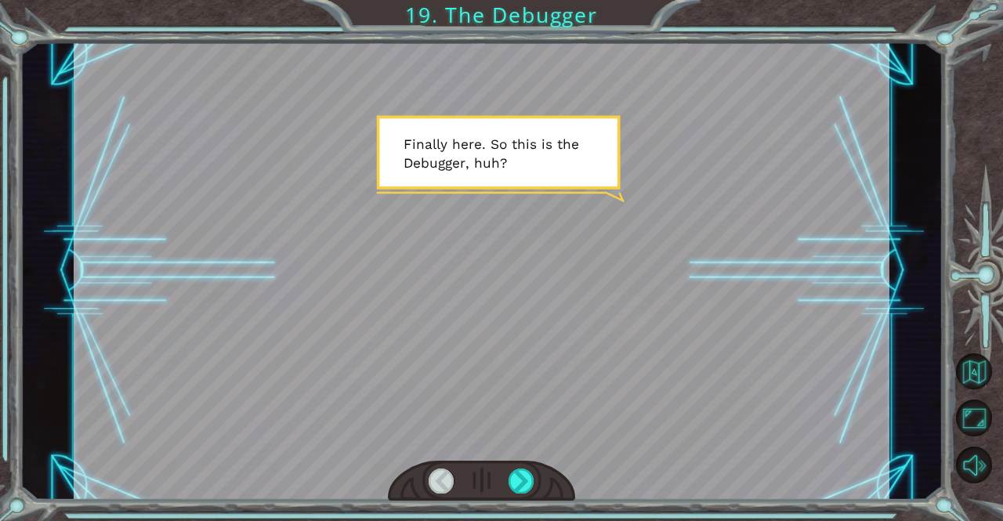
click at [581, 330] on div at bounding box center [482, 271] width 816 height 459
click at [514, 332] on div at bounding box center [482, 271] width 816 height 459
drag, startPoint x: 492, startPoint y: 310, endPoint x: 480, endPoint y: 302, distance: 14.8
click at [480, 302] on div at bounding box center [482, 271] width 816 height 459
click at [477, 259] on div at bounding box center [482, 271] width 816 height 459
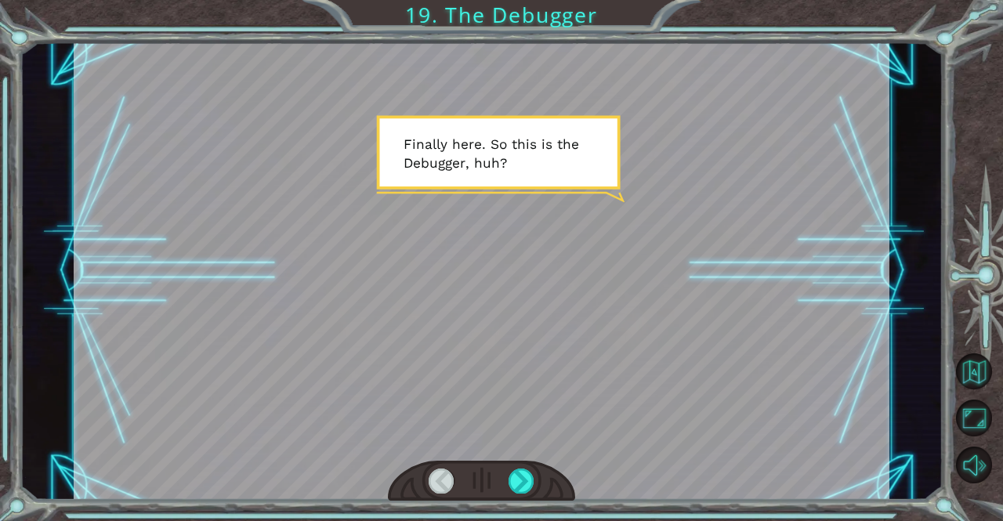
click at [478, 305] on div at bounding box center [482, 271] width 816 height 459
click at [533, 463] on div at bounding box center [482, 482] width 188 height 42
click at [520, 472] on div at bounding box center [522, 481] width 26 height 25
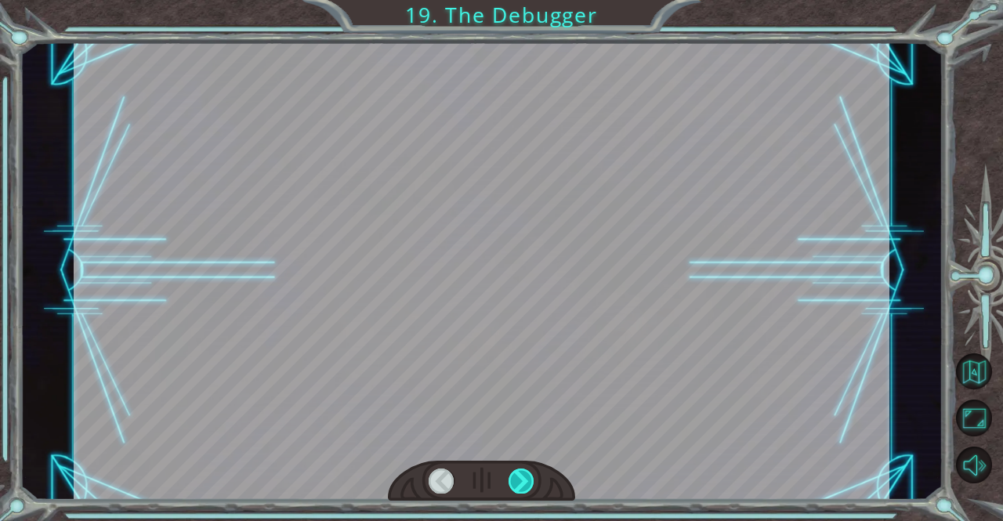
click at [520, 472] on div at bounding box center [522, 481] width 26 height 25
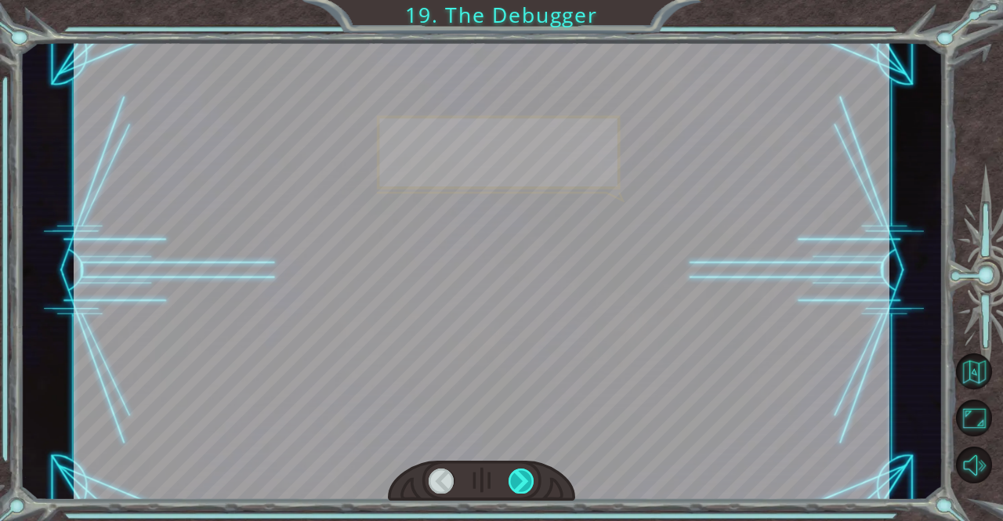
click at [520, 472] on div at bounding box center [522, 481] width 26 height 25
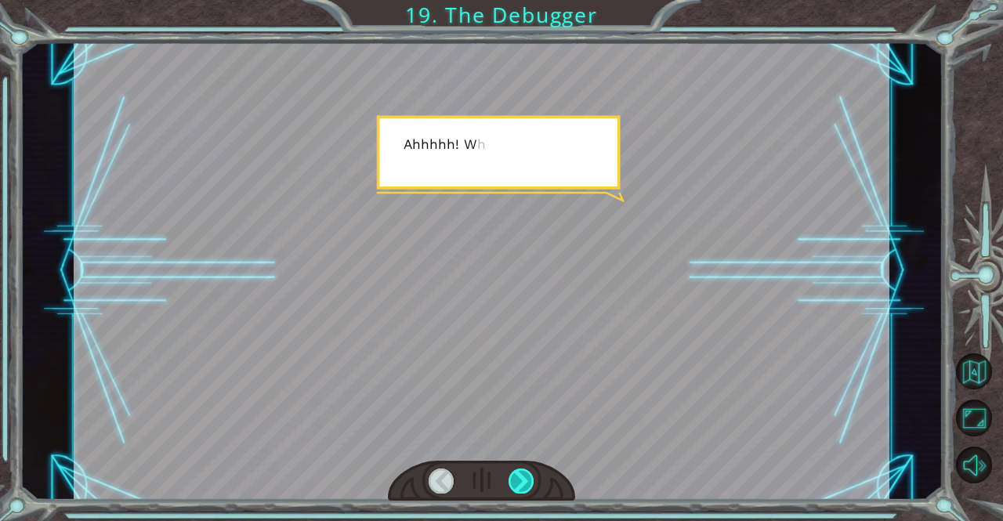
click at [520, 472] on div at bounding box center [522, 481] width 26 height 25
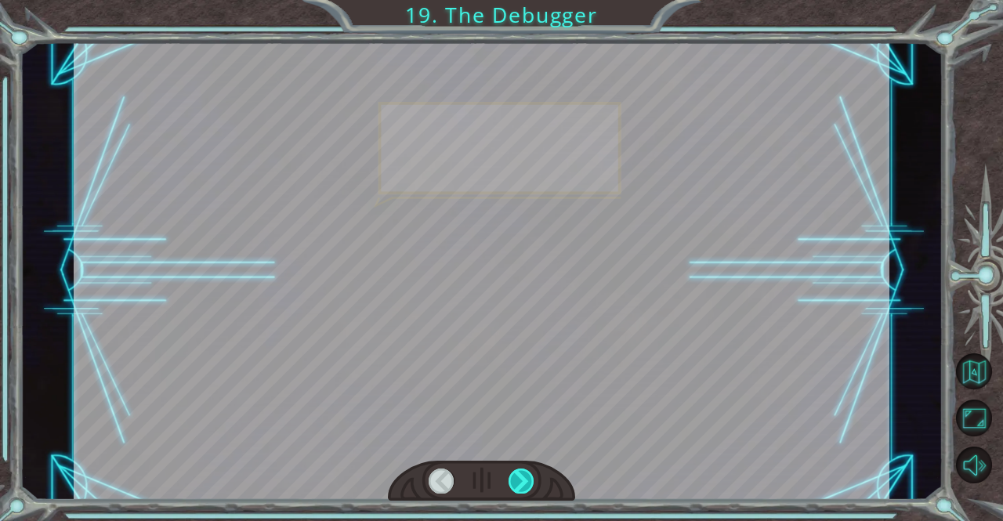
click at [520, 472] on div at bounding box center [522, 481] width 26 height 25
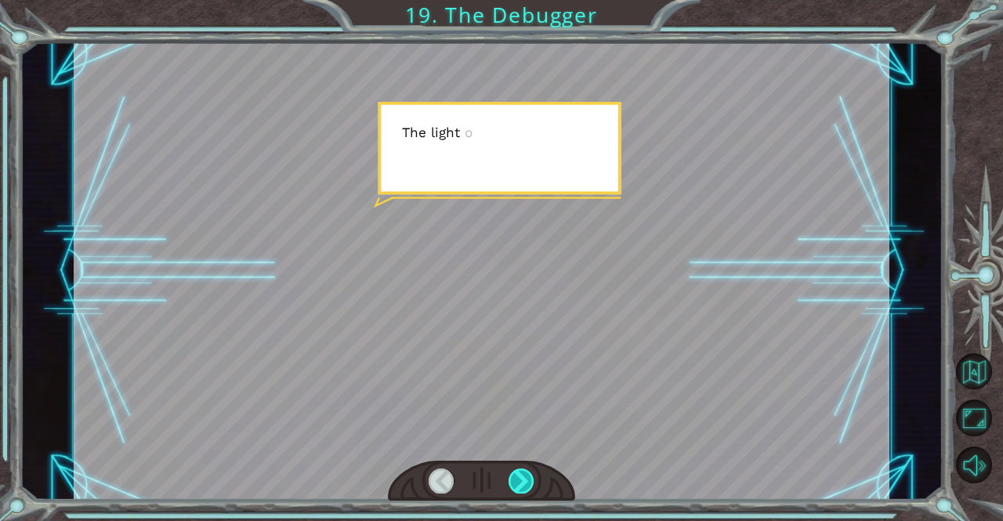
click at [520, 472] on div at bounding box center [522, 481] width 26 height 25
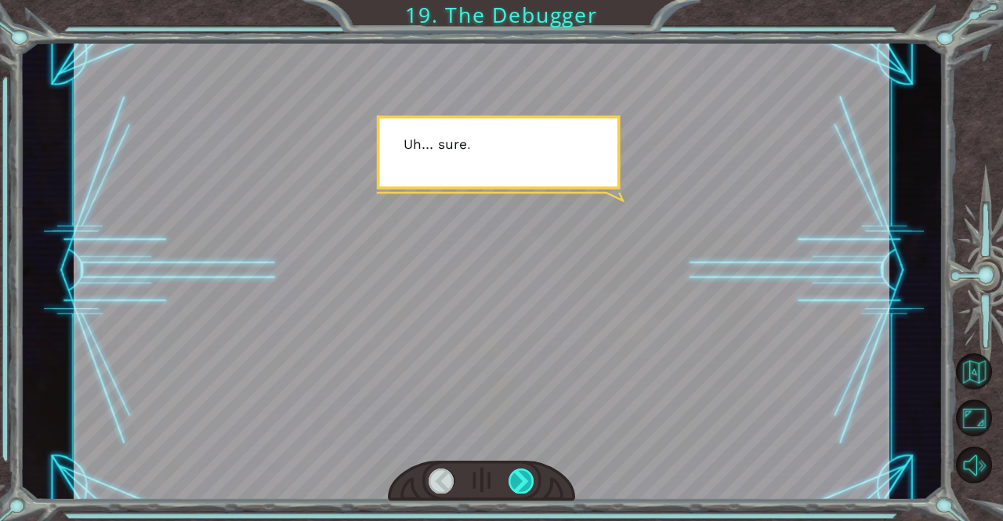
click at [520, 472] on div at bounding box center [522, 481] width 26 height 25
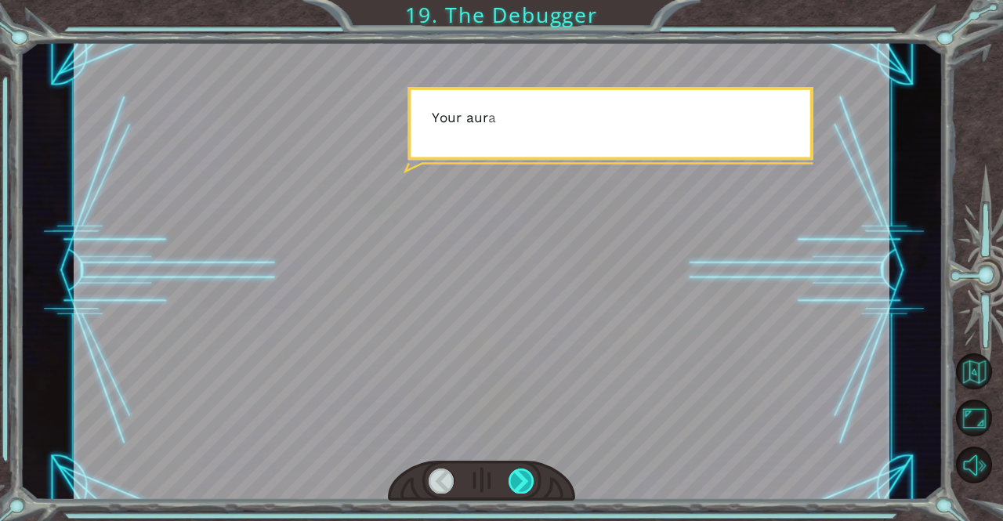
click at [520, 472] on div at bounding box center [522, 481] width 26 height 25
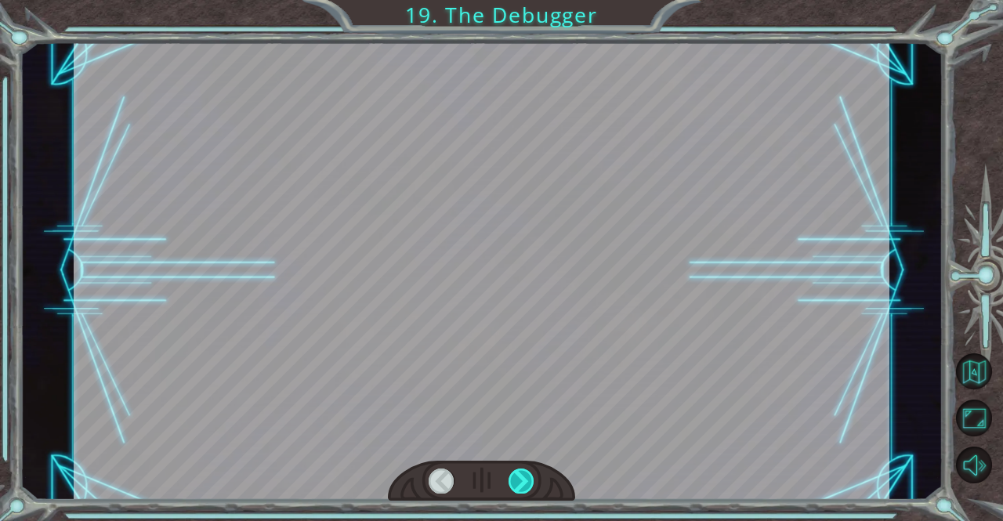
click at [520, 472] on div at bounding box center [522, 481] width 26 height 25
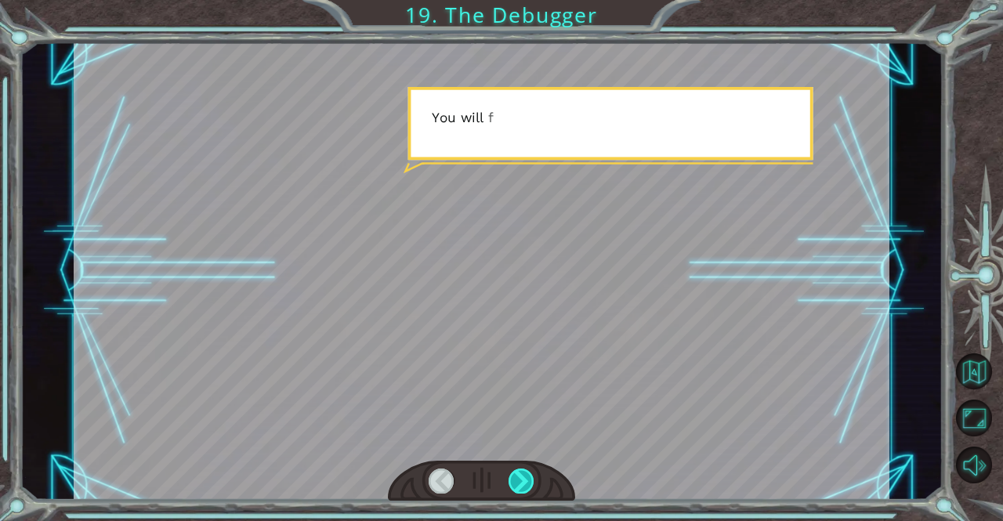
click at [520, 472] on div at bounding box center [522, 481] width 26 height 25
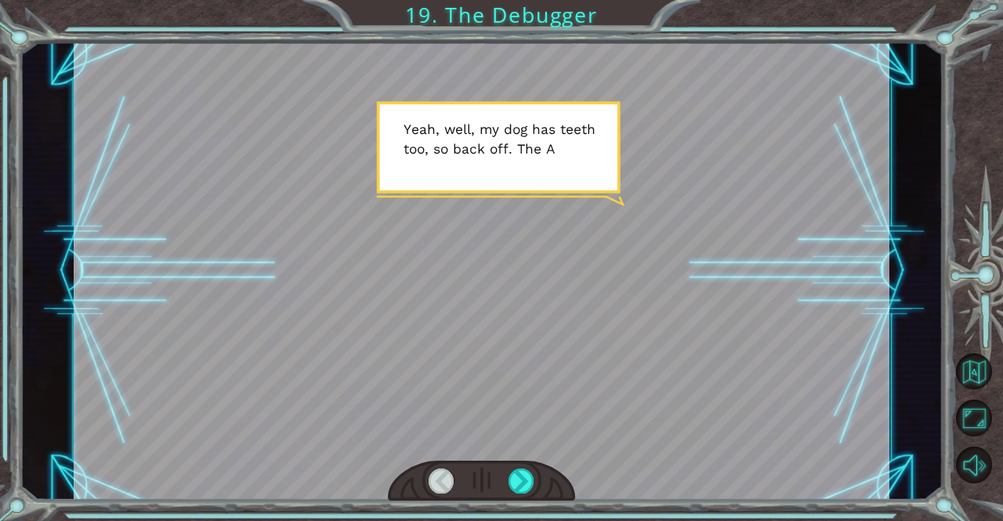
click at [445, 488] on div at bounding box center [442, 481] width 26 height 25
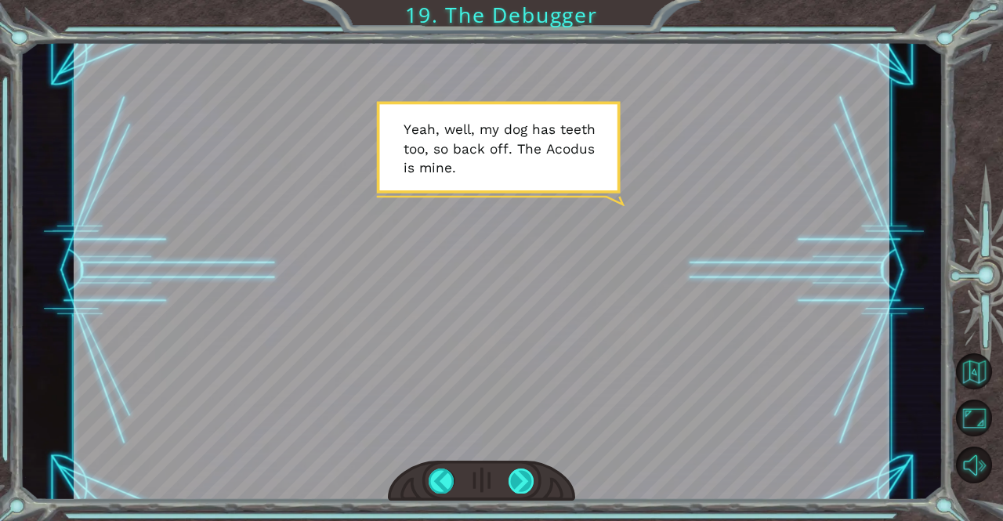
click at [532, 487] on div at bounding box center [522, 481] width 26 height 25
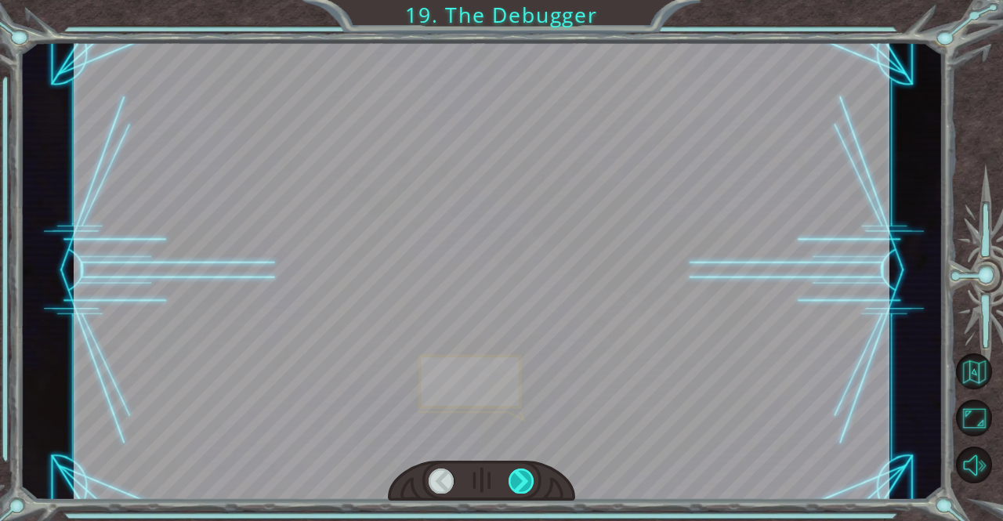
click at [532, 487] on div at bounding box center [522, 481] width 26 height 25
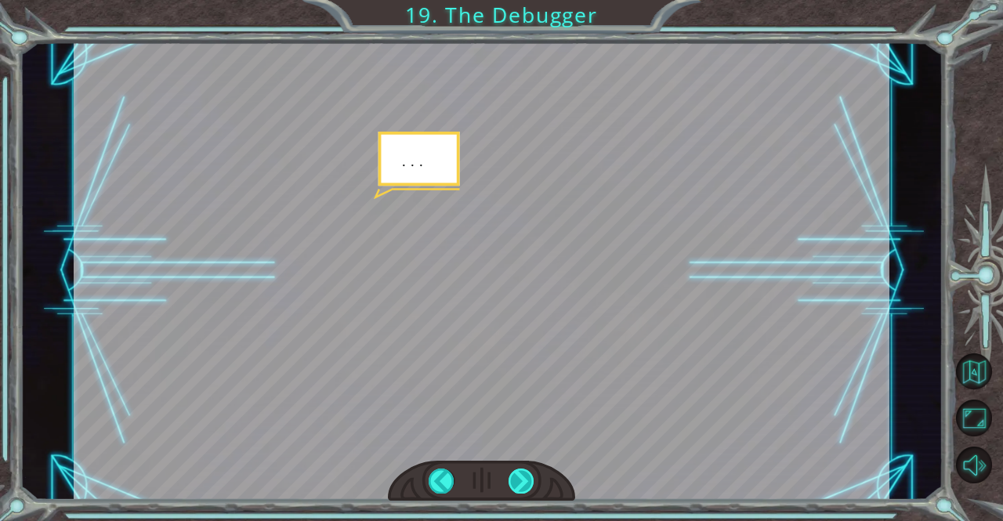
click at [525, 487] on div at bounding box center [522, 481] width 26 height 25
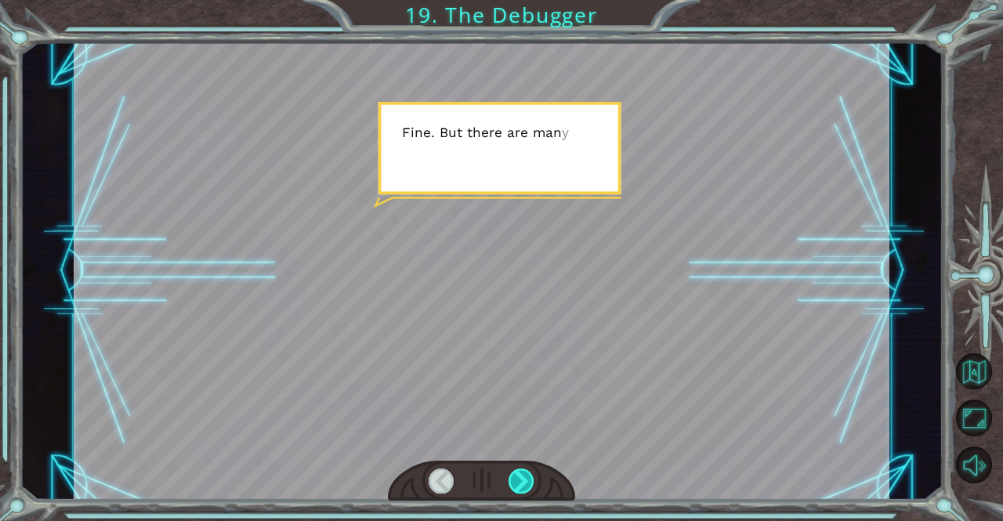
click at [523, 486] on div at bounding box center [522, 481] width 26 height 25
click at [521, 488] on div at bounding box center [522, 481] width 26 height 25
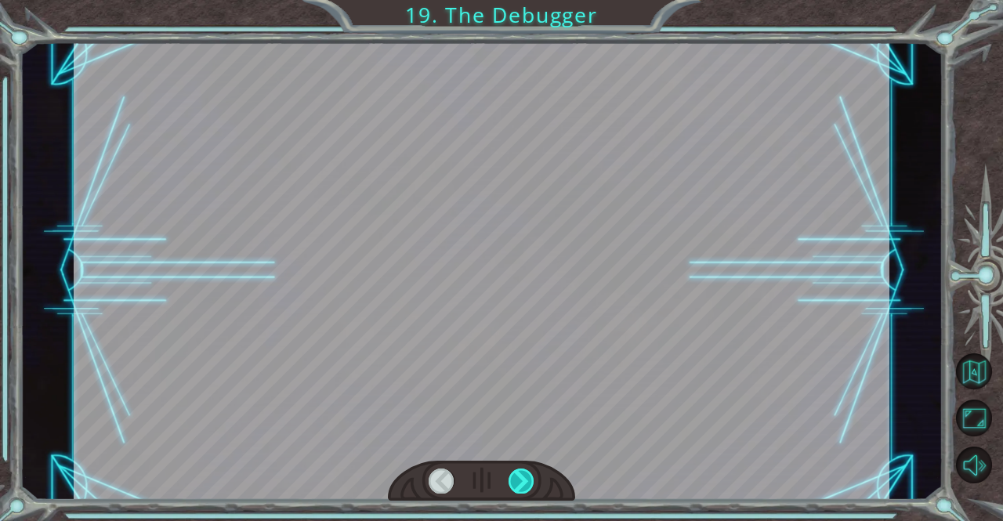
click at [518, 477] on div at bounding box center [522, 481] width 26 height 25
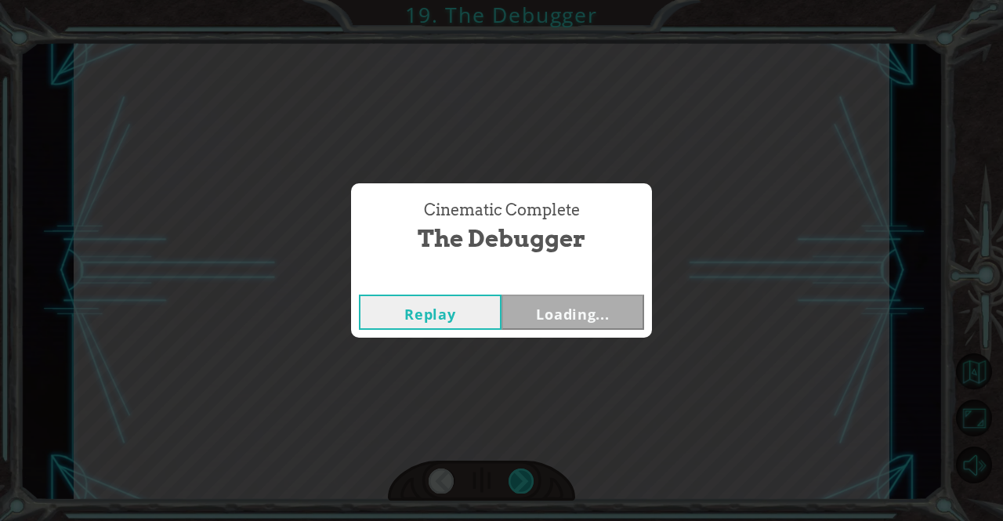
click at [518, 477] on div "Cinematic Complete The Debugger Replay Loading..." at bounding box center [501, 260] width 1003 height 521
click at [561, 316] on button "Next" at bounding box center [573, 312] width 143 height 35
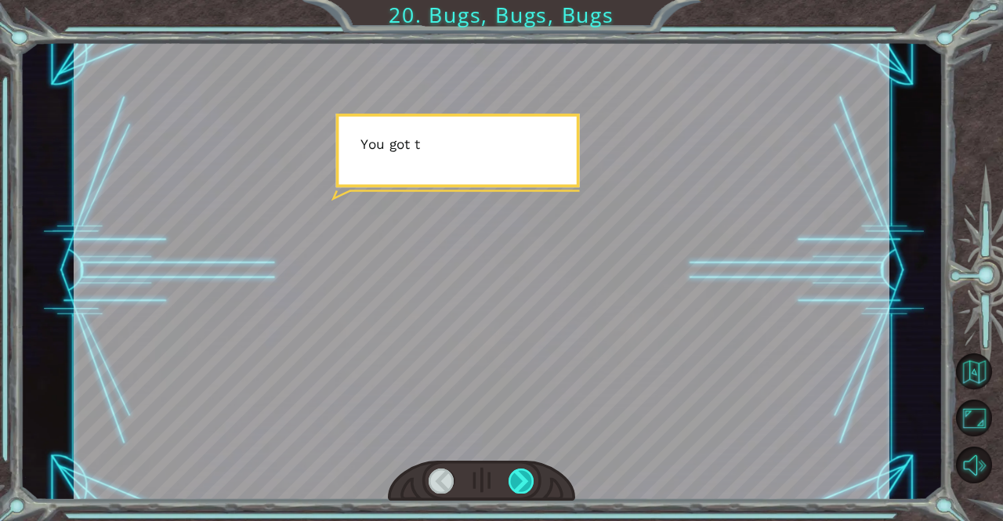
click at [517, 483] on div at bounding box center [522, 481] width 26 height 25
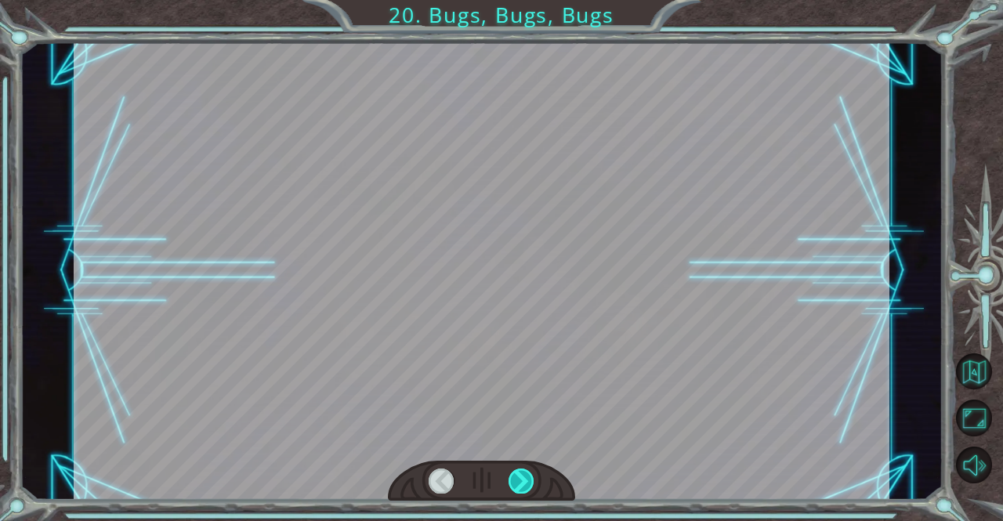
click at [517, 483] on div at bounding box center [522, 481] width 26 height 25
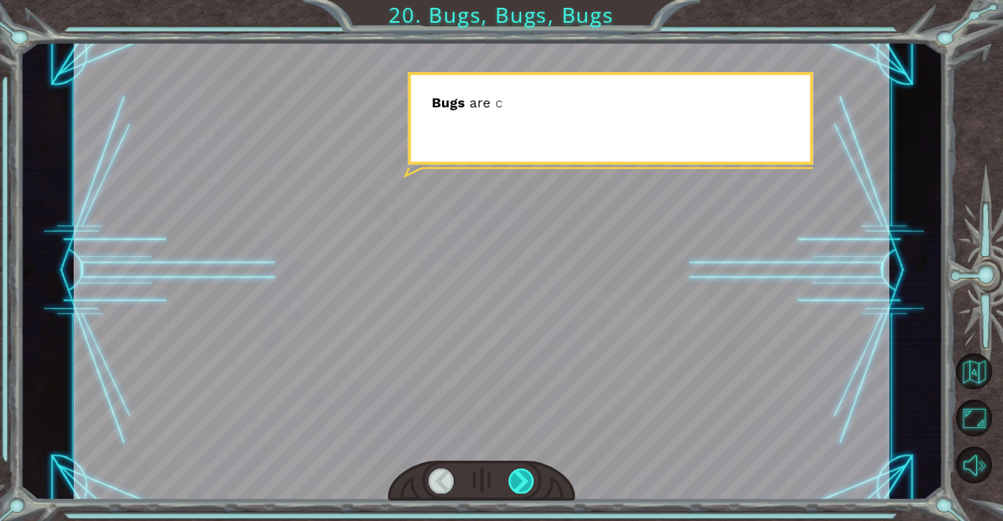
click at [517, 483] on div at bounding box center [522, 481] width 26 height 25
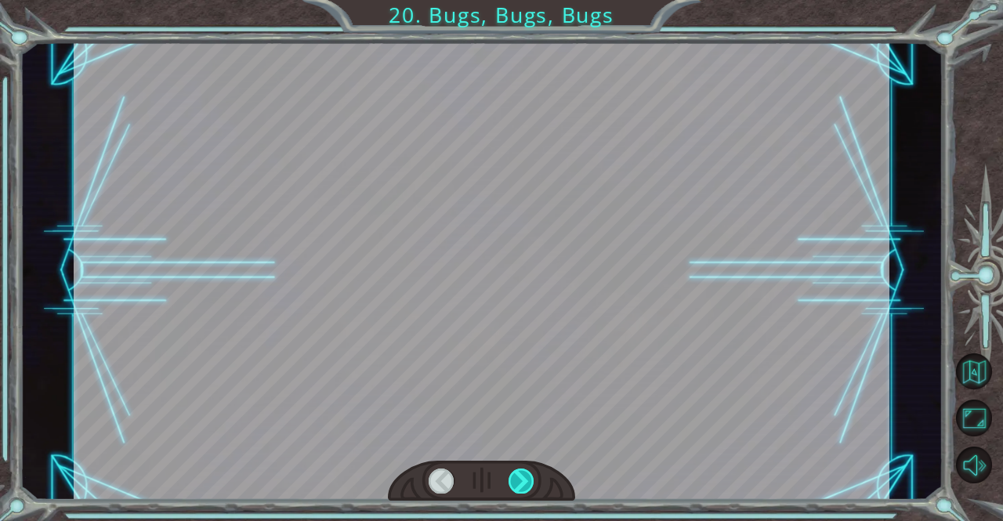
click at [517, 483] on div at bounding box center [522, 481] width 26 height 25
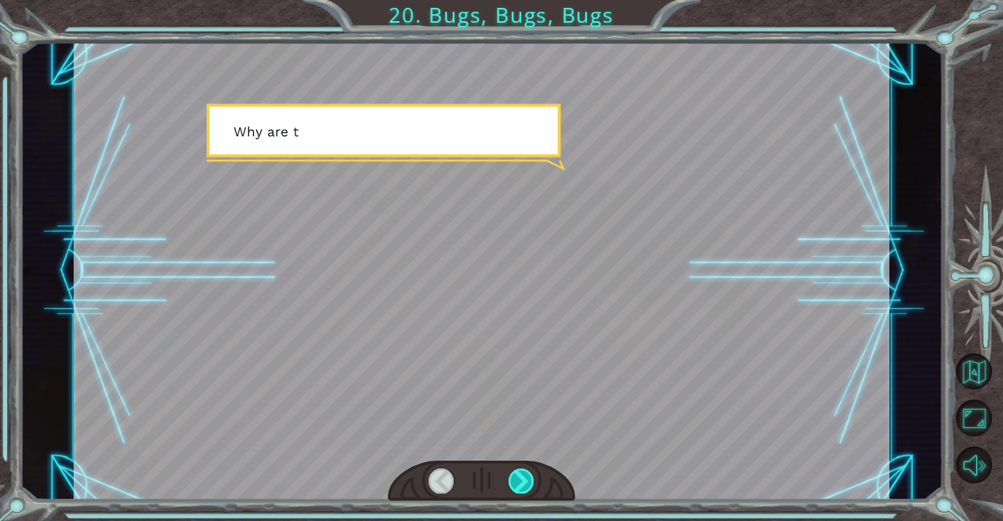
click at [517, 483] on div at bounding box center [522, 481] width 26 height 25
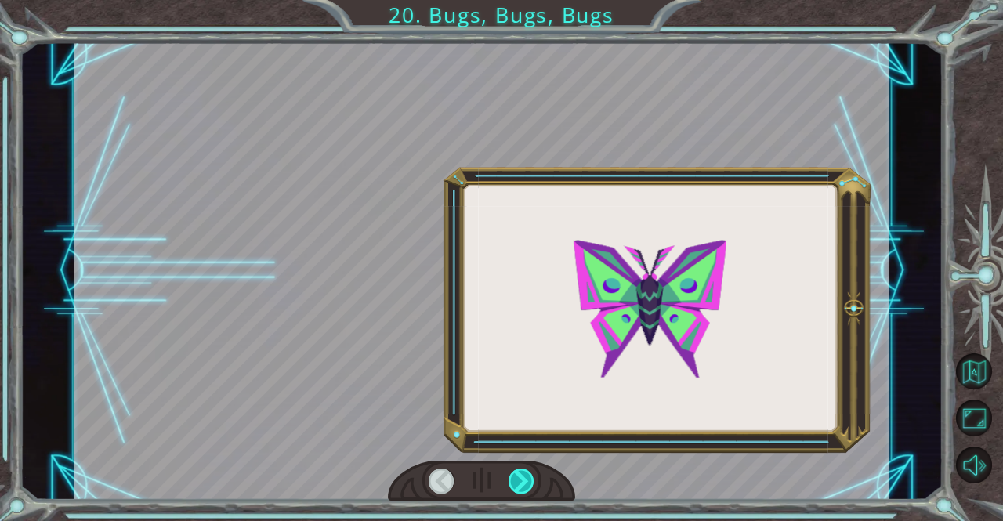
click at [517, 483] on div at bounding box center [522, 481] width 26 height 25
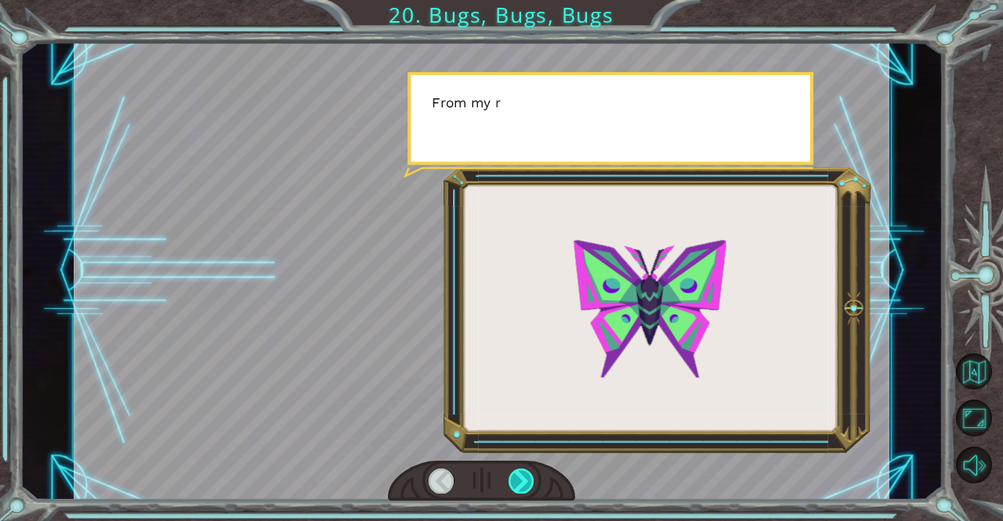
click at [517, 483] on div at bounding box center [522, 481] width 26 height 25
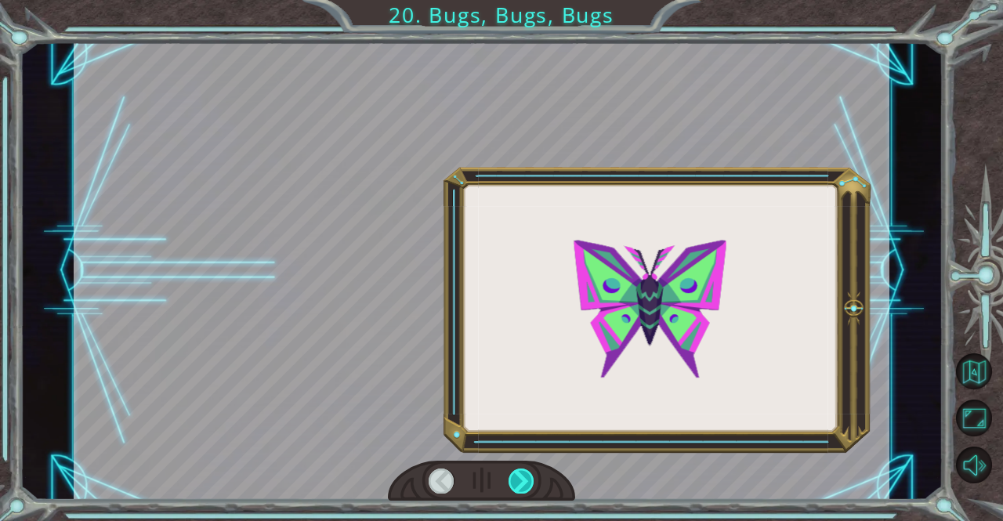
click at [517, 483] on div at bounding box center [522, 481] width 26 height 25
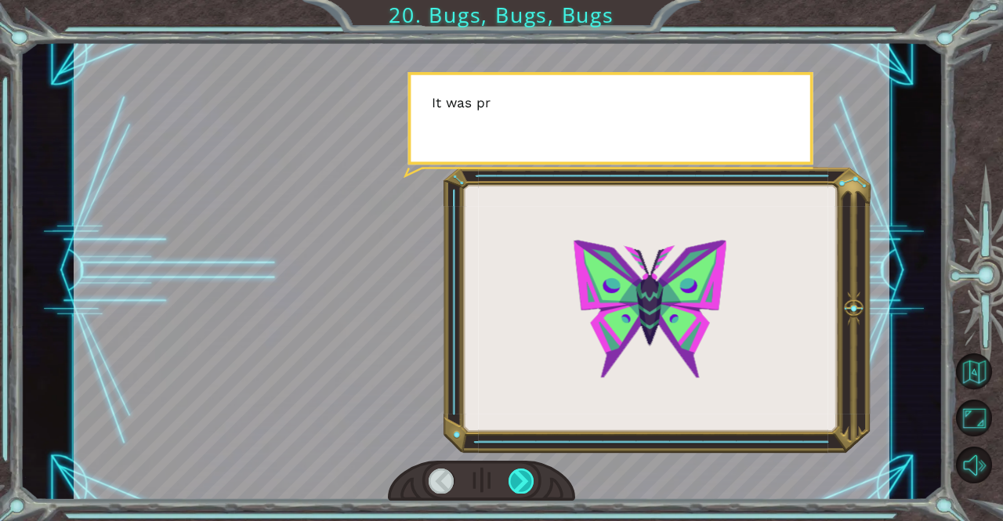
click at [517, 483] on div at bounding box center [522, 481] width 26 height 25
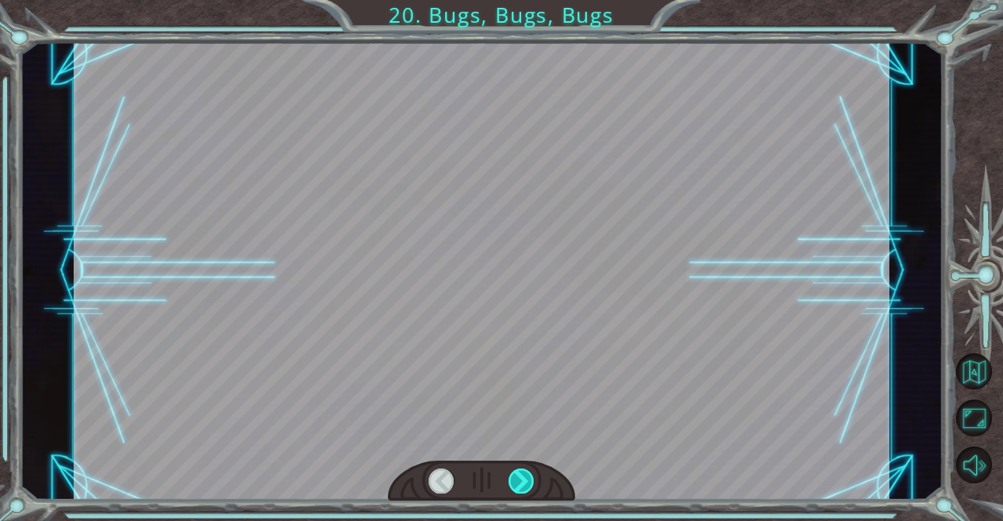
click at [517, 483] on div at bounding box center [522, 481] width 26 height 25
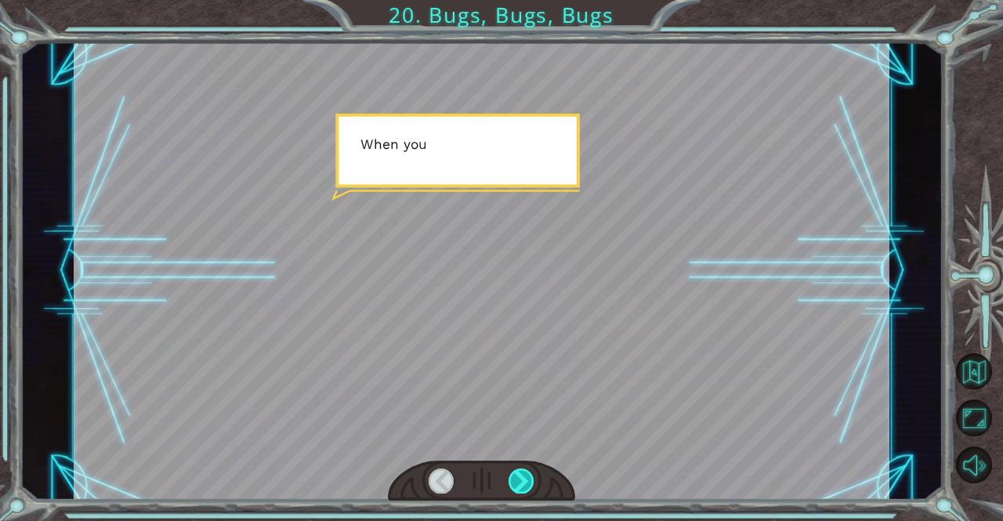
click at [517, 483] on div at bounding box center [522, 481] width 26 height 25
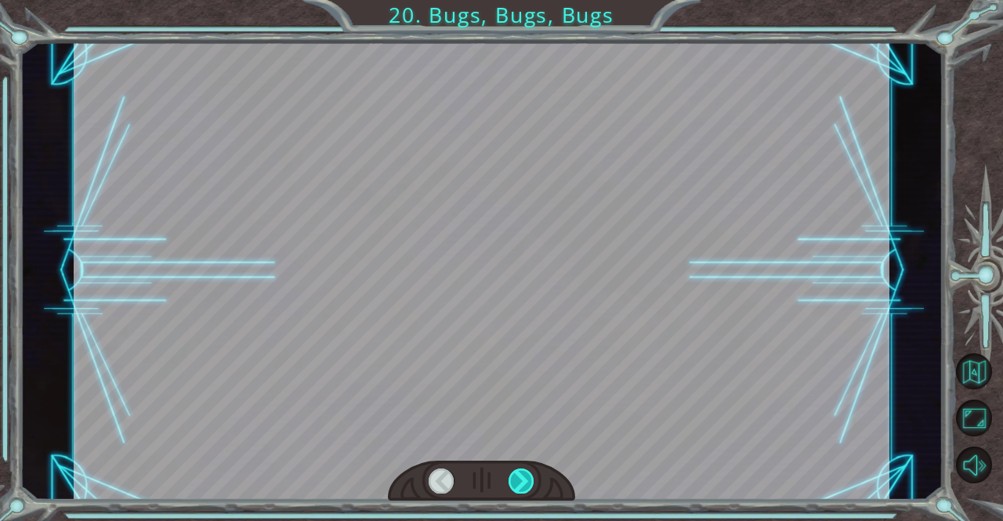
click at [517, 483] on div at bounding box center [522, 481] width 26 height 25
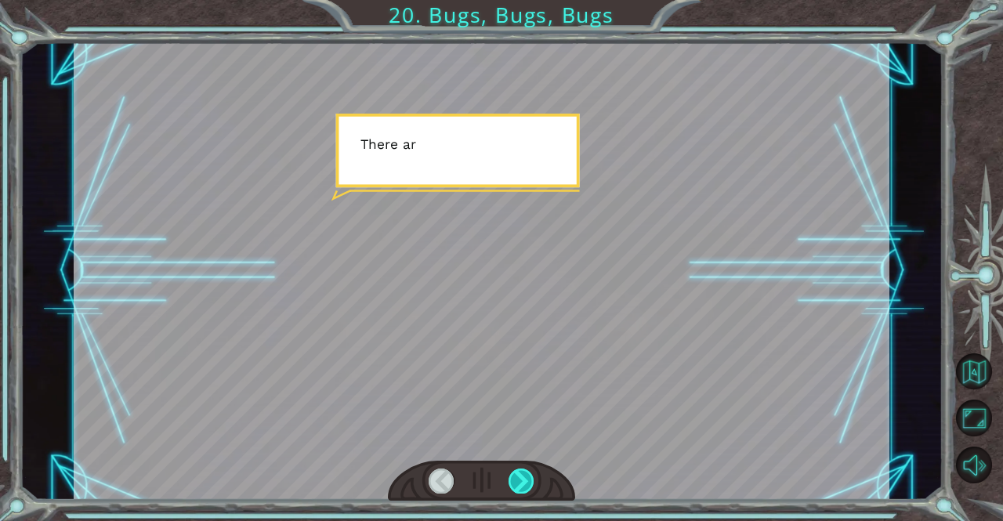
click at [517, 483] on div at bounding box center [522, 481] width 26 height 25
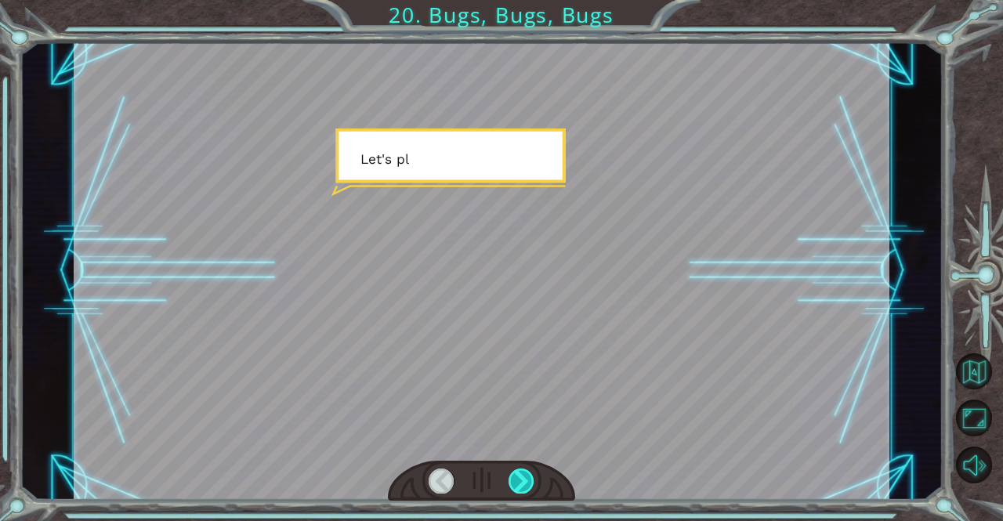
click at [517, 483] on div at bounding box center [522, 481] width 26 height 25
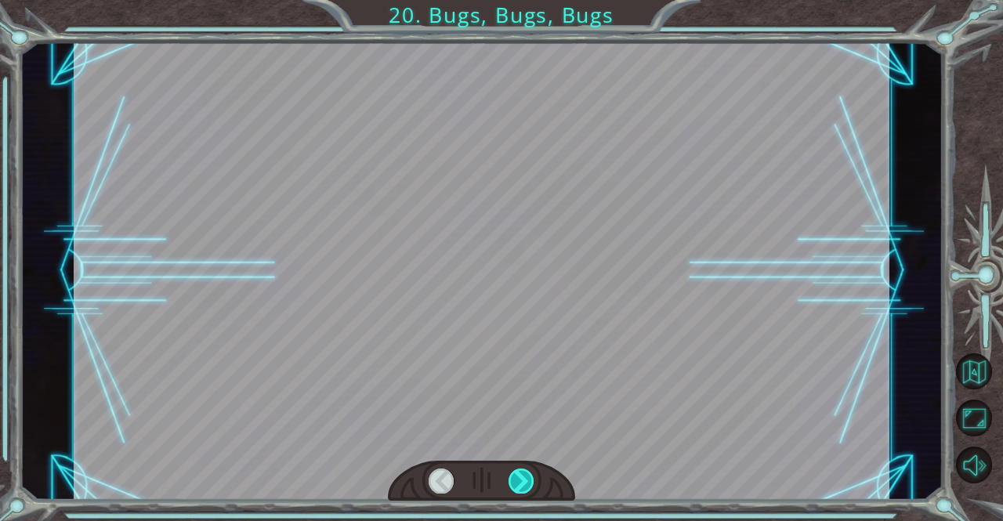
click at [517, 483] on div at bounding box center [522, 481] width 26 height 25
click at [517, 0] on div "Y o u g o t t h e D e b u g g e r ! N o t b a d . S o l e t ’ s t a l k b u g s…" at bounding box center [501, 0] width 1003 height 0
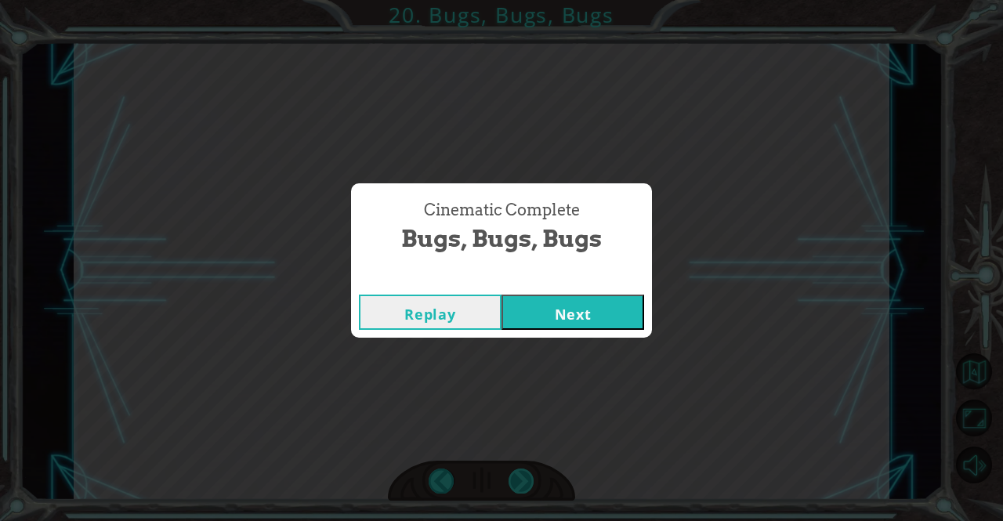
click at [517, 483] on div "Cinematic Complete Bugs, Bugs, Bugs Replay Next" at bounding box center [501, 260] width 1003 height 521
click at [585, 321] on button "Next" at bounding box center [573, 312] width 143 height 35
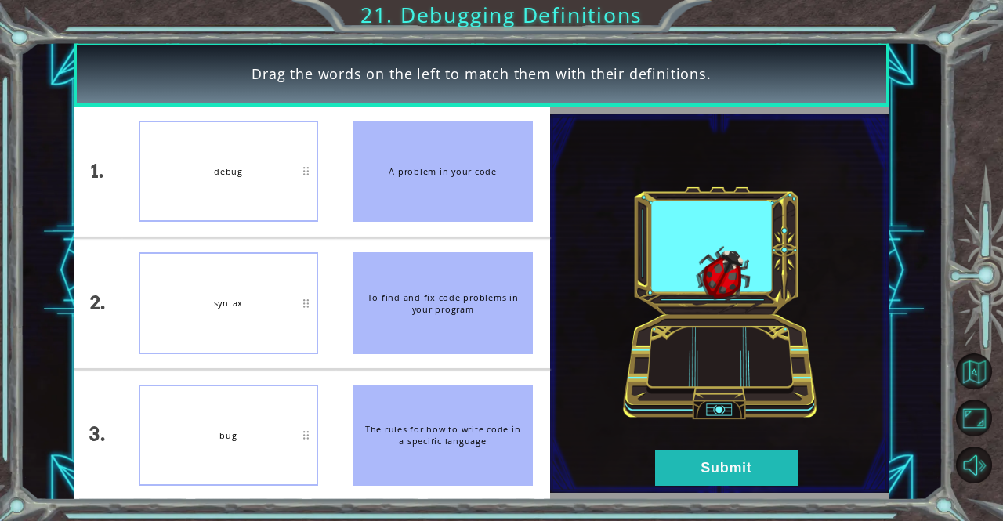
click at [547, 304] on li "To find and fix code problems in your program" at bounding box center [443, 303] width 215 height 130
click at [272, 417] on div "bug" at bounding box center [229, 435] width 180 height 101
click at [715, 465] on button "Submit" at bounding box center [726, 468] width 143 height 35
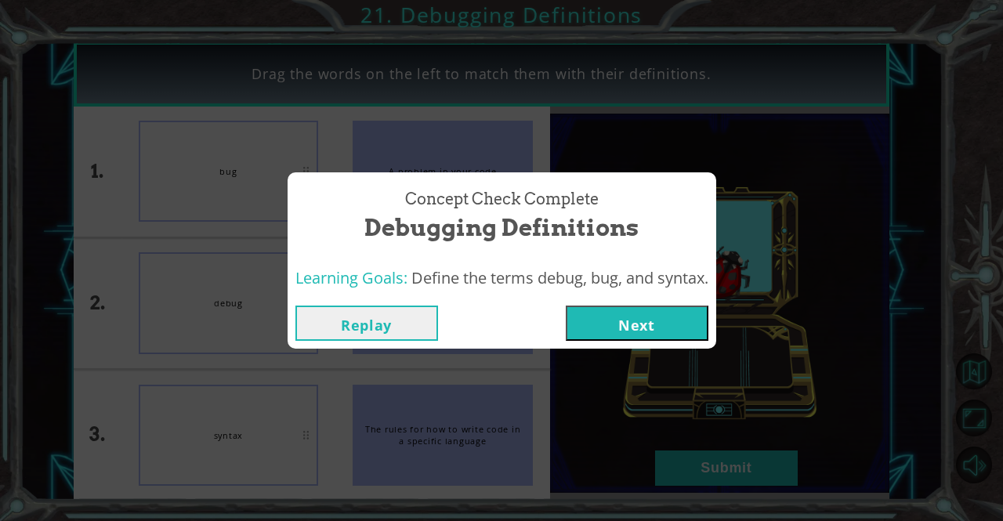
click at [629, 316] on button "Next" at bounding box center [637, 323] width 143 height 35
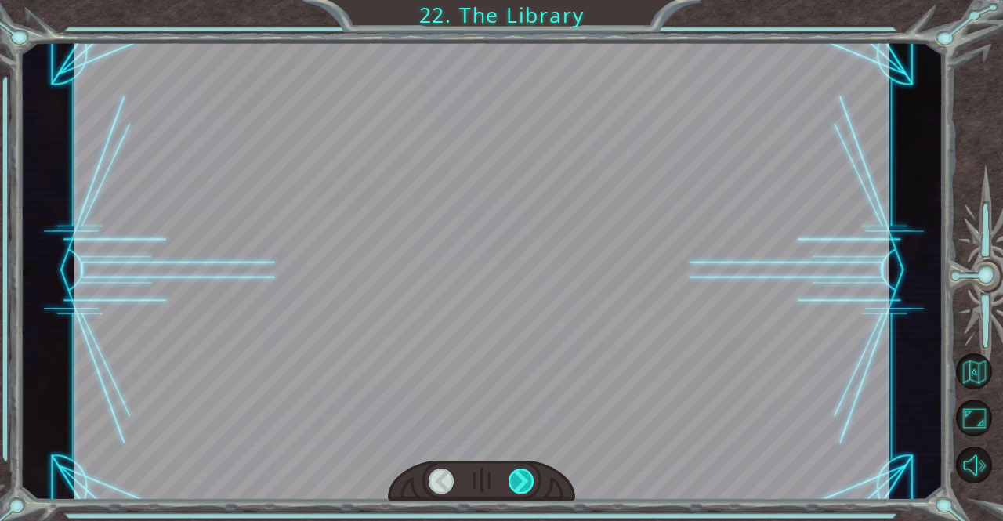
click at [525, 475] on div at bounding box center [522, 481] width 26 height 25
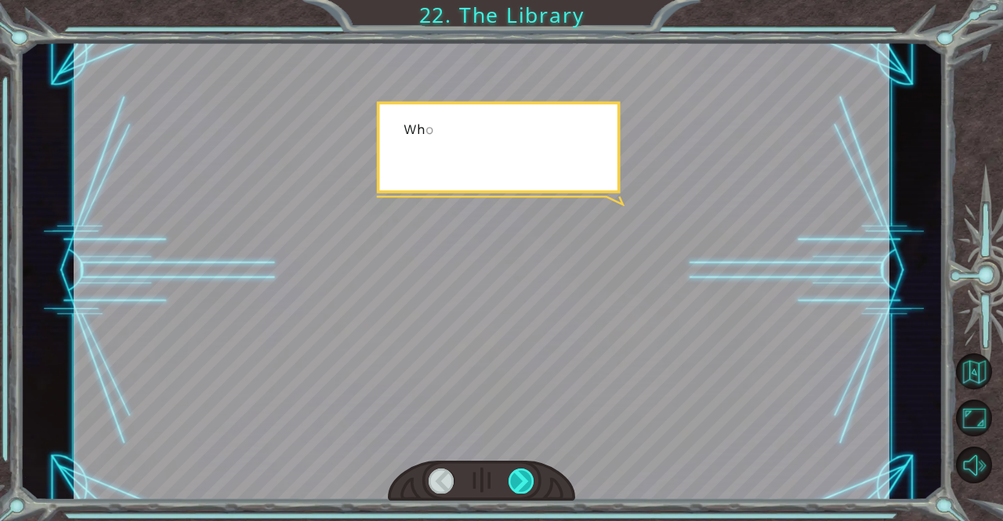
click at [525, 475] on div at bounding box center [522, 481] width 26 height 25
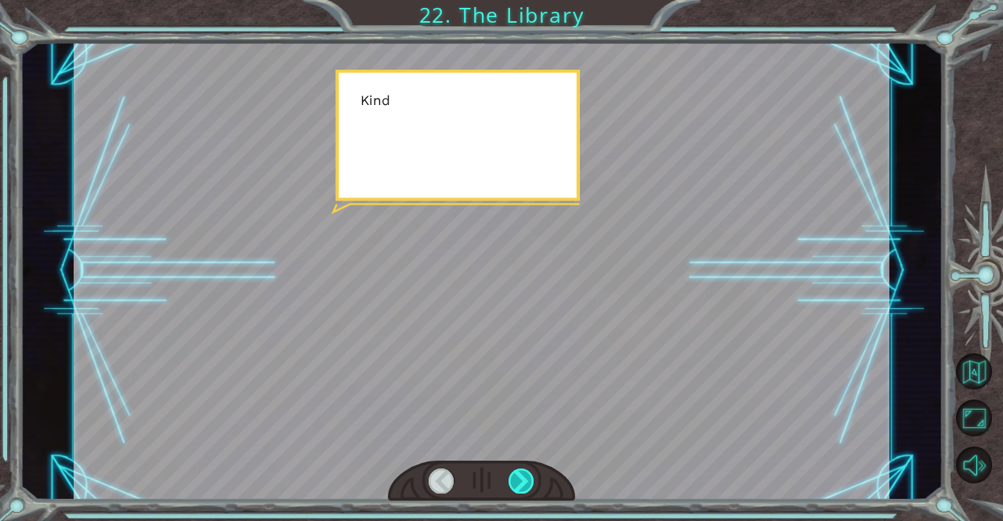
click at [525, 475] on div at bounding box center [522, 481] width 26 height 25
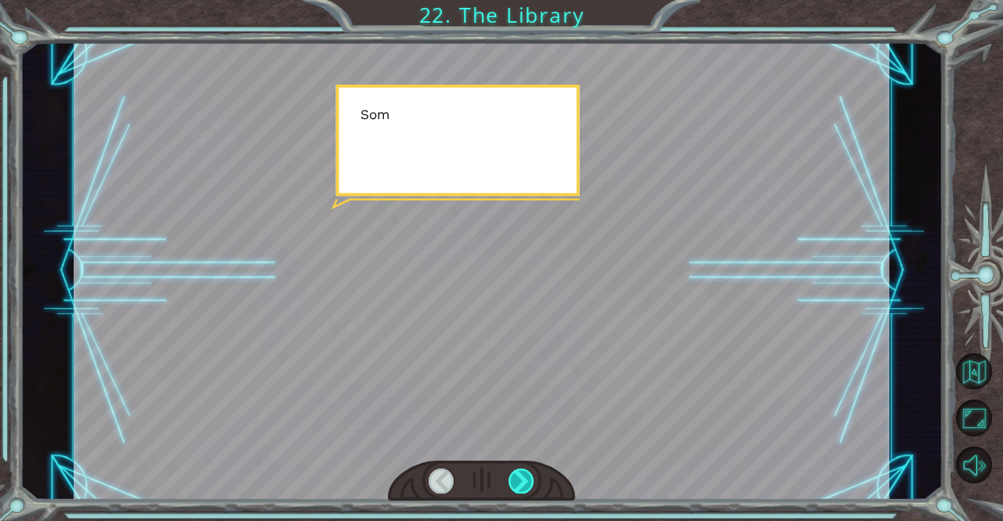
click at [525, 475] on div at bounding box center [522, 481] width 26 height 25
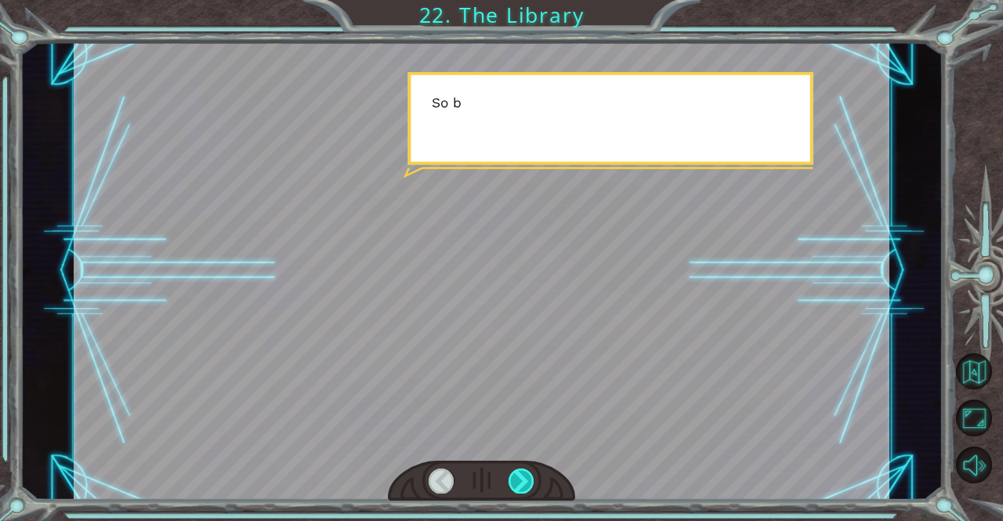
click at [525, 475] on div at bounding box center [522, 481] width 26 height 25
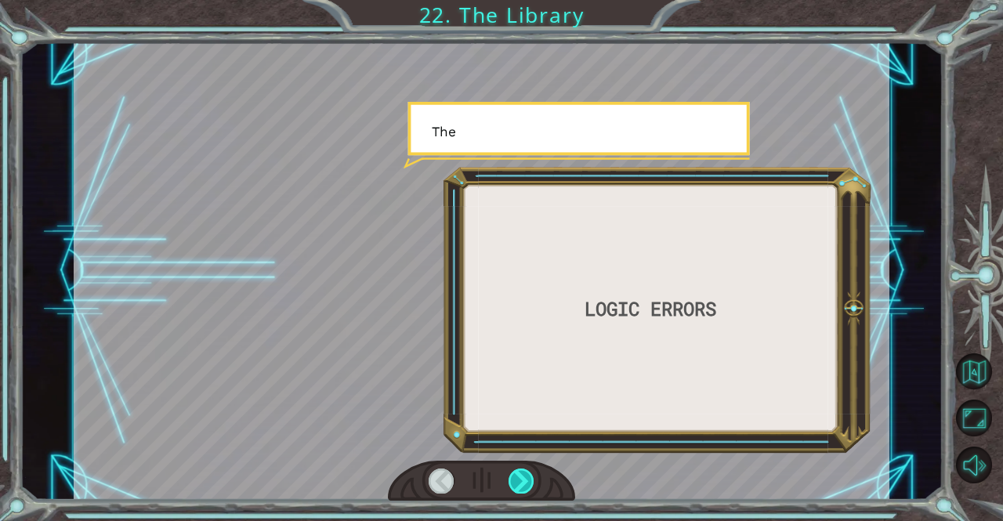
click at [525, 475] on div at bounding box center [522, 481] width 26 height 25
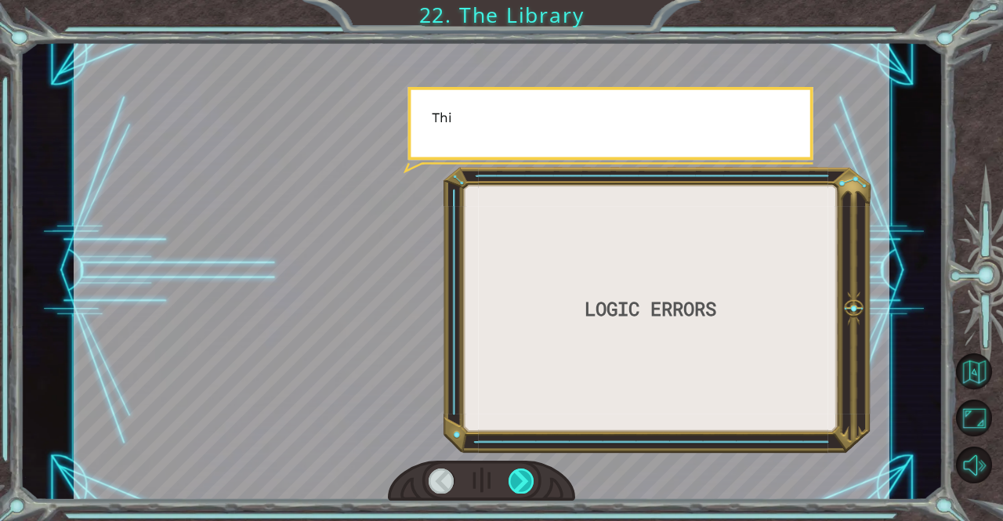
click at [525, 475] on div at bounding box center [522, 481] width 26 height 25
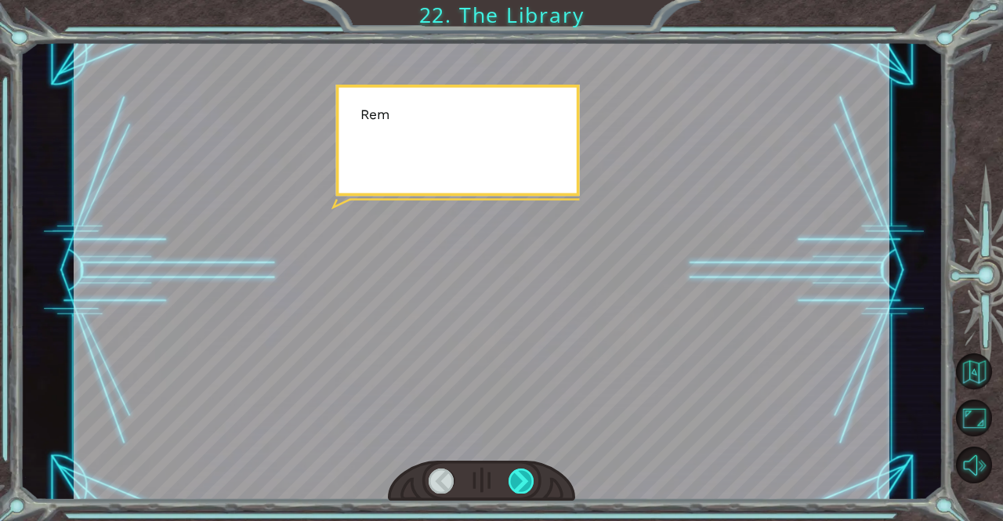
click at [525, 475] on div at bounding box center [522, 481] width 26 height 25
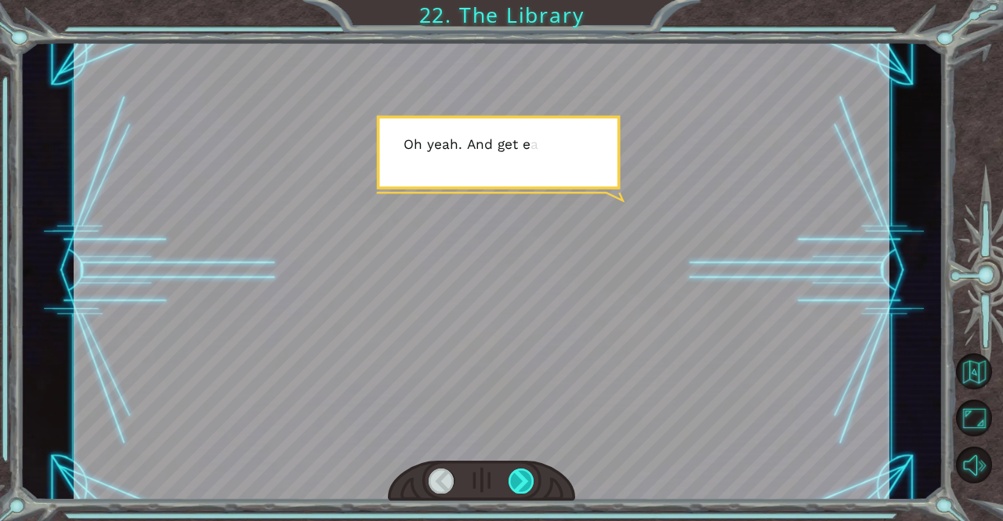
click at [525, 475] on div at bounding box center [522, 481] width 26 height 25
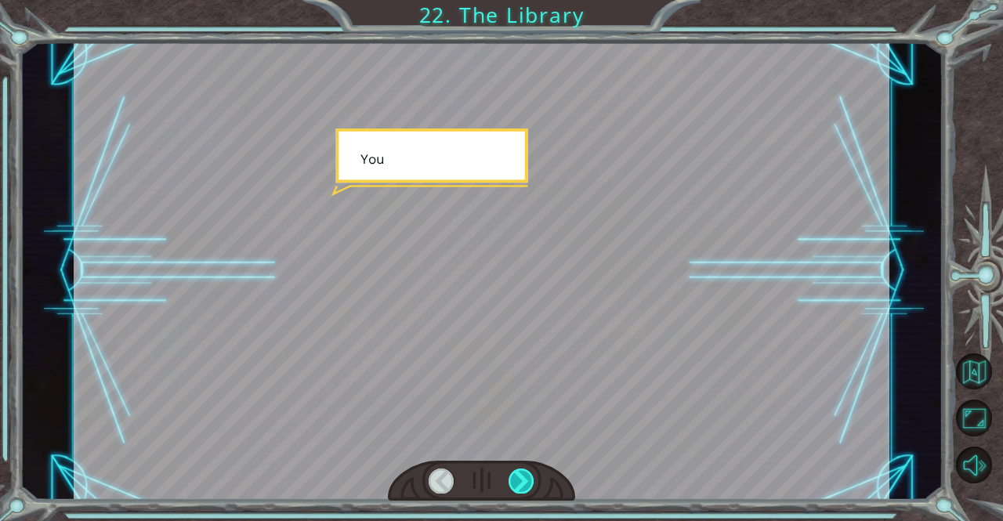
click at [525, 475] on div at bounding box center [522, 481] width 26 height 25
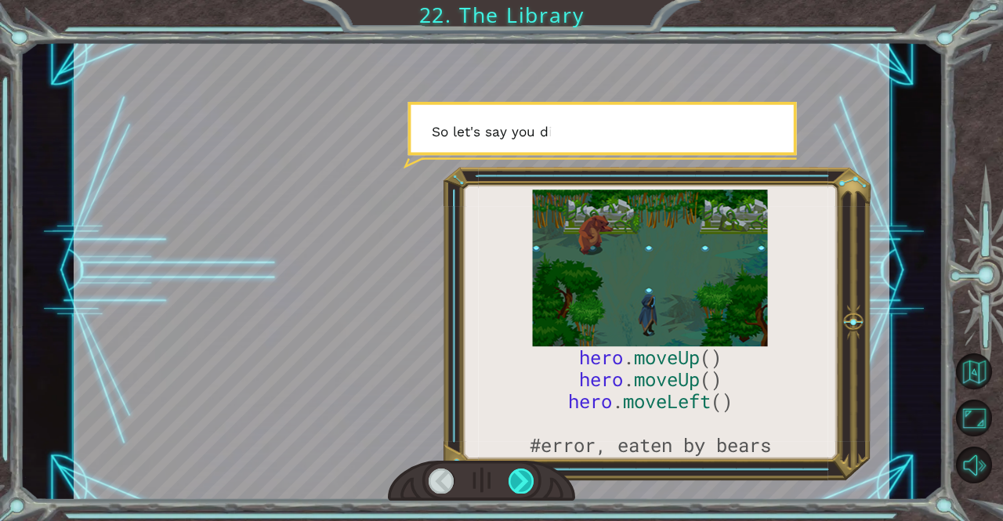
click at [525, 475] on div at bounding box center [522, 481] width 26 height 25
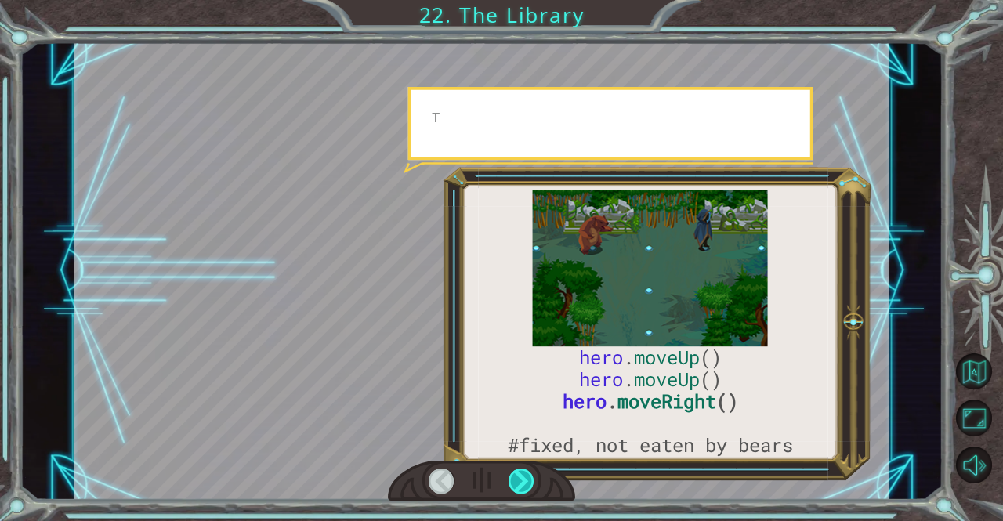
click at [525, 475] on div at bounding box center [522, 481] width 26 height 25
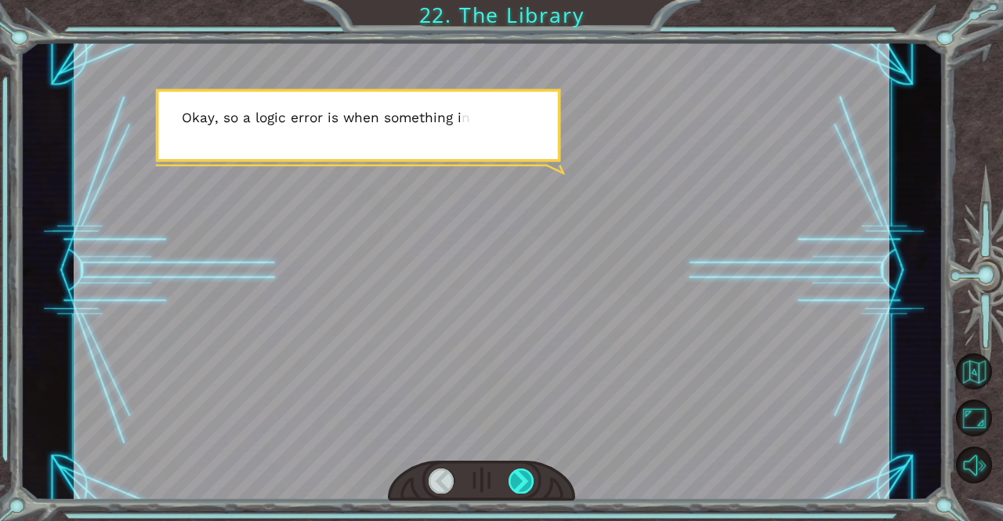
click at [525, 475] on div at bounding box center [522, 481] width 26 height 25
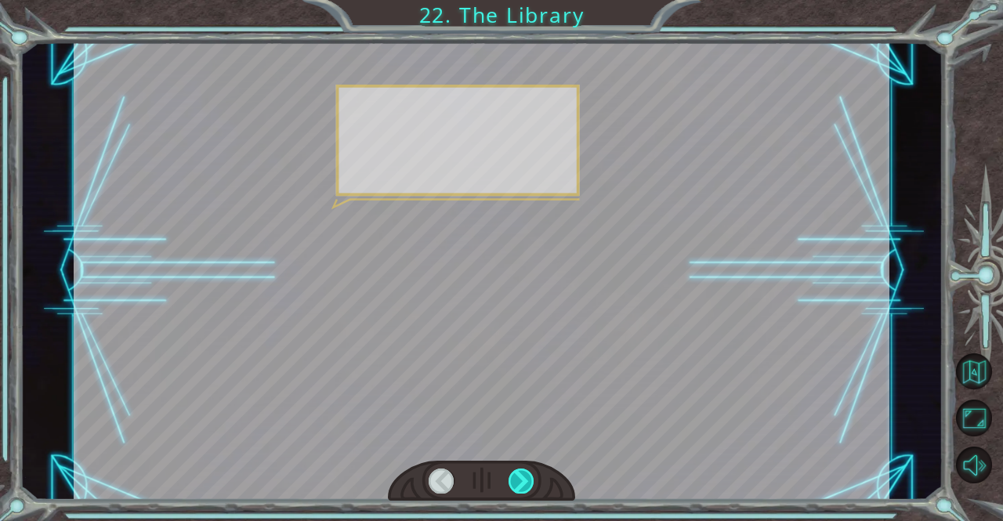
click at [525, 475] on div at bounding box center [522, 481] width 26 height 25
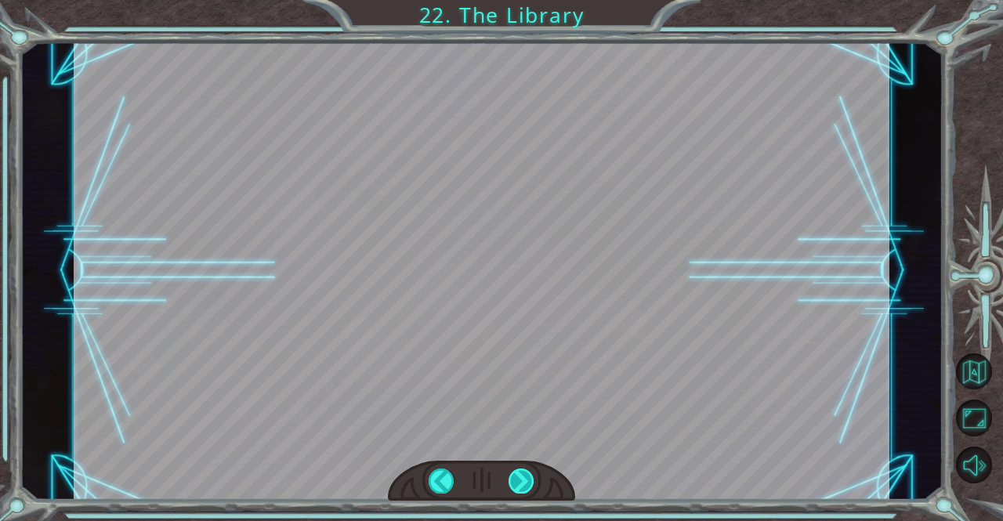
click at [525, 475] on div at bounding box center [522, 481] width 26 height 25
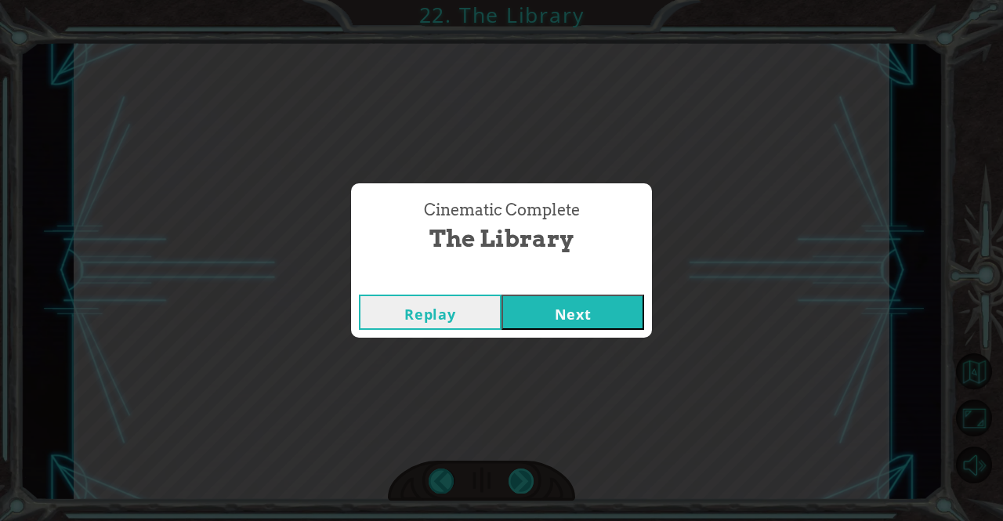
click at [525, 0] on div "hero . moveUp () hero . moveUp () hero . moveRight () #fixed, not eaten by bear…" at bounding box center [501, 0] width 1003 height 0
click at [525, 475] on div "Cinematic Complete The Library Replay Next" at bounding box center [501, 260] width 1003 height 521
click at [582, 335] on div "Replay Next" at bounding box center [501, 312] width 301 height 51
click at [584, 309] on button "Next" at bounding box center [573, 312] width 143 height 35
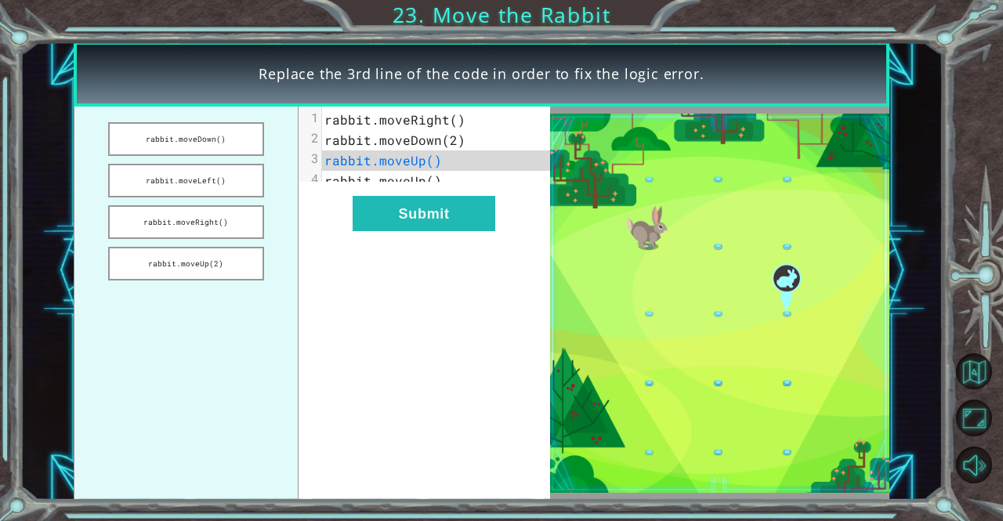
click at [452, 123] on span "rabbit.moveRight()" at bounding box center [395, 119] width 141 height 16
click at [206, 229] on button "rabbit.moveRight()" at bounding box center [186, 222] width 156 height 34
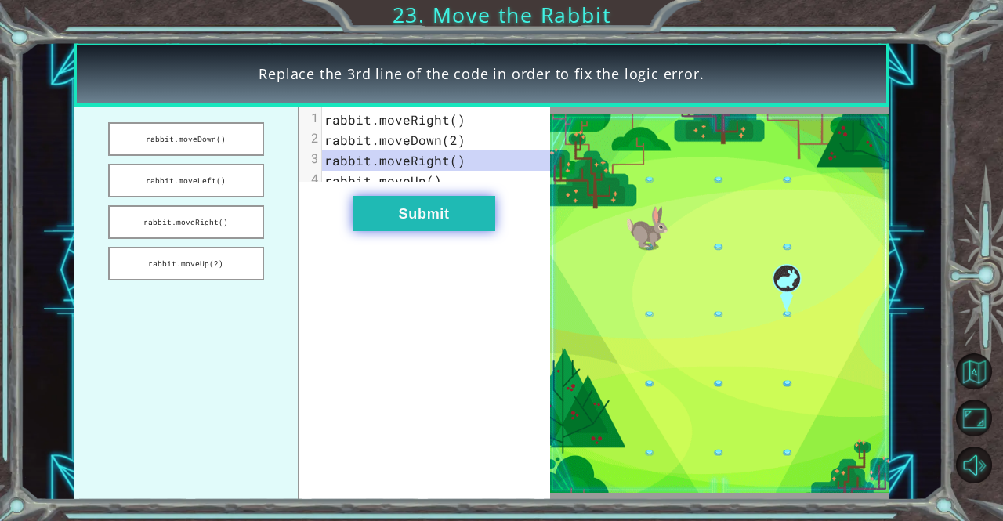
click at [384, 223] on button "Submit" at bounding box center [424, 213] width 143 height 35
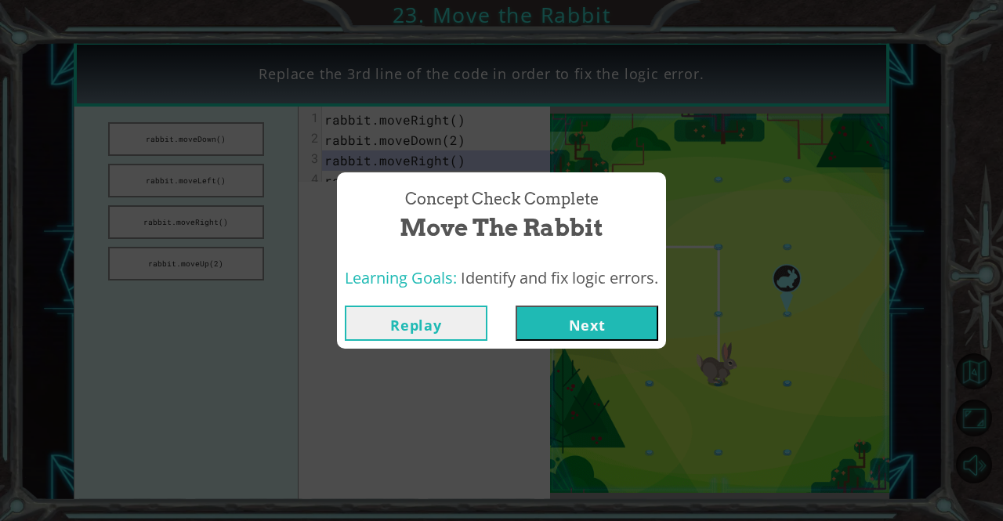
click at [570, 325] on button "Next" at bounding box center [587, 323] width 143 height 35
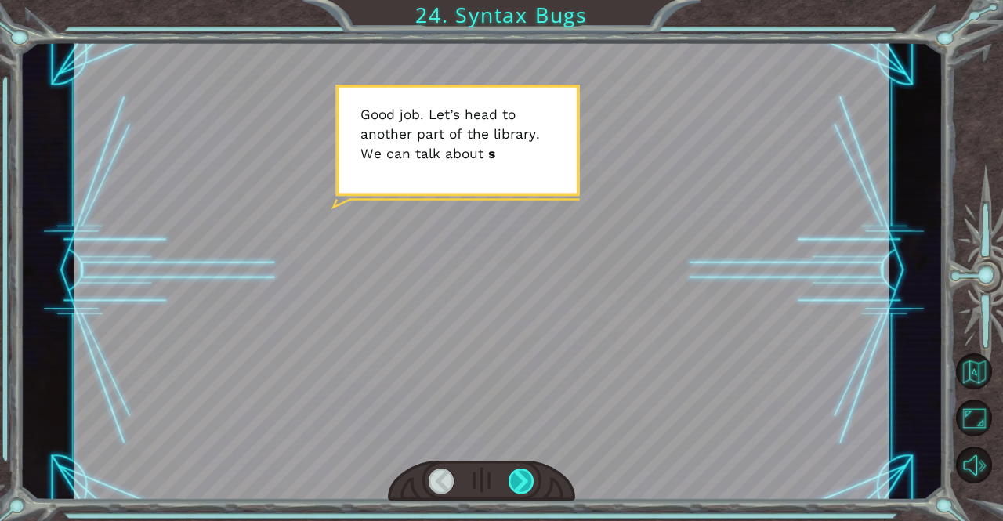
click at [517, 470] on div at bounding box center [522, 481] width 26 height 25
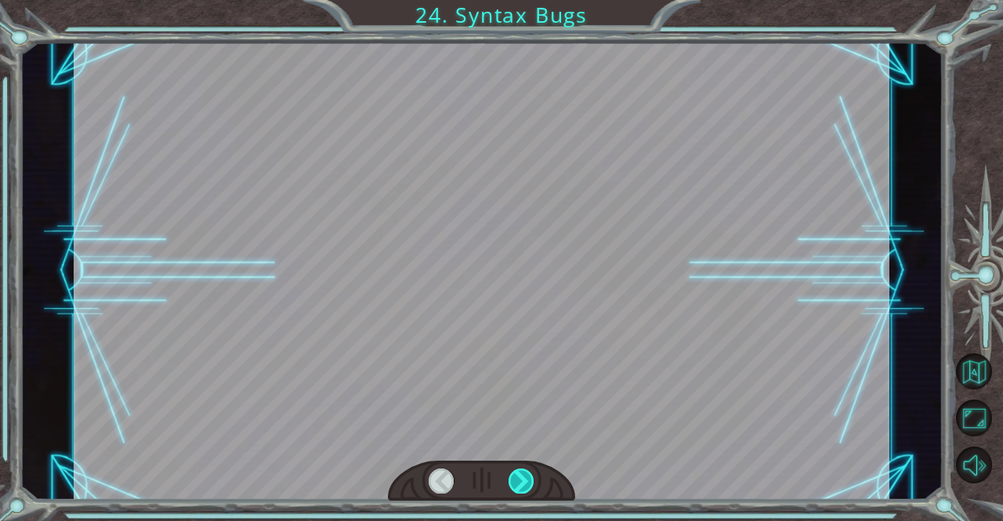
click at [517, 470] on div at bounding box center [522, 481] width 26 height 25
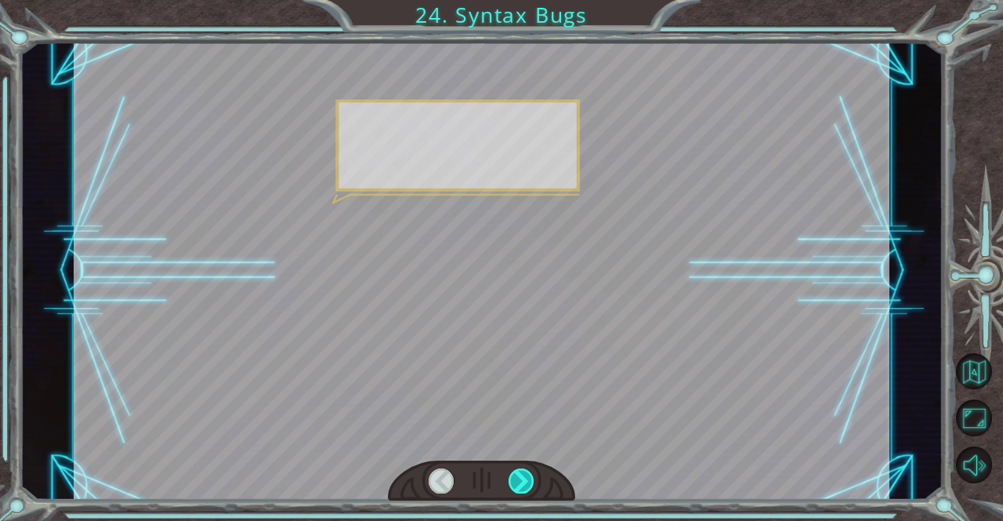
click at [517, 470] on div at bounding box center [522, 481] width 26 height 25
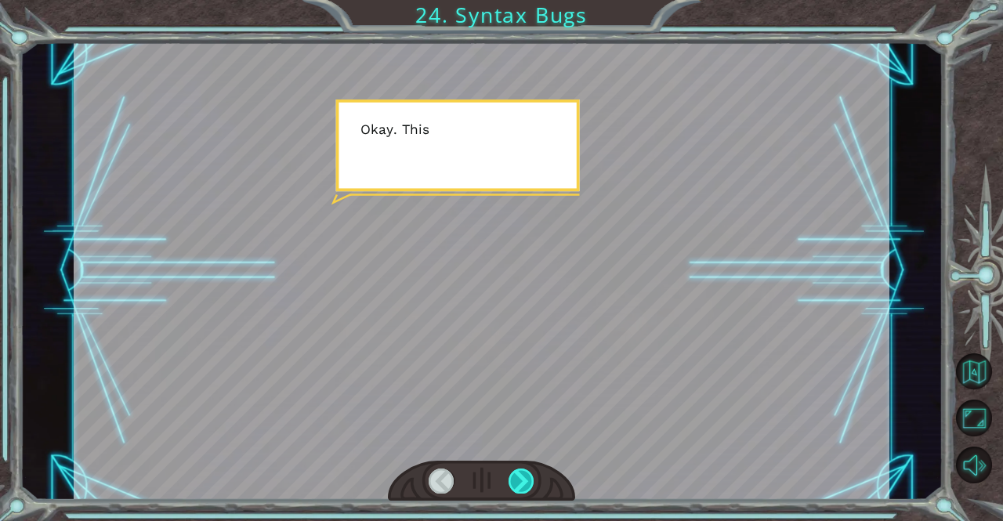
click at [517, 470] on div at bounding box center [522, 481] width 26 height 25
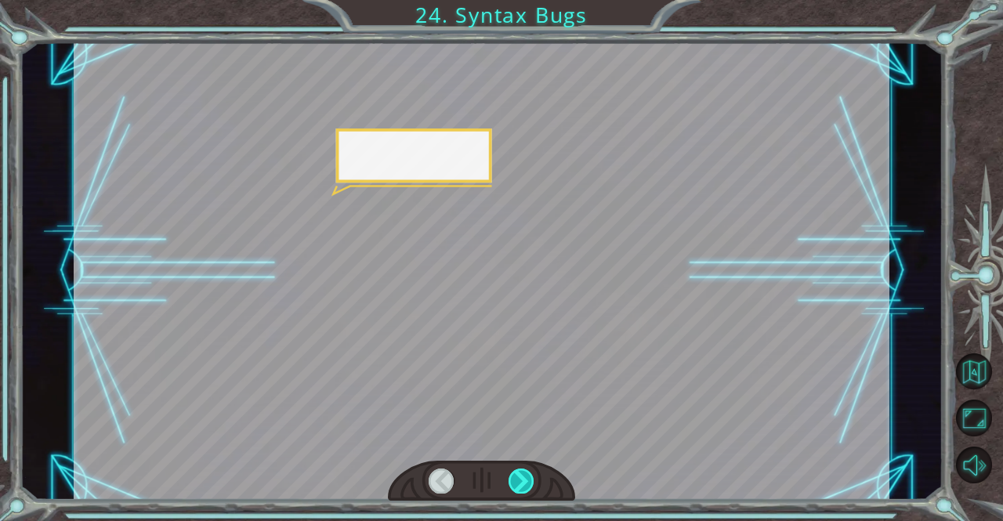
click at [517, 470] on div at bounding box center [522, 481] width 26 height 25
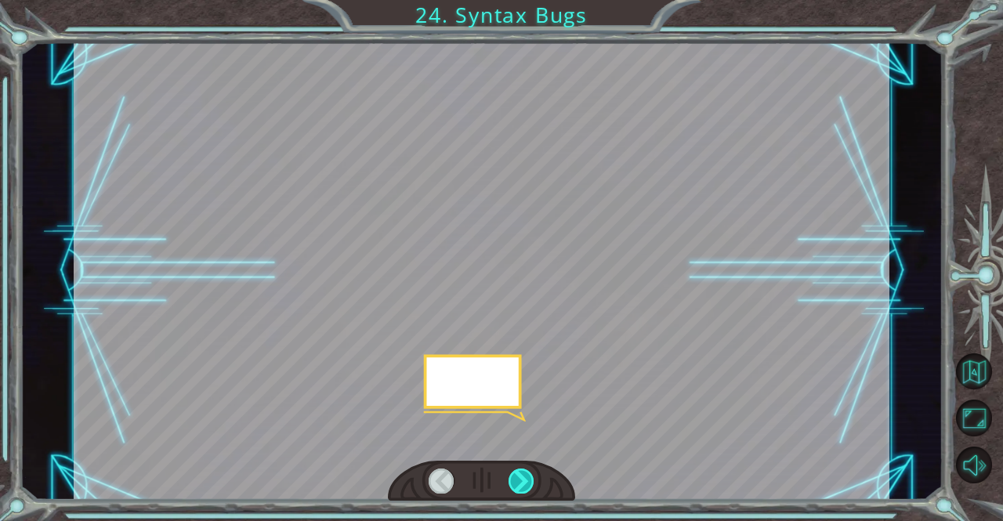
click at [517, 470] on div at bounding box center [522, 481] width 26 height 25
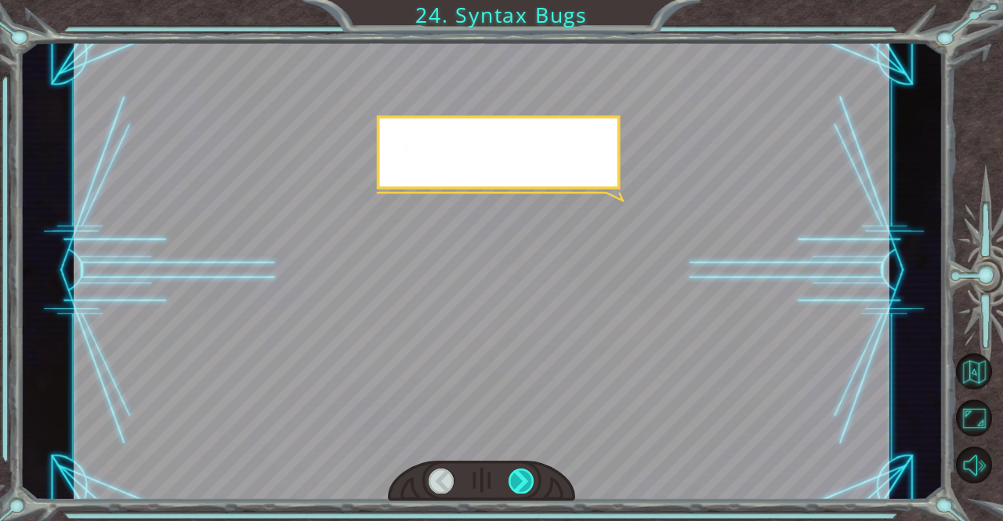
click at [517, 470] on div at bounding box center [522, 481] width 26 height 25
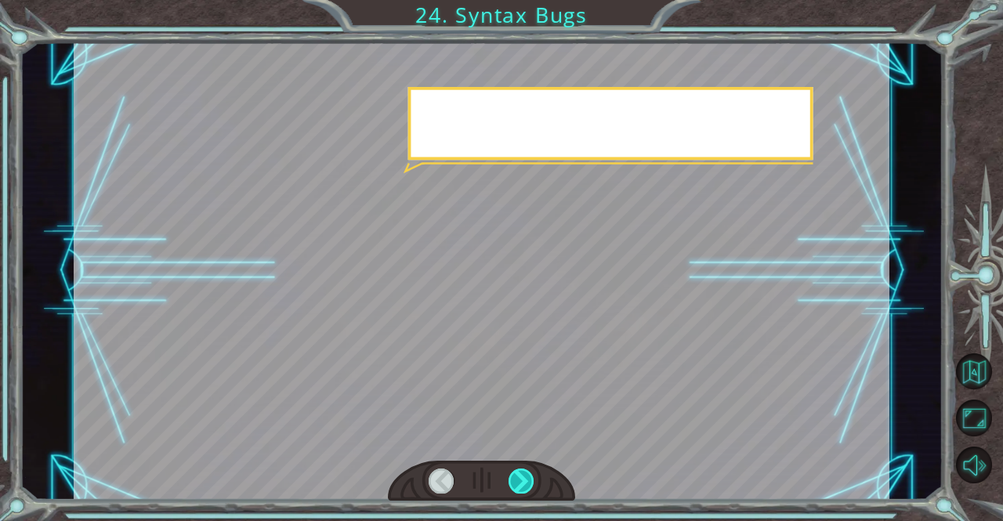
click at [517, 470] on div at bounding box center [522, 481] width 26 height 25
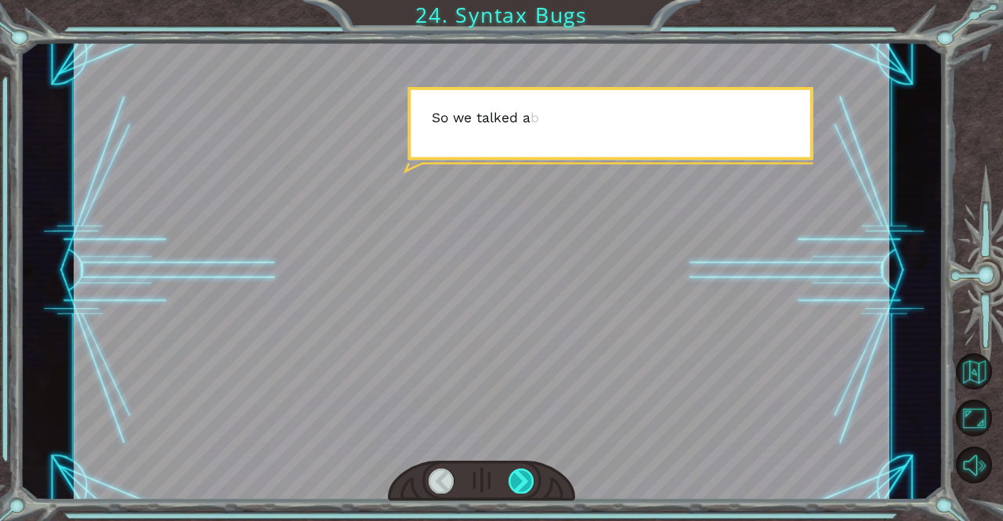
click at [517, 470] on div at bounding box center [522, 481] width 26 height 25
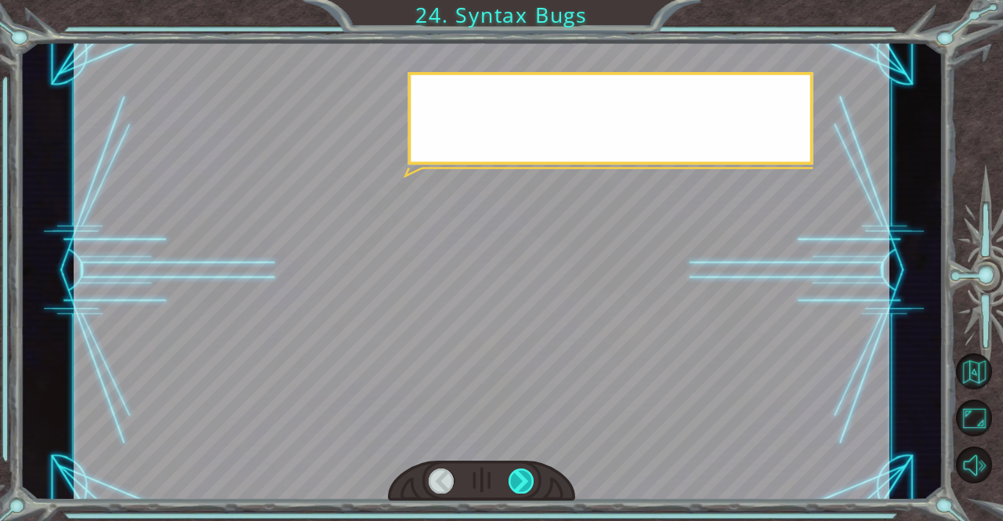
click at [517, 470] on div at bounding box center [522, 481] width 26 height 25
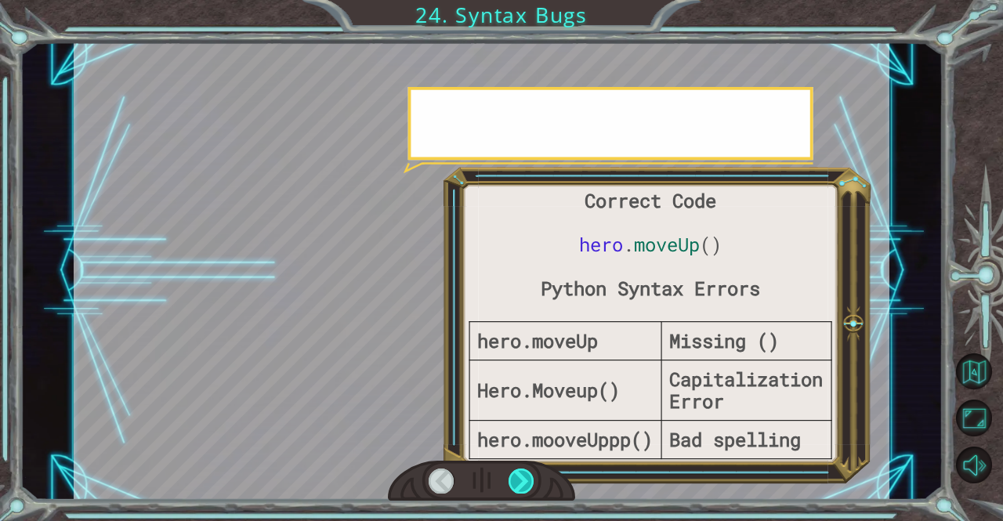
click at [517, 470] on div at bounding box center [522, 481] width 26 height 25
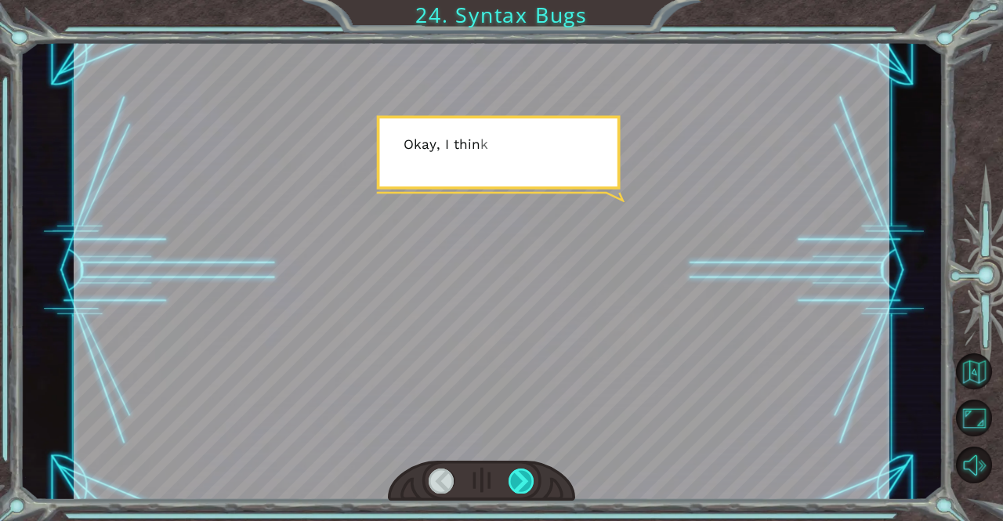
click at [517, 470] on div at bounding box center [522, 481] width 26 height 25
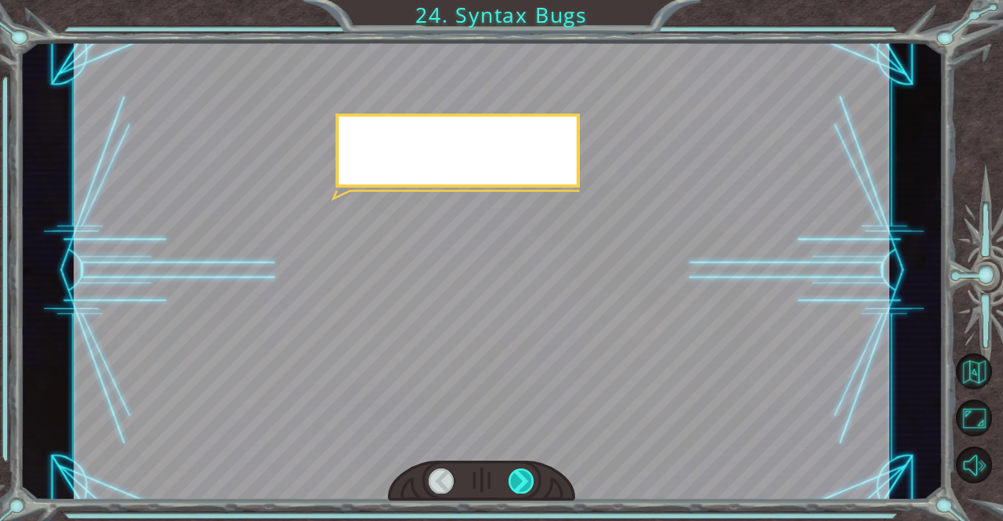
click at [517, 470] on div at bounding box center [522, 481] width 26 height 25
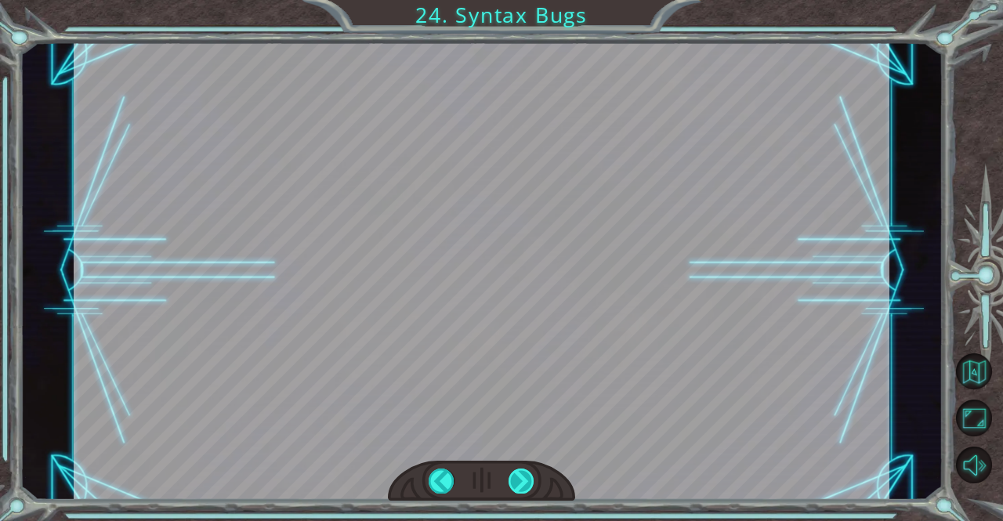
click at [517, 0] on div "Correct Code hero . moveUp () Python Syntax Errors hero.moveUp Missing () Hero.…" at bounding box center [501, 0] width 1003 height 0
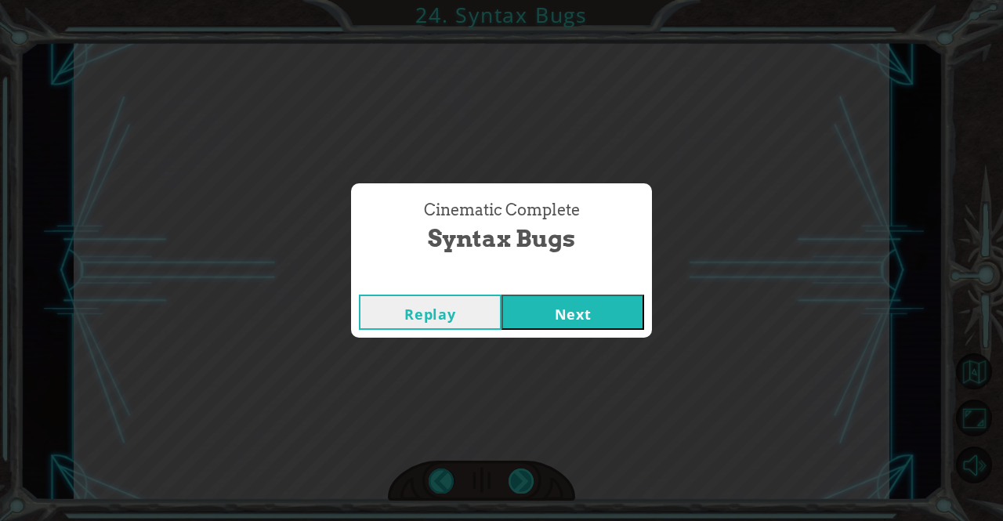
click at [517, 470] on div "Cinematic Complete Syntax Bugs Replay Next" at bounding box center [501, 260] width 1003 height 521
click at [570, 305] on button "Next" at bounding box center [573, 312] width 143 height 35
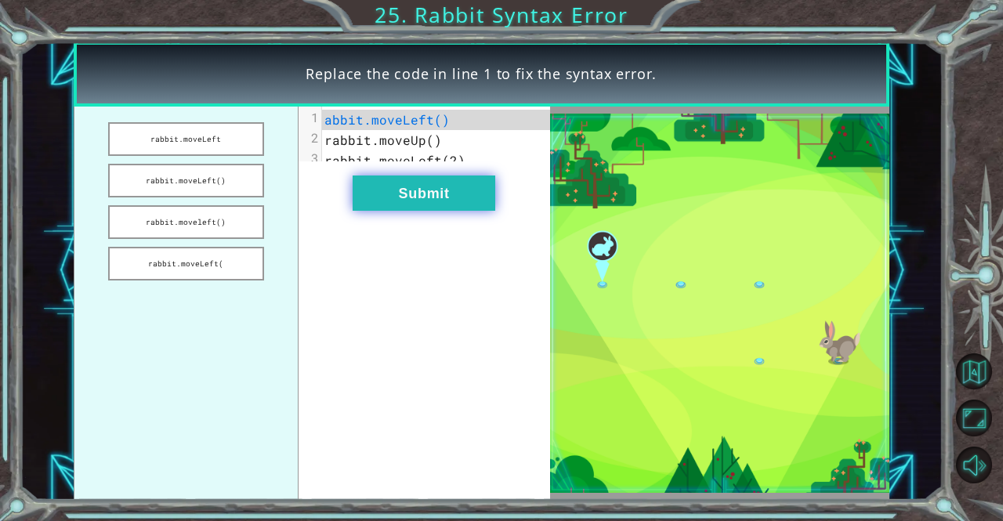
click at [456, 205] on button "Submit" at bounding box center [424, 193] width 143 height 35
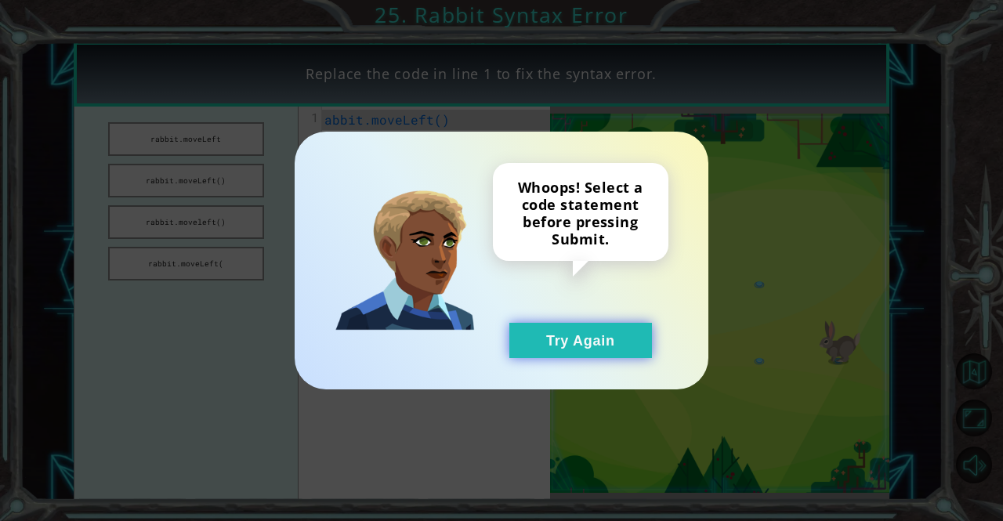
click at [559, 324] on button "Try Again" at bounding box center [581, 340] width 143 height 35
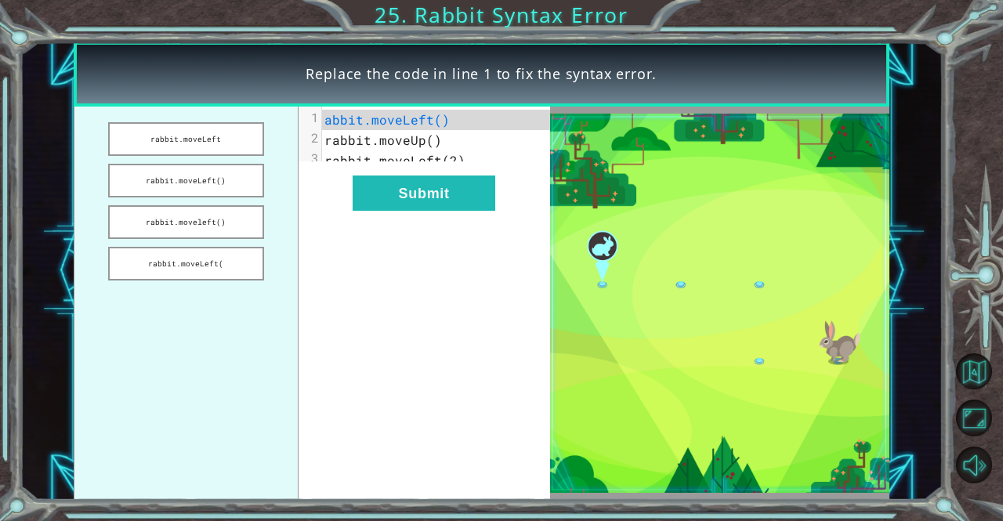
click at [248, 45] on div "Replace the code in line 1 to fix the syntax error." at bounding box center [482, 74] width 816 height 65
click at [326, 117] on span "abbit.moveLeft()" at bounding box center [387, 119] width 125 height 16
click at [318, 120] on div "1" at bounding box center [310, 118] width 23 height 16
click at [216, 178] on button "rabbit.moveLeft()" at bounding box center [186, 181] width 156 height 34
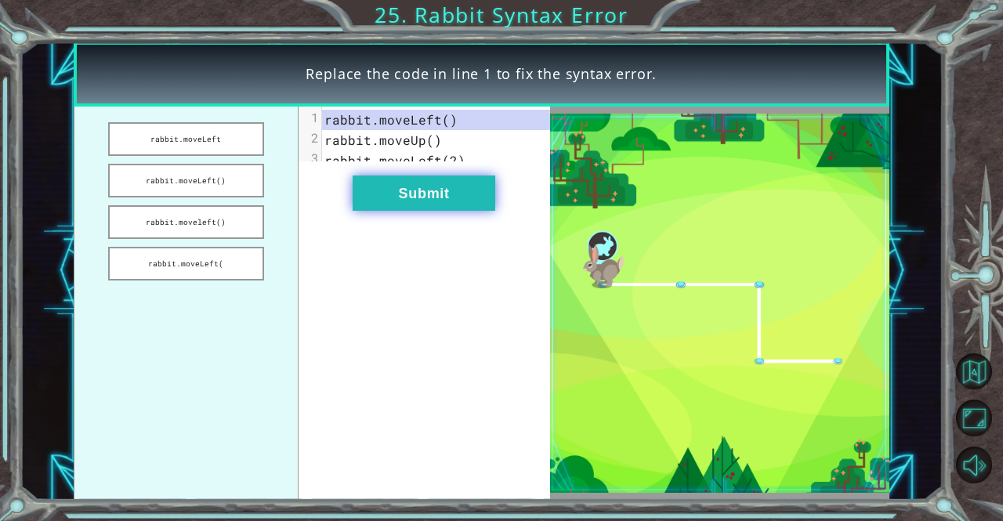
click at [441, 206] on button "Submit" at bounding box center [424, 193] width 143 height 35
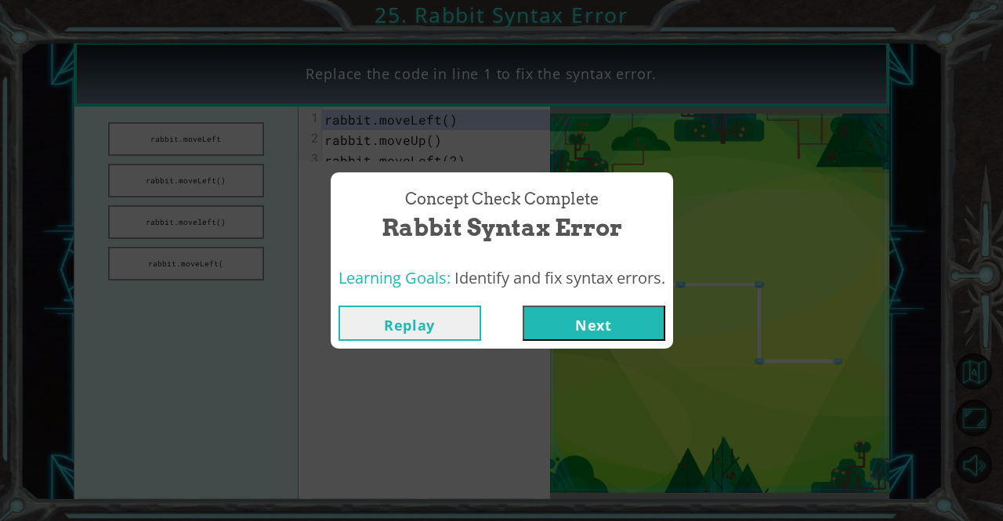
click at [567, 300] on div "Replay Next" at bounding box center [502, 323] width 343 height 51
click at [575, 319] on button "Next" at bounding box center [594, 323] width 143 height 35
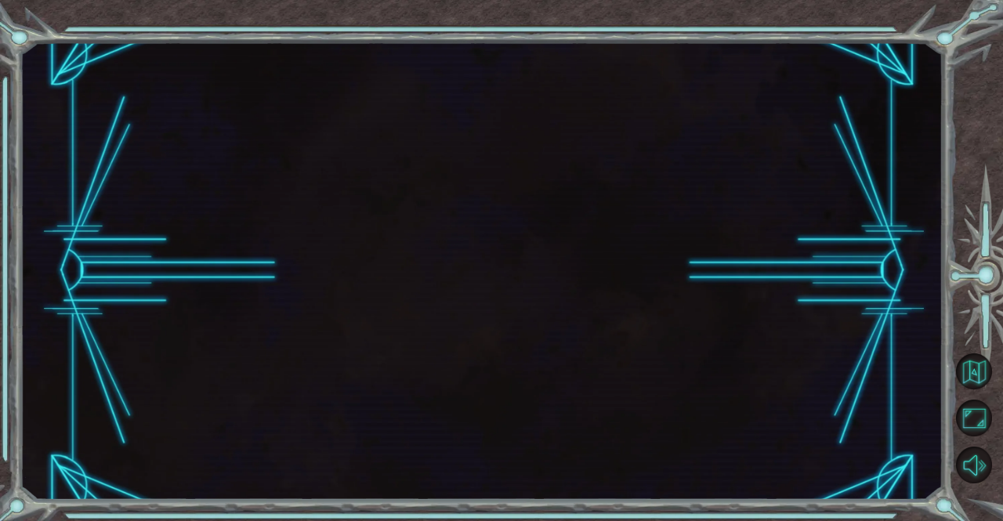
click at [575, 319] on button "Next" at bounding box center [594, 323] width 143 height 35
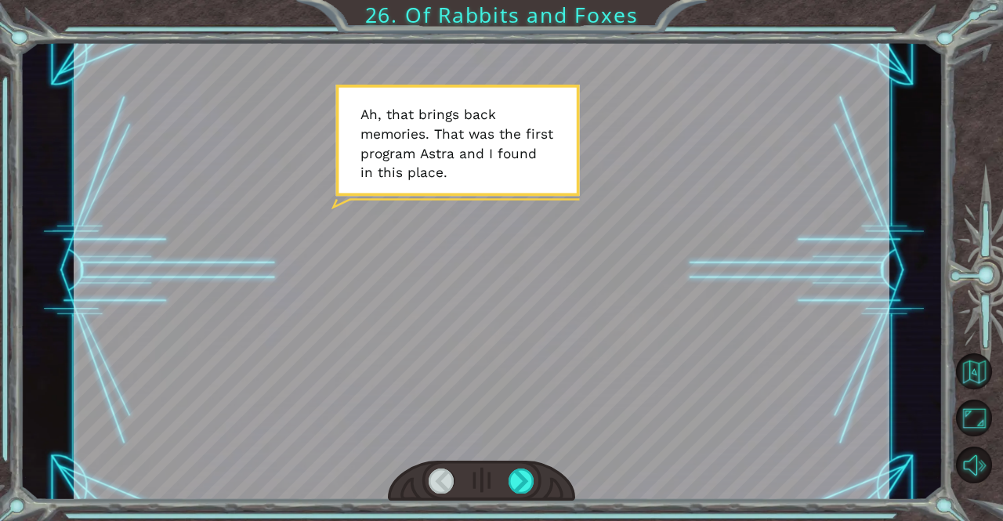
click at [519, 466] on div at bounding box center [482, 482] width 188 height 42
click at [521, 474] on div at bounding box center [522, 481] width 26 height 25
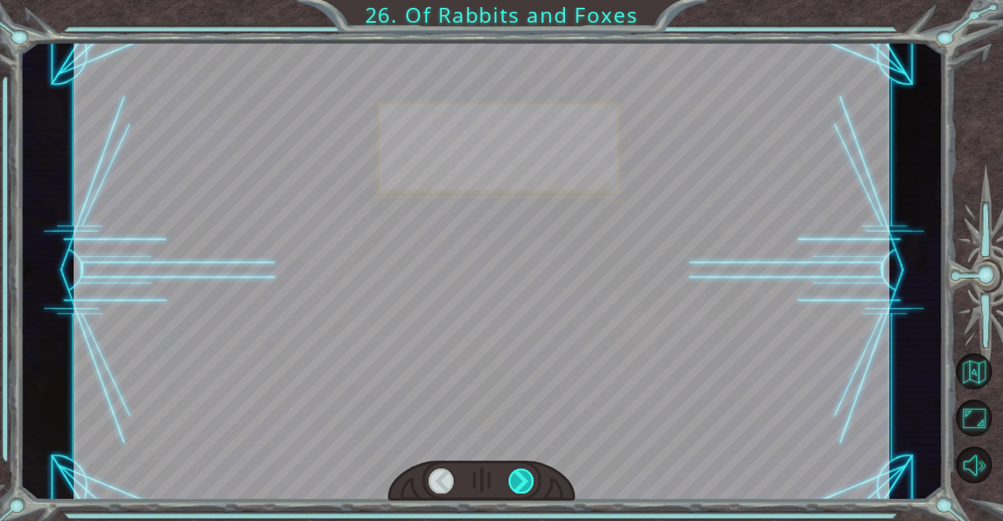
click at [521, 474] on div at bounding box center [522, 481] width 26 height 25
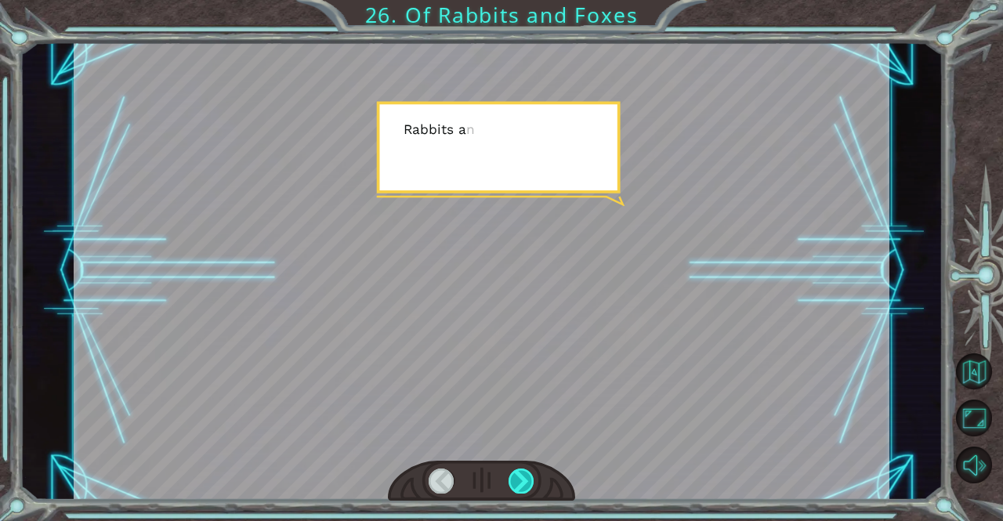
click at [521, 474] on div at bounding box center [522, 481] width 26 height 25
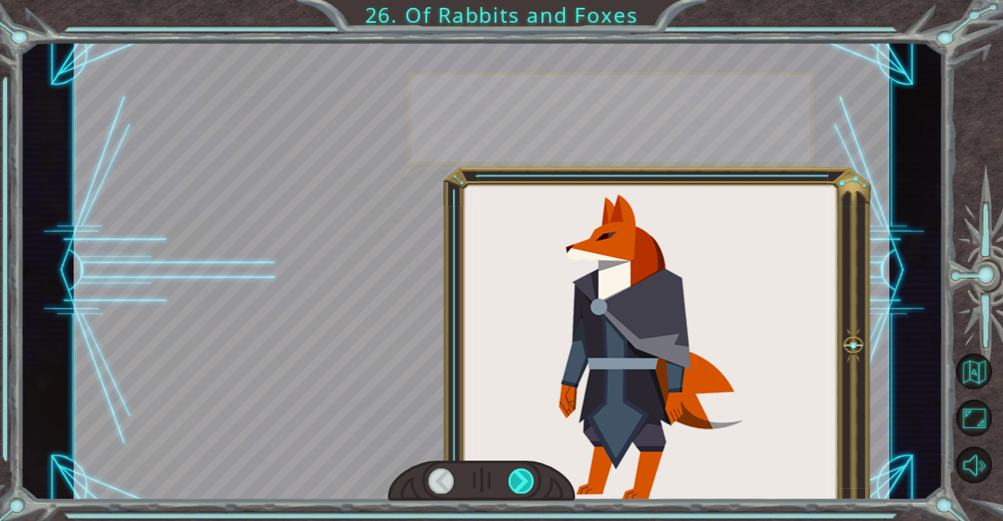
click at [521, 474] on div at bounding box center [522, 481] width 26 height 25
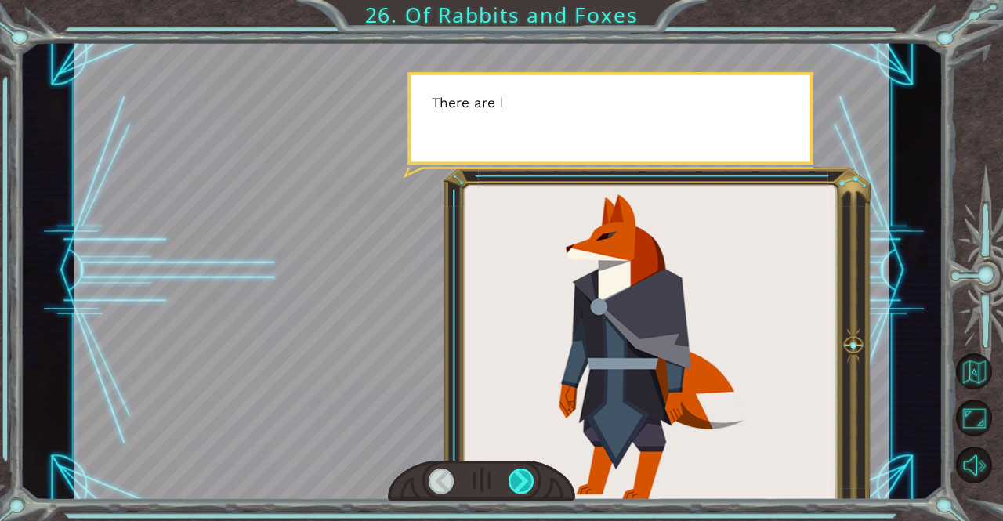
click at [521, 474] on div at bounding box center [522, 481] width 26 height 25
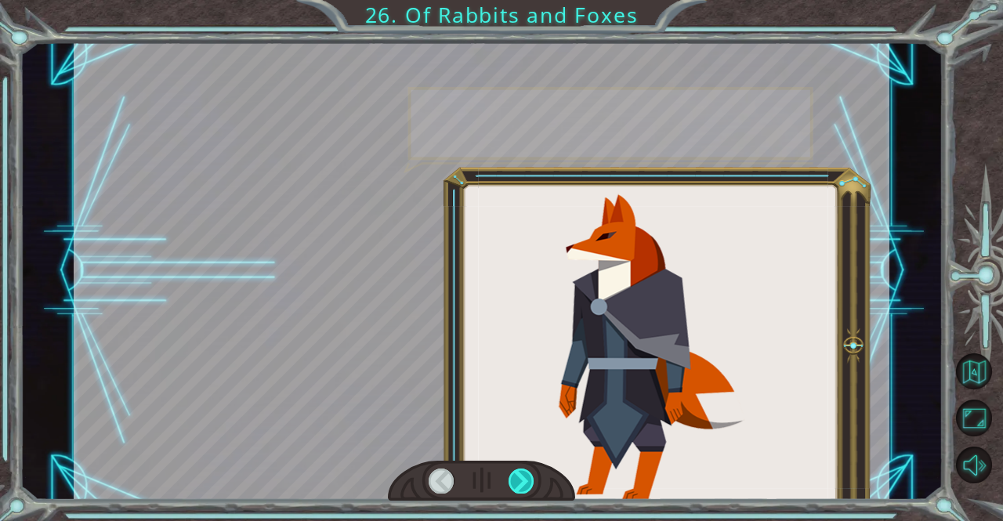
click at [521, 474] on div at bounding box center [522, 481] width 26 height 25
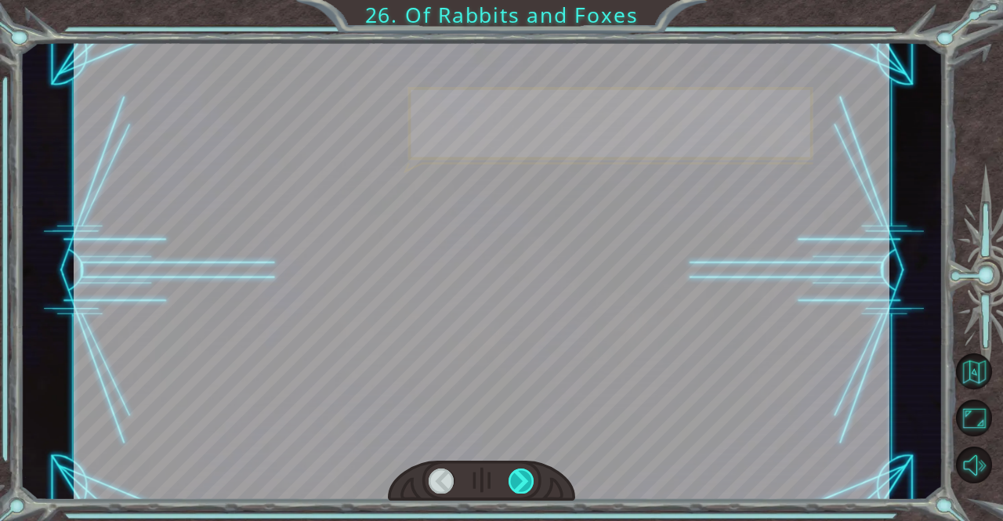
click at [521, 474] on div at bounding box center [522, 481] width 26 height 25
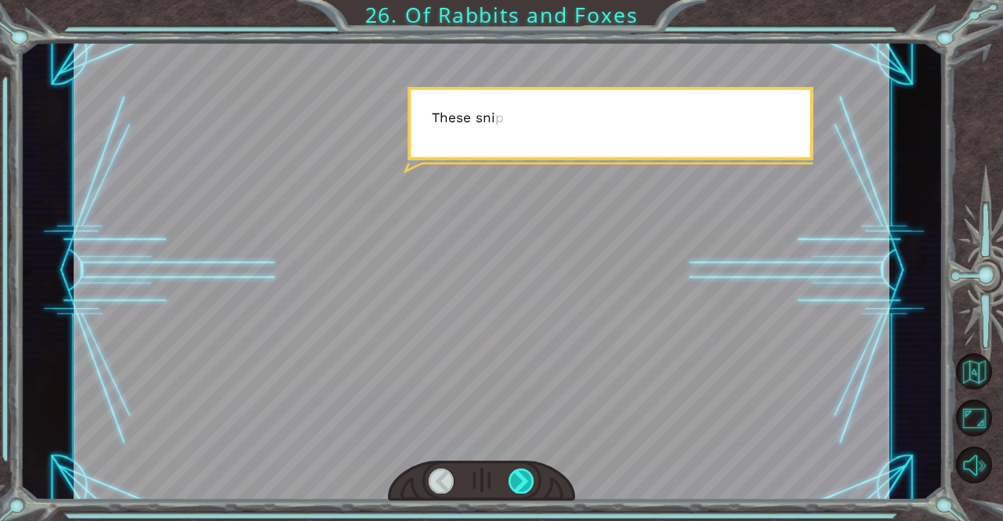
click at [521, 474] on div at bounding box center [522, 481] width 26 height 25
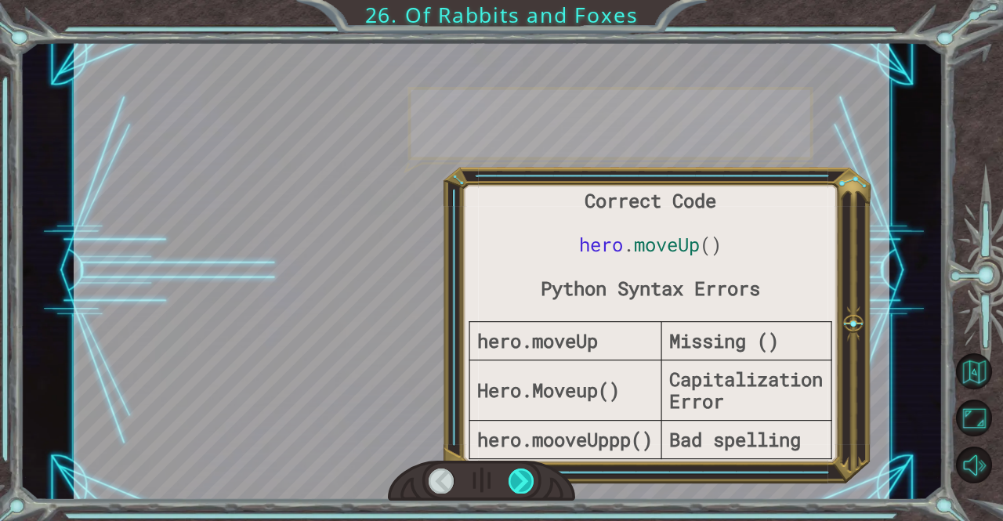
click at [521, 474] on div at bounding box center [522, 481] width 26 height 25
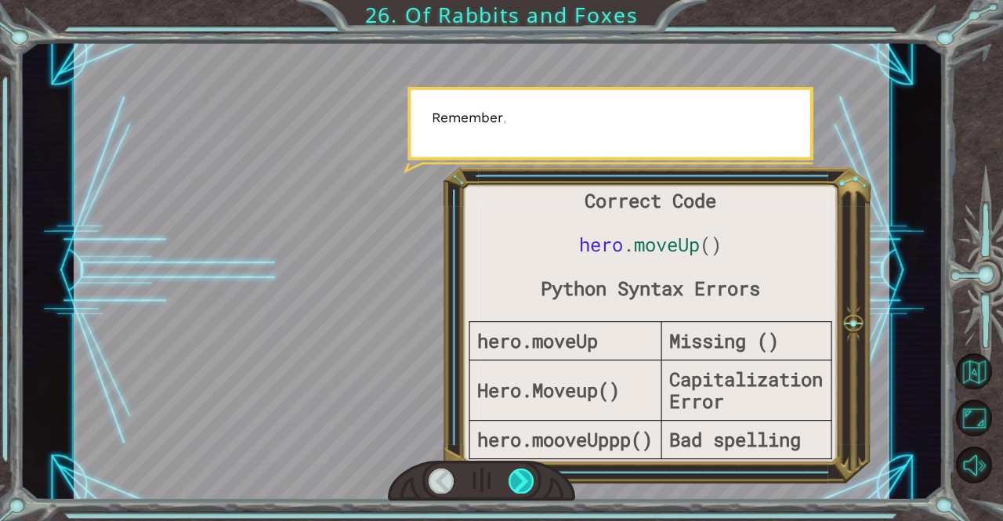
click at [521, 474] on div at bounding box center [522, 481] width 26 height 25
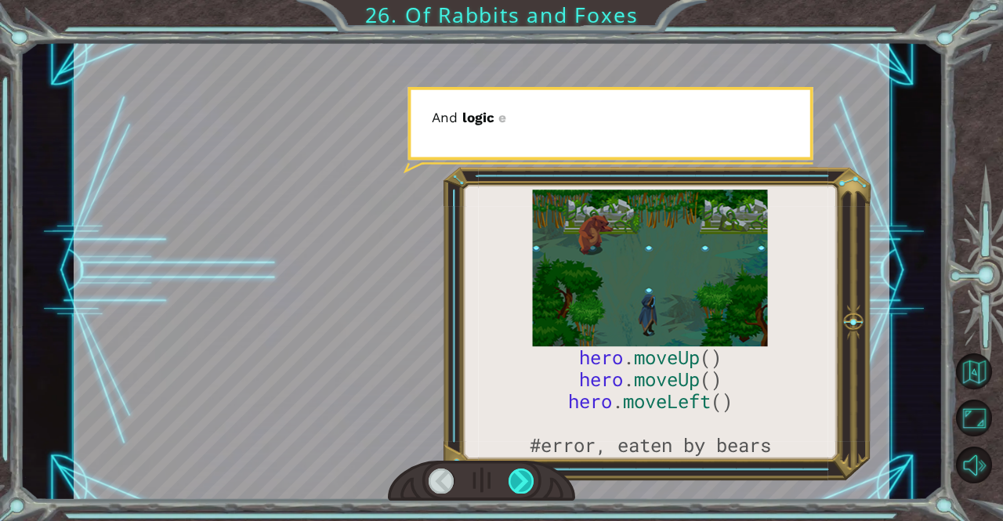
click at [521, 474] on div at bounding box center [522, 481] width 26 height 25
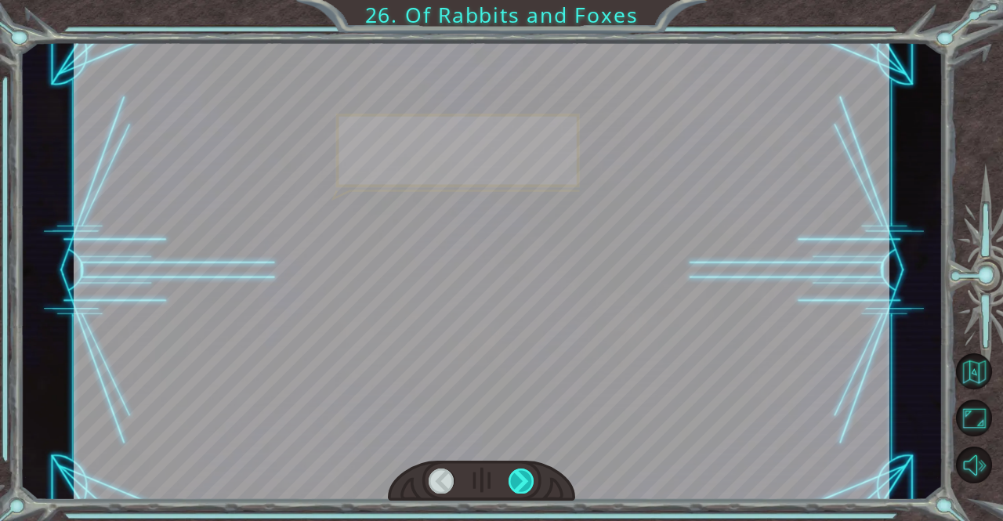
click at [521, 474] on div at bounding box center [522, 481] width 26 height 25
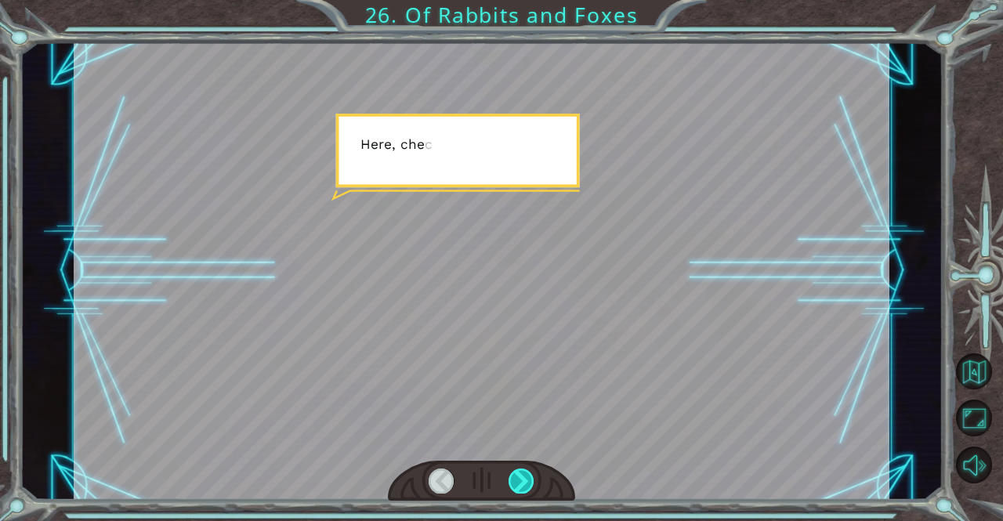
click at [521, 474] on div at bounding box center [522, 481] width 26 height 25
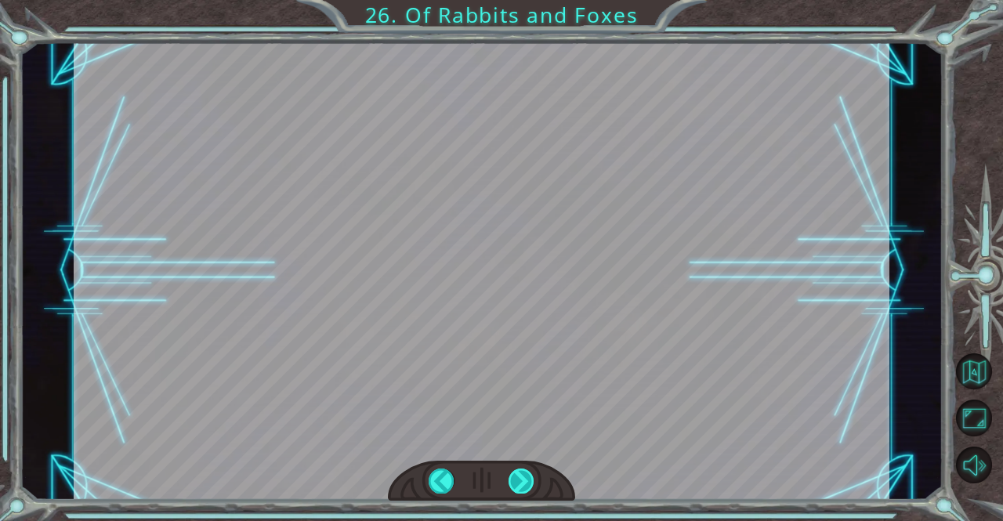
click at [521, 0] on div "hero . moveUp () hero . moveUp () hero . moveLeft () #error, eaten by bears A h…" at bounding box center [501, 0] width 1003 height 0
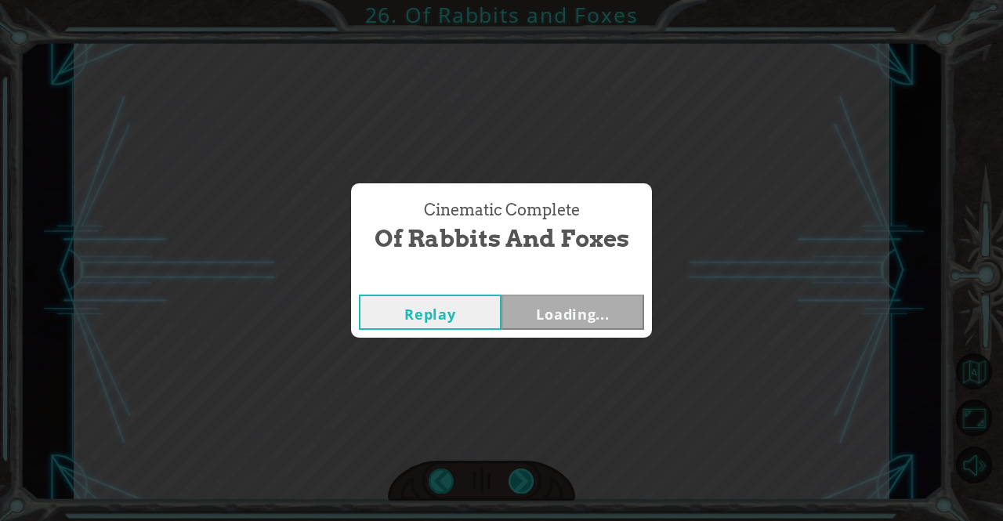
click at [521, 474] on div "Cinematic Complete Of Rabbits and Foxes Replay Loading..." at bounding box center [501, 260] width 1003 height 521
click at [521, 474] on div "Cinematic Complete Of Rabbits and Foxes Replay Next" at bounding box center [501, 260] width 1003 height 521
click at [586, 302] on button "Next" at bounding box center [573, 312] width 143 height 35
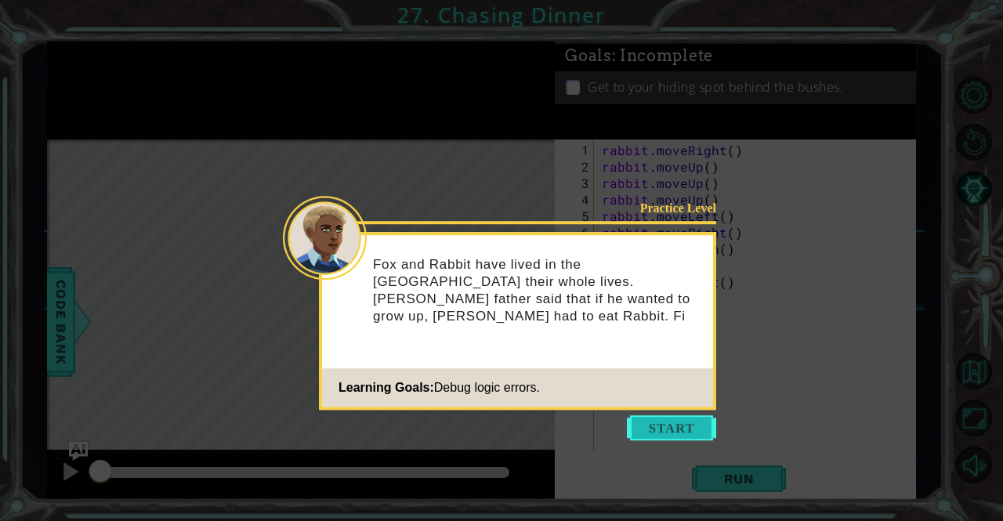
click at [668, 421] on button "Start" at bounding box center [671, 428] width 89 height 25
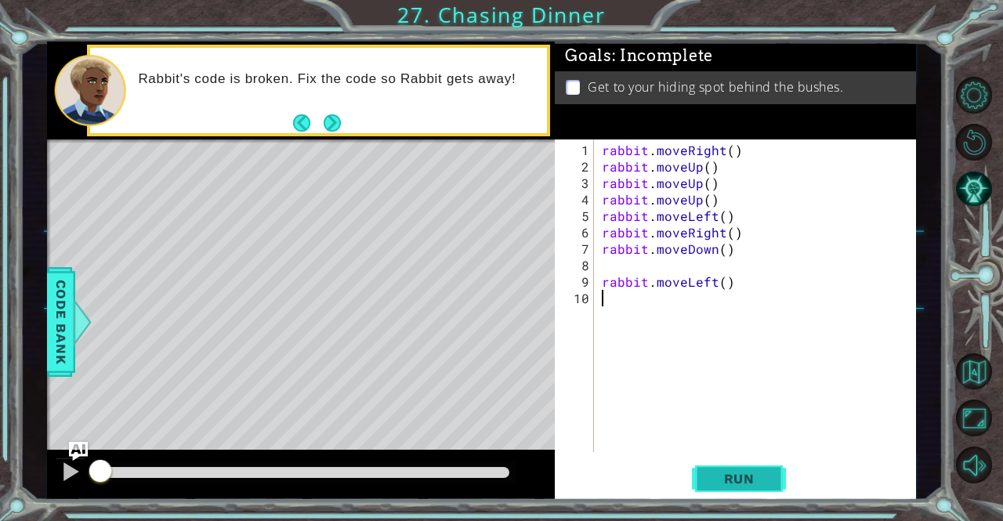
click at [723, 469] on button "Run" at bounding box center [739, 479] width 94 height 36
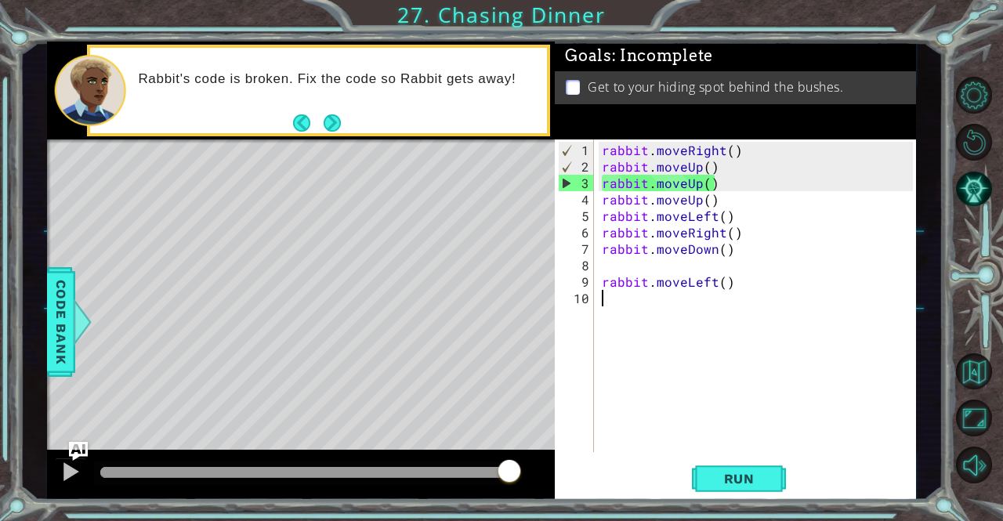
click at [724, 191] on div "rabbit . moveRight ( ) rabbit . moveUp ( ) rabbit . moveUp ( ) rabbit . moveUp …" at bounding box center [759, 315] width 321 height 346
click at [705, 181] on div "rabbit . moveRight ( ) rabbit . moveUp ( ) rabbit . moveUp ( ) rabbit . moveUp …" at bounding box center [759, 315] width 321 height 346
click at [715, 166] on div "rabbit . moveRight ( ) rabbit . moveUp ( ) rabbit . moveUp ( ) rabbit . moveUp …" at bounding box center [759, 315] width 321 height 346
click at [728, 155] on div "rabbit . moveRight ( ) rabbit . moveUp ( ) rabbit . moveUp ( ) rabbit . moveUp …" at bounding box center [759, 315] width 321 height 346
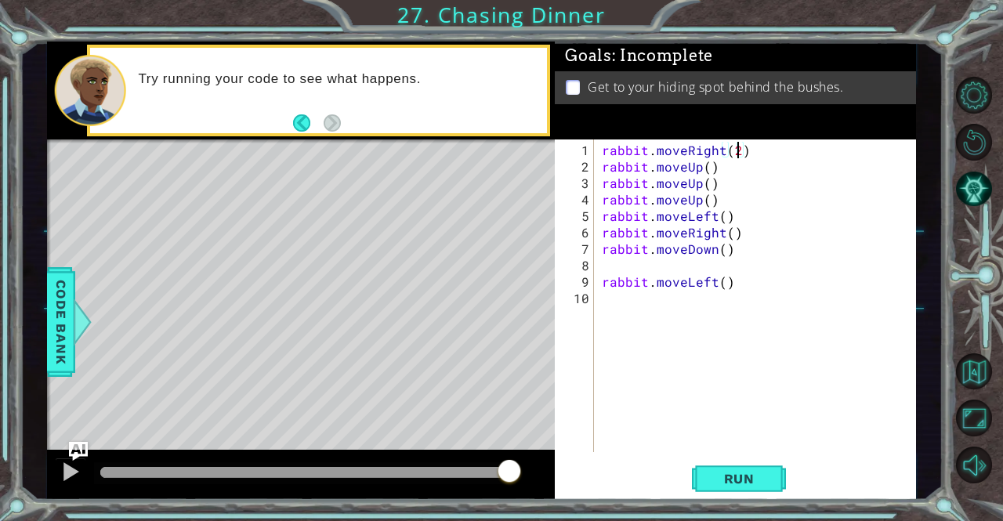
scroll to position [0, 8]
click at [712, 171] on div "rabbit . moveRight ( 2 ) rabbit . moveUp ( ) rabbit . moveUp ( ) rabbit . moveU…" at bounding box center [759, 315] width 321 height 346
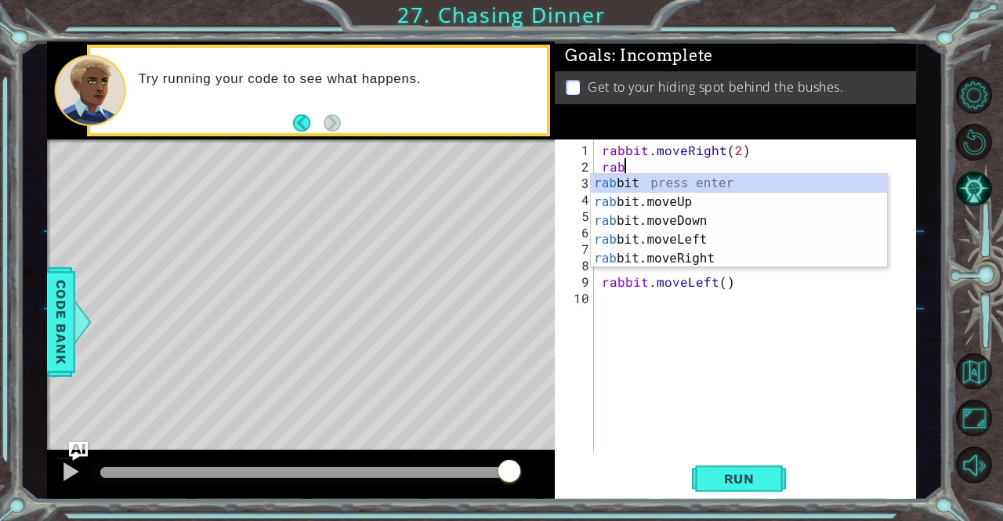
scroll to position [0, 1]
type textarea "r"
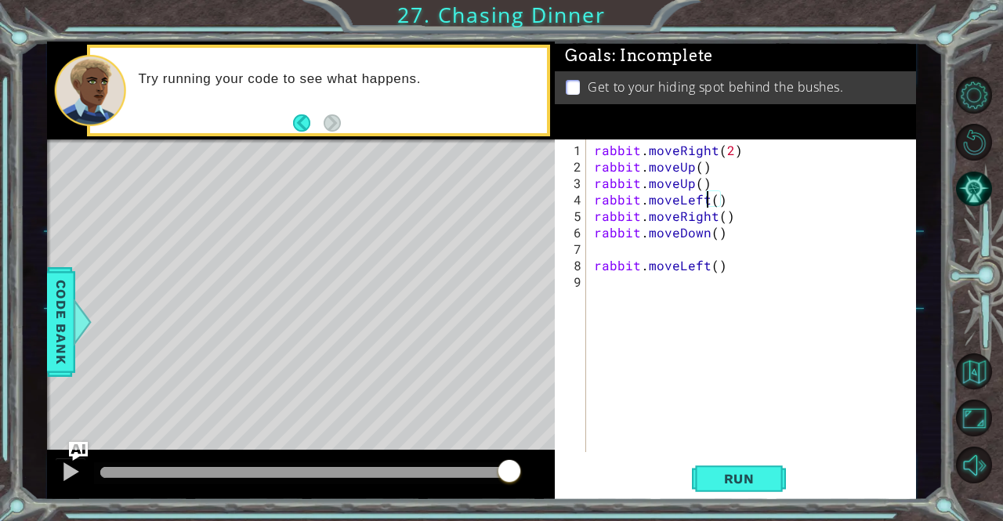
click at [710, 198] on div "rabbit . moveRight ( 2 ) rabbit . moveUp ( ) rabbit . moveUp ( ) rabbit . moveL…" at bounding box center [755, 315] width 329 height 346
click at [726, 212] on div "rabbit . moveRight ( 2 ) rabbit . moveUp ( ) rabbit . moveUp ( ) rabbit . moveL…" at bounding box center [755, 315] width 329 height 346
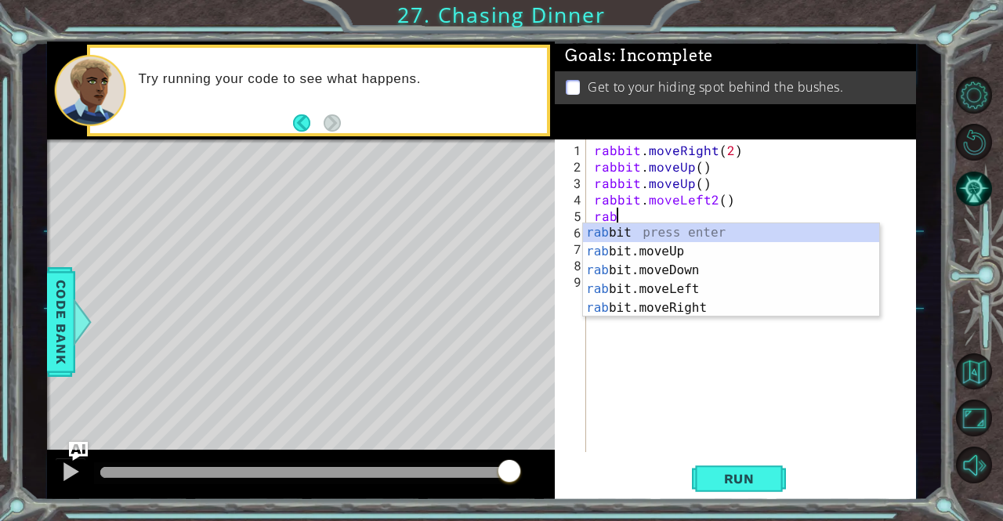
type textarea "r"
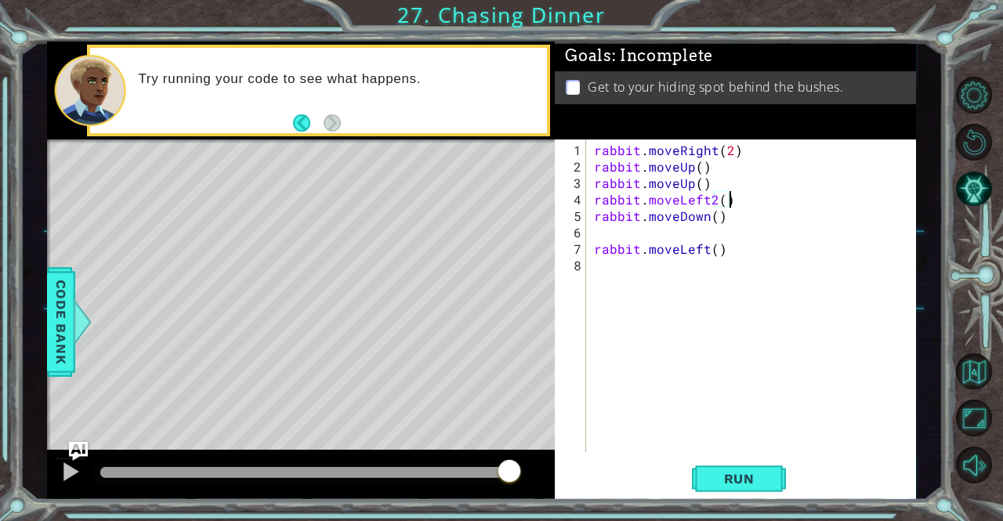
click at [745, 460] on div "rabbit.moveLeft2() 1 2 3 4 5 6 7 8 rabbit . moveRight ( 2 ) rabbit . moveUp ( )…" at bounding box center [735, 320] width 361 height 361
click at [746, 473] on span "Run" at bounding box center [740, 479] width 62 height 16
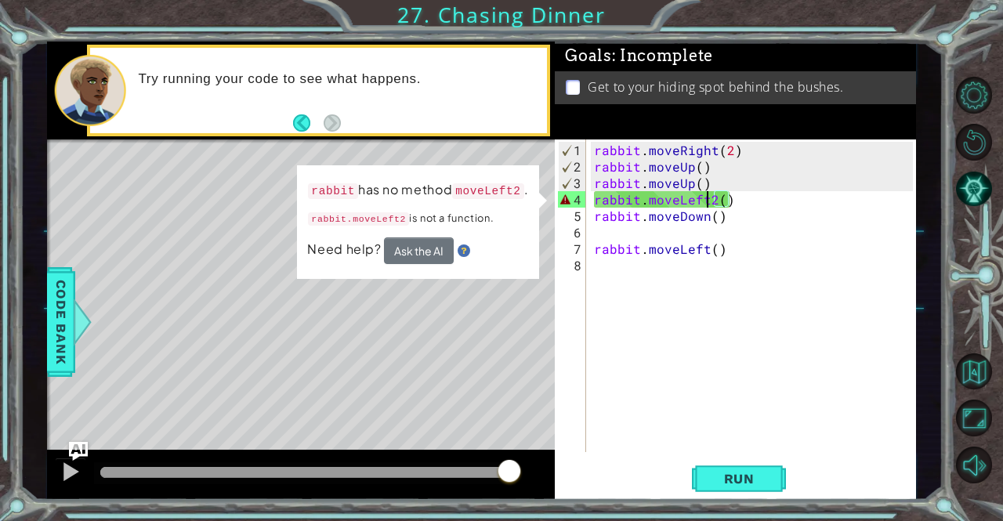
click at [709, 196] on div "rabbit . moveRight ( 2 ) rabbit . moveUp ( ) rabbit . moveUp ( ) rabbit . moveL…" at bounding box center [755, 315] width 329 height 346
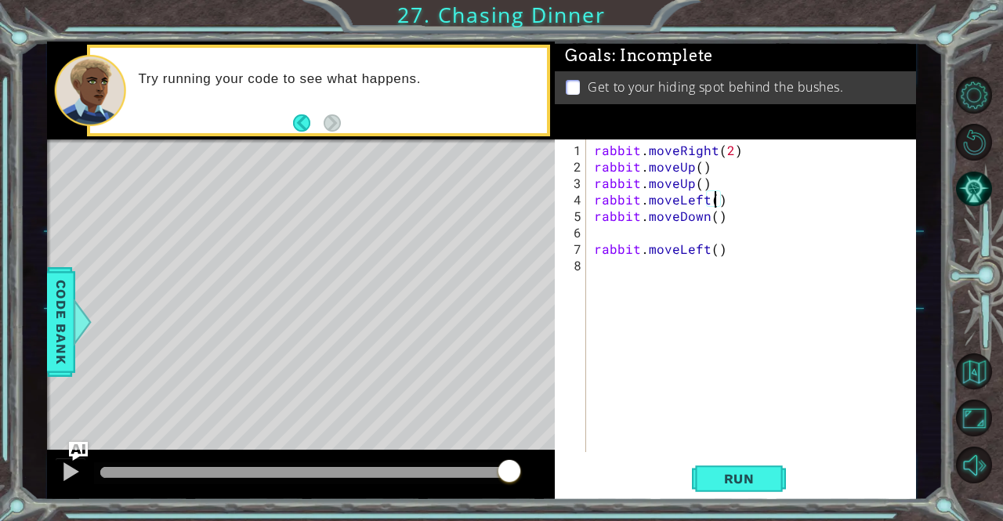
click at [713, 195] on div "rabbit . moveRight ( 2 ) rabbit . moveUp ( ) rabbit . moveUp ( ) rabbit . moveL…" at bounding box center [755, 315] width 329 height 346
type textarea "rabbit.moveLeft(2)"
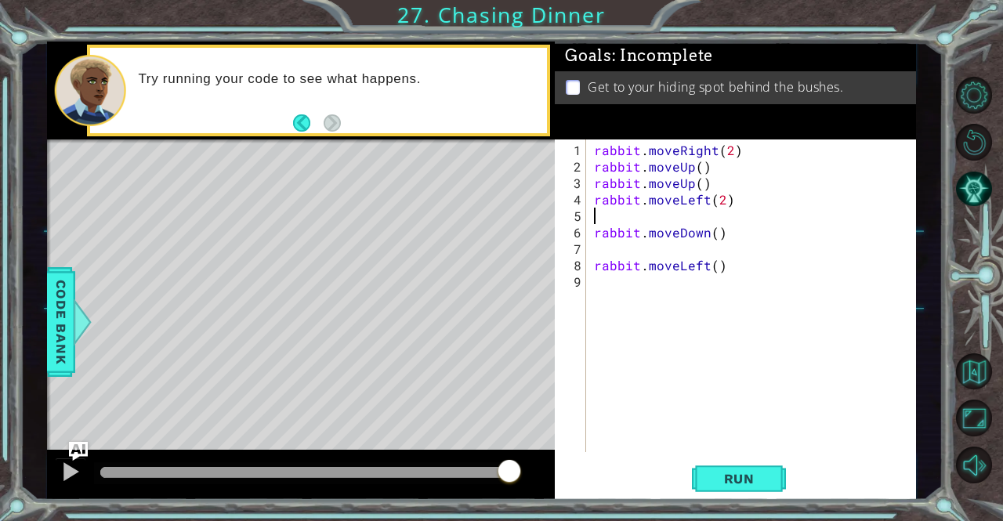
type textarea "rabbit.moveLeft(2)"
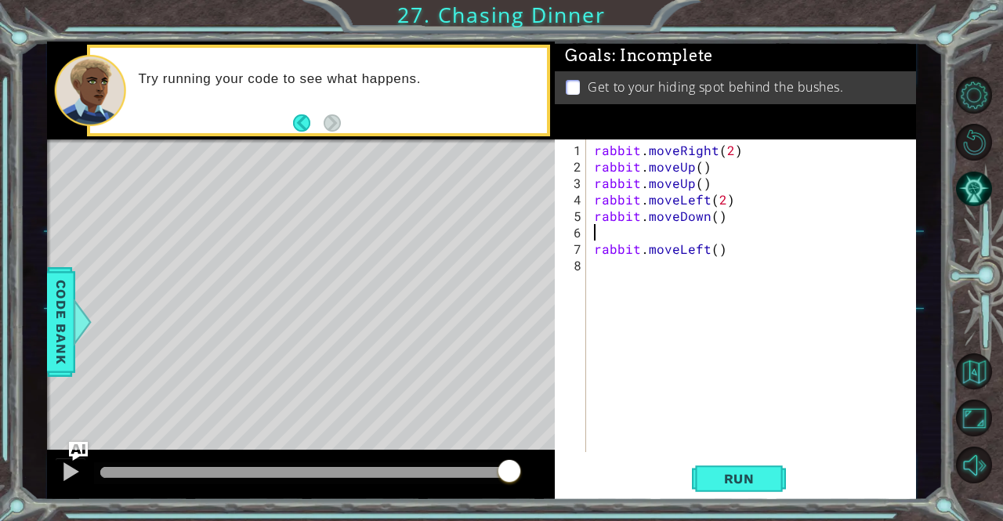
click at [633, 237] on div "rabbit . moveRight ( 2 ) rabbit . moveUp ( ) rabbit . moveUp ( ) rabbit . moveL…" at bounding box center [755, 315] width 329 height 346
type textarea "rabbit.moveDown()"
click at [717, 480] on span "Run" at bounding box center [740, 479] width 62 height 16
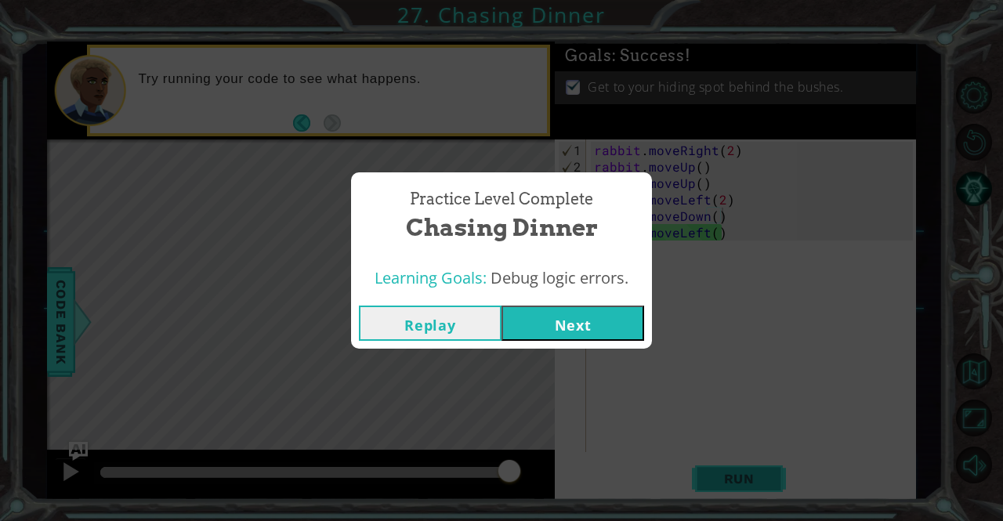
click at [603, 339] on button "Next" at bounding box center [573, 323] width 143 height 35
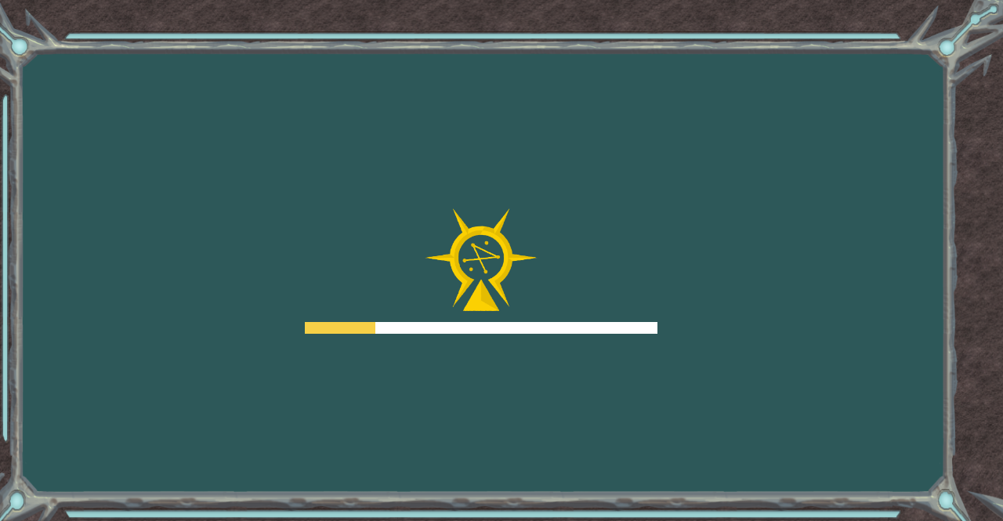
click at [717, 480] on div "Goals Error loading from server. Try refreshing the page. You'll need to join a…" at bounding box center [501, 260] width 1003 height 521
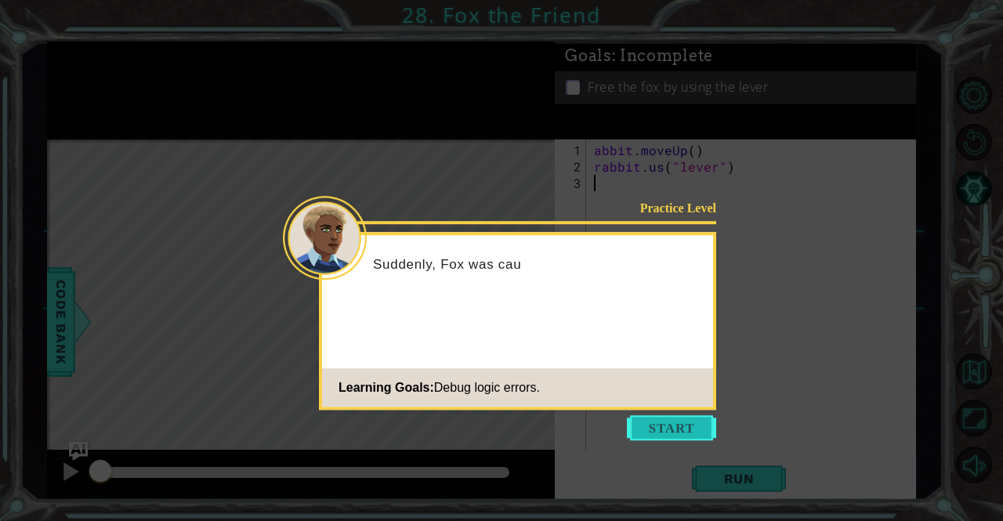
click at [676, 429] on button "Start" at bounding box center [671, 428] width 89 height 25
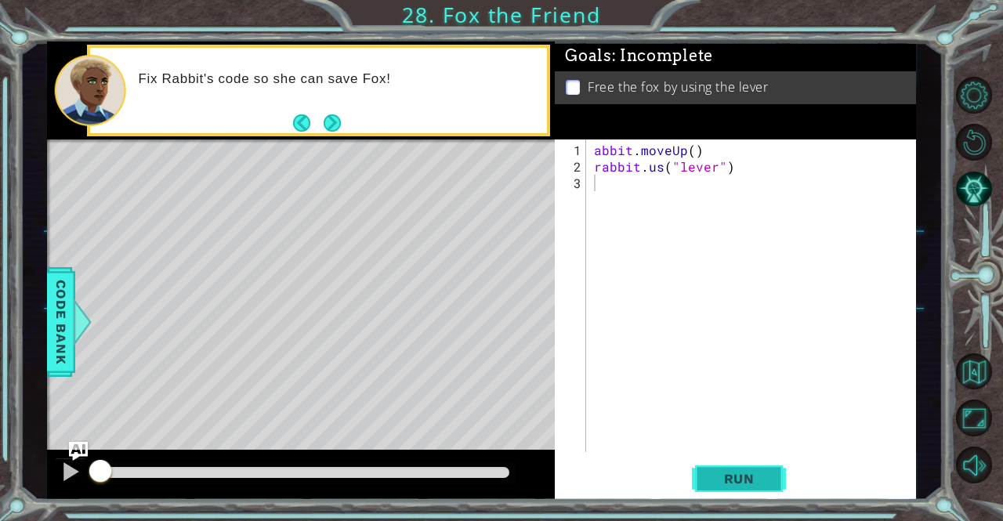
click at [742, 471] on span "Run" at bounding box center [740, 479] width 62 height 16
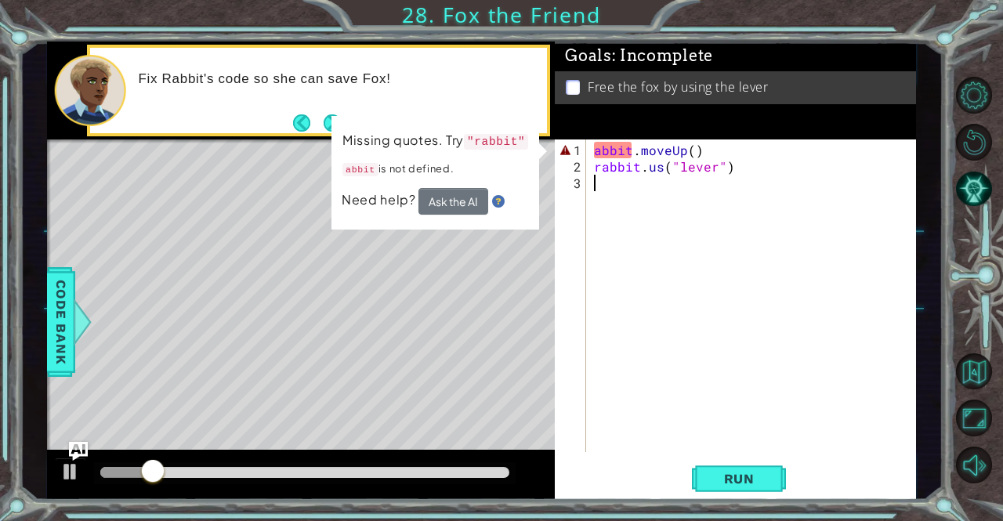
click at [597, 151] on div "abbit . moveUp ( ) rabbit . us ( "lever" )" at bounding box center [755, 315] width 329 height 346
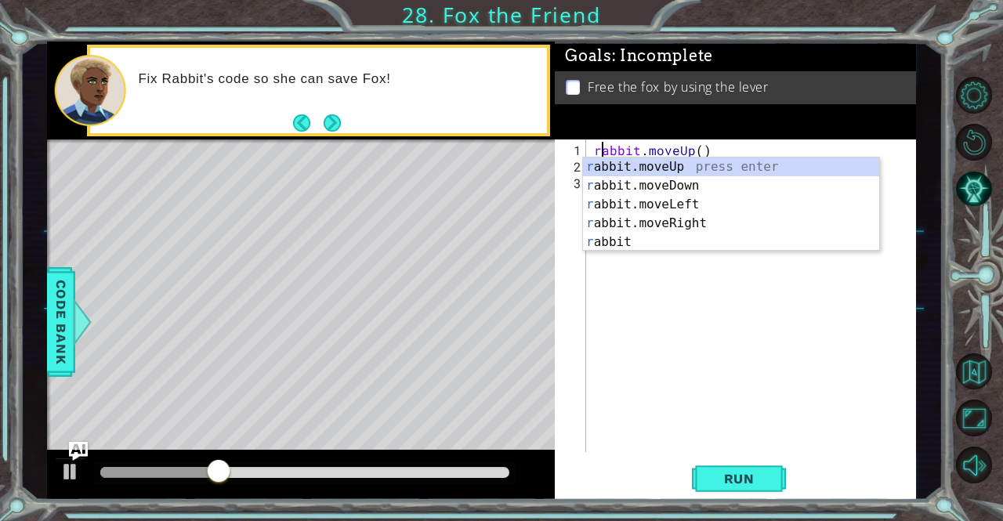
click at [721, 453] on div "rabbit.moveUp() 1 2 3 rabbit . moveUp ( ) rabbit . us ( "lever" ) ההההההההההההה…" at bounding box center [735, 320] width 361 height 361
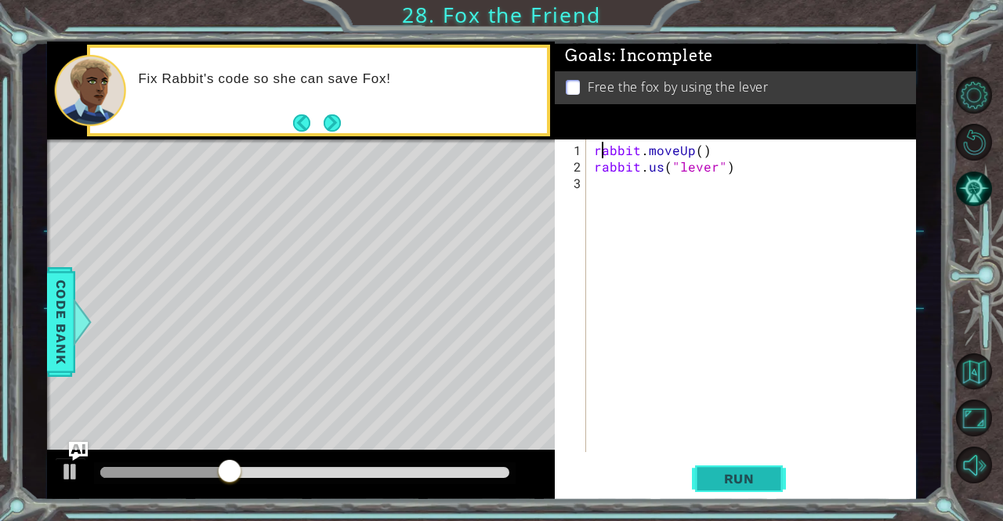
click at [721, 481] on span "Run" at bounding box center [740, 479] width 62 height 16
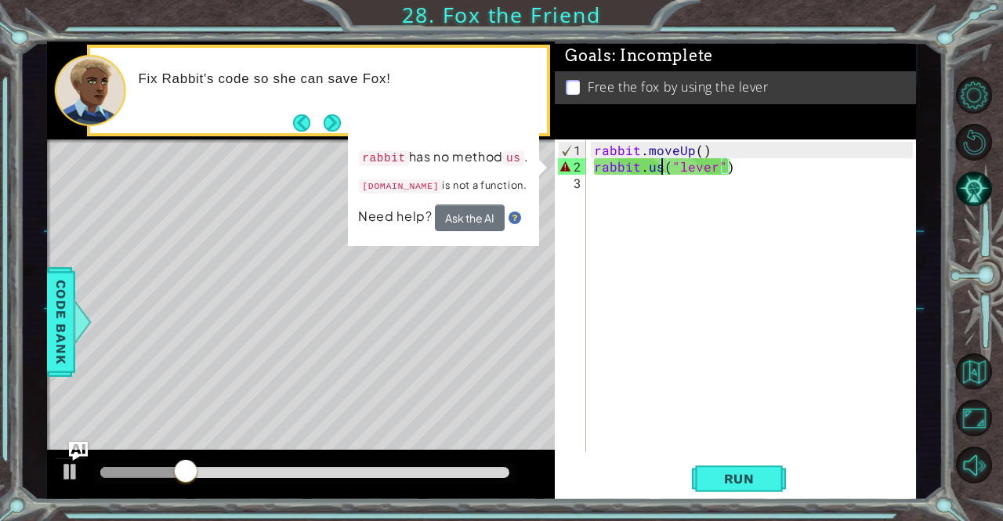
click at [662, 165] on div "rabbit . moveUp ( ) rabbit . us ( "lever" )" at bounding box center [755, 315] width 329 height 346
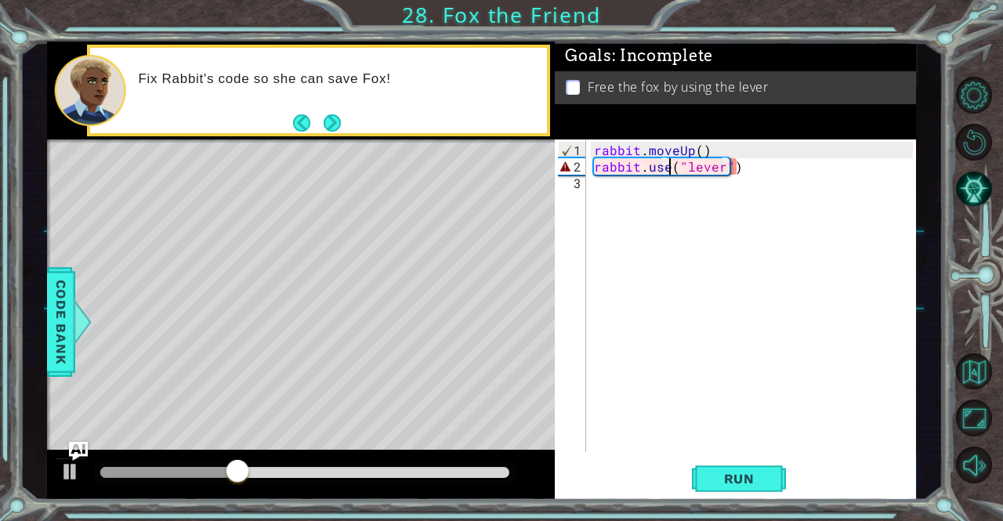
scroll to position [0, 4]
type textarea "rabbit.use("lever")"
click at [760, 466] on button "Run" at bounding box center [739, 479] width 94 height 36
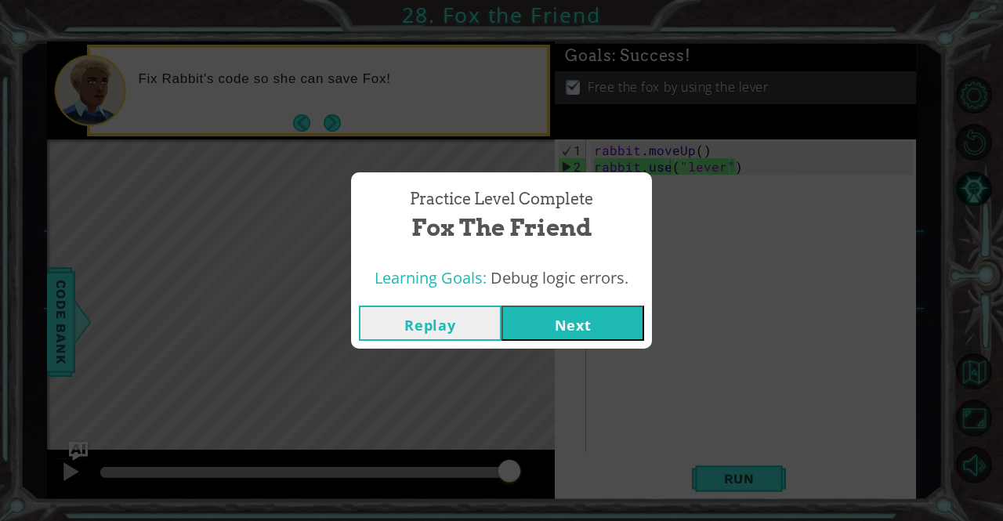
click at [604, 323] on button "Next" at bounding box center [573, 323] width 143 height 35
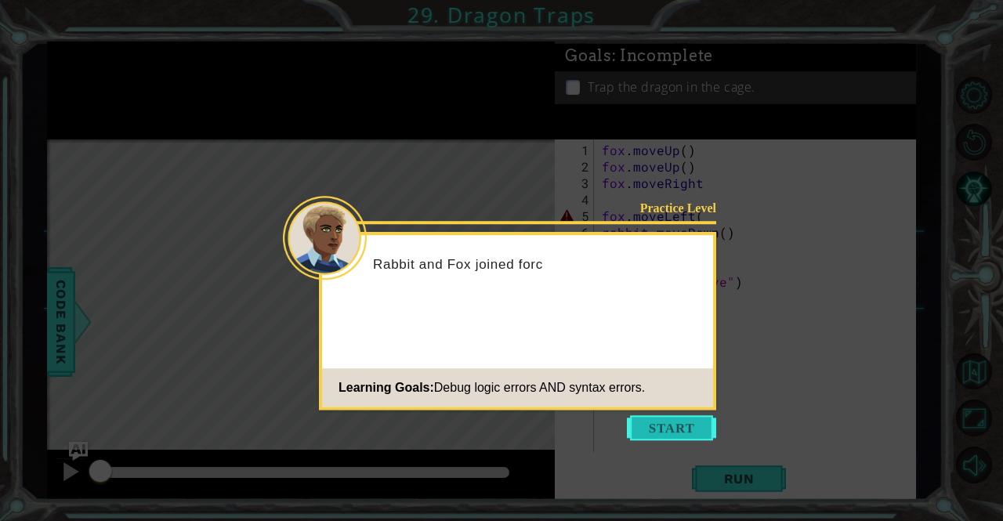
click at [670, 434] on button "Start" at bounding box center [671, 428] width 89 height 25
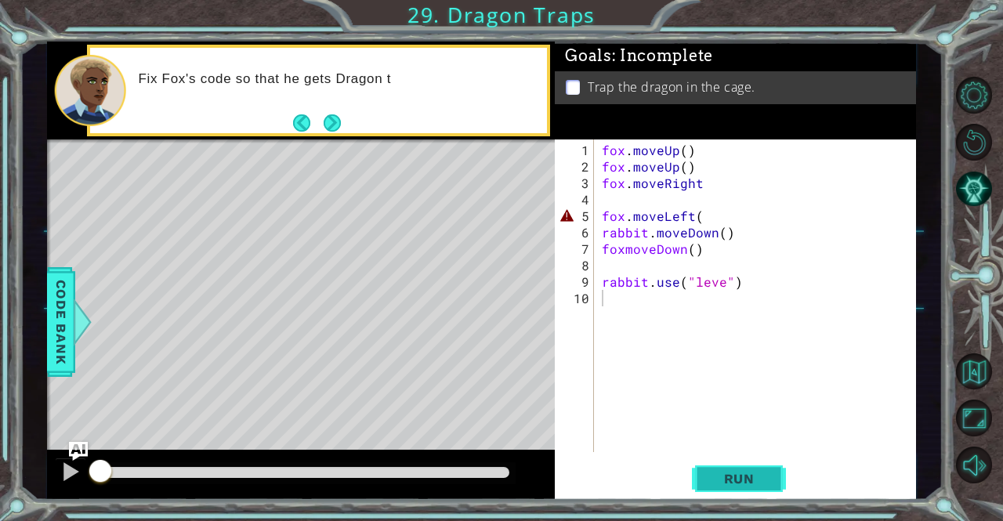
click at [731, 474] on span "Run" at bounding box center [740, 479] width 62 height 16
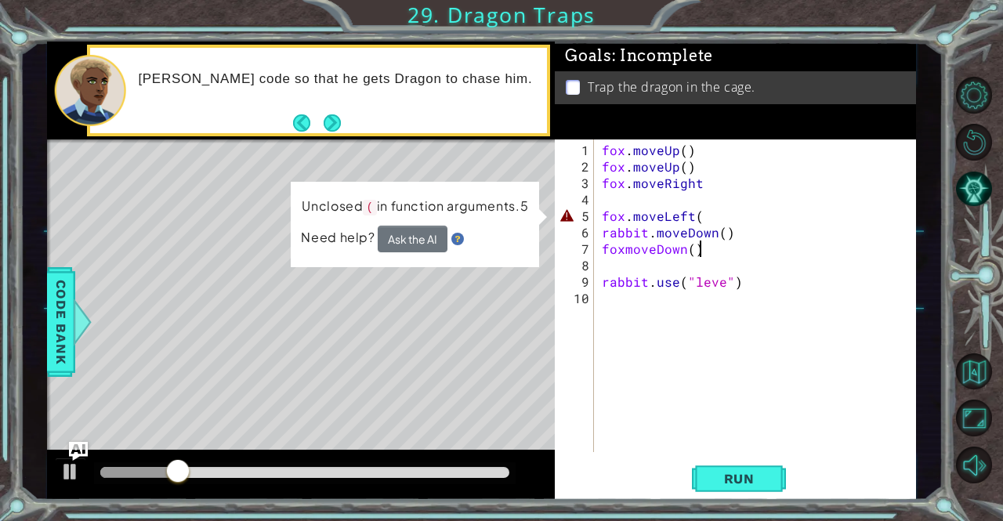
drag, startPoint x: 717, startPoint y: 238, endPoint x: 710, endPoint y: 224, distance: 15.4
click at [710, 224] on div "fox . moveUp ( ) fox . moveUp ( ) fox . moveRight fox . moveLeft ( rabbit . mov…" at bounding box center [759, 315] width 321 height 346
click at [709, 219] on div "fox . moveUp ( ) fox . moveUp ( ) fox . moveRight fox . moveLeft ( rabbit . mov…" at bounding box center [759, 315] width 321 height 346
type textarea "fox.moveLeft()"
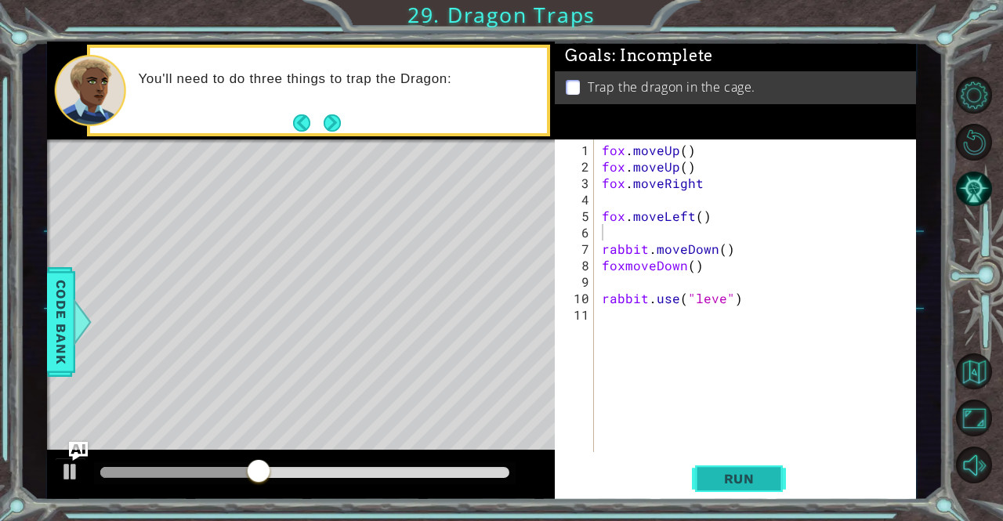
click at [758, 482] on span "Run" at bounding box center [740, 479] width 62 height 16
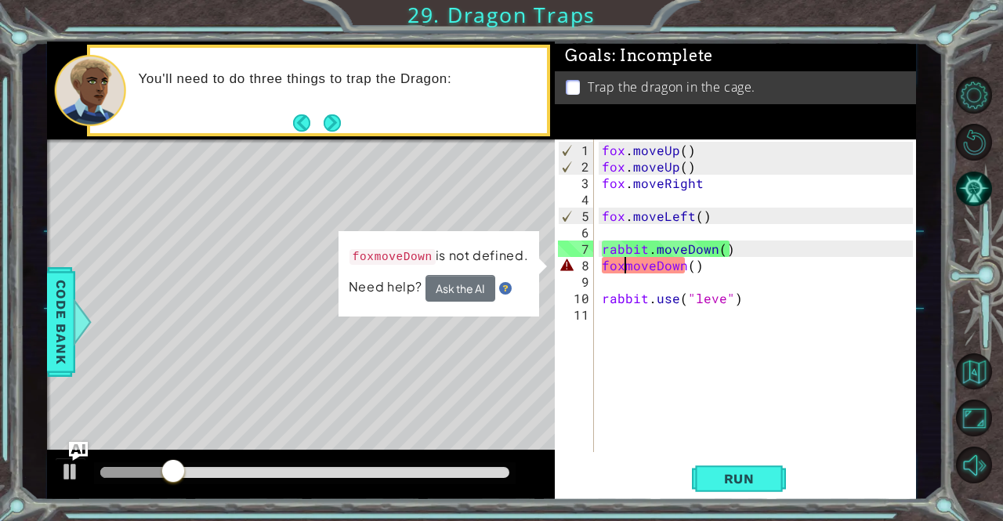
click at [622, 263] on div "fox . moveUp ( ) fox . moveUp ( ) fox . moveRight fox . moveLeft ( ) rabbit . m…" at bounding box center [759, 315] width 321 height 346
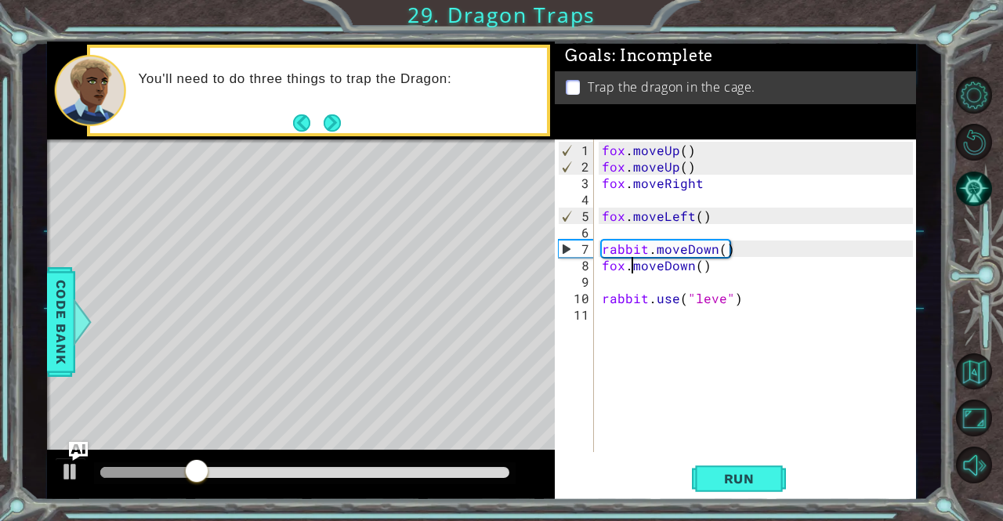
scroll to position [0, 2]
click at [734, 474] on span "Run" at bounding box center [740, 479] width 62 height 16
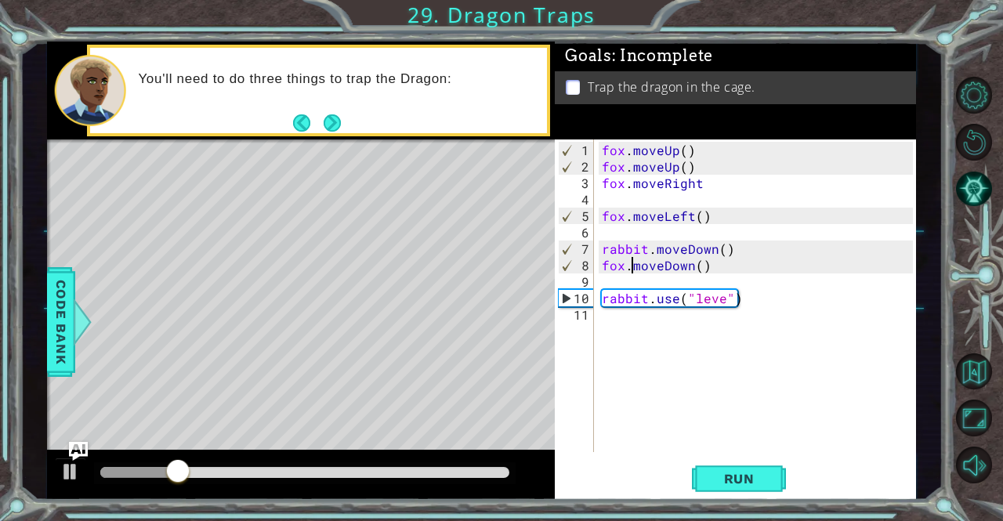
click at [718, 297] on div "fox . moveUp ( ) fox . moveUp ( ) fox . moveRight fox . moveLeft ( ) rabbit . m…" at bounding box center [759, 315] width 321 height 346
click at [721, 292] on div "fox . moveUp ( ) fox . moveUp ( ) fox . moveRight fox . moveLeft ( ) rabbit . m…" at bounding box center [759, 315] width 321 height 346
type textarea "rabbit.use("lever")"
click at [734, 481] on span "Run" at bounding box center [740, 479] width 62 height 16
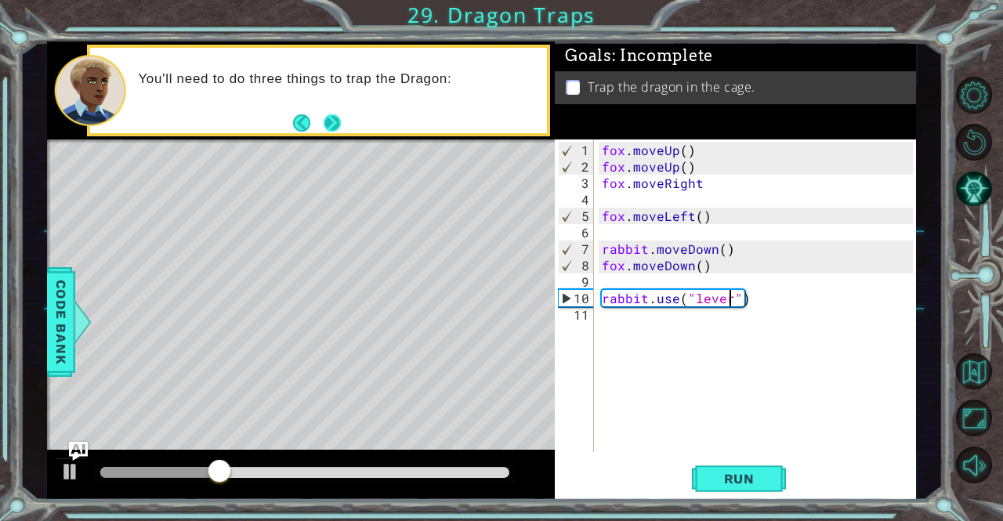
click at [332, 118] on button "Next" at bounding box center [332, 122] width 17 height 17
